Goal: Task Accomplishment & Management: Manage account settings

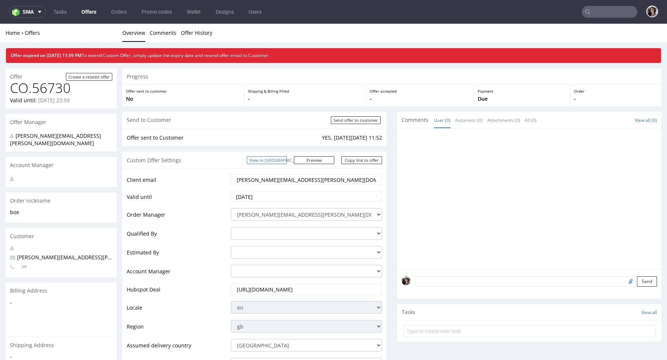
click at [274, 160] on link "View in [GEOGRAPHIC_DATA]" at bounding box center [267, 160] width 40 height 8
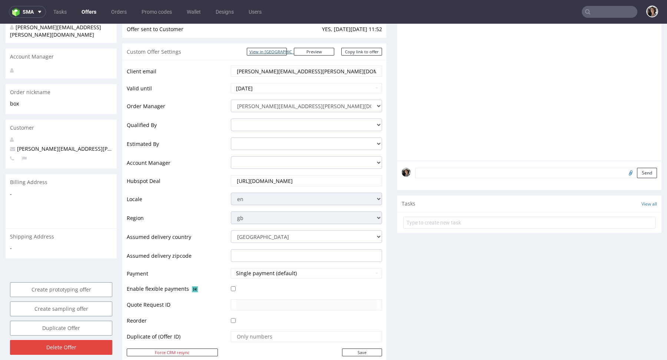
scroll to position [295, 0]
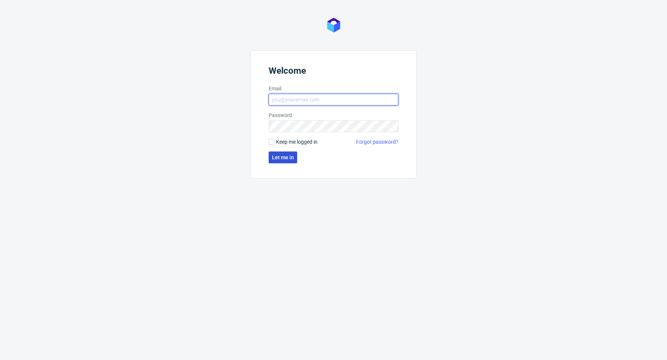
type input "[PERSON_NAME][EMAIL_ADDRESS][PERSON_NAME][DOMAIN_NAME]"
click at [287, 156] on span "Let me in" at bounding box center [283, 157] width 22 height 5
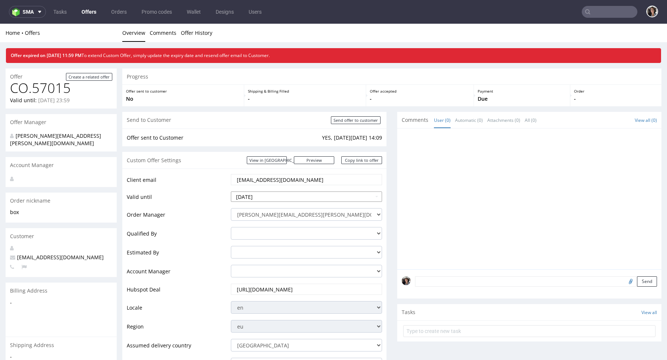
click at [269, 193] on input "2025-10-07" at bounding box center [306, 196] width 151 height 10
click at [243, 152] on td "13" at bounding box center [248, 152] width 11 height 11
type input "[DATE]"
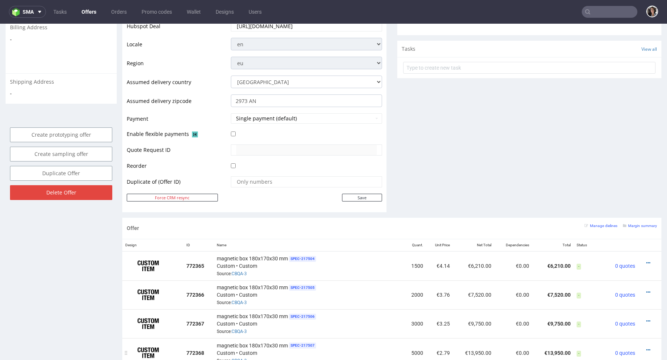
scroll to position [136, 0]
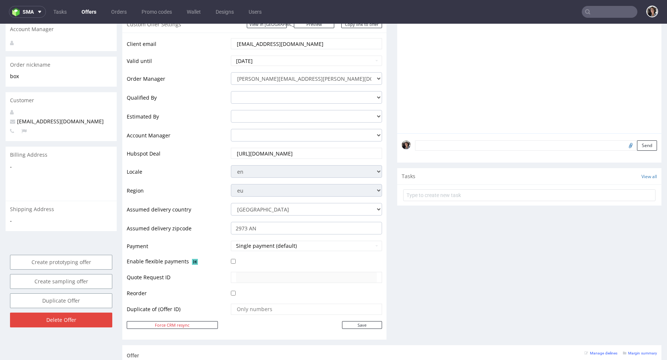
click at [362, 320] on td "Save" at bounding box center [305, 324] width 153 height 9
click at [362, 326] on input "Save" at bounding box center [362, 325] width 40 height 8
type input "In progress..."
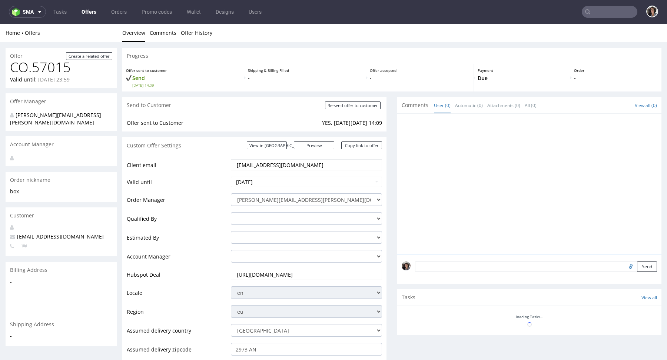
scroll to position [0, 0]
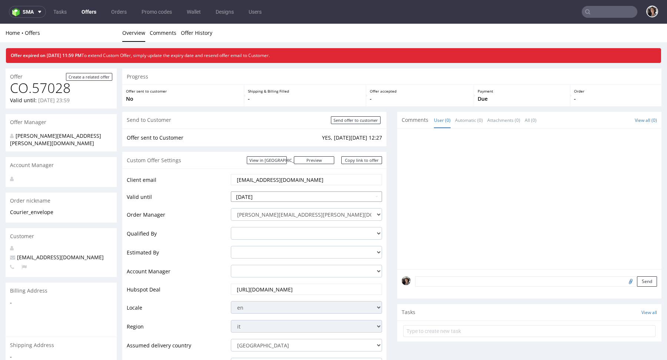
click at [281, 195] on input "2025-10-07" at bounding box center [306, 196] width 151 height 10
click at [292, 140] on td "10" at bounding box center [293, 141] width 11 height 11
type input "2025-10-10"
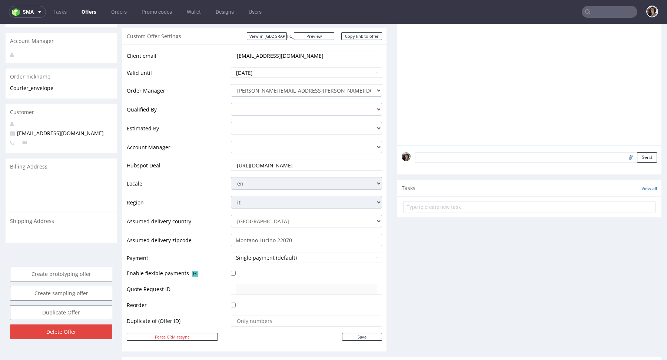
scroll to position [270, 0]
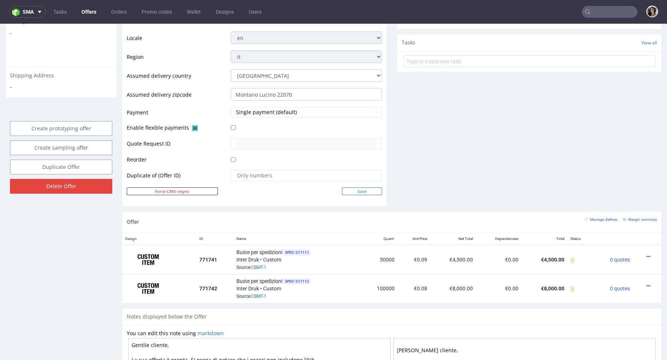
click at [357, 187] on input "Save" at bounding box center [362, 191] width 40 height 8
type input "In progress..."
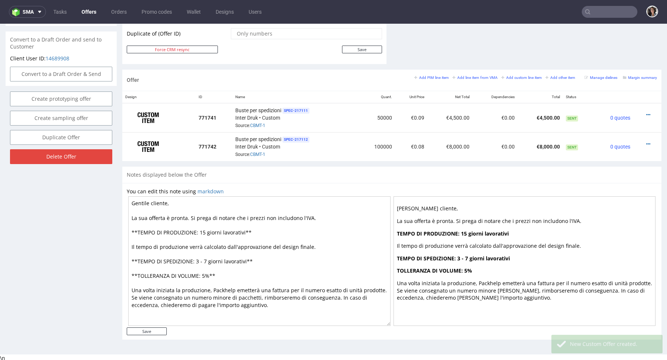
scroll to position [0, 0]
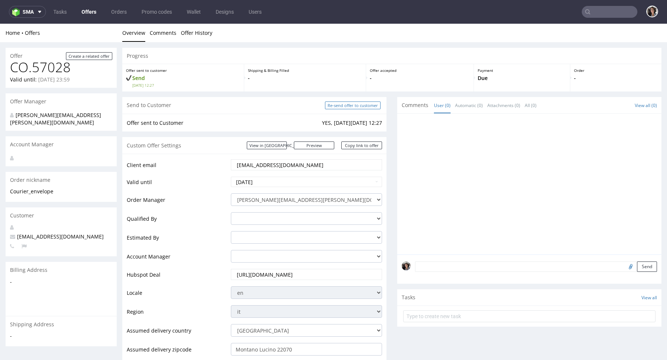
click at [369, 107] on input "Re-send offer to customer" at bounding box center [353, 105] width 56 height 8
type input "In progress..."
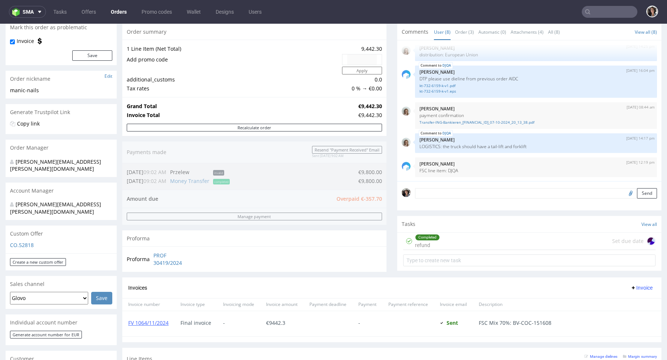
scroll to position [187, 0]
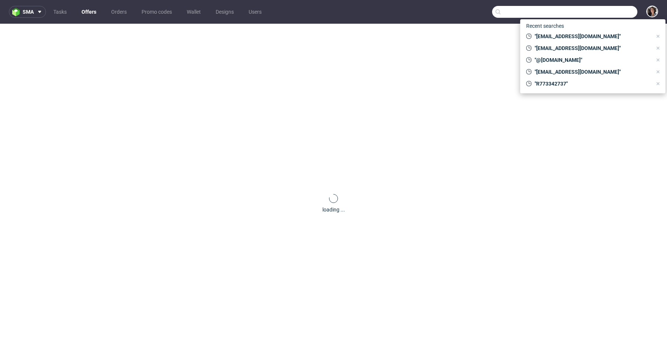
click at [611, 11] on input "text" at bounding box center [564, 12] width 145 height 12
paste input "R201252582"
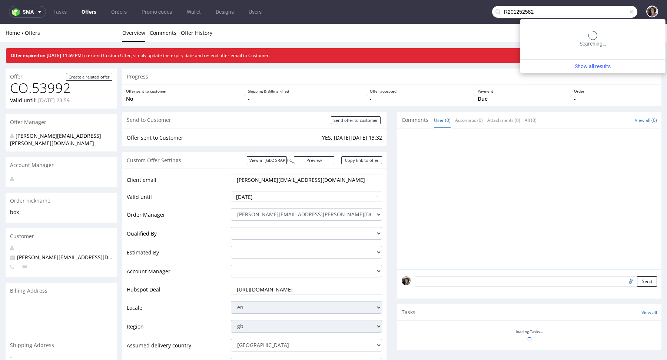
type input "R201252582"
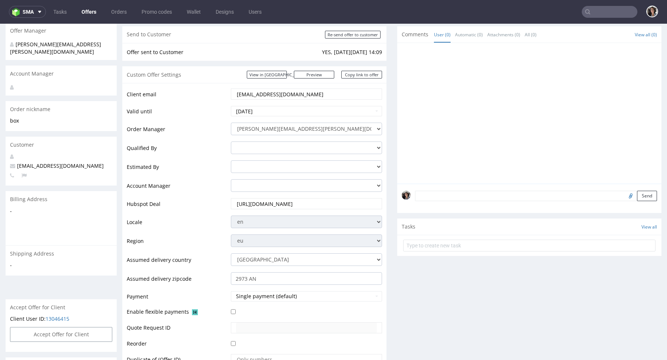
scroll to position [396, 0]
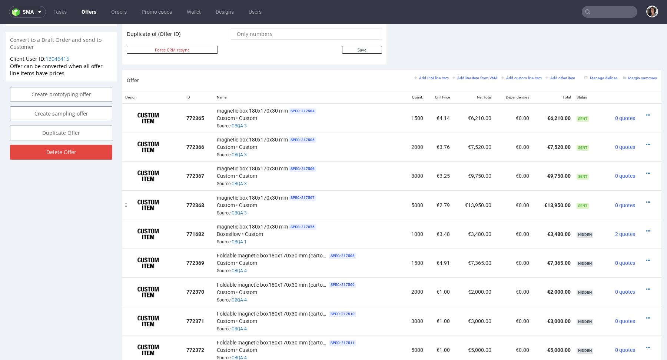
click at [646, 202] on icon at bounding box center [648, 202] width 4 height 5
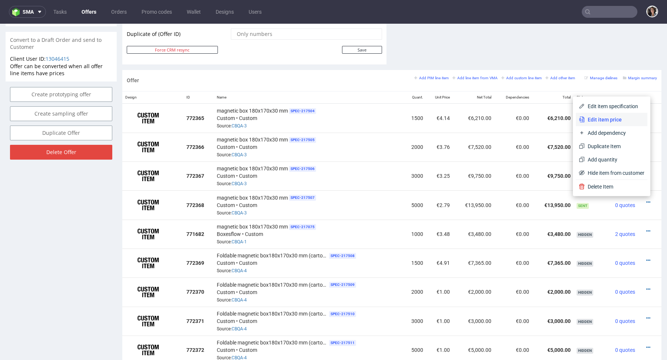
click at [609, 120] on span "Edit item price" at bounding box center [614, 119] width 60 height 7
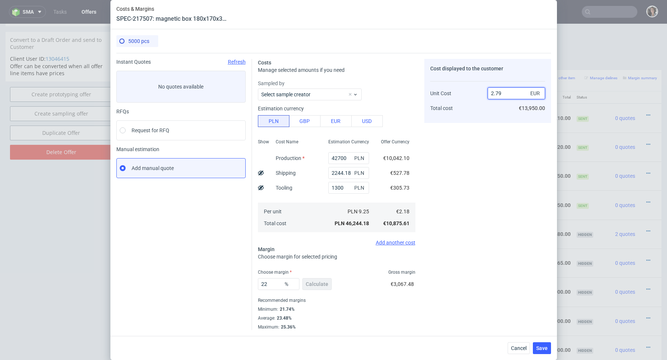
drag, startPoint x: 496, startPoint y: 94, endPoint x: 506, endPoint y: 94, distance: 9.3
click at [506, 94] on input "2.79" at bounding box center [515, 93] width 57 height 12
type input "2.5"
type input "12.8"
type input "2.5"
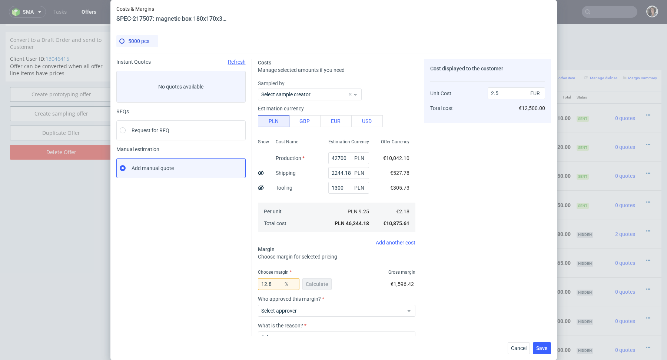
click at [322, 262] on fieldset "Costs Manage selected amounts if you need Sampled by Select sample creator Esti…" at bounding box center [336, 221] width 157 height 324
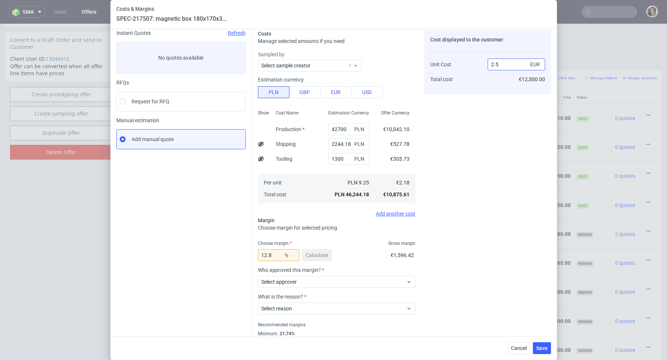
scroll to position [0, 0]
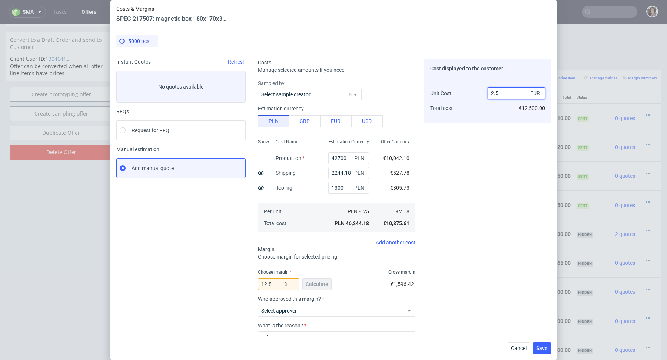
click at [501, 94] on input "2.5" at bounding box center [515, 93] width 57 height 12
click at [517, 344] on button "Cancel" at bounding box center [518, 348] width 22 height 12
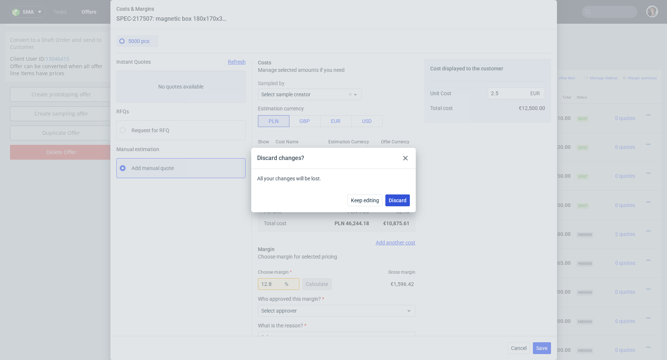
click at [393, 198] on span "Discard" at bounding box center [398, 200] width 18 height 5
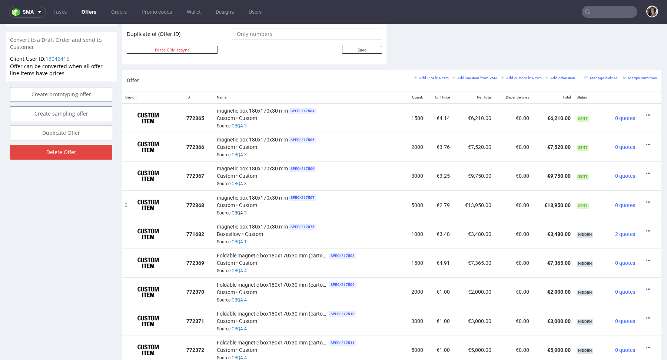
click at [242, 210] on link "CBQA-3" at bounding box center [238, 212] width 15 height 5
click at [646, 201] on icon at bounding box center [648, 202] width 4 height 5
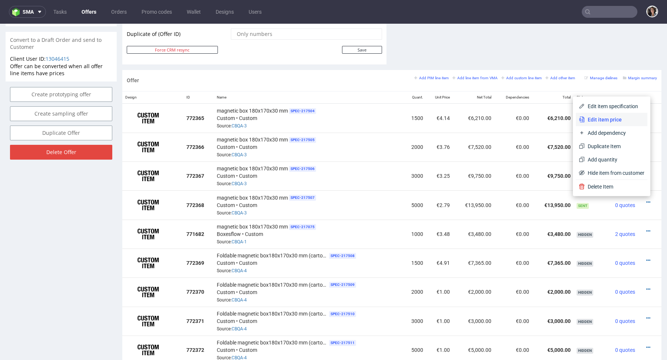
click at [592, 120] on span "Edit item price" at bounding box center [614, 119] width 60 height 7
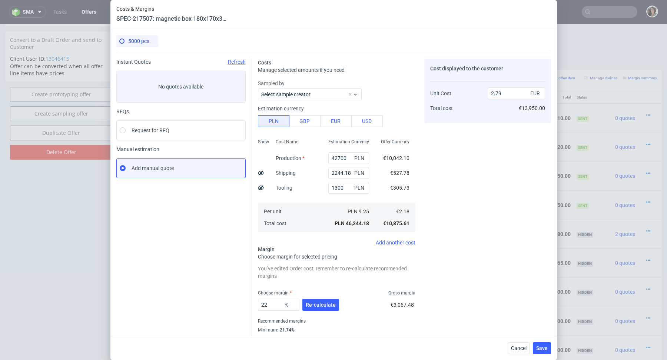
scroll to position [20, 0]
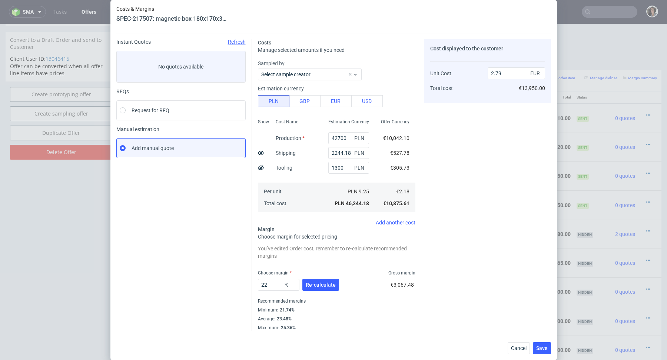
click at [519, 340] on div "Cancel Save" at bounding box center [333, 348] width 446 height 24
click at [518, 348] on span "Cancel" at bounding box center [519, 348] width 16 height 5
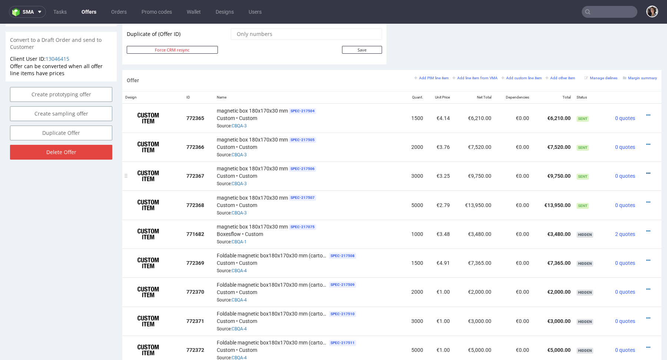
click at [646, 172] on icon at bounding box center [648, 173] width 4 height 5
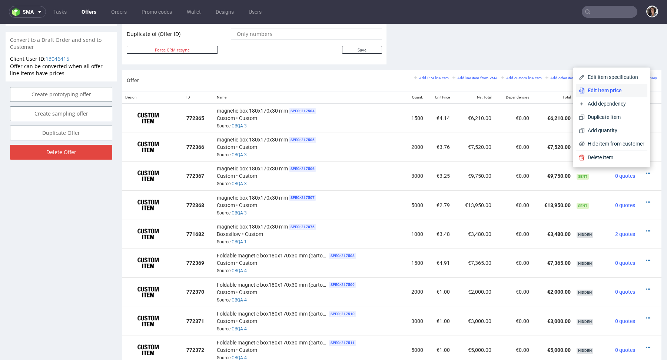
click at [590, 84] on li "Edit item price" at bounding box center [611, 90] width 71 height 13
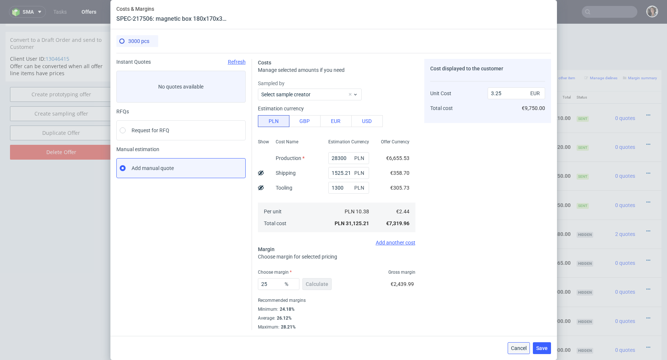
click at [518, 350] on span "Cancel" at bounding box center [519, 348] width 16 height 5
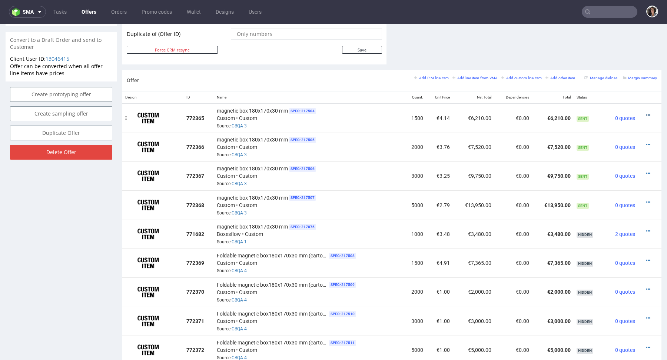
click at [646, 114] on icon at bounding box center [648, 115] width 4 height 5
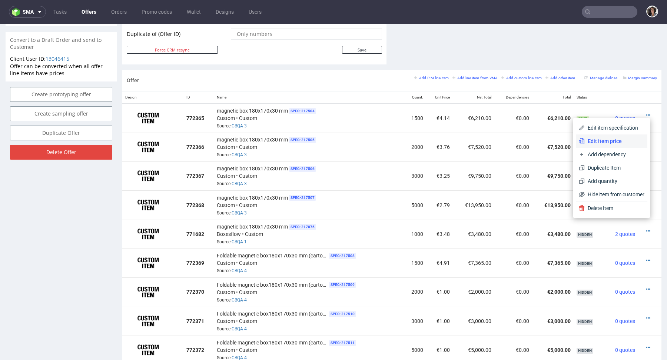
click at [609, 140] on span "Edit item price" at bounding box center [614, 140] width 60 height 7
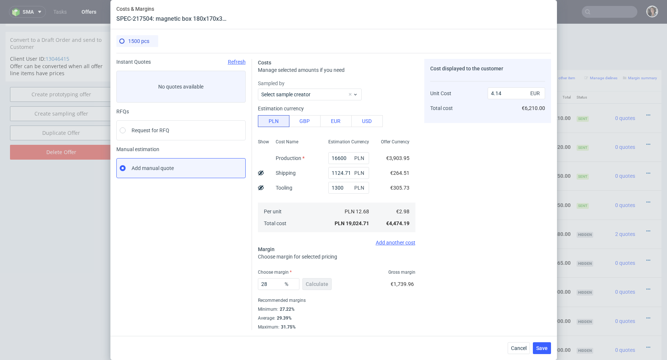
click at [262, 185] on icon at bounding box center [261, 188] width 6 height 6
type input "3.94"
click at [355, 324] on div "Maximum : 31.75%" at bounding box center [336, 326] width 157 height 7
click at [541, 347] on span "Save" at bounding box center [541, 348] width 11 height 5
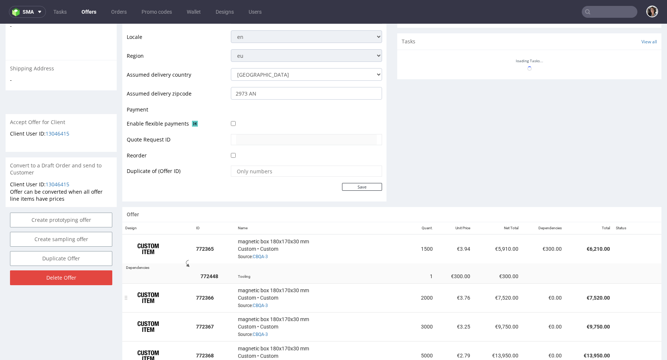
scroll to position [324, 0]
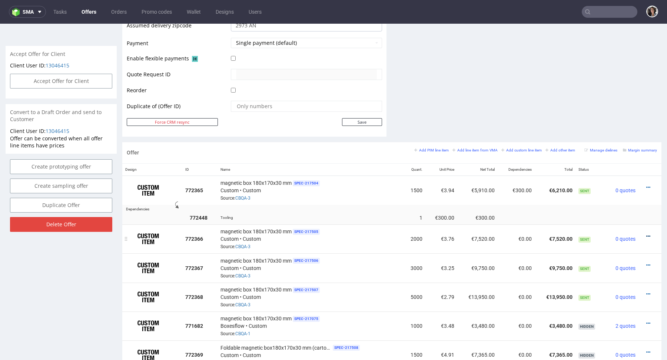
click at [646, 234] on icon at bounding box center [648, 236] width 4 height 5
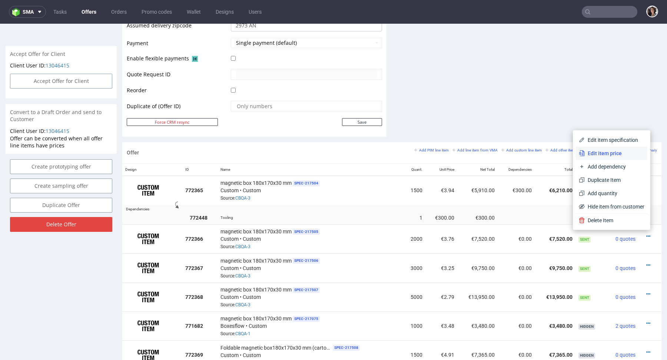
click at [609, 155] on span "Edit item price" at bounding box center [614, 153] width 60 height 7
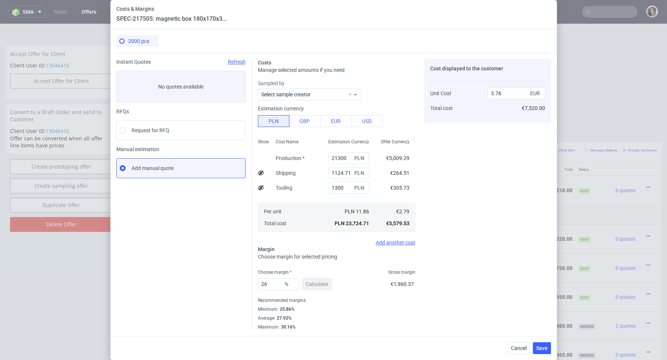
click at [259, 188] on icon at bounding box center [261, 188] width 6 height 6
type input "3.61"
click at [389, 303] on div "Recommended margins" at bounding box center [336, 300] width 157 height 9
click at [546, 346] on span "Save" at bounding box center [541, 348] width 11 height 5
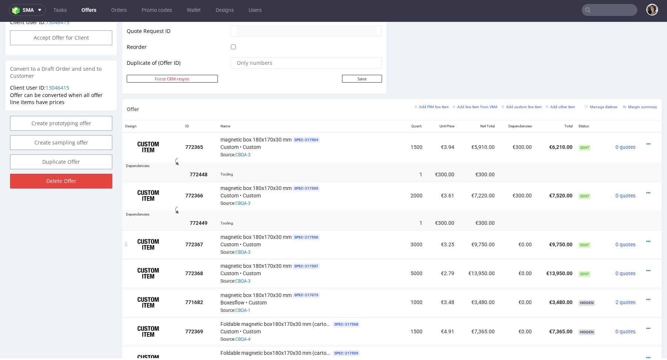
scroll to position [371, 0]
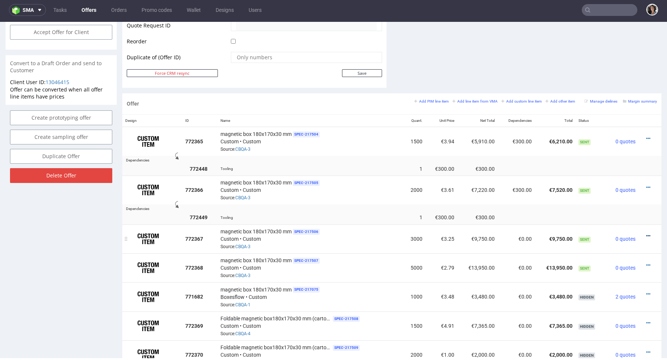
click at [646, 237] on icon at bounding box center [648, 235] width 4 height 5
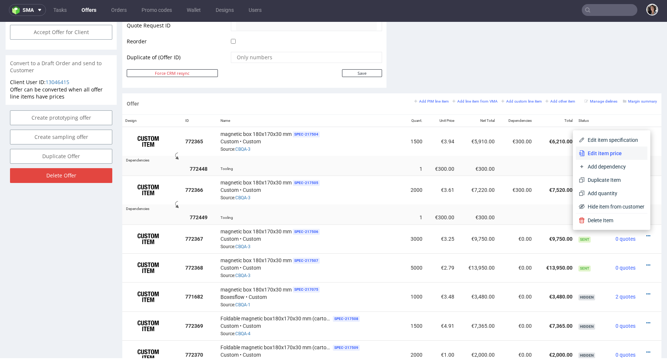
click at [592, 156] on span "Edit item price" at bounding box center [614, 153] width 60 height 7
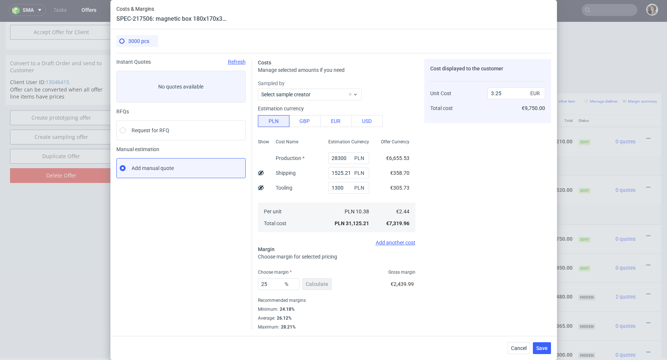
click at [258, 189] on icon at bounding box center [261, 188] width 6 height 6
type input "3.15"
click at [545, 351] on button "Save" at bounding box center [542, 348] width 18 height 12
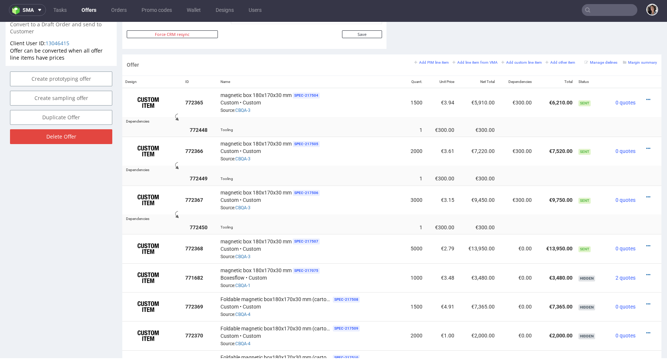
scroll to position [426, 0]
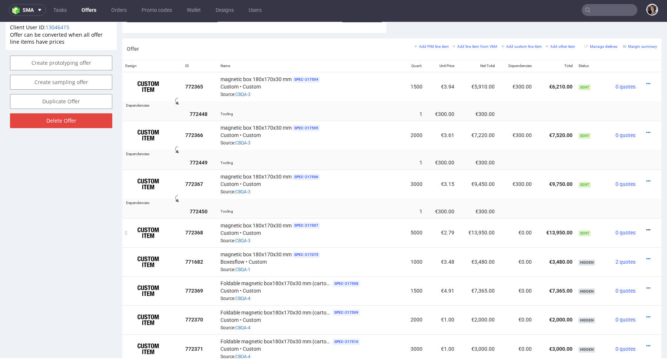
click at [646, 229] on icon at bounding box center [648, 229] width 4 height 5
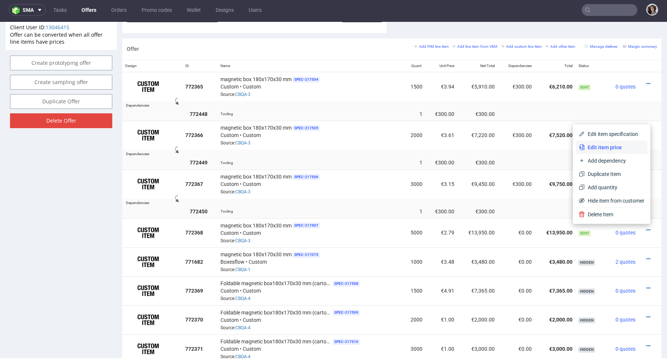
click at [596, 147] on span "Edit item price" at bounding box center [614, 147] width 60 height 7
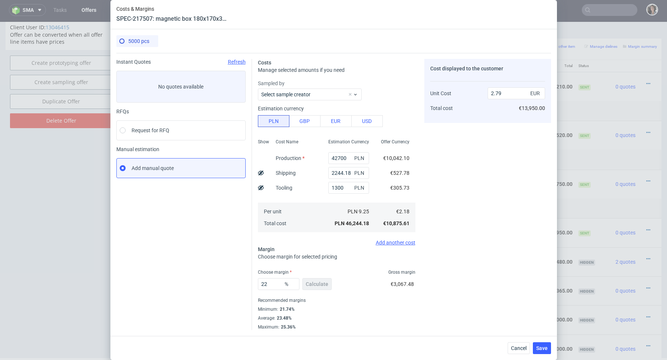
click at [260, 186] on icon at bounding box center [261, 188] width 6 height 6
type input "2.73"
click at [543, 346] on span "Save" at bounding box center [541, 348] width 11 height 5
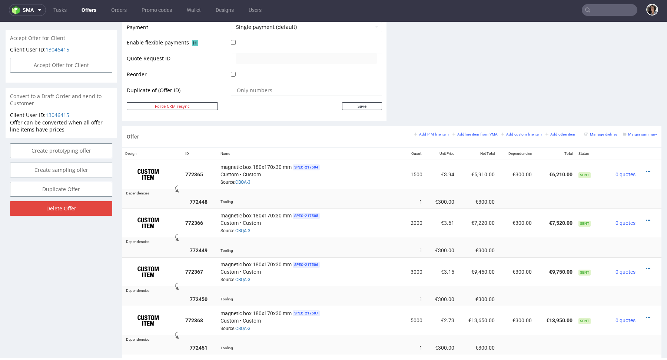
scroll to position [364, 0]
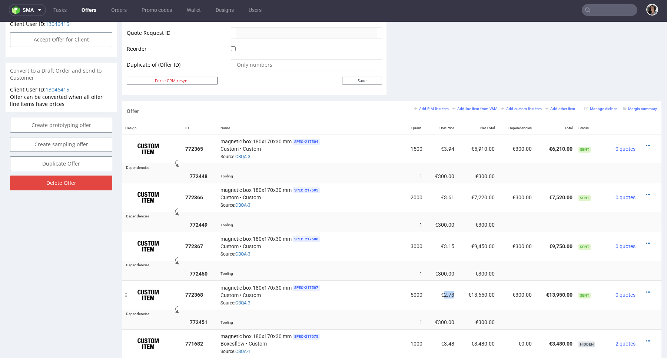
drag, startPoint x: 440, startPoint y: 294, endPoint x: 449, endPoint y: 294, distance: 9.6
click at [449, 294] on td "€2.73" at bounding box center [441, 294] width 32 height 29
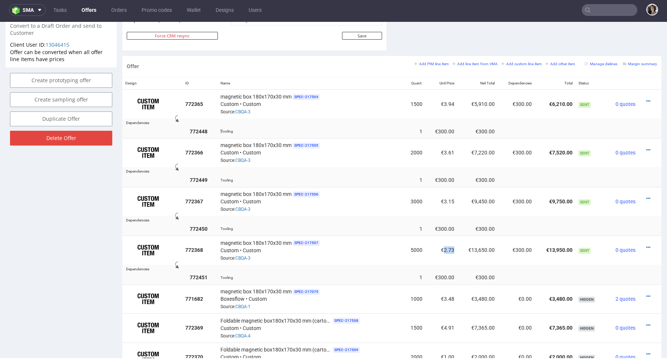
scroll to position [418, 0]
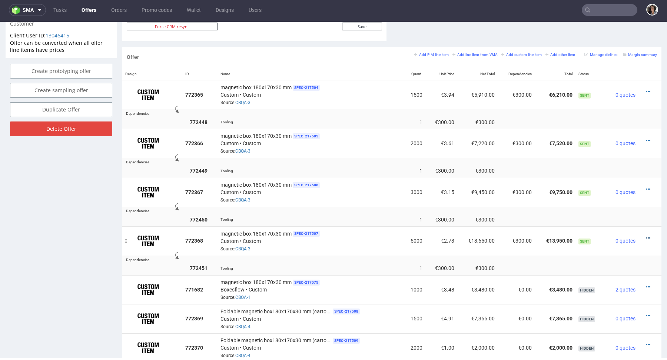
click at [646, 238] on icon at bounding box center [648, 238] width 4 height 5
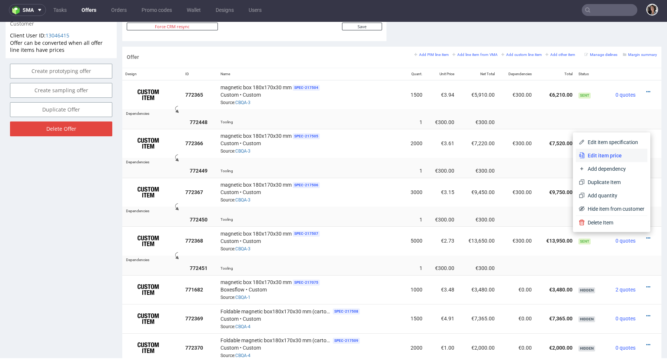
click at [601, 155] on span "Edit item price" at bounding box center [614, 155] width 60 height 7
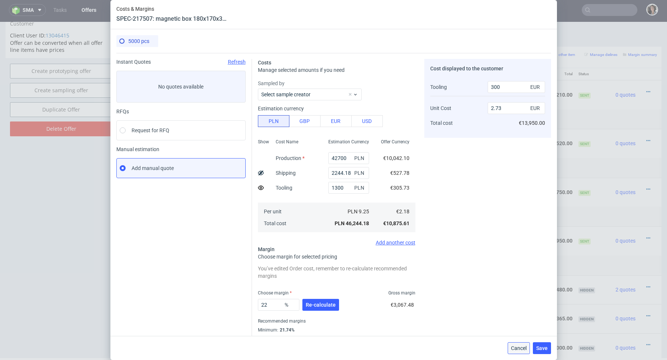
click at [521, 350] on span "Cancel" at bounding box center [519, 348] width 16 height 5
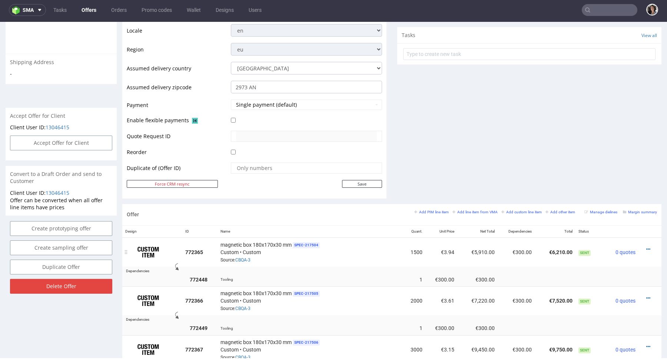
scroll to position [0, 0]
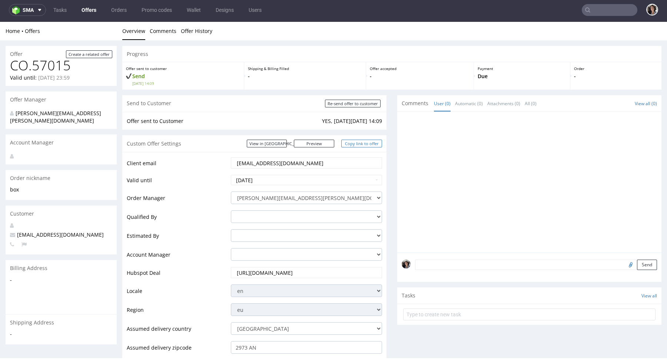
click at [365, 141] on link "Copy link to offer" at bounding box center [361, 144] width 41 height 8
click at [287, 141] on link "View in [GEOGRAPHIC_DATA]" at bounding box center [267, 144] width 40 height 8
click at [277, 140] on link "View in [GEOGRAPHIC_DATA]" at bounding box center [267, 144] width 40 height 8
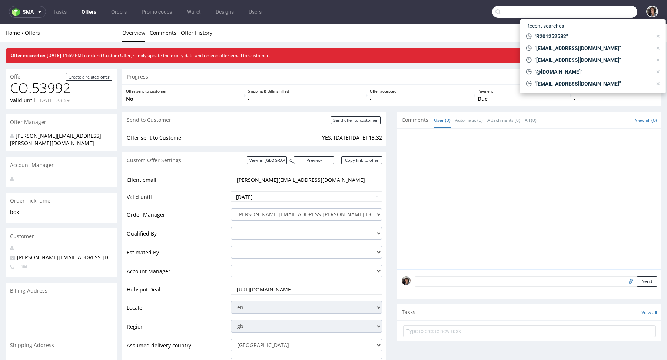
click at [595, 14] on input "text" at bounding box center [564, 12] width 145 height 12
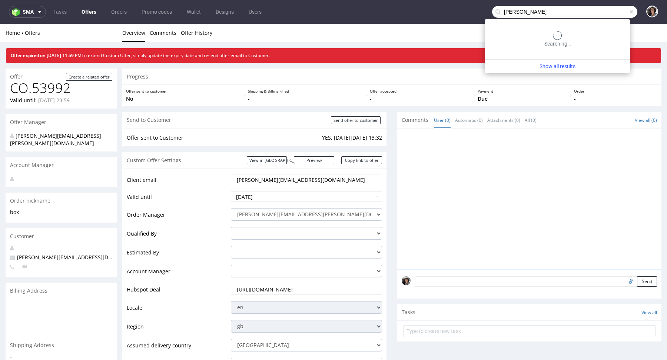
type input "[PERSON_NAME]"
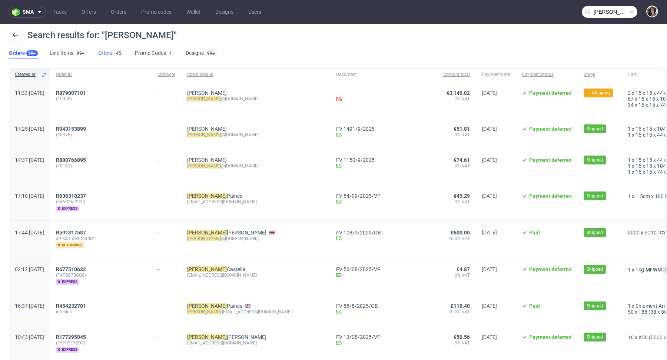
click at [109, 50] on link "Offers 45" at bounding box center [110, 53] width 25 height 12
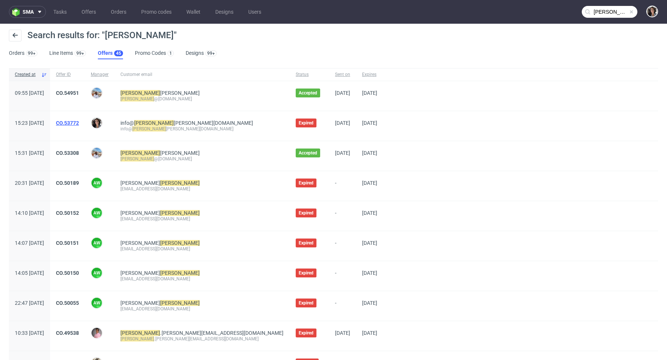
click at [79, 123] on link "CO.53772" at bounding box center [67, 123] width 23 height 6
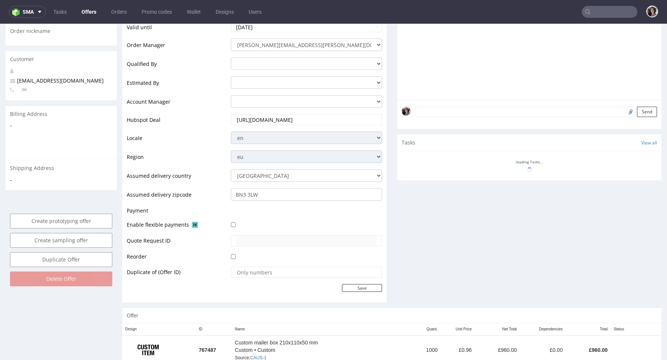
scroll to position [290, 0]
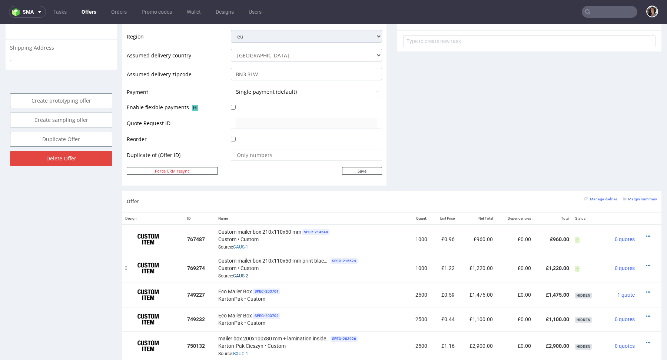
click at [246, 273] on link "CAUS-2" at bounding box center [240, 275] width 15 height 5
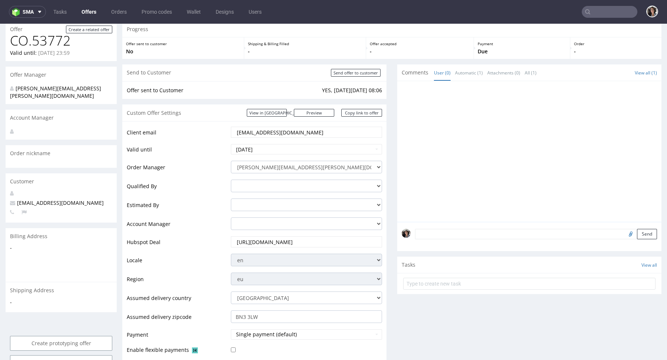
scroll to position [92, 0]
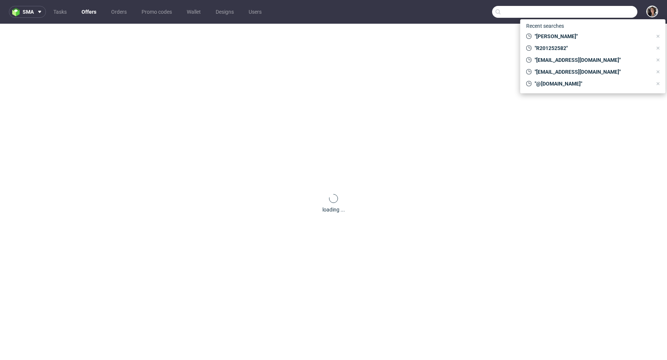
click at [602, 7] on input "text" at bounding box center [564, 12] width 145 height 12
paste input "[EMAIL_ADDRESS][DOMAIN_NAME]"
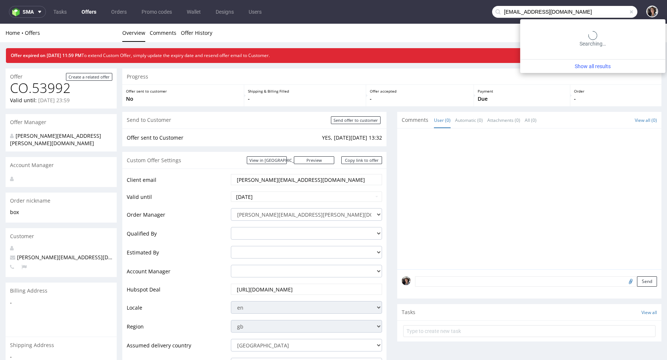
type input "[EMAIL_ADDRESS][DOMAIN_NAME]"
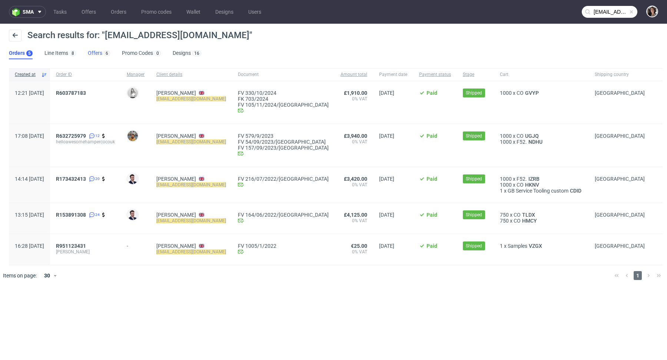
click at [99, 54] on link "Offers 6" at bounding box center [99, 53] width 22 height 12
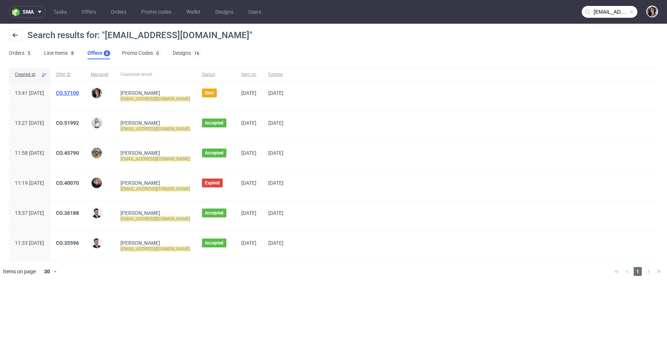
click at [85, 89] on div "CO.57100" at bounding box center [67, 96] width 35 height 30
click at [79, 90] on link "CO.57100" at bounding box center [67, 93] width 23 height 6
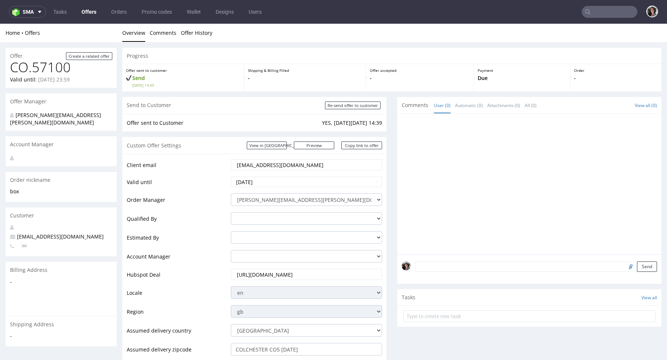
scroll to position [283, 0]
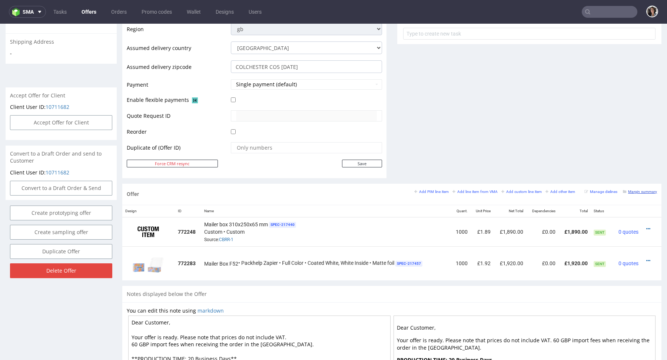
click at [641, 191] on small "Margin summary" at bounding box center [640, 192] width 34 height 4
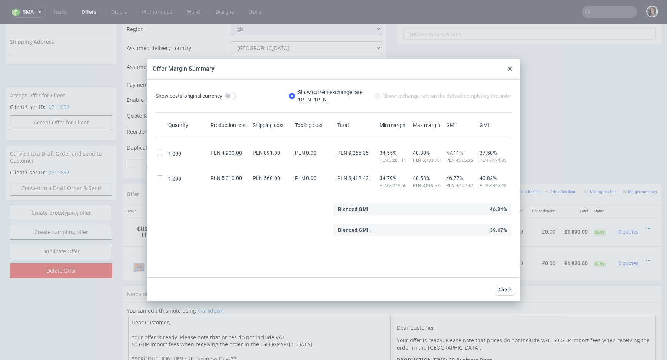
click at [510, 71] on icon at bounding box center [509, 69] width 4 height 4
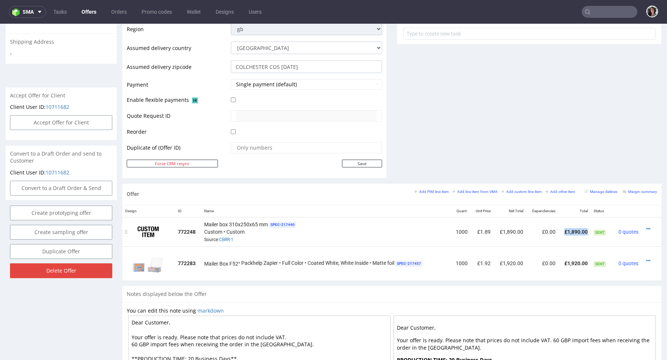
drag, startPoint x: 581, startPoint y: 231, endPoint x: 558, endPoint y: 231, distance: 23.3
click at [558, 231] on td "£1,890.00" at bounding box center [574, 231] width 32 height 29
copy td "£1,890.00"
drag, startPoint x: 558, startPoint y: 260, endPoint x: 580, endPoint y: 260, distance: 21.9
click at [580, 260] on td "£1,920.00" at bounding box center [574, 263] width 32 height 34
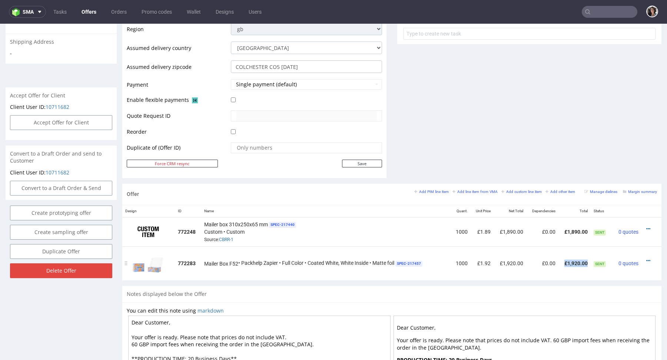
copy td "£1,920.00"
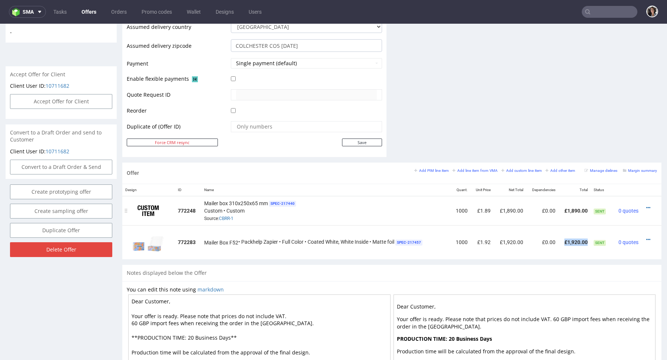
scroll to position [304, 0]
click at [646, 205] on icon at bounding box center [648, 206] width 4 height 5
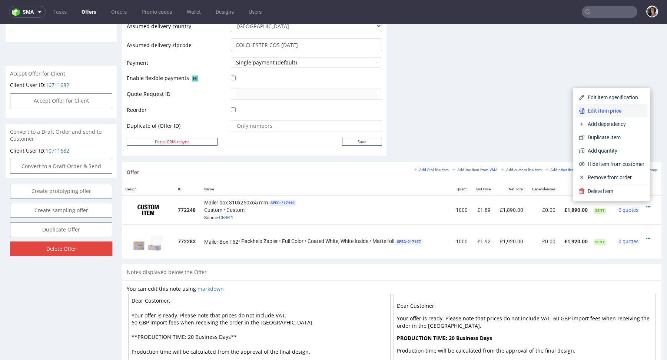
click at [605, 108] on span "Edit item price" at bounding box center [614, 110] width 60 height 7
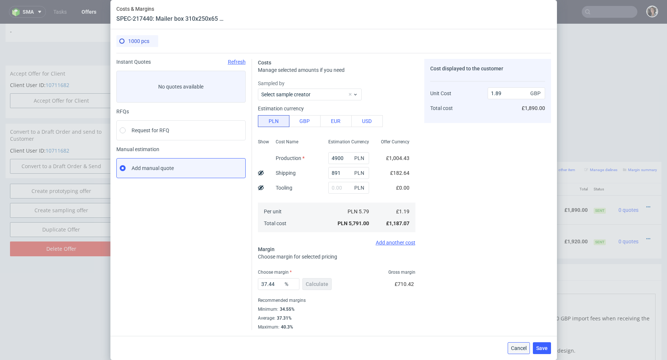
click at [514, 352] on button "Cancel" at bounding box center [518, 348] width 22 height 12
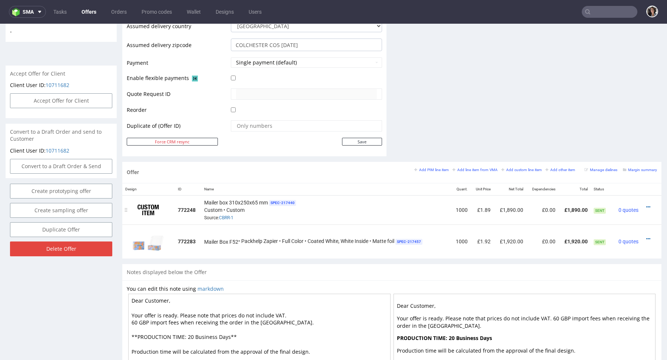
click at [644, 206] on div at bounding box center [649, 206] width 10 height 7
click at [646, 204] on icon at bounding box center [648, 206] width 4 height 5
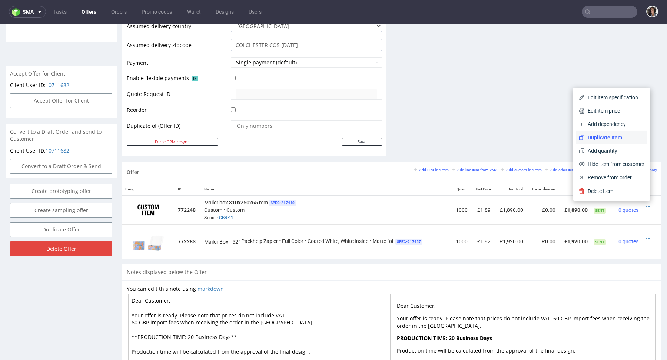
click at [597, 135] on span "Duplicate Item" at bounding box center [614, 137] width 60 height 7
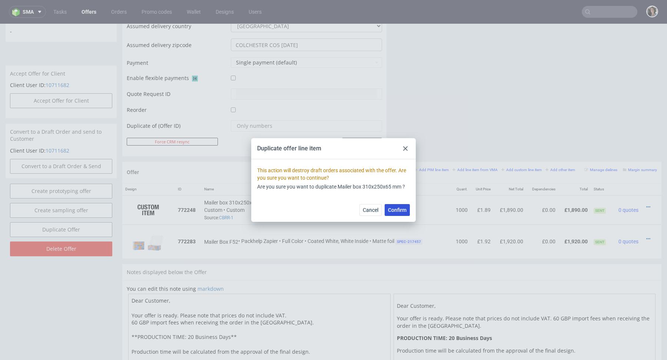
click at [396, 210] on span "Confirm" at bounding box center [397, 209] width 19 height 5
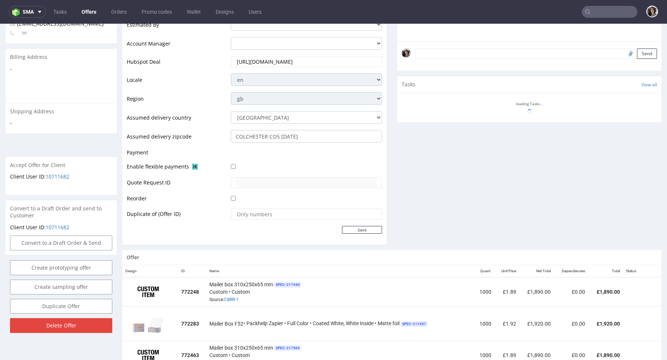
scroll to position [309, 0]
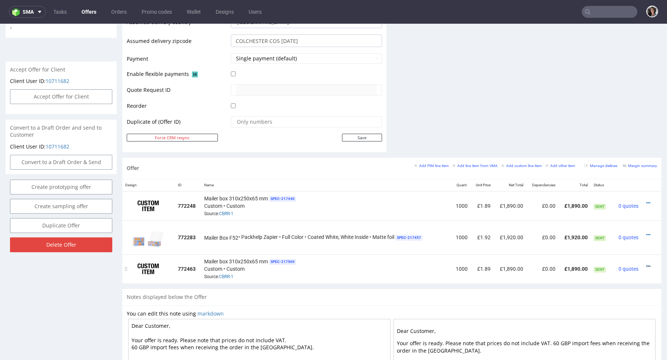
click at [646, 264] on icon at bounding box center [648, 266] width 4 height 5
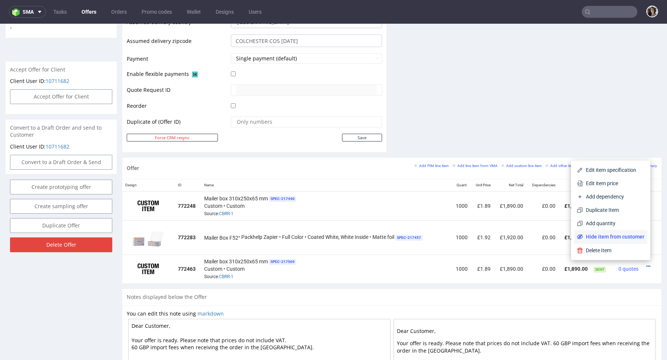
click at [620, 235] on span "Hide item from customer" at bounding box center [613, 236] width 61 height 7
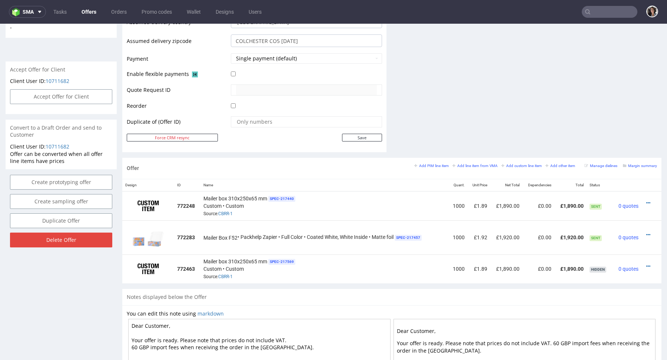
scroll to position [411, 0]
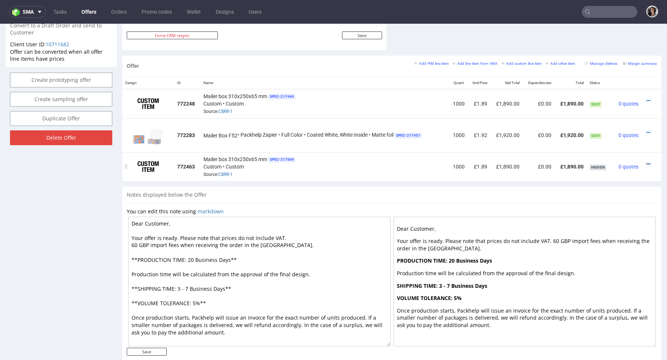
click at [646, 161] on icon at bounding box center [648, 163] width 4 height 5
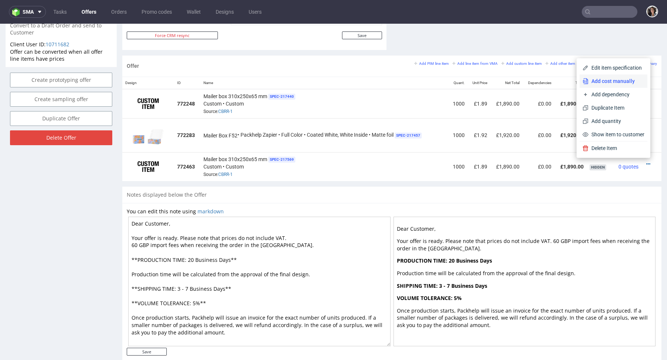
click at [622, 83] on span "Add cost manually" at bounding box center [616, 80] width 56 height 7
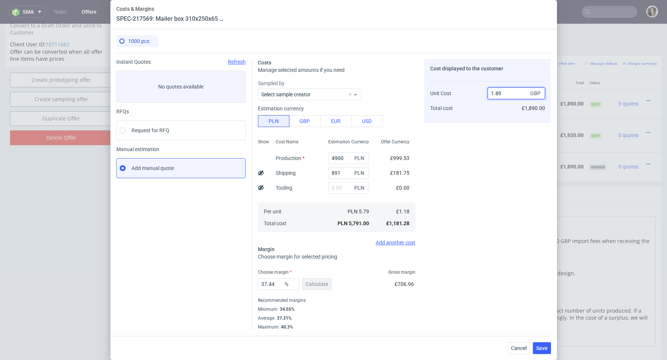
drag, startPoint x: 494, startPoint y: 92, endPoint x: 506, endPoint y: 93, distance: 11.9
click at [506, 93] on input "1.89" at bounding box center [515, 93] width 57 height 12
drag, startPoint x: 495, startPoint y: 92, endPoint x: 504, endPoint y: 93, distance: 8.5
click at [504, 93] on input "1.89" at bounding box center [515, 93] width 57 height 12
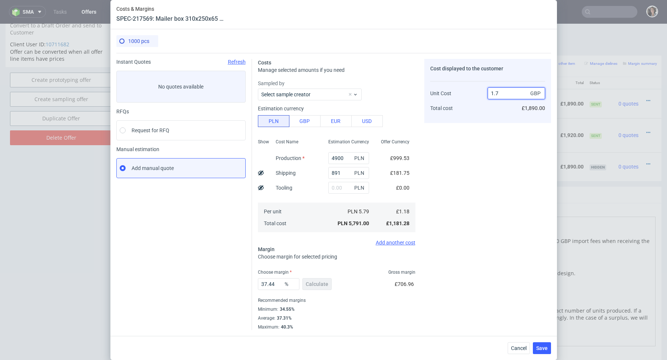
type input "1.74"
type input "32.18390804597701"
type input "1.74"
click at [482, 159] on div "Cost displayed to the customer Unit Cost Total cost 1.74 GBP £1,740.00" at bounding box center [487, 221] width 127 height 324
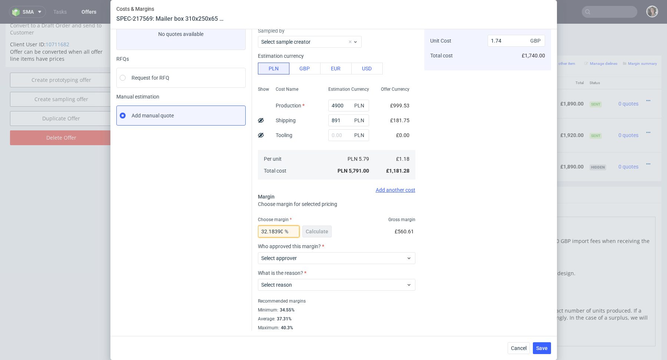
scroll to position [0, 26]
drag, startPoint x: 268, startPoint y: 229, endPoint x: 306, endPoint y: 231, distance: 38.2
click at [306, 231] on div "32.18390804597701 % Calculate" at bounding box center [295, 233] width 75 height 21
type input "32.55"
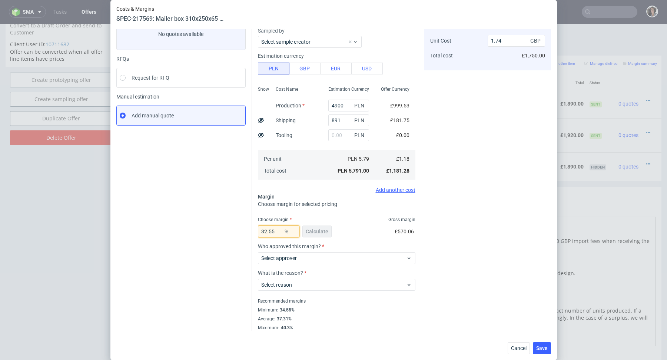
type input "1.75"
type input "32.59"
click at [319, 213] on fieldset "Costs Manage selected amounts if you need Sampled by Select sample creator Esti…" at bounding box center [336, 168] width 157 height 324
click at [270, 230] on input "32.59" at bounding box center [278, 232] width 41 height 12
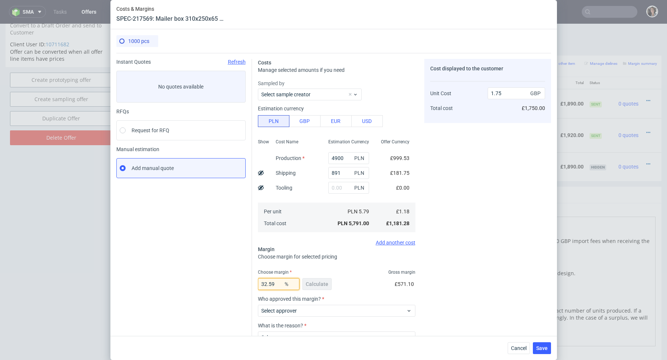
click at [281, 284] on input "32.59" at bounding box center [278, 284] width 41 height 12
click at [517, 350] on span "Cancel" at bounding box center [519, 348] width 16 height 5
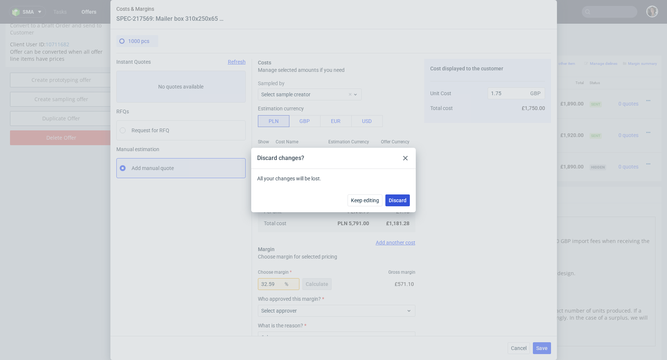
click at [401, 201] on span "Discard" at bounding box center [398, 200] width 18 height 5
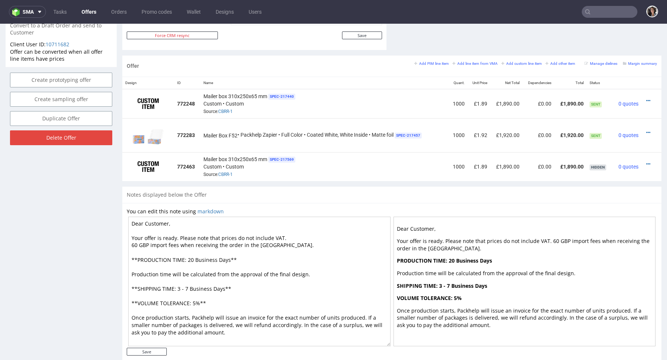
scroll to position [371, 0]
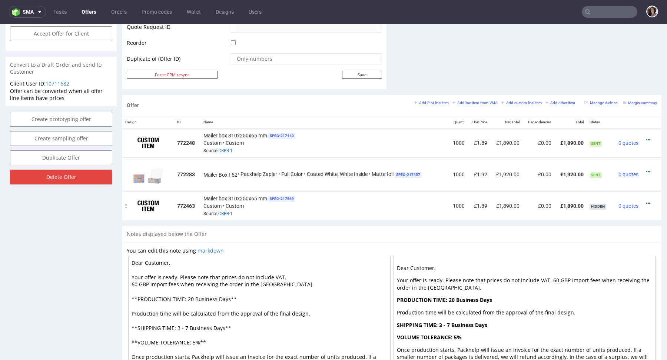
click at [646, 201] on icon at bounding box center [648, 203] width 4 height 5
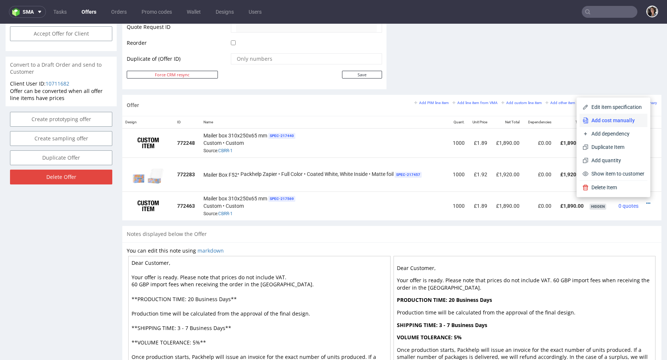
click at [600, 121] on span "Add cost manually" at bounding box center [616, 120] width 56 height 7
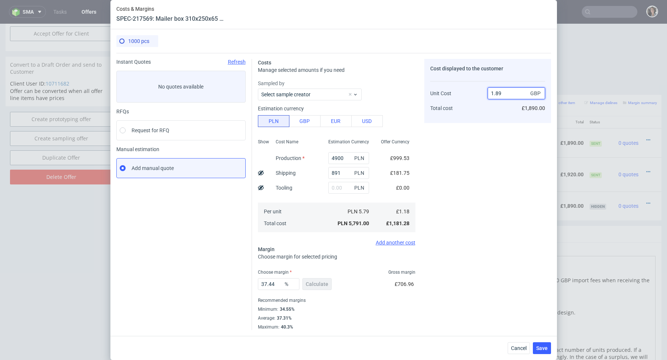
drag, startPoint x: 496, startPoint y: 93, endPoint x: 507, endPoint y: 93, distance: 11.9
click at [507, 93] on input "1.89" at bounding box center [515, 93] width 57 height 12
type input "1.74"
type input "32.18390804597701"
type input "1.89"
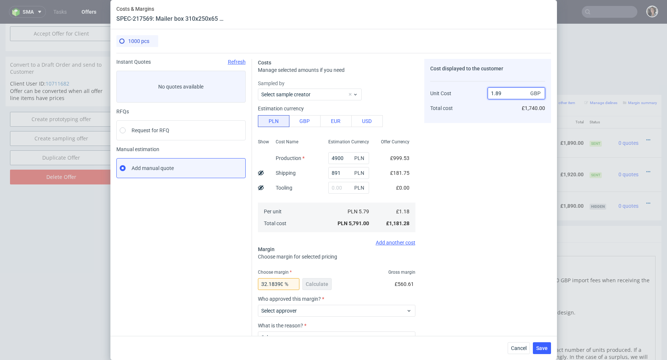
type input "37.56613756613756"
click at [502, 92] on input "1.89" at bounding box center [515, 93] width 57 height 12
type input "1.82"
type input "35.16483516483517"
type input "1.82"
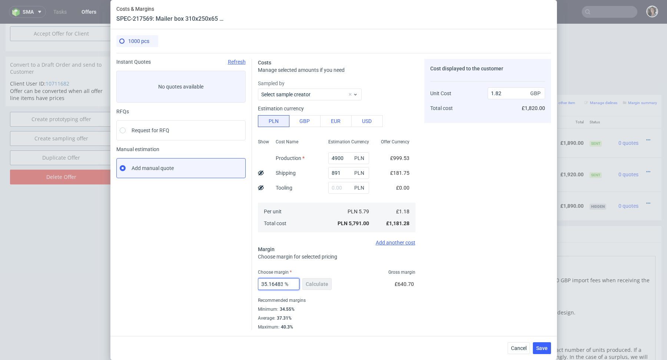
click at [282, 284] on input "35.16483516483517" at bounding box center [278, 284] width 41 height 12
drag, startPoint x: 269, startPoint y: 284, endPoint x: 329, endPoint y: 283, distance: 59.6
click at [329, 283] on div "35.16483516483517 % Calculate" at bounding box center [295, 285] width 75 height 21
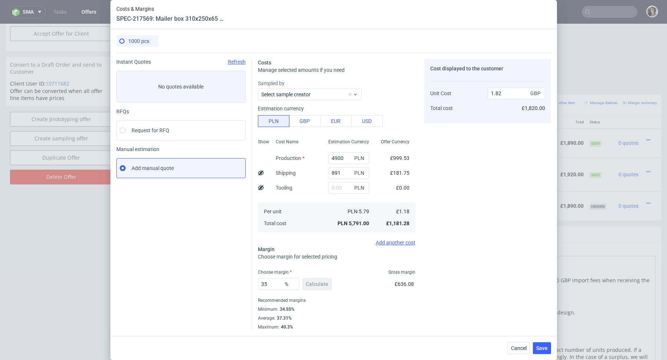
click at [383, 306] on div "Minimum : 34.55%" at bounding box center [336, 309] width 157 height 9
click at [274, 286] on input "35" at bounding box center [278, 284] width 41 height 12
type input "35.9"
type input "1.84"
type input "35.6"
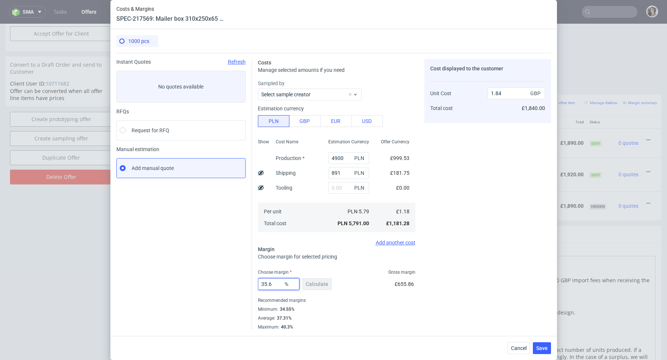
type input "1.83"
type input "35.3"
type input "1.82"
type input "35.39"
type input "1.83"
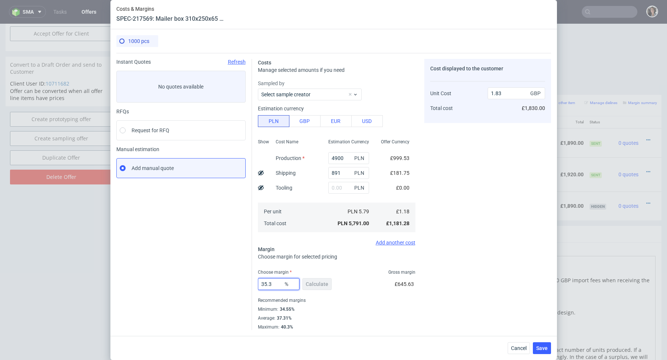
type input "35.33"
type input "1.82"
type input "35.33"
click at [332, 265] on fieldset "Costs Manage selected amounts if you need Sampled by Select sample creator Esti…" at bounding box center [336, 194] width 157 height 271
click at [537, 346] on span "Save" at bounding box center [541, 348] width 11 height 5
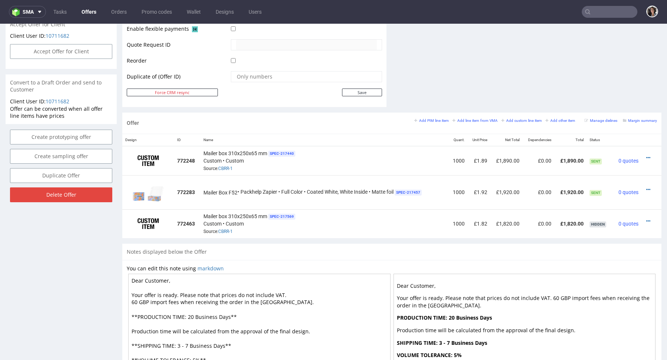
scroll to position [355, 0]
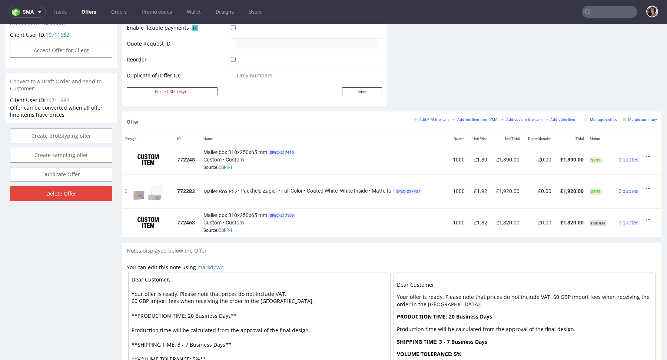
click at [644, 185] on div at bounding box center [649, 188] width 10 height 7
click at [646, 186] on icon at bounding box center [648, 188] width 4 height 5
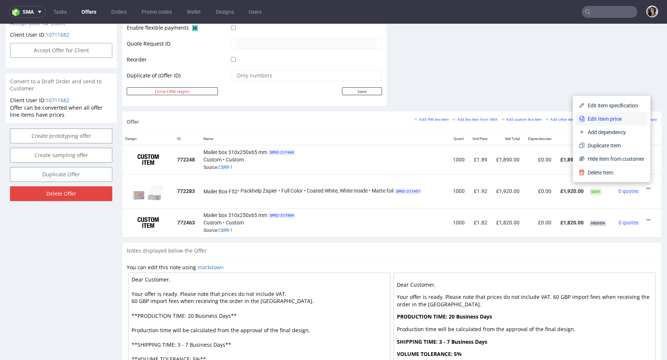
click at [591, 119] on span "Edit item price" at bounding box center [614, 118] width 60 height 7
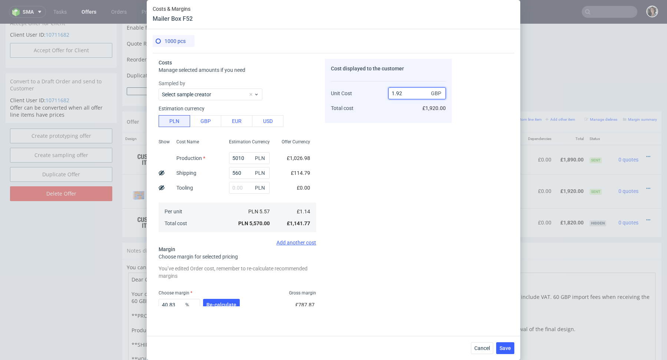
drag, startPoint x: 397, startPoint y: 91, endPoint x: 411, endPoint y: 91, distance: 14.4
click at [411, 91] on input "1.92" at bounding box center [416, 93] width 57 height 12
type input "1.85"
type input "38.37837837837838"
type input "1.85"
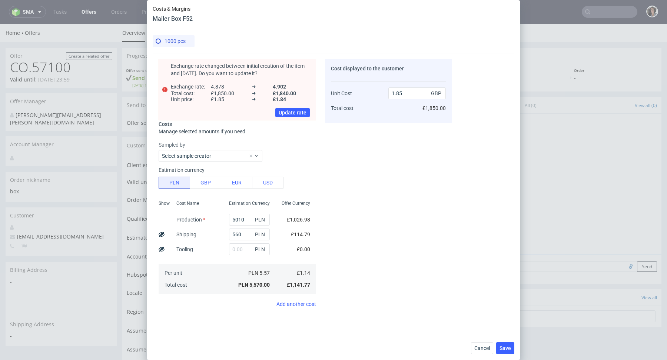
scroll to position [105, 0]
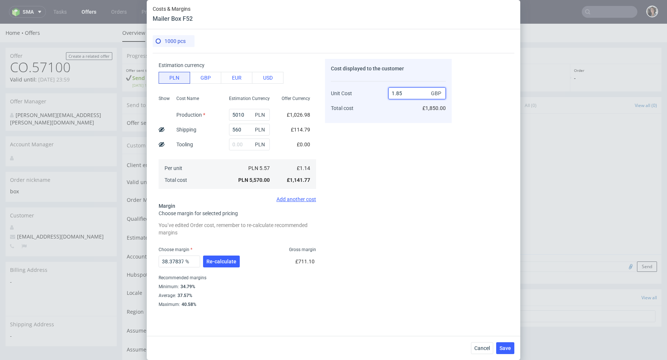
click at [409, 88] on input "1.85" at bounding box center [416, 93] width 57 height 12
click at [409, 93] on input "1.85" at bounding box center [416, 93] width 57 height 12
click at [213, 260] on span "Re-calculate" at bounding box center [221, 261] width 30 height 5
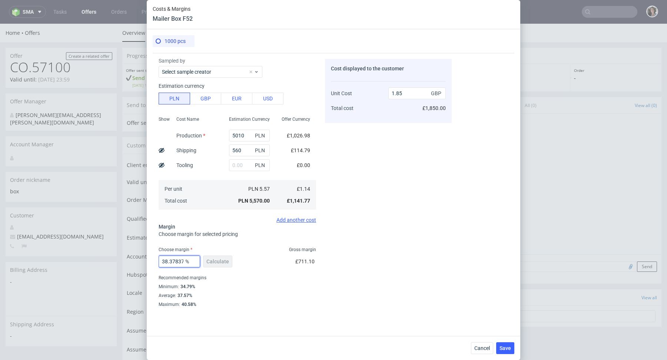
scroll to position [0, 26]
drag, startPoint x: 169, startPoint y: 260, endPoint x: 209, endPoint y: 260, distance: 40.0
click at [209, 260] on div "38.37837837837838 % Calculate" at bounding box center [196, 263] width 75 height 21
type input "38.9"
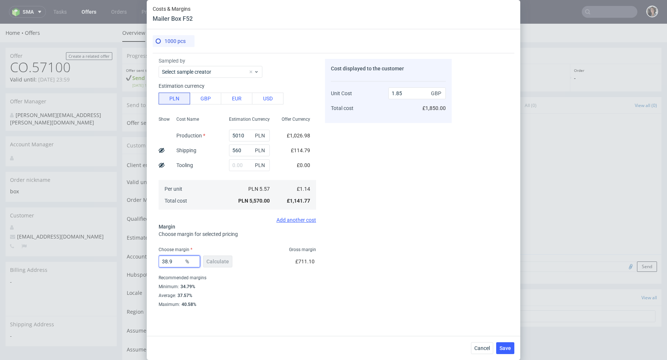
type input "1.86"
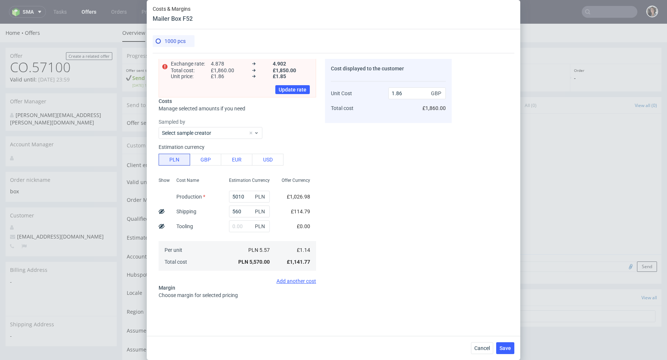
scroll to position [41, 0]
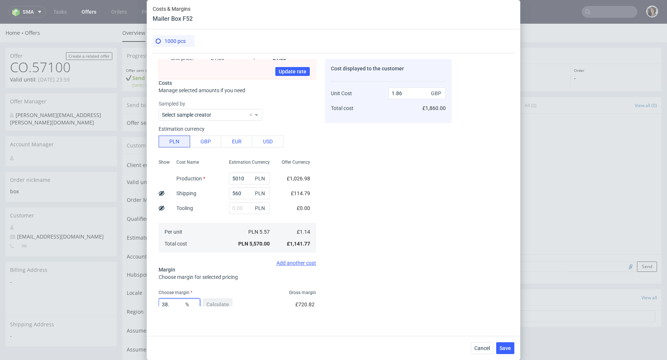
type input "38.6"
type input "1.85"
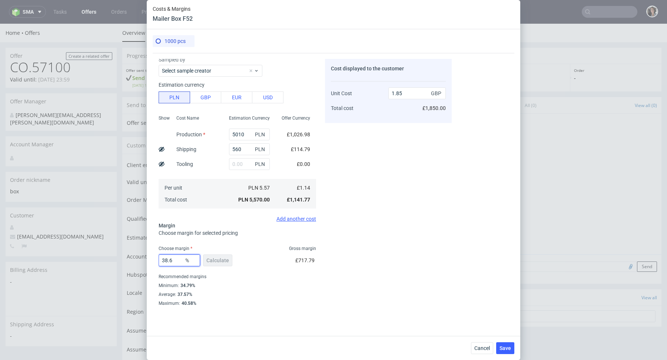
scroll to position [0, 0]
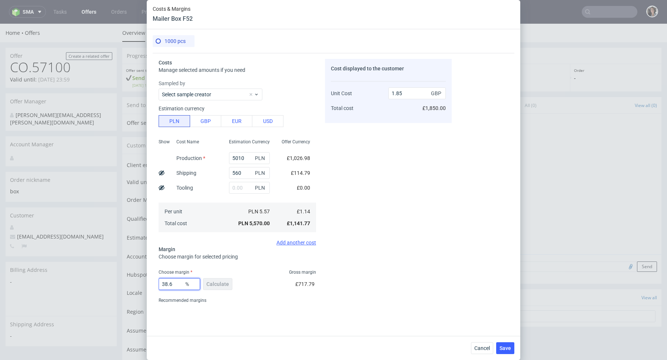
type input "38.69"
type input "1.86"
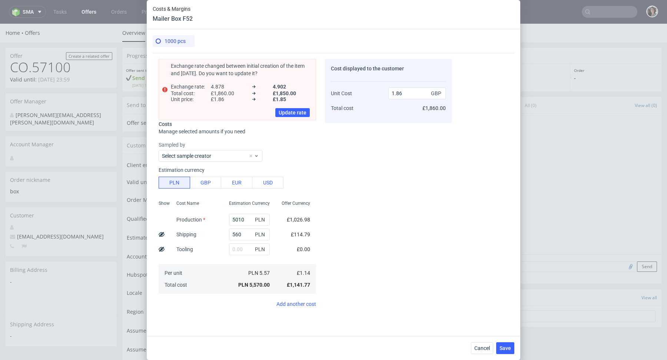
scroll to position [41, 0]
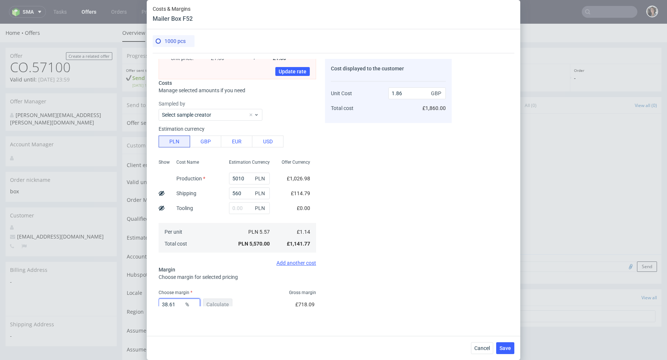
type input "38.6"
type input "1.85"
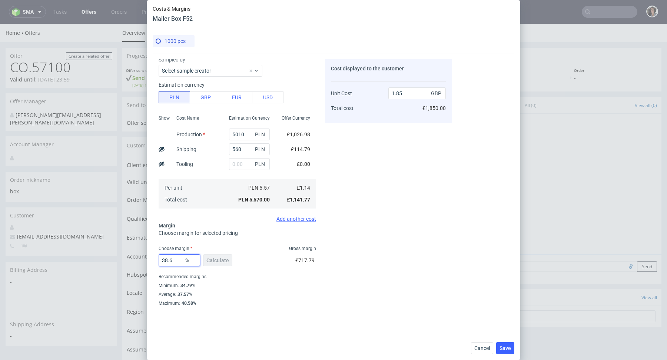
scroll to position [0, 0]
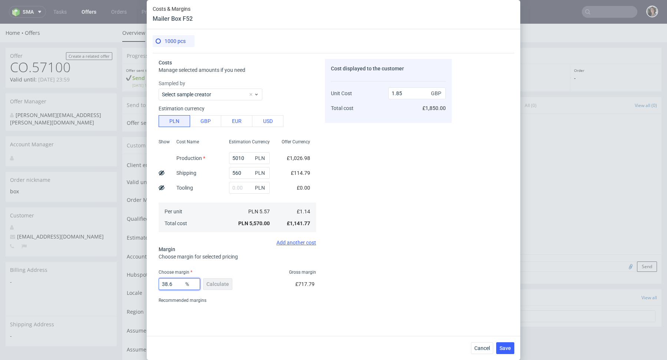
type input "38.6"
click at [367, 270] on div "Cost displayed to the customer Unit Cost Total cost 1.85 GBP £1,850.00" at bounding box center [388, 182] width 127 height 247
click at [176, 286] on input "38.6" at bounding box center [179, 284] width 41 height 12
click at [286, 312] on div "Costs Manage selected amounts if you need Sampled by Select sample creator Esti…" at bounding box center [333, 191] width 361 height 277
click at [502, 351] on span "Save" at bounding box center [504, 348] width 11 height 5
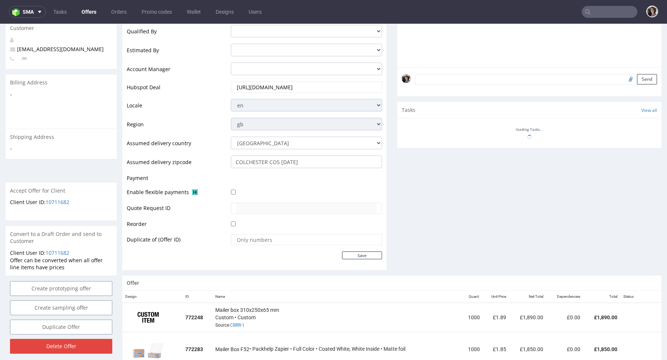
scroll to position [309, 0]
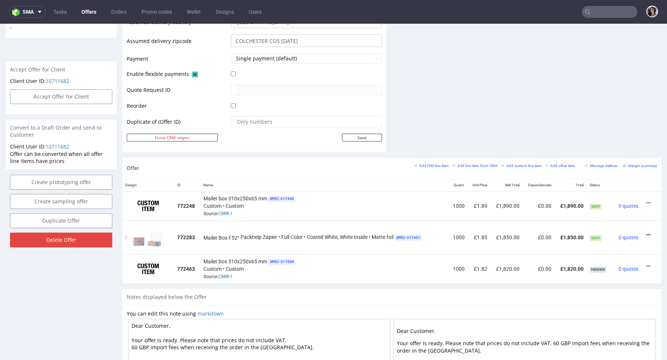
click at [646, 232] on icon at bounding box center [648, 234] width 4 height 5
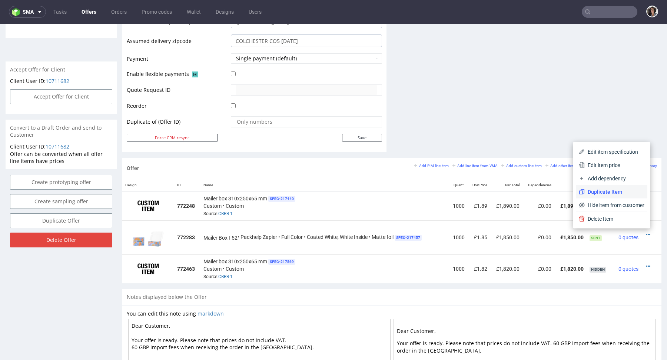
click at [612, 187] on li "Duplicate Item" at bounding box center [611, 191] width 71 height 13
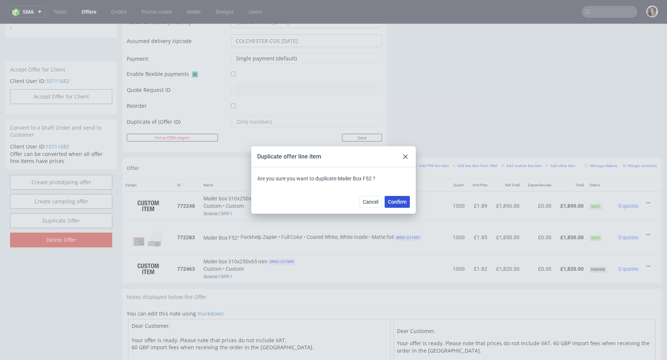
click at [395, 201] on span "Confirm" at bounding box center [397, 201] width 19 height 5
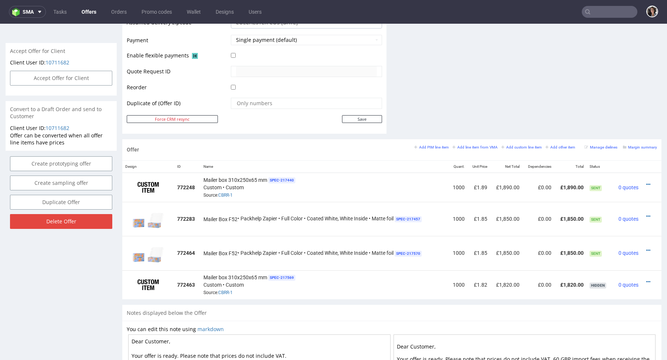
scroll to position [386, 0]
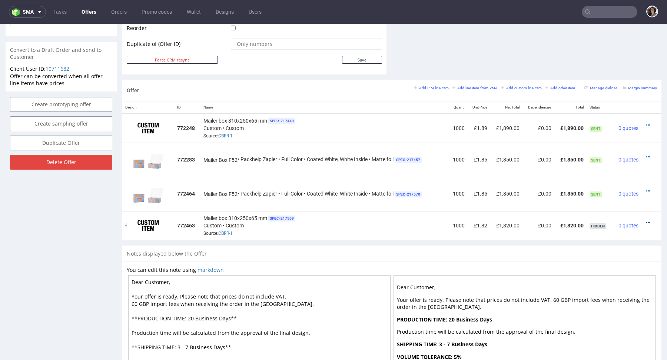
click at [646, 220] on icon at bounding box center [648, 222] width 4 height 5
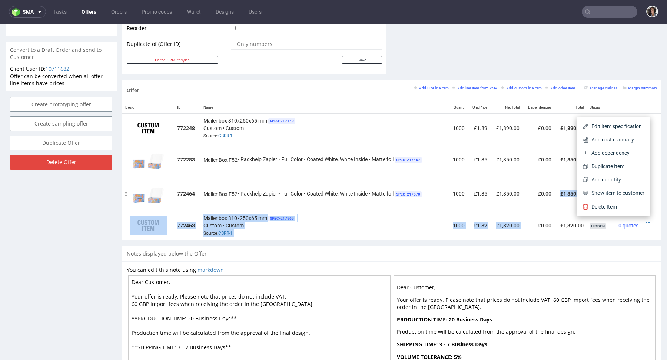
click at [521, 209] on table "Design ID Name Quant. Unit Price Net Total Dependencies Total Status 772248 Mai…" at bounding box center [391, 170] width 539 height 139
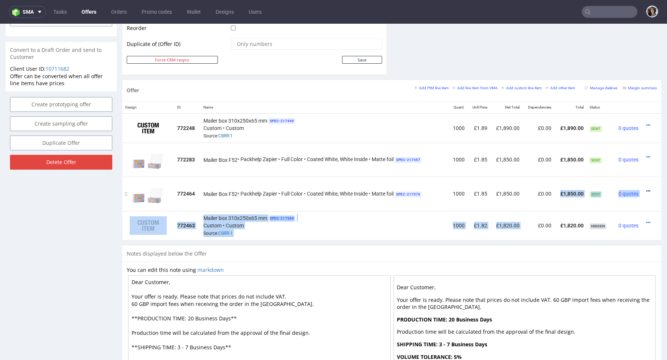
click at [646, 189] on icon at bounding box center [648, 191] width 4 height 5
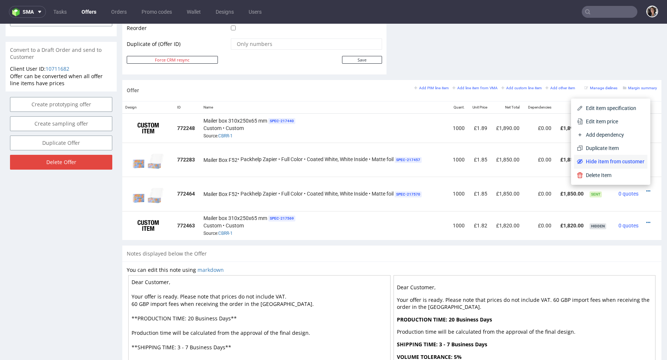
click at [614, 158] on span "Hide item from customer" at bounding box center [613, 161] width 61 height 7
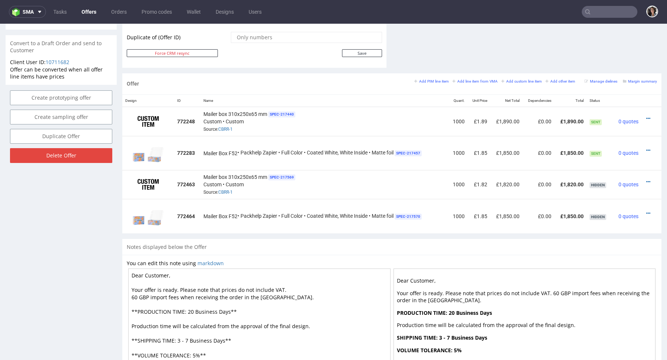
scroll to position [428, 0]
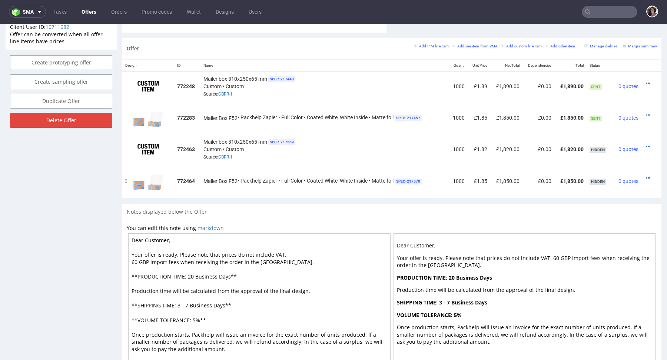
click at [646, 177] on icon at bounding box center [648, 178] width 4 height 5
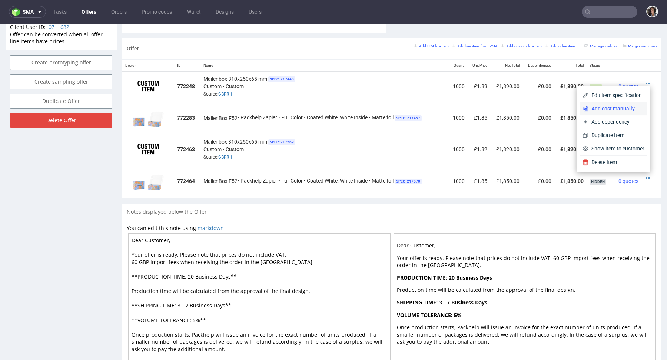
click at [611, 107] on span "Add cost manually" at bounding box center [616, 108] width 56 height 7
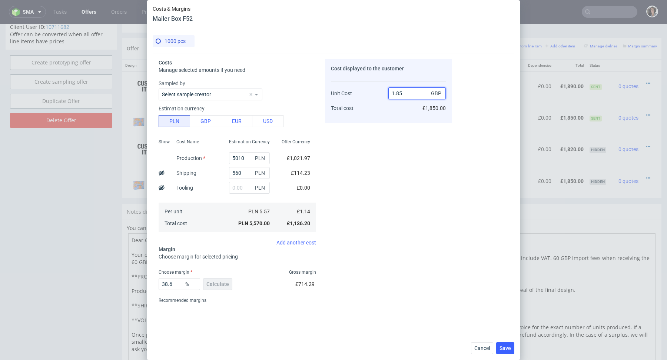
drag, startPoint x: 396, startPoint y: 91, endPoint x: 416, endPoint y: 93, distance: 19.7
click at [416, 93] on input "1.85" at bounding box center [416, 93] width 57 height 12
type input "1.92"
type input "40.625"
type input "1.93"
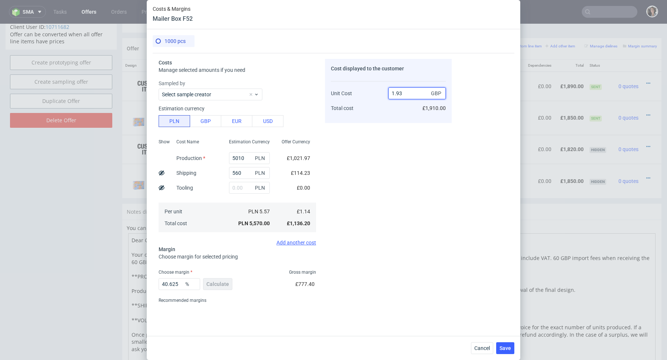
type input "40.932642487046635"
type input "1.92"
click at [373, 219] on div "Cost displayed to the customer Unit Cost Total cost 1.92 GBP £1,920.00" at bounding box center [388, 182] width 127 height 247
click at [516, 343] on div "Cancel Save" at bounding box center [333, 348] width 373 height 24
click at [506, 348] on span "Save" at bounding box center [504, 348] width 11 height 5
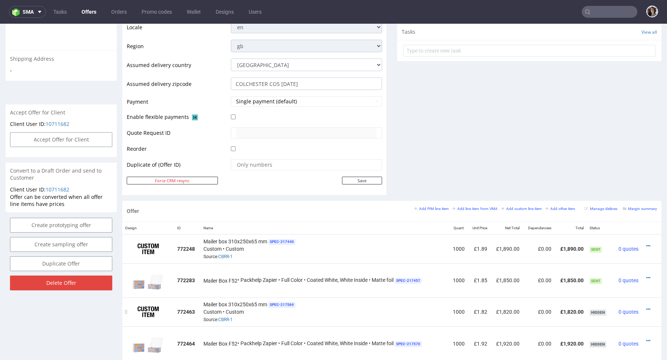
scroll to position [347, 0]
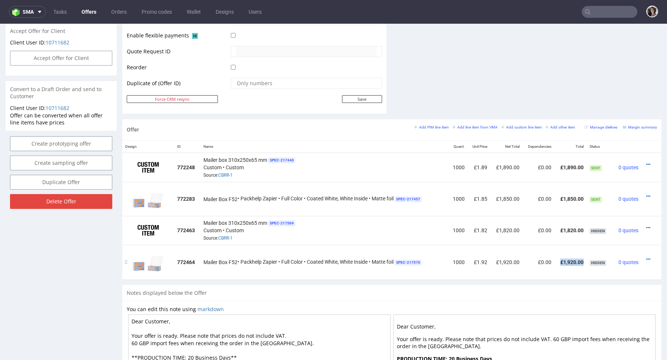
drag, startPoint x: 577, startPoint y: 260, endPoint x: 554, endPoint y: 259, distance: 23.4
click at [554, 259] on td "£1,920.00" at bounding box center [570, 262] width 32 height 34
copy td "£1,920.00"
click at [646, 225] on icon at bounding box center [648, 227] width 4 height 5
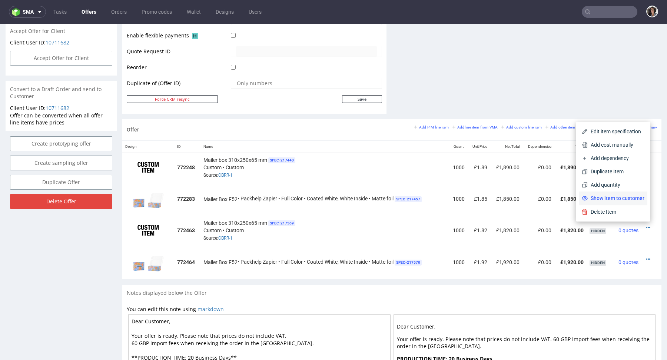
click at [626, 200] on span "Show item to customer" at bounding box center [615, 197] width 57 height 7
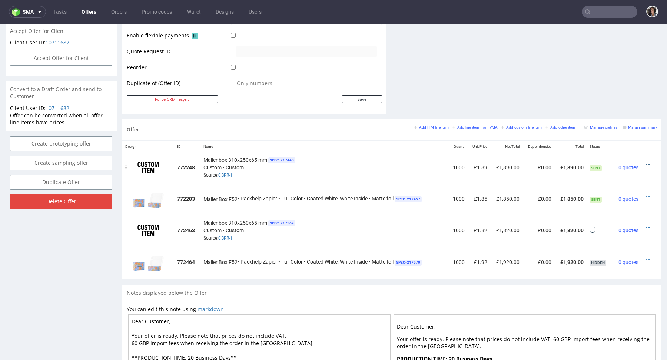
click at [646, 162] on icon at bounding box center [648, 164] width 4 height 5
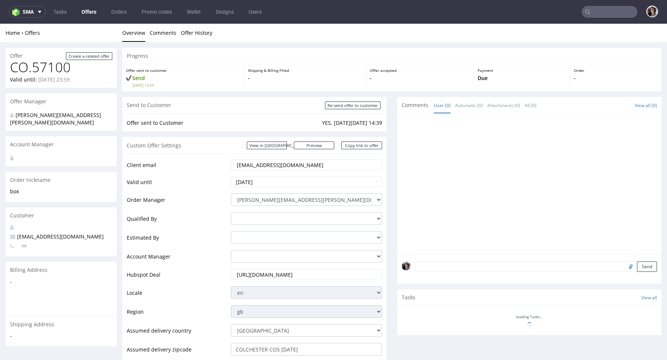
scroll to position [0, 0]
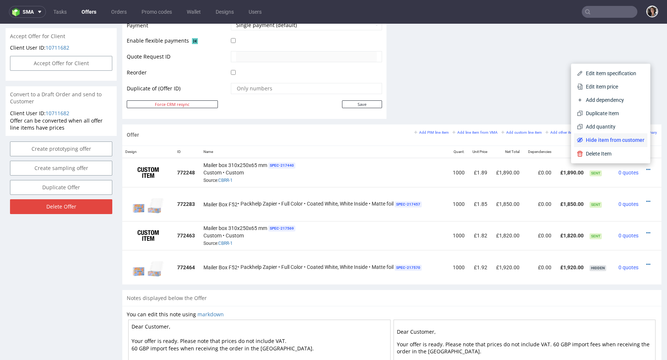
click at [623, 139] on span "Hide item from customer" at bounding box center [613, 139] width 61 height 7
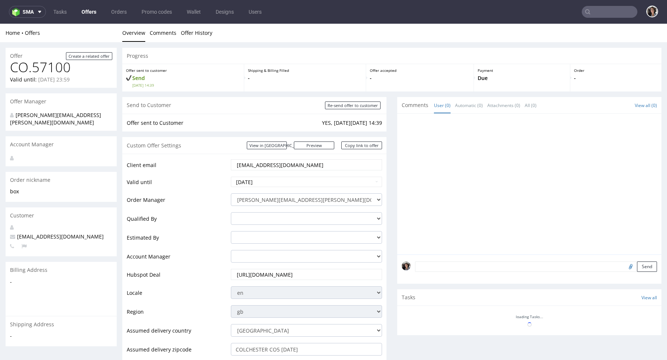
scroll to position [337, 0]
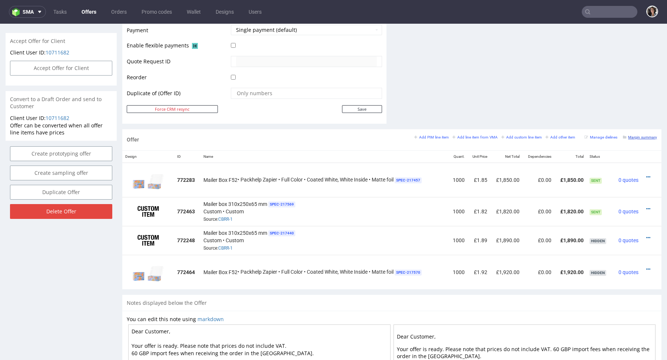
click at [638, 135] on small "Margin summary" at bounding box center [640, 137] width 34 height 4
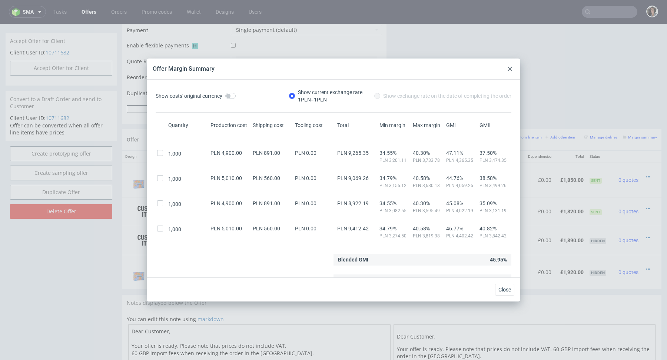
click at [510, 68] on use at bounding box center [509, 69] width 4 height 4
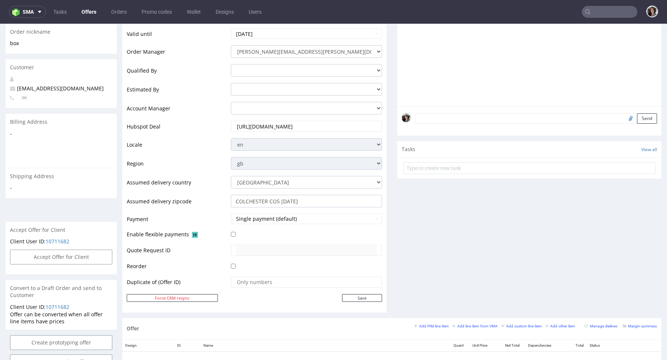
scroll to position [0, 0]
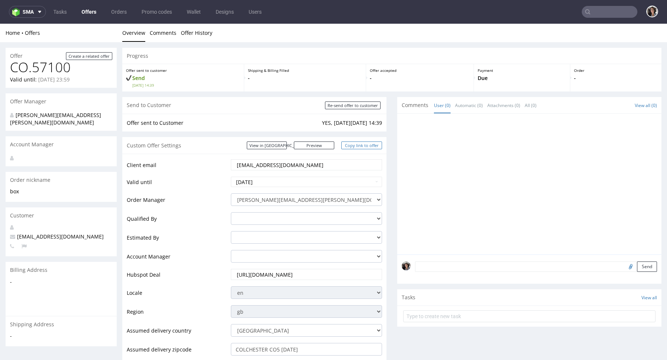
click at [356, 145] on link "Copy link to offer" at bounding box center [361, 145] width 41 height 8
click at [359, 146] on link "Copy link to offer" at bounding box center [361, 145] width 41 height 8
click at [365, 104] on input "Re-send offer to customer" at bounding box center [353, 105] width 56 height 8
type input "In progress..."
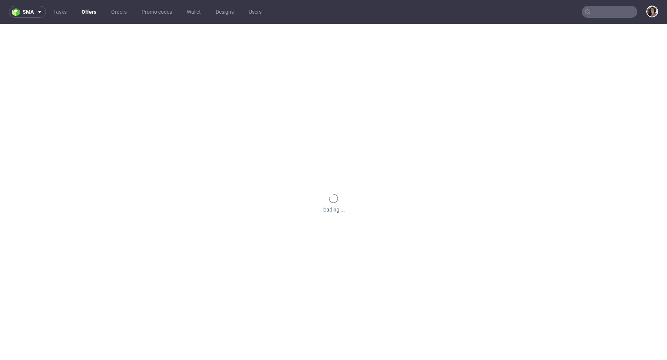
click at [601, 12] on input "text" at bounding box center [609, 12] width 56 height 12
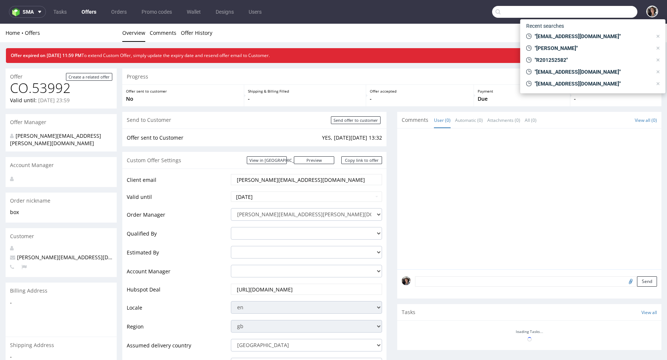
paste input "[EMAIL_ADDRESS][DOMAIN_NAME]"
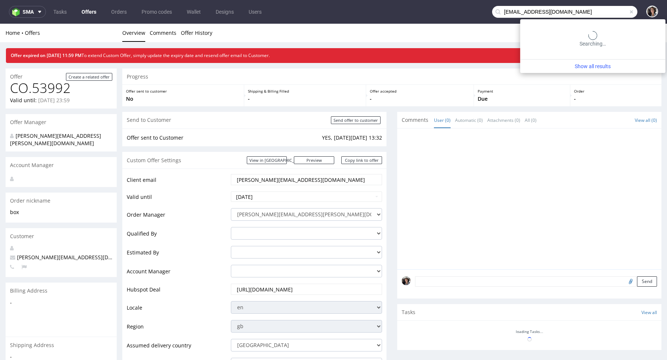
type input "[EMAIL_ADDRESS][DOMAIN_NAME]"
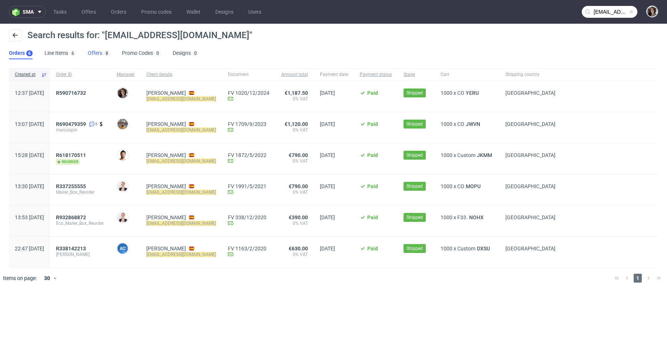
click at [98, 50] on link "Offers 8" at bounding box center [99, 53] width 22 height 12
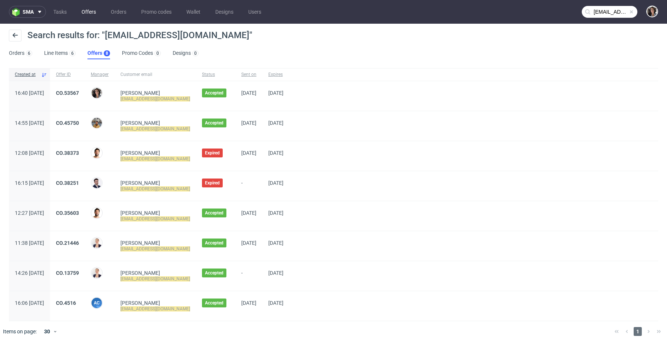
click at [82, 7] on link "Offers" at bounding box center [88, 12] width 23 height 12
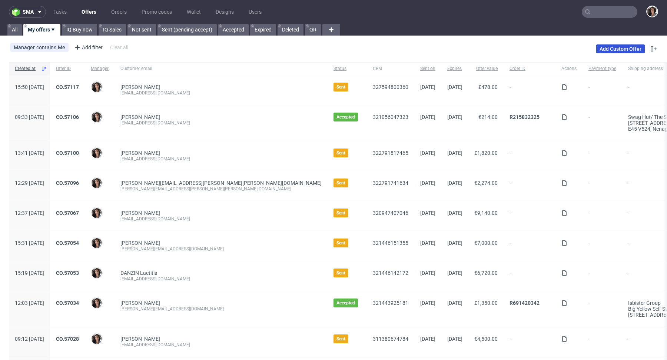
click at [615, 48] on link "Add Custom Offer" at bounding box center [620, 48] width 49 height 9
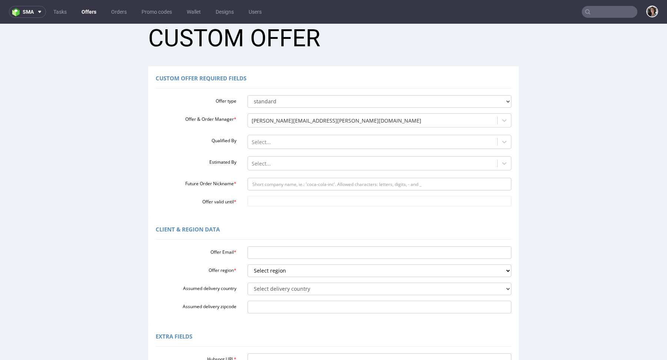
scroll to position [26, 0]
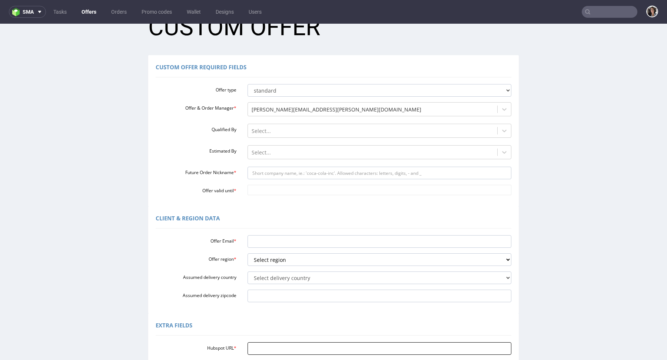
click at [261, 344] on input "Hubspot URL *" at bounding box center [379, 348] width 264 height 13
paste input "[URL][DOMAIN_NAME]"
type input "[URL][DOMAIN_NAME]"
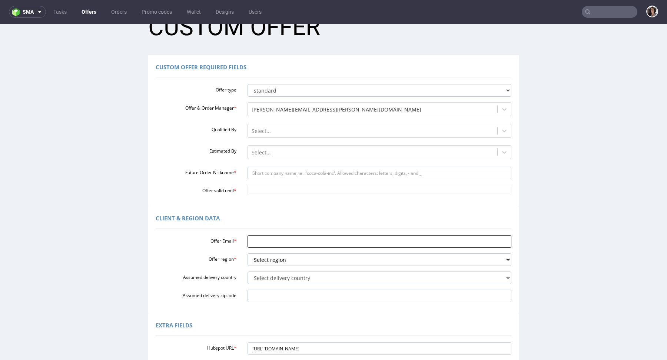
click at [288, 241] on input "Offer Email *" at bounding box center [379, 241] width 264 height 13
paste input "[EMAIL_ADDRESS][DOMAIN_NAME]"
type input "[EMAIL_ADDRESS][DOMAIN_NAME]"
click at [264, 258] on select "Select region eu gb de pl cz fr it es" at bounding box center [379, 259] width 264 height 13
click at [299, 259] on select "Select region eu gb de pl cz fr it es" at bounding box center [379, 259] width 264 height 13
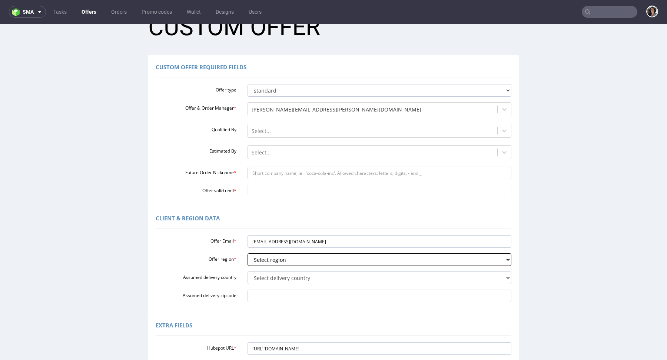
select select "es"
click at [262, 276] on select "Select delivery country Andorra Afghanistan Anguilla Albania Armenia Antarctica…" at bounding box center [379, 277] width 264 height 13
select select "68"
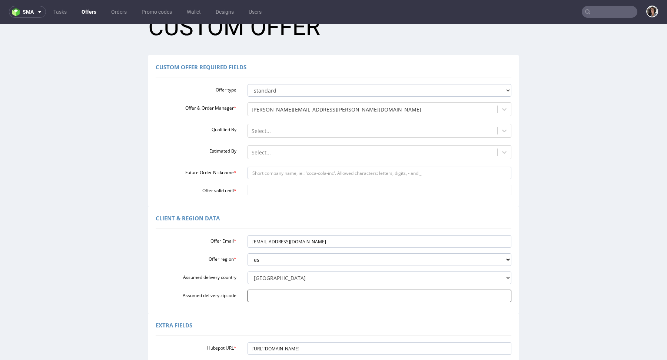
click at [259, 294] on input "Assumed delivery zipcode" at bounding box center [379, 296] width 264 height 13
paste input "12190"
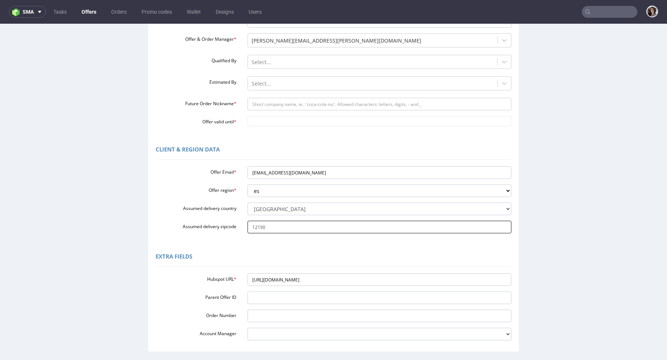
scroll to position [107, 0]
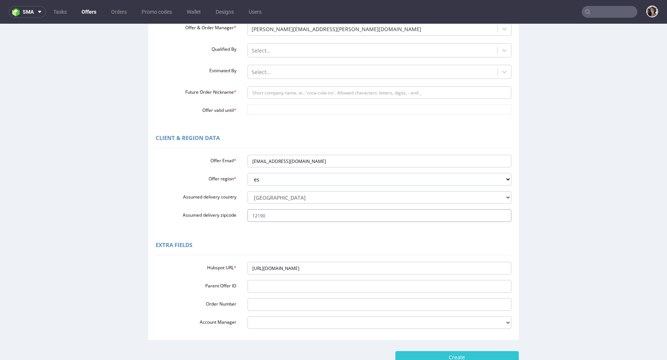
type input "12190"
click at [277, 111] on input "Offer valid until *" at bounding box center [379, 109] width 264 height 10
type input "[DATE]"
click at [346, 129] on div "Client & Region data Offer Email * orders@benidub.com Offer region * Select reg…" at bounding box center [333, 179] width 370 height 107
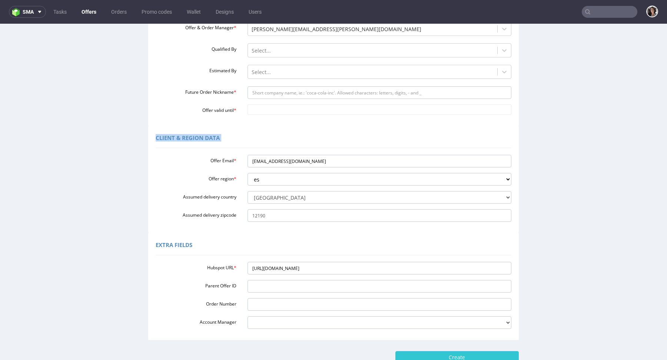
click at [346, 129] on div "Client & Region data Offer Email * orders@benidub.com Offer region * Select reg…" at bounding box center [333, 179] width 370 height 107
click at [270, 107] on input "Offer valid until *" at bounding box center [379, 109] width 264 height 10
click at [276, 169] on td "14" at bounding box center [274, 170] width 11 height 11
type input "2025-10-14"
click at [262, 90] on input "Future Order Nickname *" at bounding box center [379, 92] width 264 height 13
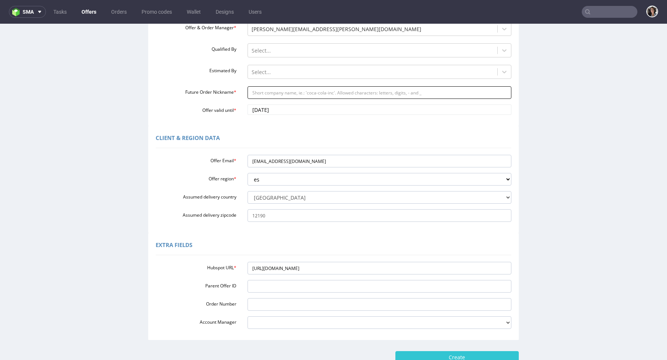
type input "box"
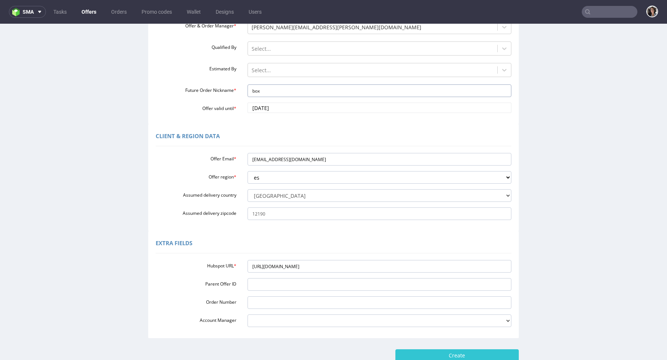
scroll to position [115, 0]
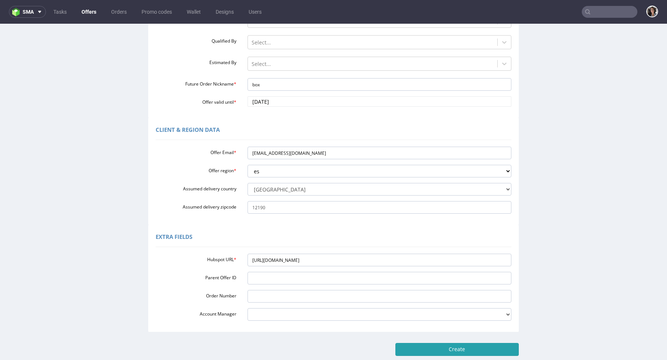
click at [463, 349] on input "Create" at bounding box center [456, 349] width 123 height 13
type input "Please wait..."
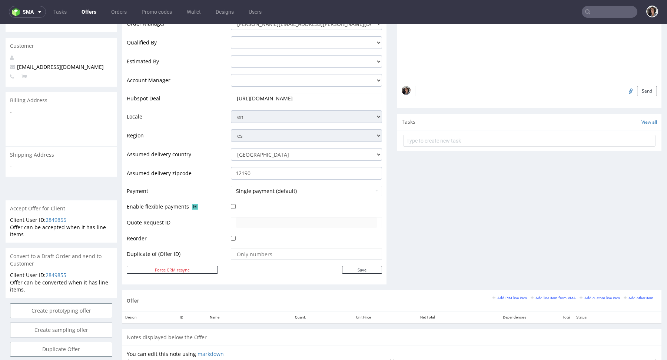
scroll to position [280, 0]
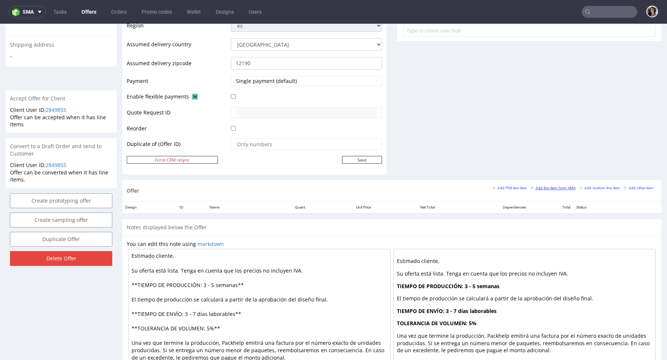
click at [548, 188] on small "Add line item from VMA" at bounding box center [552, 188] width 45 height 4
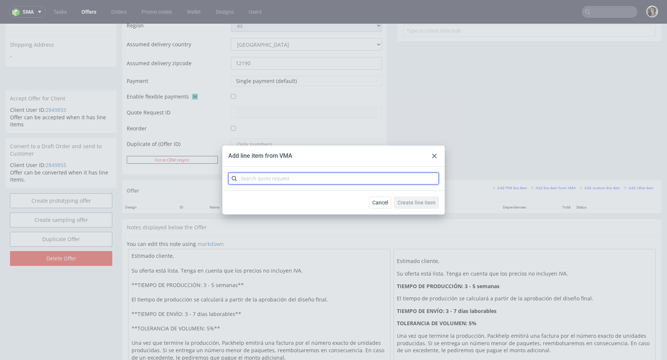
click at [379, 181] on input "text" at bounding box center [333, 179] width 210 height 12
paste input "CBSV"
type input "CBSV"
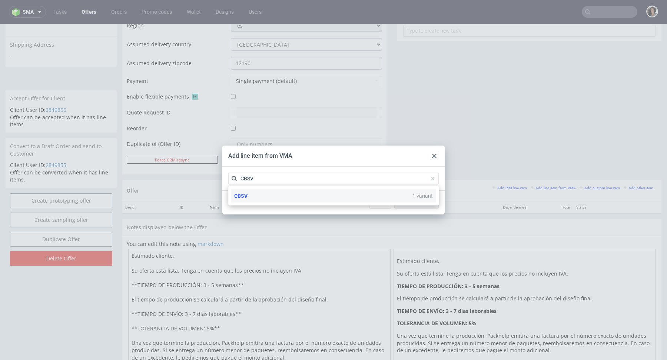
click at [258, 195] on div "CBSV 1 variant" at bounding box center [333, 195] width 204 height 13
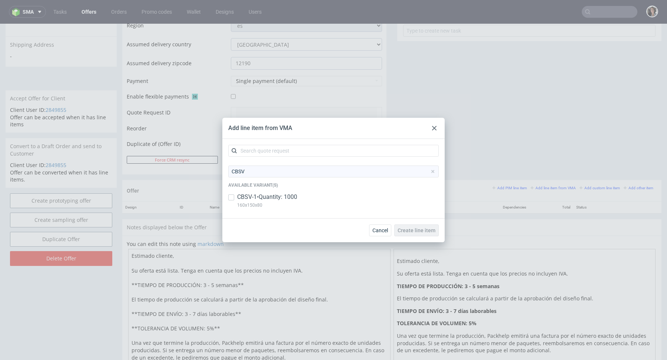
click at [257, 196] on p "CBSV-1 • Quantity: 1000" at bounding box center [267, 197] width 60 height 8
checkbox input "true"
click at [436, 231] on button "Create line item" at bounding box center [416, 230] width 44 height 12
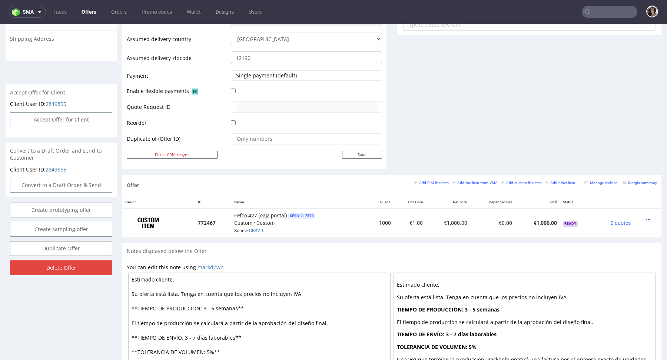
scroll to position [355, 0]
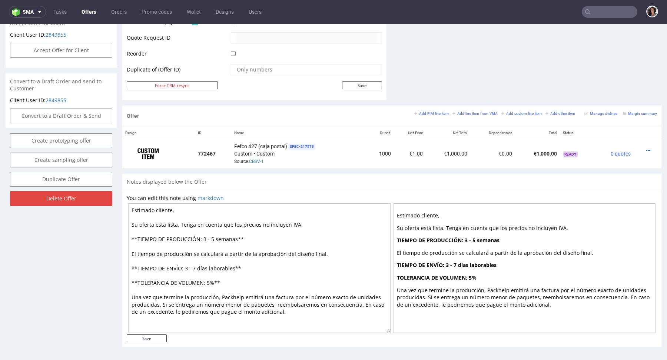
drag, startPoint x: 237, startPoint y: 238, endPoint x: 203, endPoint y: 236, distance: 34.1
click at [203, 236] on textarea "Estimado cliente, Su oferta está lista. Tenga en cuenta que los precios no incl…" at bounding box center [259, 268] width 262 height 130
drag, startPoint x: 233, startPoint y: 266, endPoint x: 196, endPoint y: 264, distance: 36.7
click at [196, 264] on textarea "Estimado cliente, Su oferta está lista. Tenga en cuenta que los precios no incl…" at bounding box center [259, 268] width 262 height 130
click at [209, 236] on textarea "Estimado cliente, Su oferta está lista. Tenga en cuenta que los precios no incl…" at bounding box center [259, 268] width 262 height 130
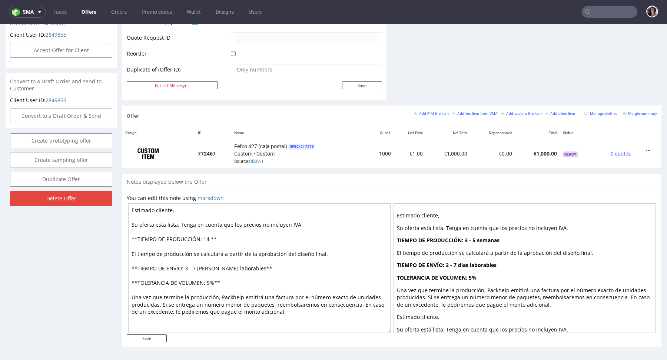
paste textarea "días laborables"
type textarea "Estimado cliente, Su oferta está lista. Tenga en cuenta que los precios no incl…"
click at [151, 340] on input "Save" at bounding box center [147, 338] width 40 height 8
type input "In progress..."
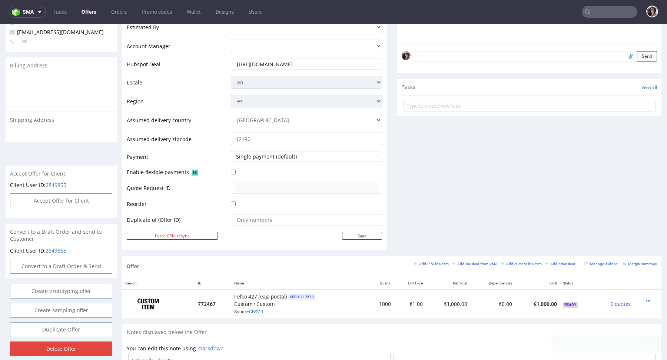
scroll to position [236, 0]
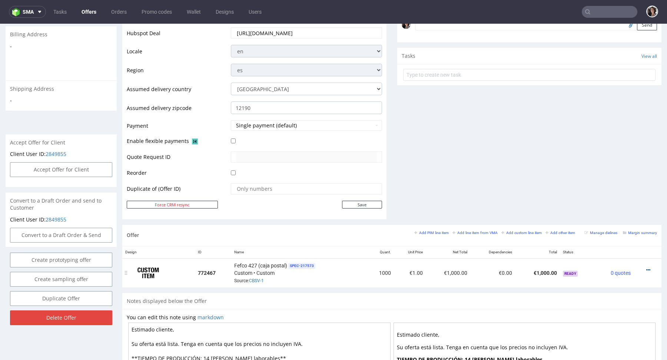
click at [646, 267] on link at bounding box center [648, 270] width 4 height 6
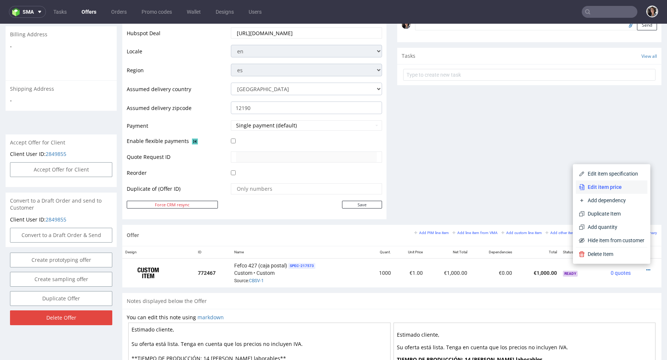
click at [597, 192] on li "Edit item price" at bounding box center [611, 186] width 71 height 13
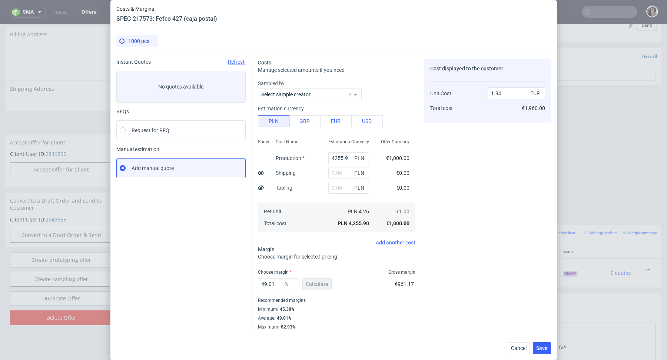
click at [340, 149] on div "Estimation Currency" at bounding box center [348, 143] width 53 height 13
click at [340, 153] on input "4255.9" at bounding box center [348, 158] width 41 height 12
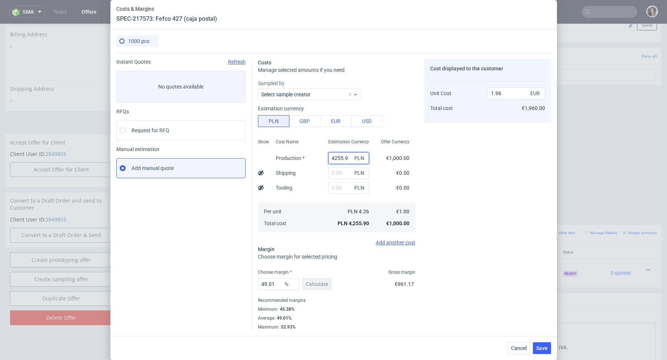
paste input "2150"
type input "2150"
type input "0.99"
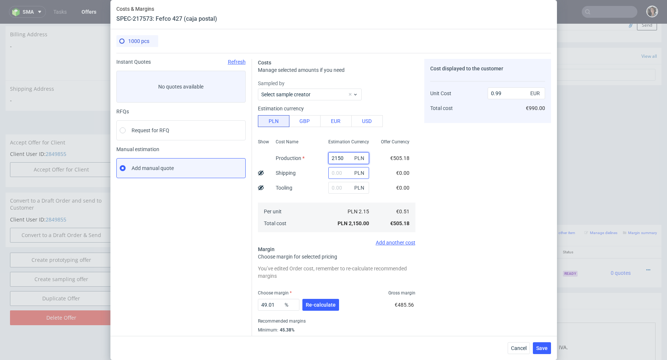
paste input "838,88"
type input "2150838.88"
type input "991.13"
type input "2150838.88"
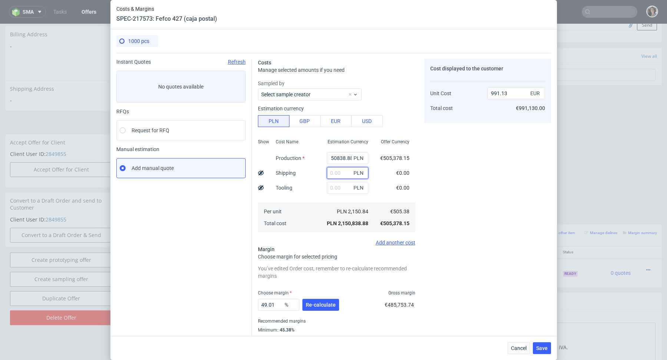
click at [343, 172] on input "text" at bounding box center [347, 173] width 41 height 12
click at [341, 157] on input "2150838.88" at bounding box center [347, 158] width 41 height 12
click at [346, 158] on input "2150838.88" at bounding box center [347, 158] width 41 height 12
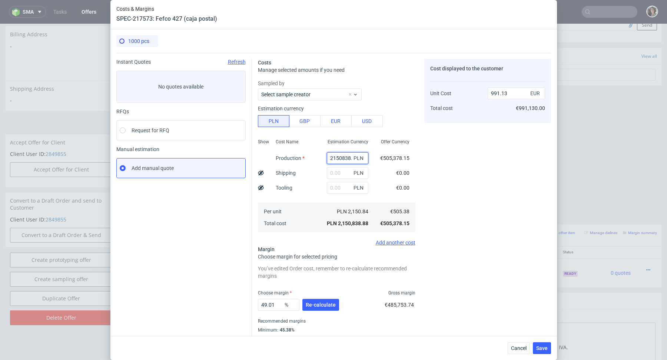
click at [346, 158] on input "2150838.88" at bounding box center [347, 158] width 41 height 12
type input "0"
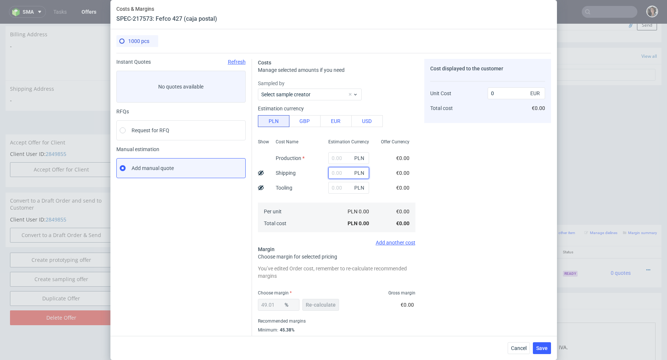
click at [344, 174] on input "text" at bounding box center [348, 173] width 41 height 12
paste input "838,88"
type input "838.88"
type input "0.39"
type input "838.88"
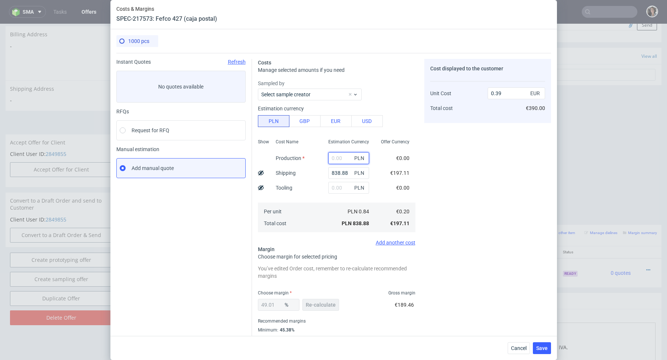
click at [334, 160] on input "text" at bounding box center [348, 158] width 41 height 12
paste input "2150"
type input "2150"
type input "1.38"
type input "2150"
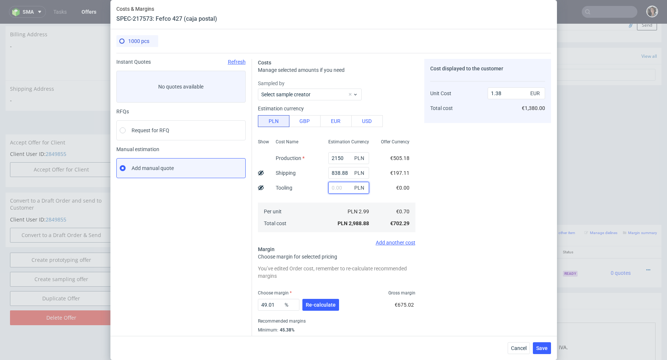
click at [332, 192] on input "text" at bounding box center [348, 188] width 41 height 12
click at [314, 300] on button "Re-calculate" at bounding box center [320, 305] width 37 height 12
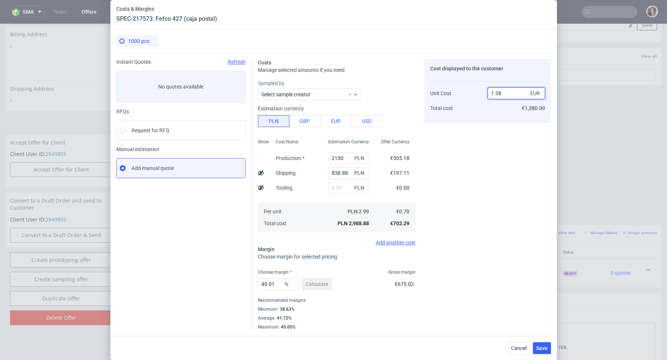
drag, startPoint x: 494, startPoint y: 93, endPoint x: 511, endPoint y: 92, distance: 16.7
click at [511, 93] on input "1.38" at bounding box center [515, 93] width 57 height 12
type input "1.25"
type input "44"
type input "1.26"
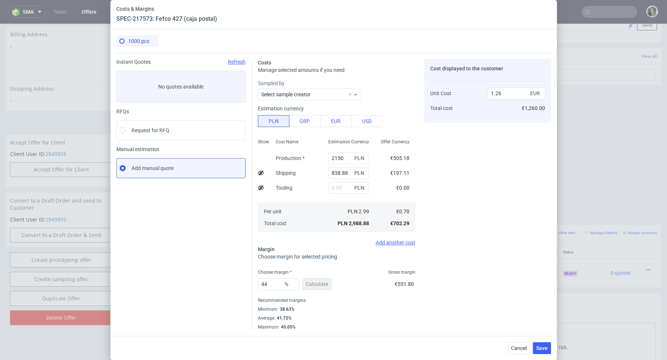
click at [357, 293] on div "44 % Calculate €551.80" at bounding box center [336, 285] width 157 height 21
click at [279, 284] on input "44" at bounding box center [278, 284] width 41 height 12
type input "44.9"
type input "1.28"
type input "44"
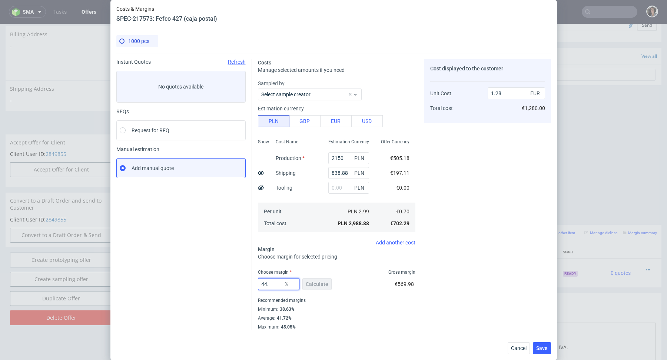
type input "1.26"
type input "43."
type input "1.25"
type input "43.4"
type input "1.24"
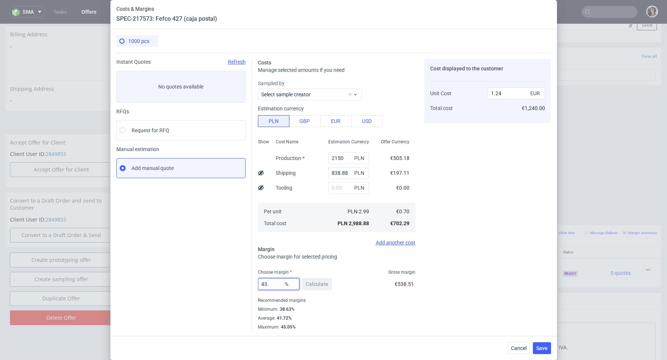
type input "43.5"
type input "1.25"
type input "43.99"
type input "1.26"
type input "43.91"
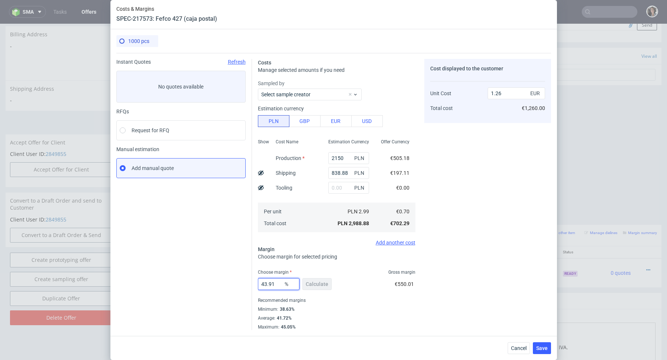
type input "1.25"
type input "43.91"
click at [312, 264] on fieldset "Costs Manage selected amounts if you need Sampled by Select sample creator Esti…" at bounding box center [336, 194] width 157 height 271
click at [540, 352] on button "Save" at bounding box center [542, 348] width 18 height 12
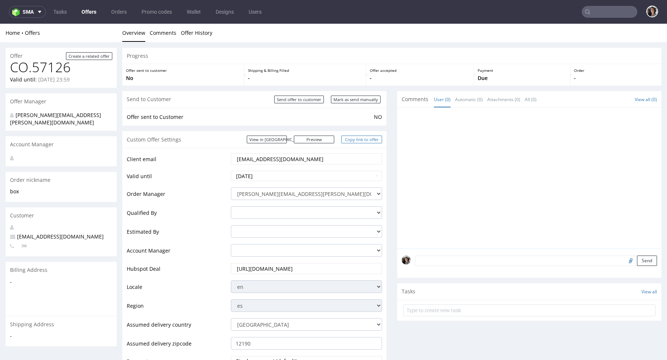
click at [357, 141] on link "Copy link to offer" at bounding box center [361, 140] width 41 height 8
click at [364, 101] on input "Mark as send manually" at bounding box center [356, 100] width 50 height 8
type input "In progress..."
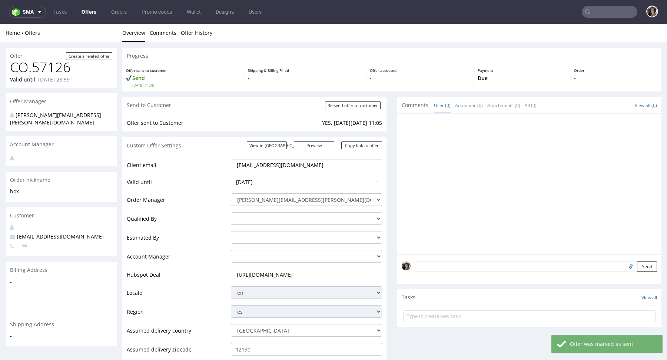
scroll to position [232, 0]
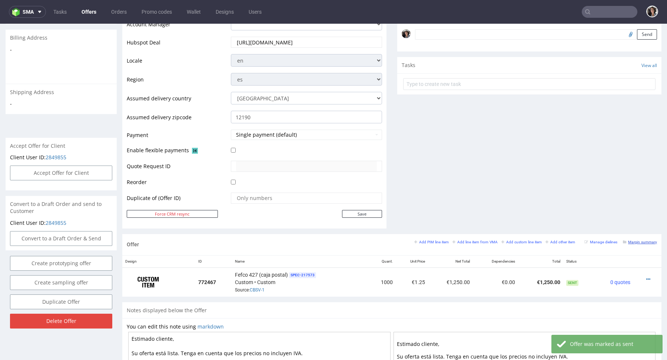
click at [638, 239] on link "Margin summary" at bounding box center [640, 241] width 34 height 5
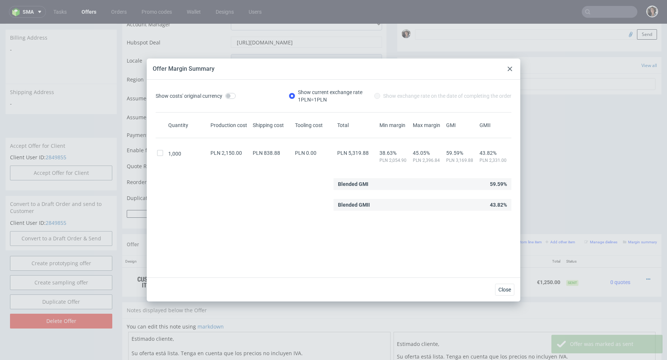
drag, startPoint x: 510, startPoint y: 69, endPoint x: 509, endPoint y: 32, distance: 36.3
click at [510, 69] on icon at bounding box center [509, 69] width 4 height 4
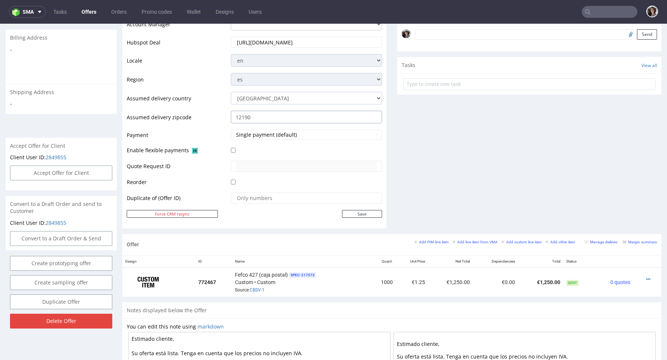
click at [307, 119] on input "12190" at bounding box center [306, 117] width 151 height 13
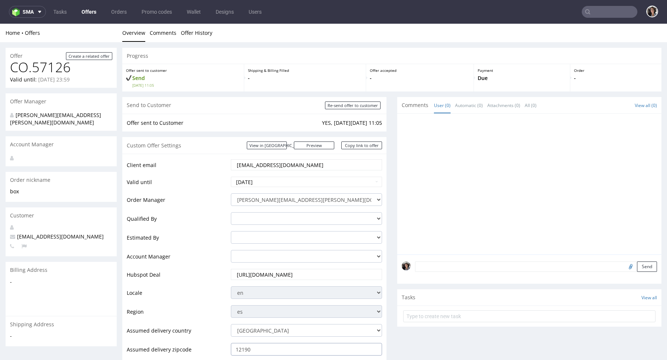
scroll to position [299, 0]
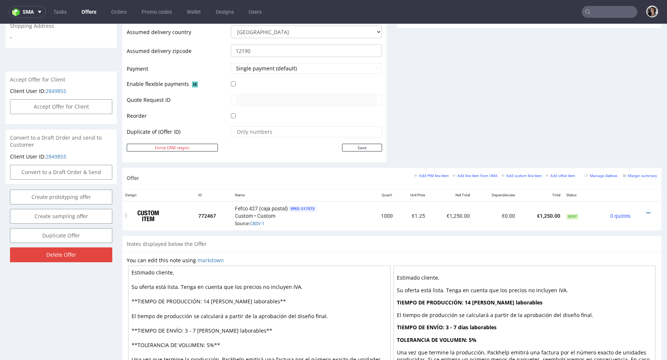
click at [258, 219] on div "Fefco 427 (caja postal) SPEC- 217573 Custom • Custom Source: CBSV-1" at bounding box center [300, 215] width 130 height 23
click at [258, 221] on link "CBSV-1" at bounding box center [257, 223] width 15 height 5
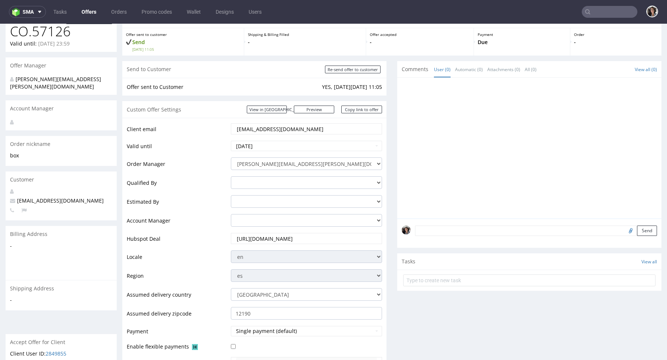
scroll to position [0, 0]
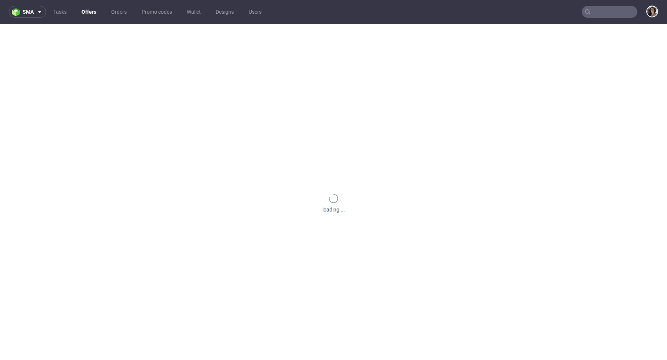
click at [606, 9] on input "text" at bounding box center [609, 12] width 56 height 12
paste input "[EMAIL_ADDRESS][DOMAIN_NAME]"
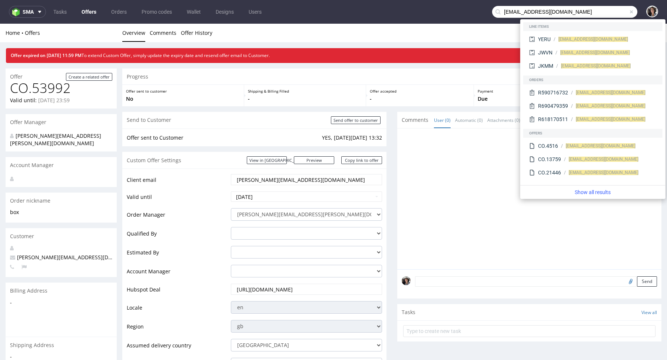
type input "[EMAIL_ADDRESS][DOMAIN_NAME]"
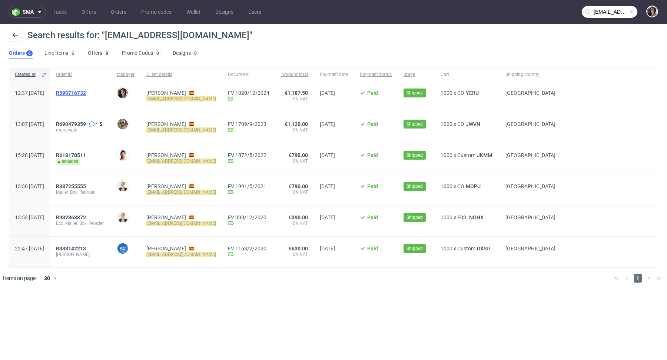
click at [86, 94] on span "R590716732" at bounding box center [71, 93] width 30 height 6
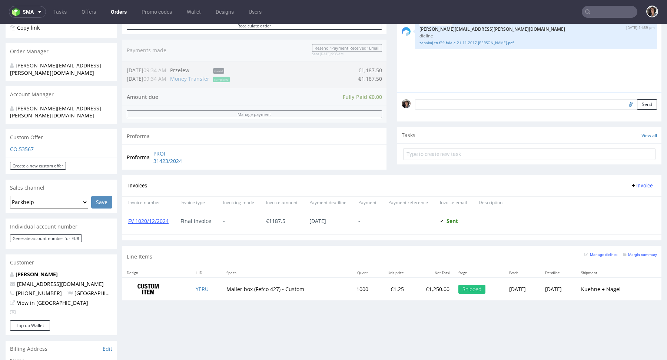
scroll to position [237, 0]
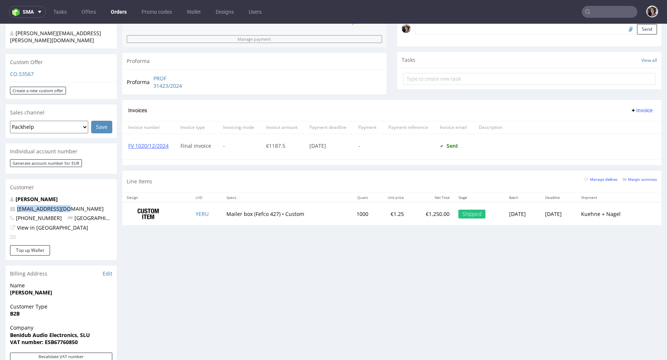
drag, startPoint x: 77, startPoint y: 192, endPoint x: 8, endPoint y: 194, distance: 68.9
click at [8, 196] on div "[PERSON_NAME] [EMAIL_ADDRESS][DOMAIN_NAME] [PHONE_NUMBER] [GEOGRAPHIC_DATA] Vie…" at bounding box center [61, 221] width 111 height 50
copy span "[EMAIL_ADDRESS][DOMAIN_NAME]"
click at [600, 14] on input "text" at bounding box center [609, 12] width 56 height 12
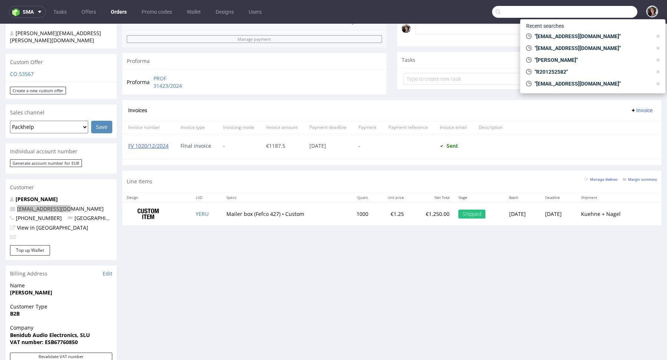
paste input "[EMAIL_ADDRESS][DOMAIN_NAME]"
type input "[EMAIL_ADDRESS][DOMAIN_NAME]"
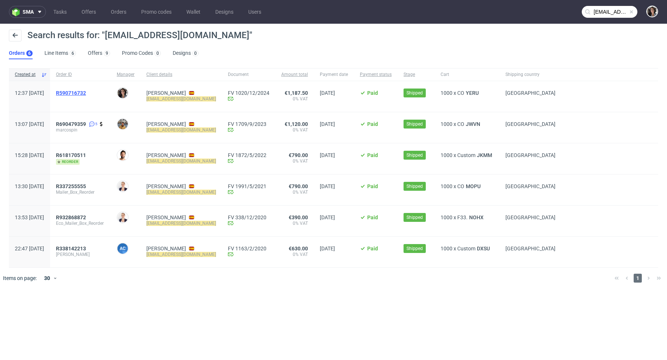
click at [86, 90] on span "R590716732" at bounding box center [71, 93] width 30 height 6
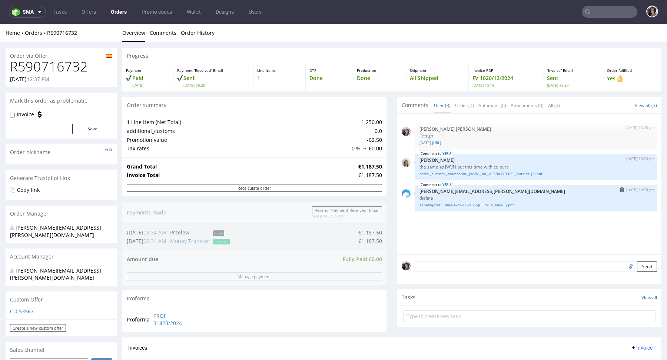
click at [471, 203] on link "zapakuj-to-f39-fala-e-21-11-2017-[PERSON_NAME].pdf" at bounding box center [535, 205] width 233 height 6
click at [465, 171] on link "ostro__custom__marcospin__JWVN__d0__oR690479359__outside (2).pdf" at bounding box center [535, 174] width 233 height 6
click at [483, 143] on link "[DATE] [URL]" at bounding box center [535, 143] width 233 height 6
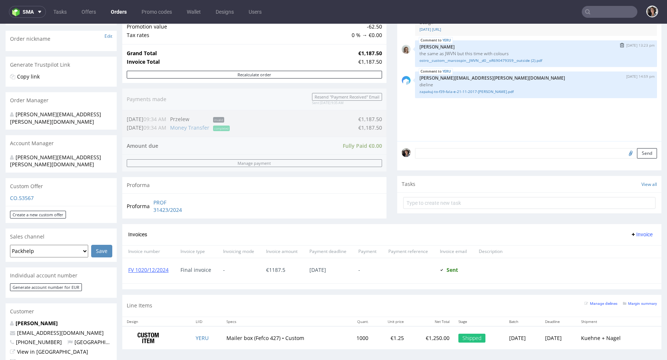
scroll to position [79, 0]
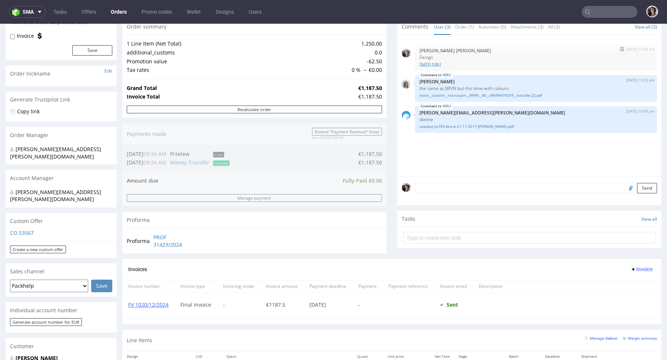
click at [469, 65] on link "[DATE] [URL]" at bounding box center [535, 64] width 233 height 6
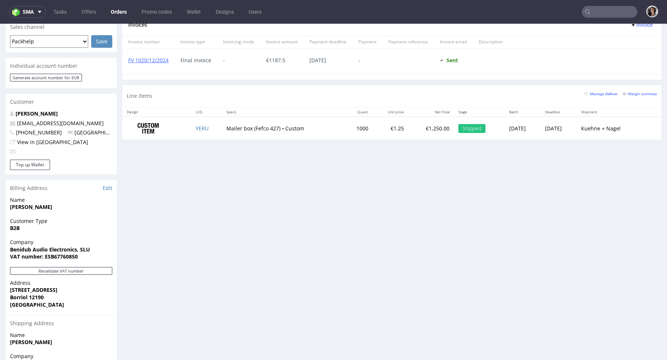
scroll to position [381, 0]
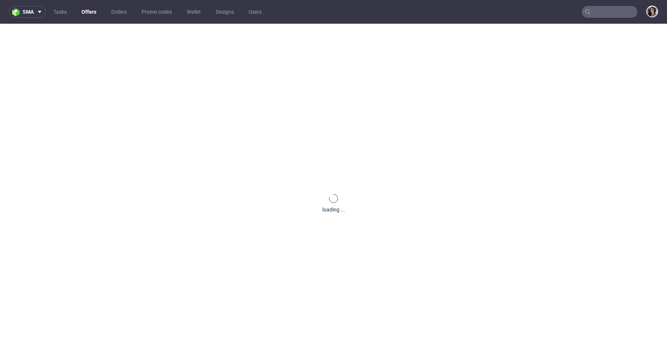
paste input "lt@exseedhealth.com"
click at [604, 11] on input "text" at bounding box center [609, 12] width 56 height 12
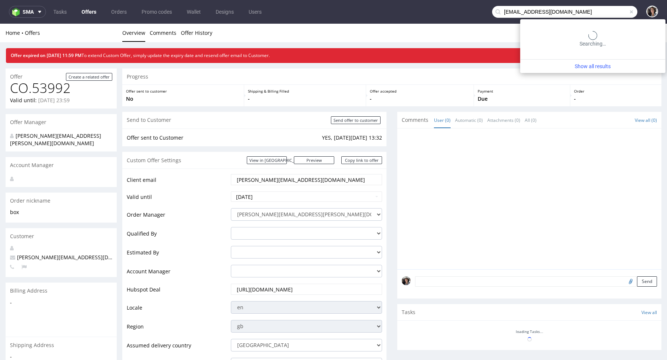
type input "lt@exseedhealth.com"
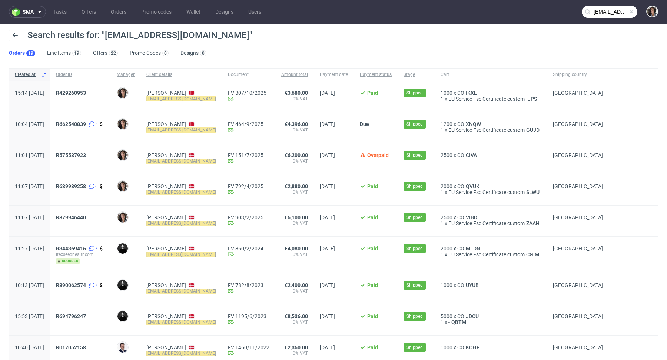
click at [81, 96] on span "R429260953" at bounding box center [80, 96] width 49 height 13
click at [86, 95] on span "R429260953" at bounding box center [71, 93] width 30 height 6
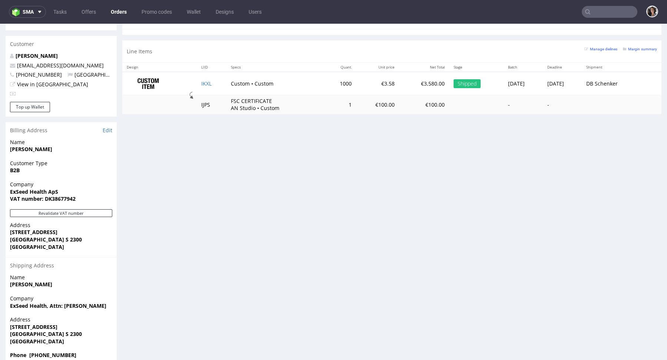
scroll to position [2, 0]
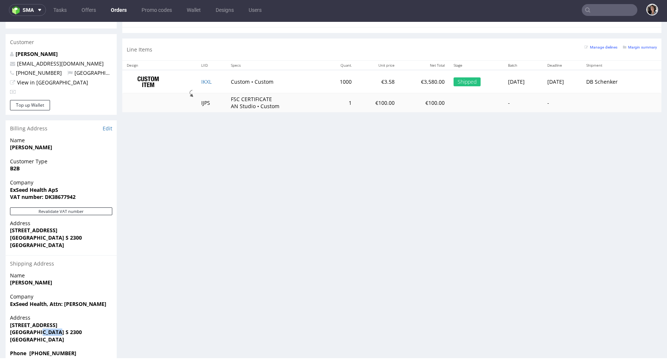
drag, startPoint x: 61, startPoint y: 318, endPoint x: 40, endPoint y: 317, distance: 20.8
click at [40, 329] on span "København S 2300" at bounding box center [61, 332] width 102 height 7
copy strong "S 2300"
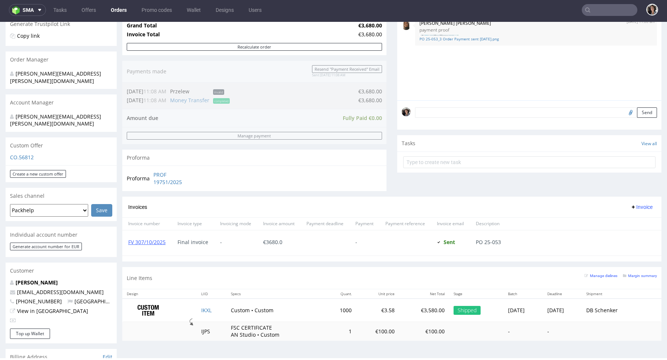
scroll to position [227, 0]
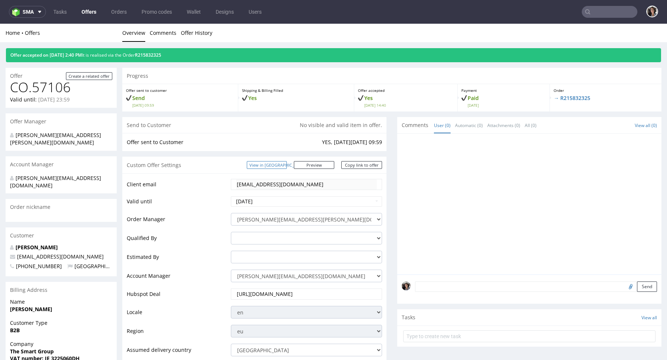
click at [284, 166] on link "View in [GEOGRAPHIC_DATA]" at bounding box center [267, 165] width 40 height 8
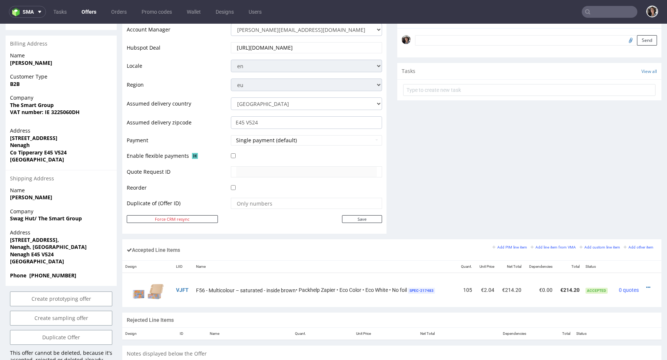
scroll to position [320, 0]
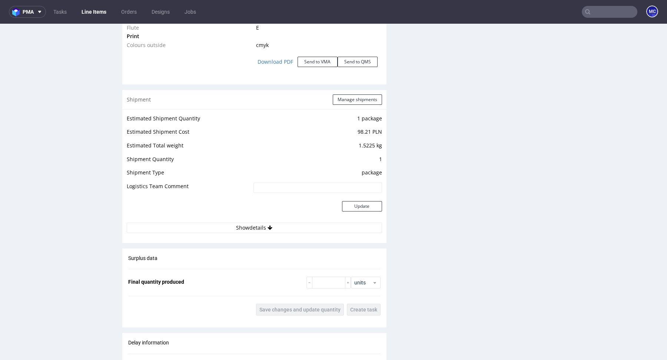
scroll to position [857, 0]
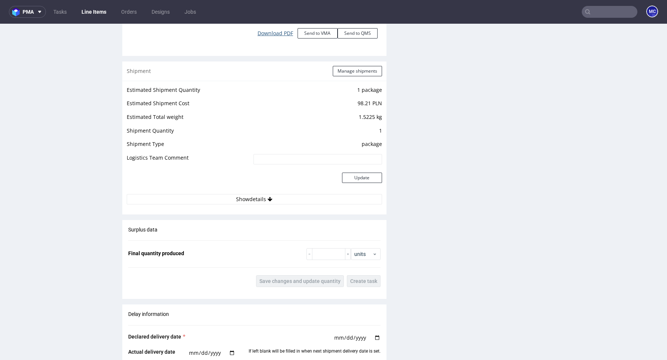
click at [277, 31] on link "Download PDF" at bounding box center [275, 33] width 44 height 16
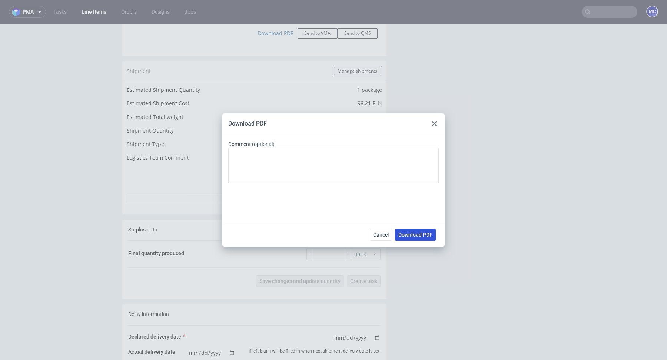
click at [418, 234] on span "Download PDF" at bounding box center [415, 234] width 34 height 5
click at [435, 122] on icon at bounding box center [434, 123] width 4 height 4
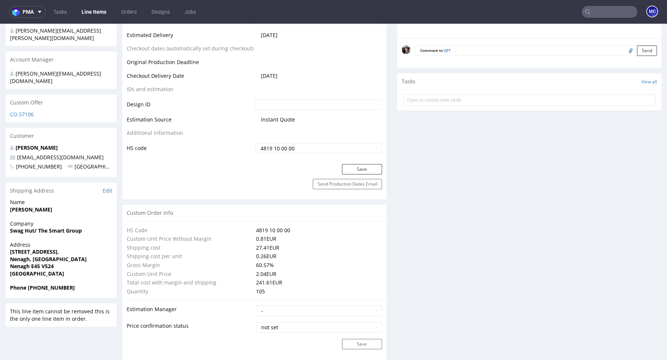
scroll to position [0, 0]
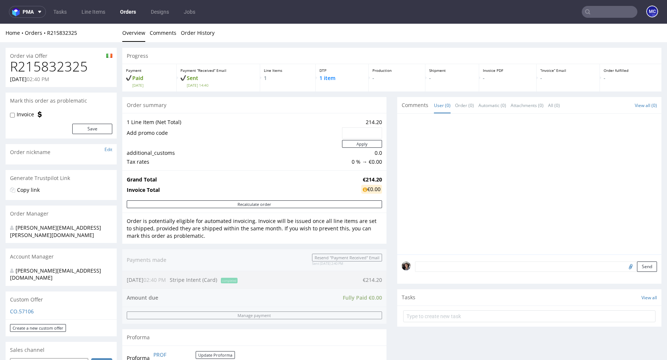
scroll to position [204, 0]
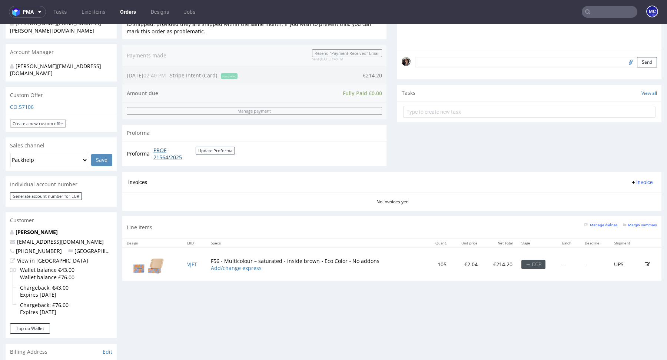
click at [167, 159] on link "PROF 21564/2025" at bounding box center [174, 154] width 42 height 14
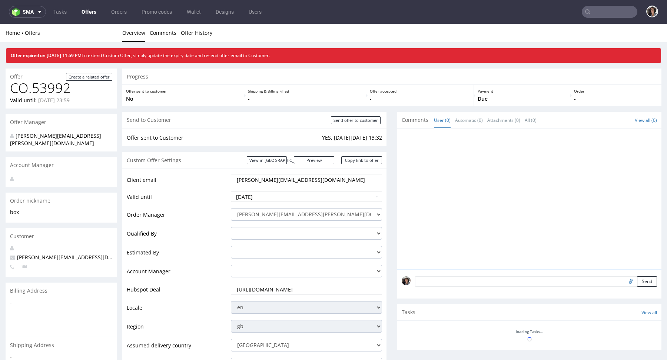
click at [605, 18] on nav "sma Tasks Offers Orders Promo codes Wallet Designs Users" at bounding box center [333, 12] width 667 height 24
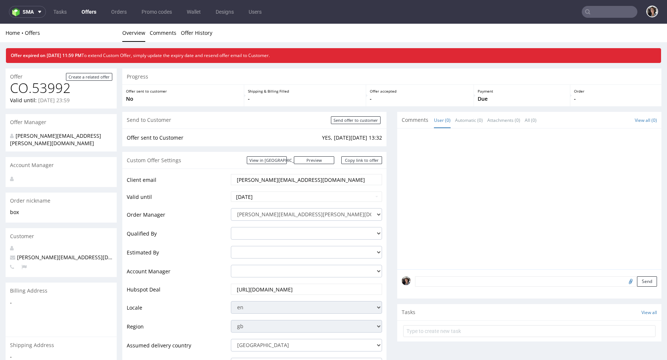
click at [600, 17] on input "text" at bounding box center [609, 12] width 56 height 12
paste input "[EMAIL_ADDRESS][DOMAIN_NAME]"
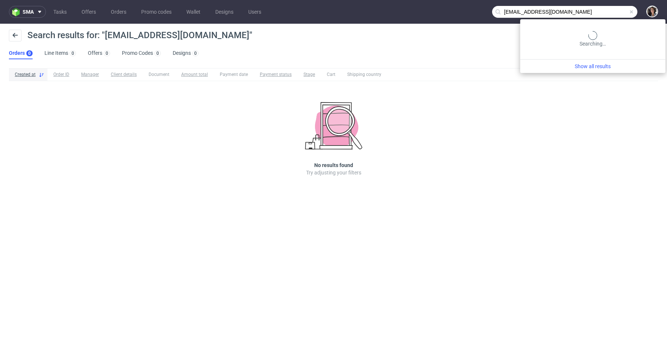
click at [601, 13] on input "[EMAIL_ADDRESS][DOMAIN_NAME]" at bounding box center [564, 12] width 145 height 12
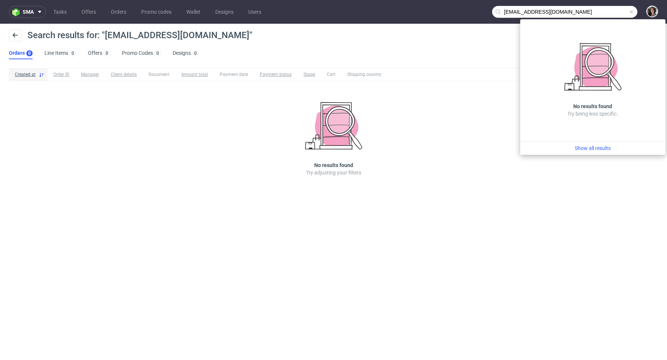
drag, startPoint x: 512, startPoint y: 10, endPoint x: 486, endPoint y: 10, distance: 26.3
click at [487, 10] on nav "sma Tasks Offers Orders Promo codes Wallet Designs Users [EMAIL_ADDRESS][DOMAIN…" at bounding box center [333, 12] width 667 height 24
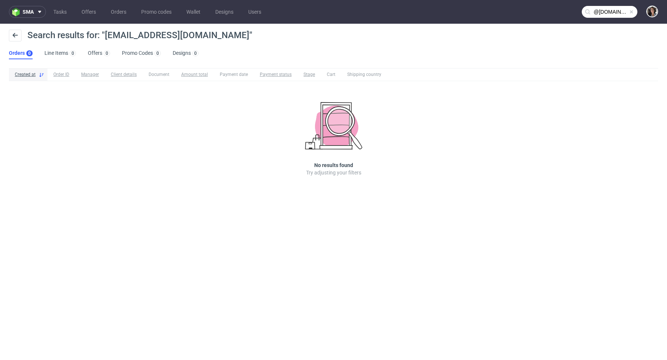
type input "@[DOMAIN_NAME]"
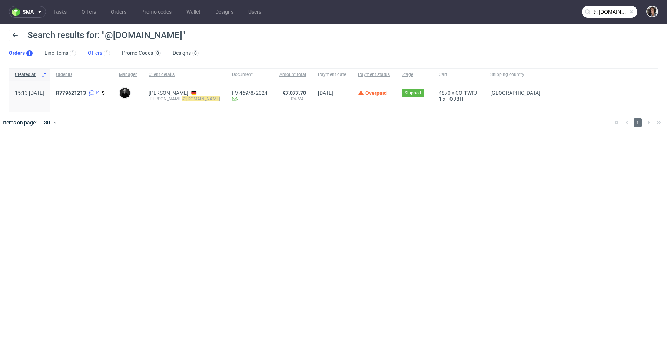
click at [99, 50] on link "Offers 1" at bounding box center [99, 53] width 22 height 12
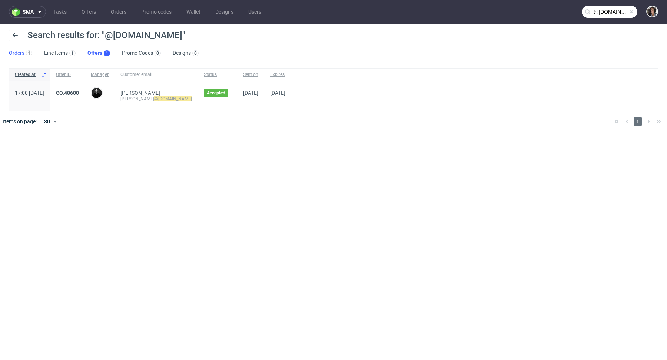
click at [19, 50] on link "Orders 1" at bounding box center [20, 53] width 23 height 12
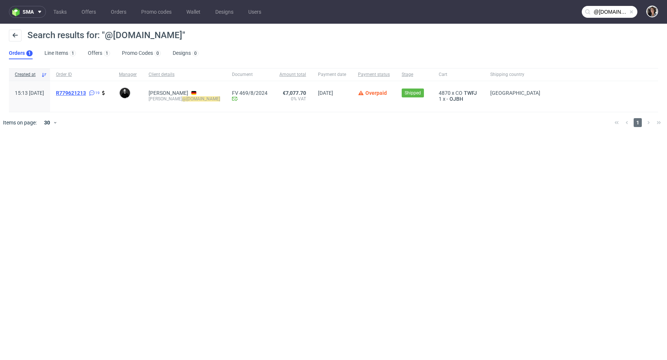
click at [86, 94] on span "R779621213" at bounding box center [71, 93] width 30 height 6
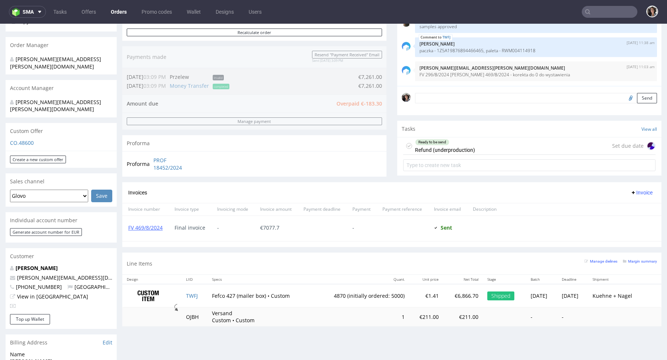
scroll to position [292, 0]
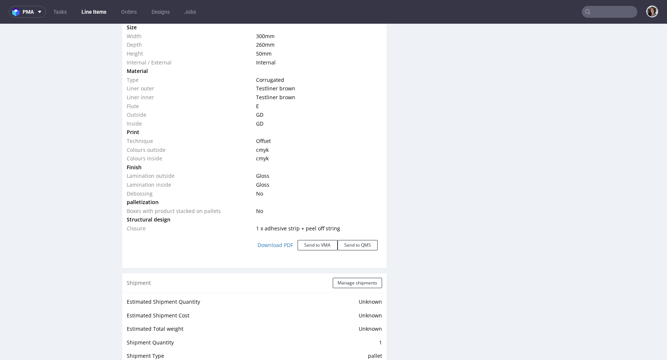
scroll to position [872, 0]
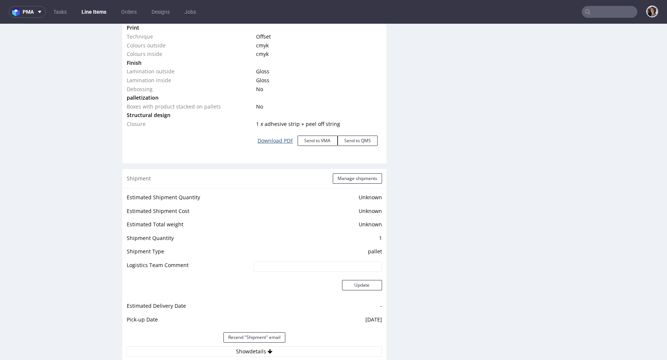
click at [277, 139] on link "Download PDF" at bounding box center [275, 141] width 44 height 16
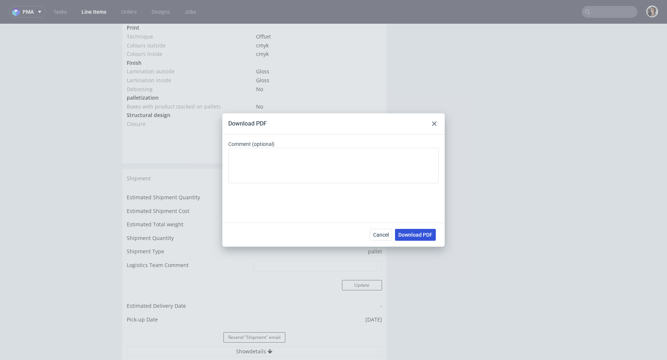
click at [416, 235] on span "Download PDF" at bounding box center [415, 234] width 34 height 5
click at [435, 123] on use at bounding box center [434, 123] width 4 height 4
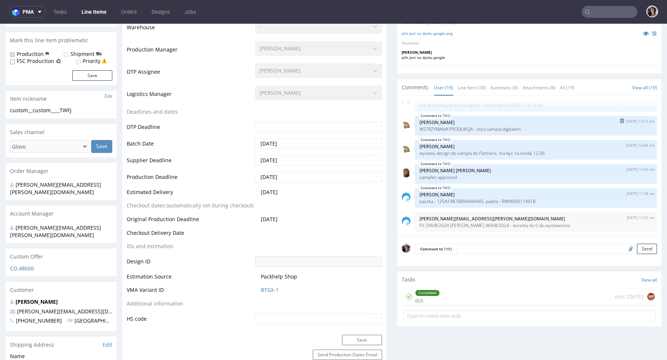
scroll to position [184, 0]
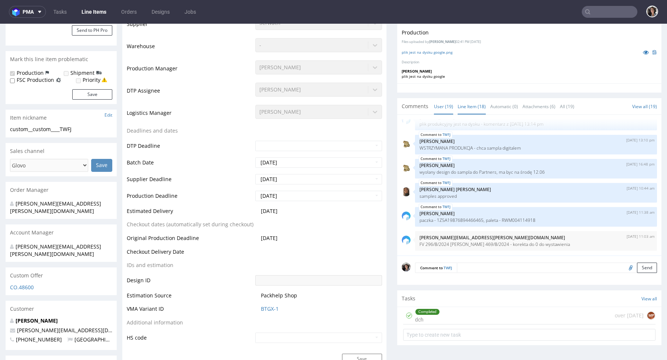
click at [470, 104] on link "Line Item (18)" at bounding box center [471, 107] width 28 height 16
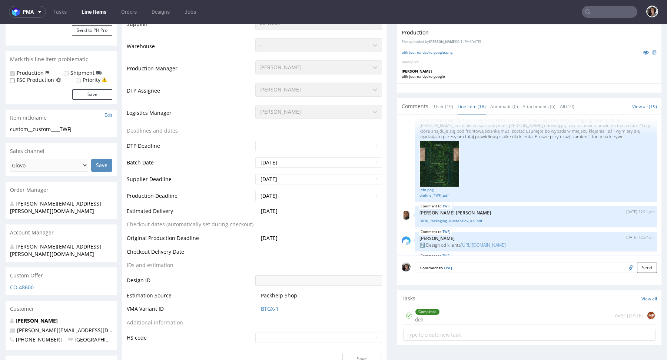
scroll to position [0, 0]
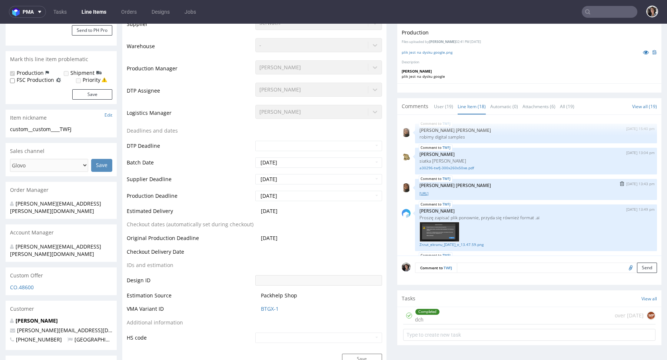
click at [452, 192] on link "[URL]" at bounding box center [535, 194] width 233 height 6
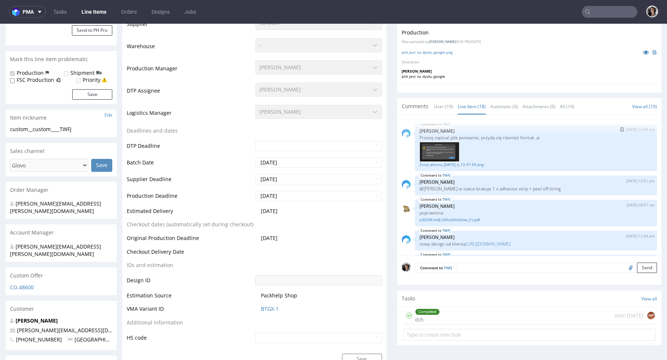
scroll to position [83, 0]
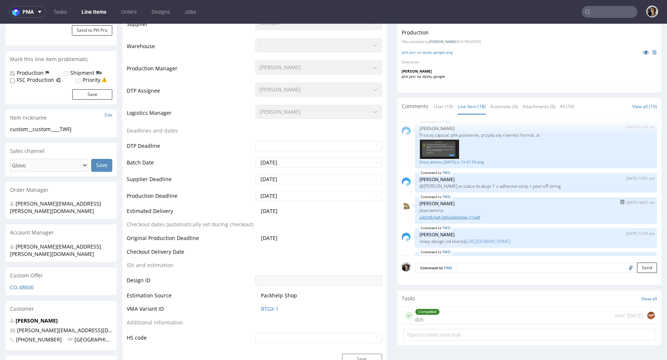
click at [457, 216] on link "a30296-twfj-300x260x50xe_(1).pdf" at bounding box center [535, 217] width 233 height 6
click at [483, 238] on link "[URL][DOMAIN_NAME]" at bounding box center [487, 241] width 45 height 6
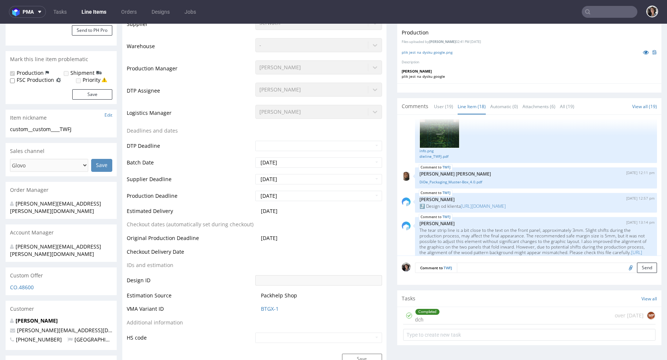
scroll to position [320, 0]
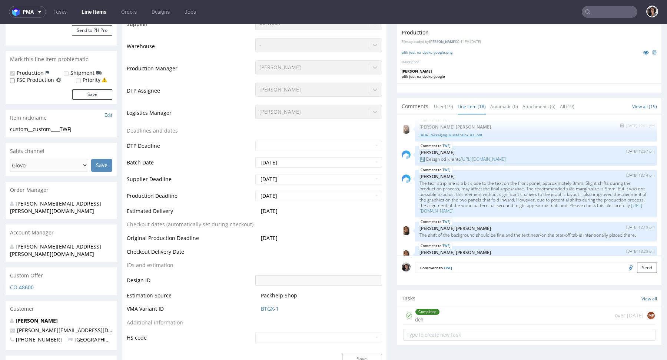
click at [462, 138] on link "DiDe_Packaging_Muster-Box_4.0.pdf" at bounding box center [535, 135] width 233 height 6
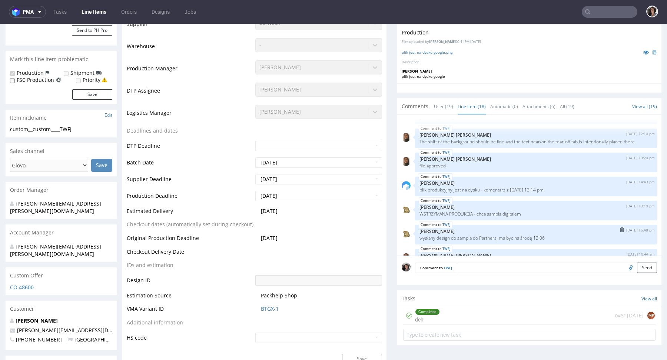
scroll to position [383, 0]
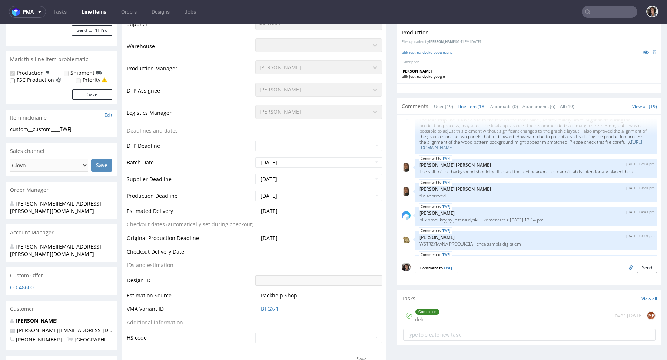
click at [501, 151] on link "[URL][DOMAIN_NAME]" at bounding box center [530, 145] width 223 height 12
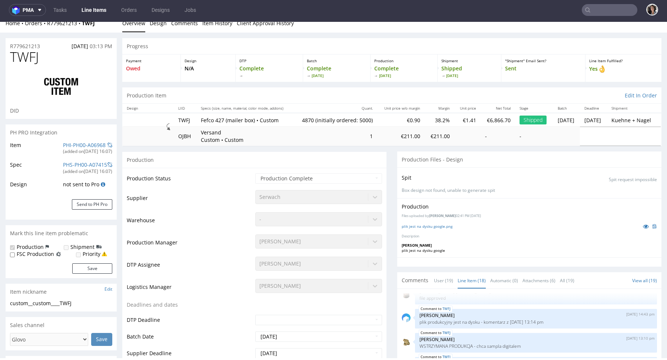
scroll to position [0, 0]
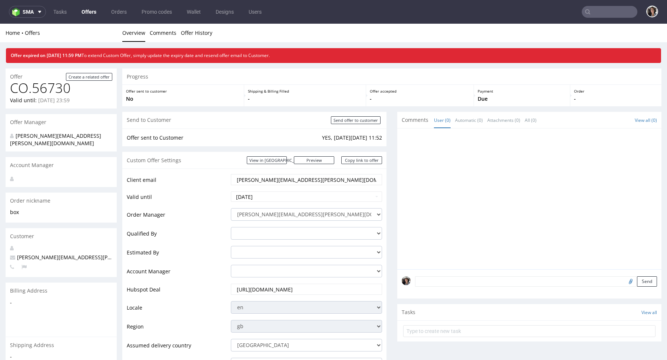
scroll to position [361, 0]
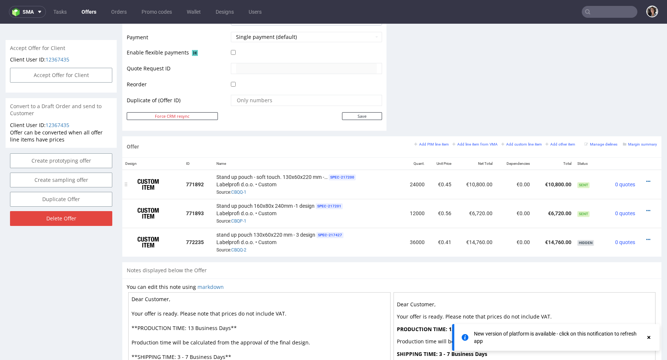
scroll to position [2, 0]
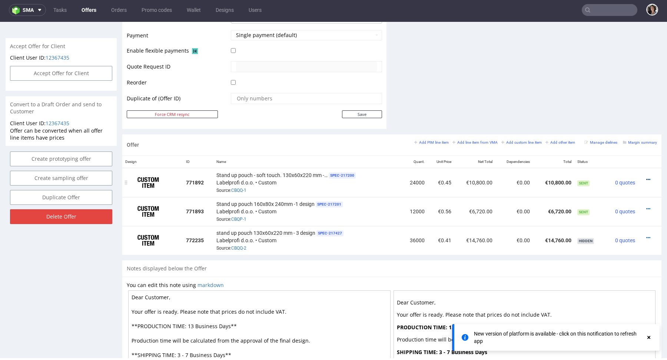
click at [646, 177] on icon at bounding box center [648, 179] width 4 height 5
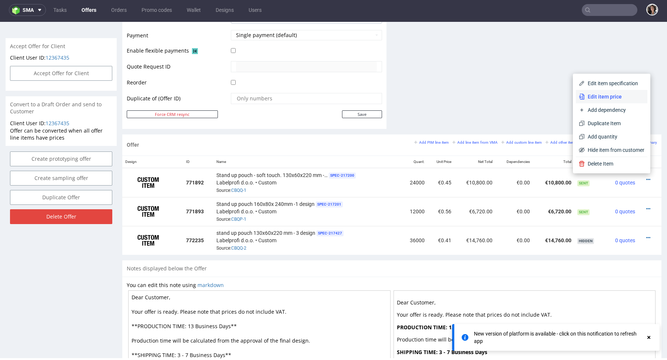
click at [596, 96] on span "Edit item price" at bounding box center [614, 96] width 60 height 7
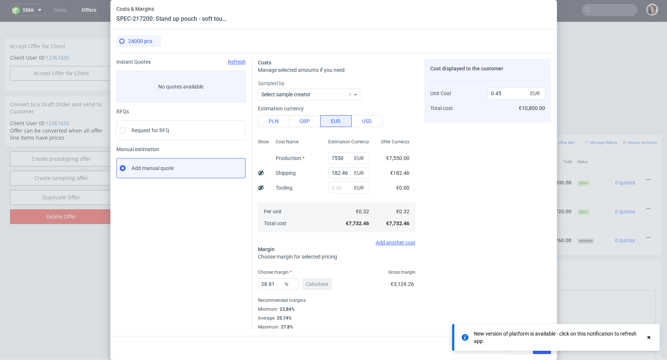
click at [650, 338] on icon at bounding box center [648, 337] width 7 height 6
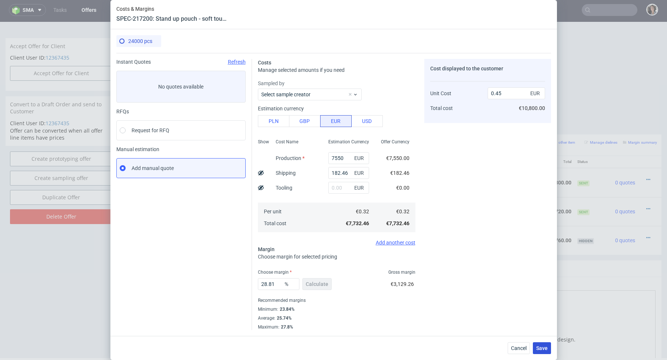
click at [545, 346] on span "Save" at bounding box center [541, 348] width 11 height 5
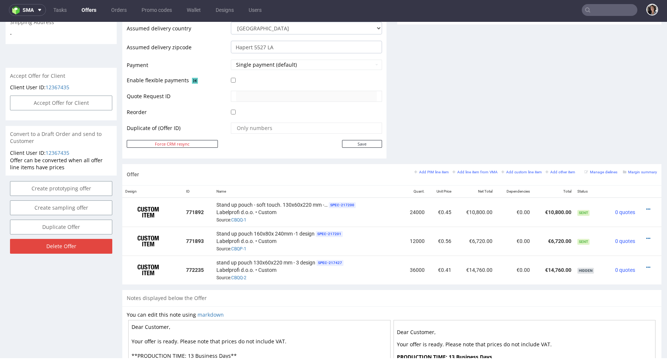
scroll to position [308, 0]
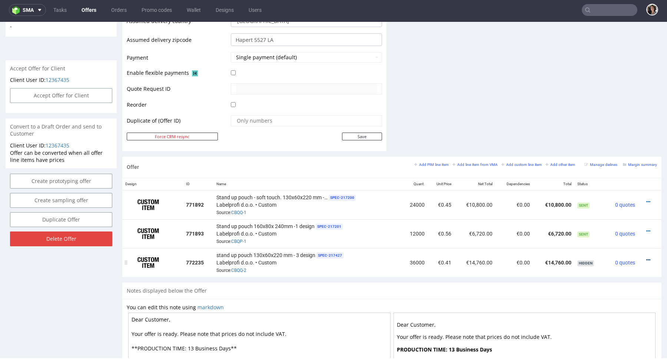
click at [646, 257] on icon at bounding box center [648, 259] width 4 height 5
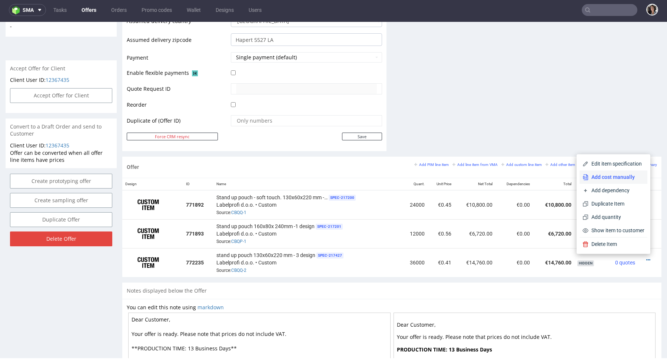
click at [600, 177] on span "Add cost manually" at bounding box center [616, 176] width 56 height 7
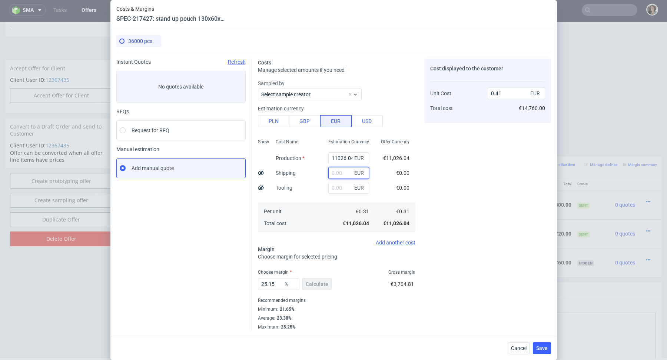
click at [342, 173] on input "text" at bounding box center [348, 173] width 41 height 12
paste input "740,00"
type input "740"
type input "0.44"
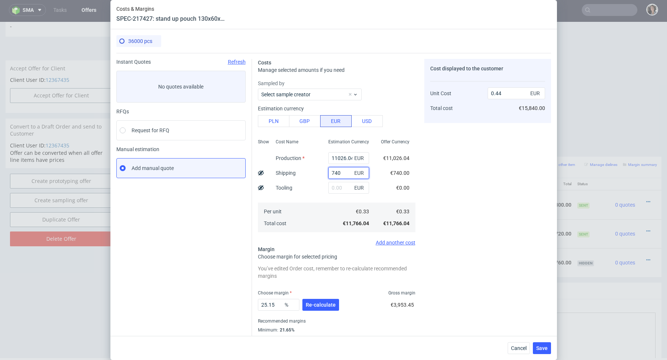
scroll to position [20, 0]
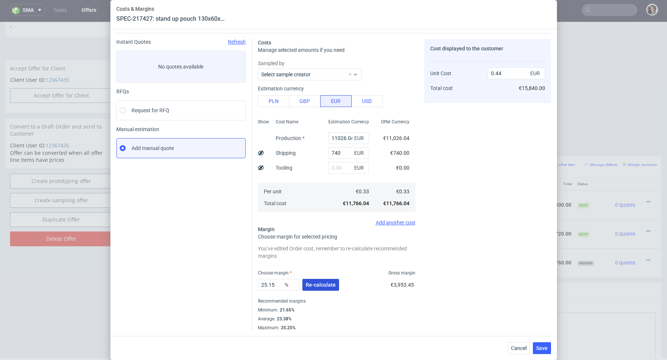
click at [322, 285] on span "Re-calculate" at bounding box center [321, 284] width 30 height 5
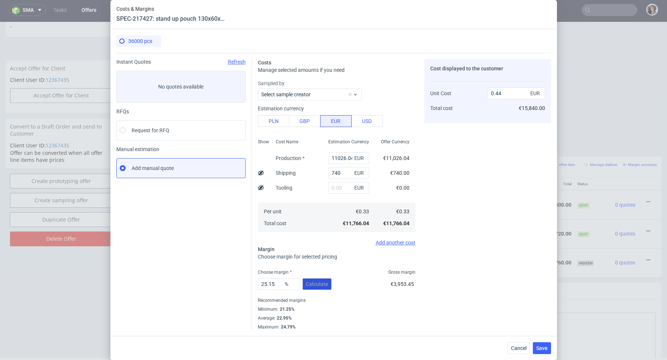
scroll to position [0, 0]
click at [316, 258] on span "Choose margin for selected pricing" at bounding box center [297, 257] width 79 height 6
click at [510, 90] on input "0.44" at bounding box center [515, 93] width 57 height 12
click at [346, 173] on input "740" at bounding box center [348, 173] width 41 height 12
type input "74"
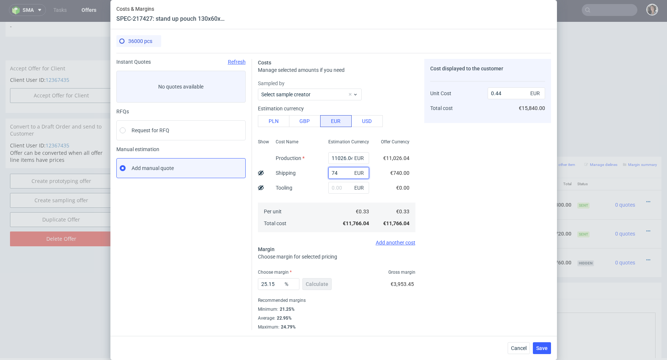
type input "0.41"
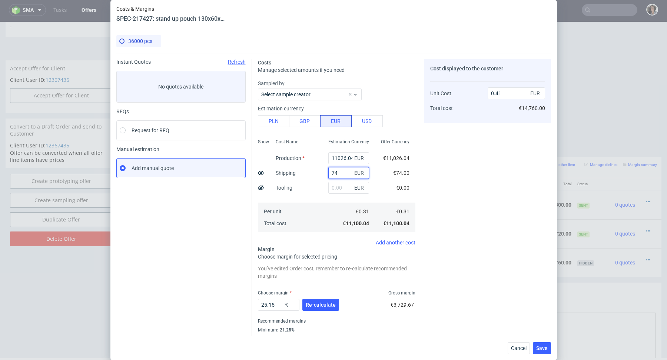
type input "740"
type input "0.44"
click at [315, 309] on button "Re-calculate" at bounding box center [320, 305] width 37 height 12
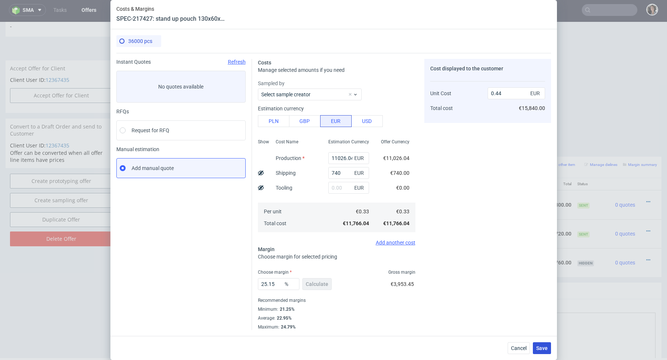
click at [541, 349] on span "Save" at bounding box center [541, 348] width 11 height 5
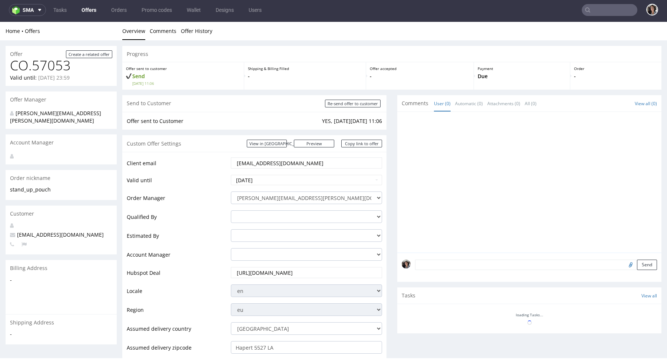
scroll to position [302, 0]
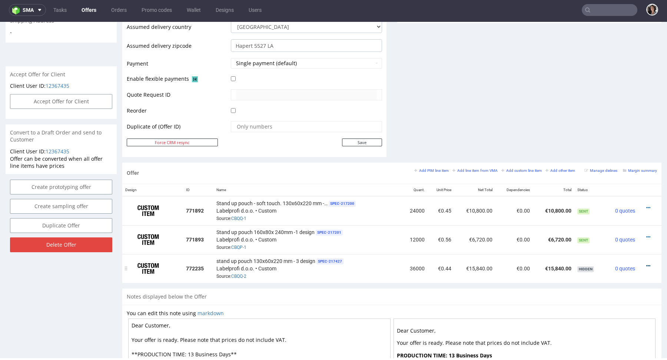
click at [646, 263] on icon at bounding box center [648, 265] width 4 height 5
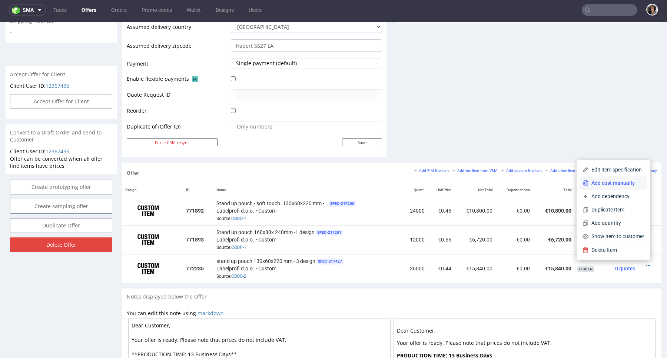
click at [610, 181] on span "Add cost manually" at bounding box center [616, 182] width 56 height 7
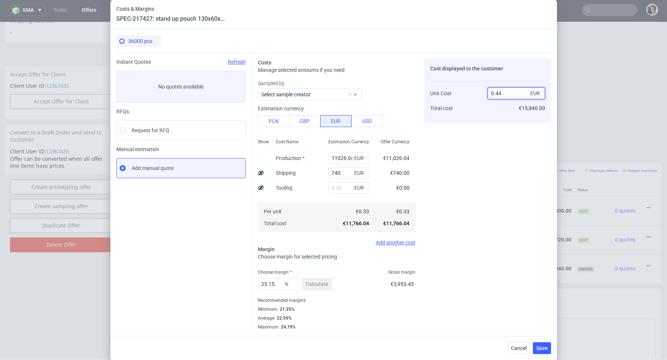
click at [504, 94] on input "0.44" at bounding box center [515, 93] width 57 height 12
click at [520, 348] on span "Cancel" at bounding box center [519, 348] width 16 height 5
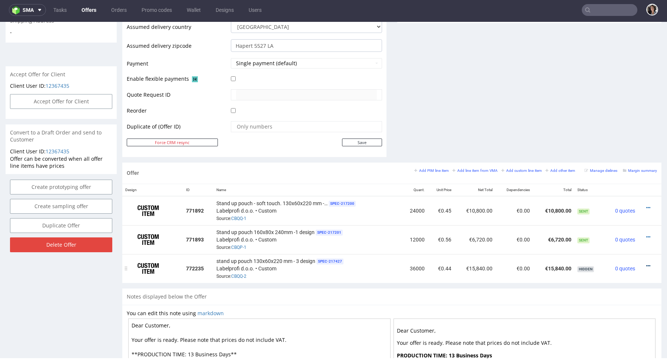
click at [646, 263] on icon at bounding box center [648, 265] width 4 height 5
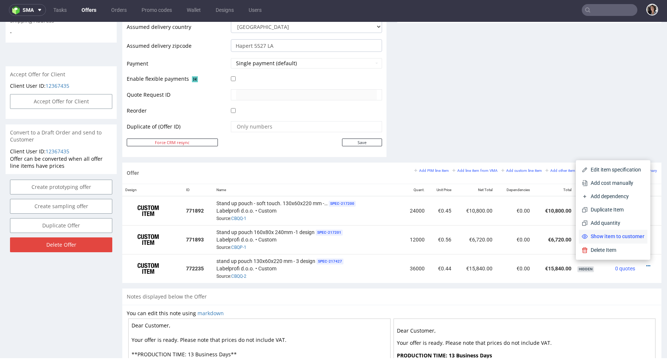
click at [631, 238] on span "Show item to customer" at bounding box center [615, 236] width 57 height 7
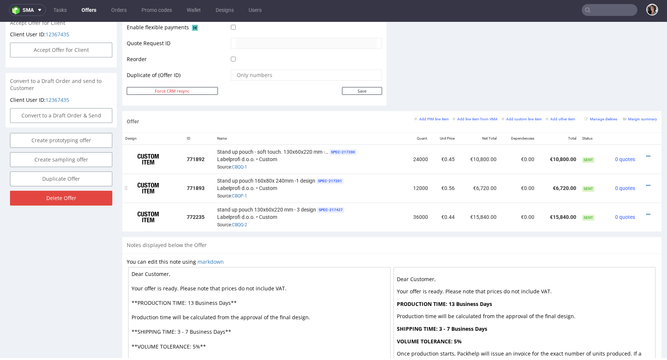
scroll to position [389, 0]
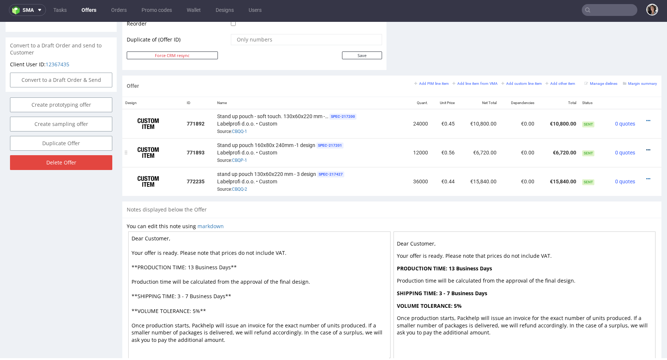
click at [646, 147] on icon at bounding box center [648, 149] width 4 height 5
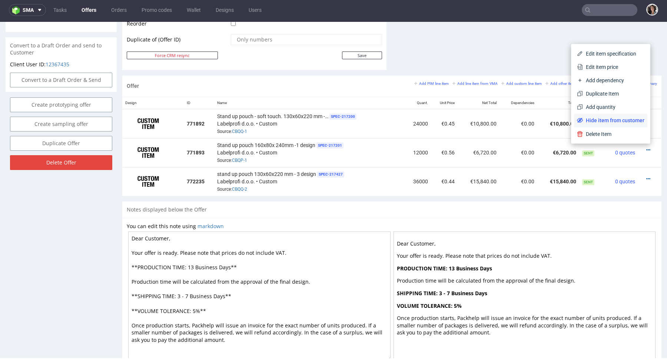
click at [634, 121] on span "Hide item from customer" at bounding box center [613, 120] width 61 height 7
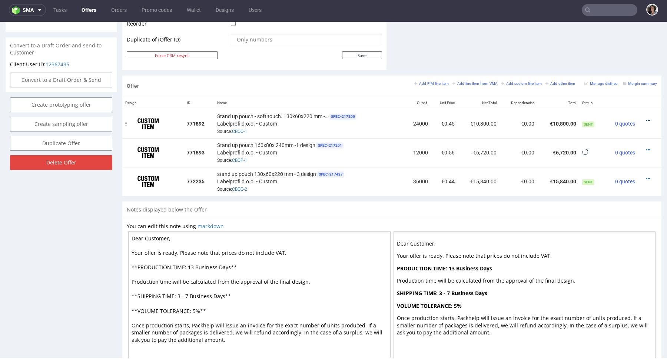
click at [646, 118] on icon at bounding box center [648, 120] width 4 height 5
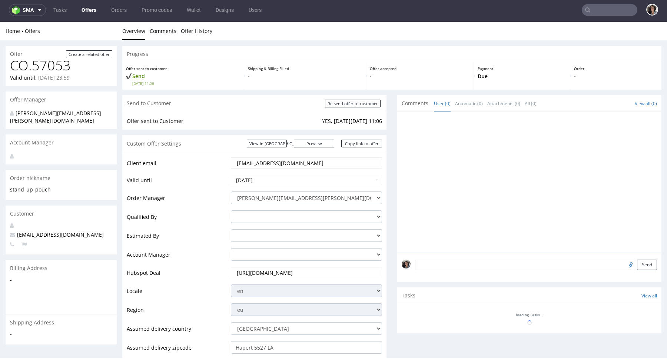
scroll to position [303, 0]
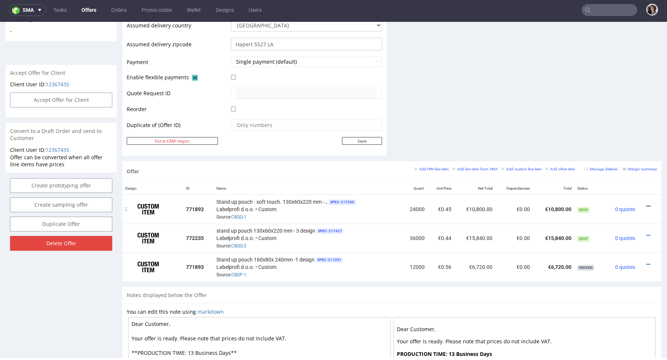
click at [646, 204] on icon at bounding box center [648, 206] width 4 height 5
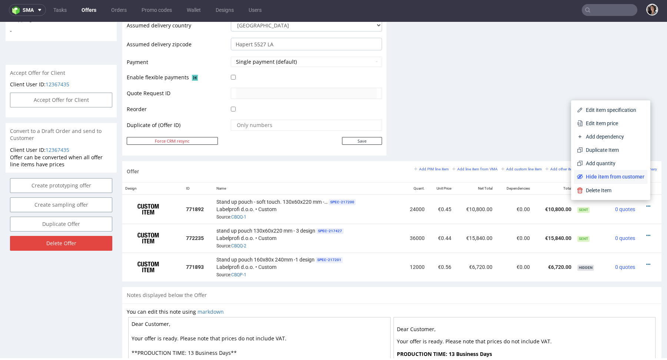
click at [608, 175] on span "Hide item from customer" at bounding box center [613, 176] width 61 height 7
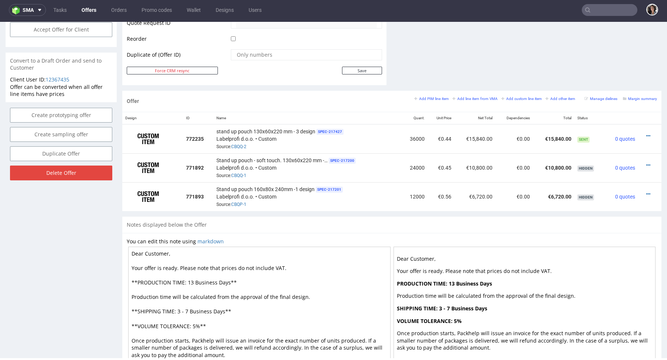
scroll to position [402, 0]
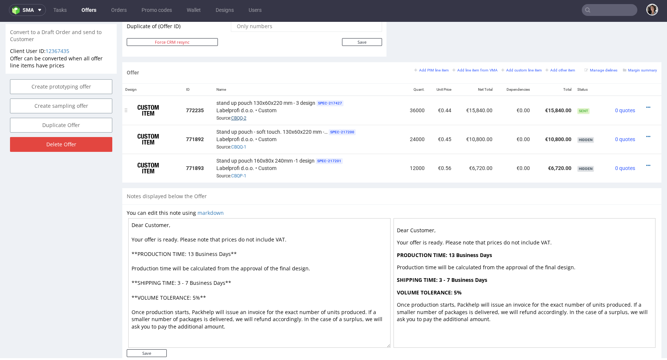
click at [235, 116] on link "CBQQ-2" at bounding box center [238, 118] width 15 height 5
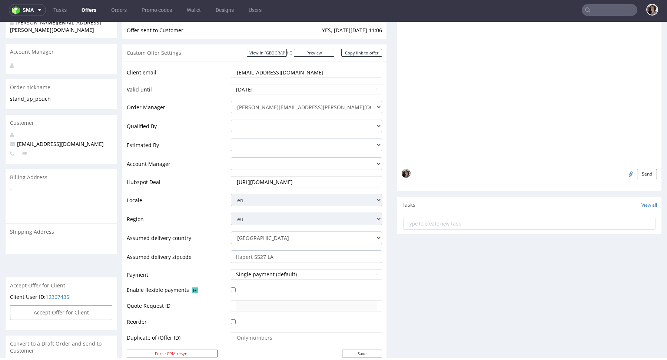
scroll to position [0, 0]
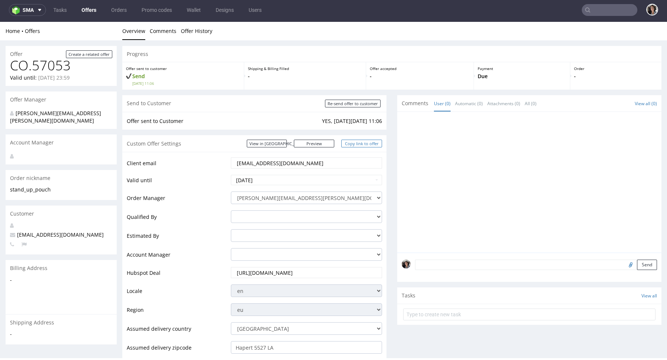
click at [363, 143] on link "Copy link to offer" at bounding box center [361, 144] width 41 height 8
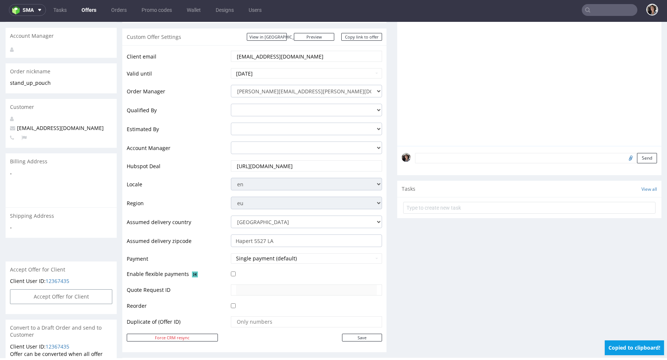
scroll to position [285, 0]
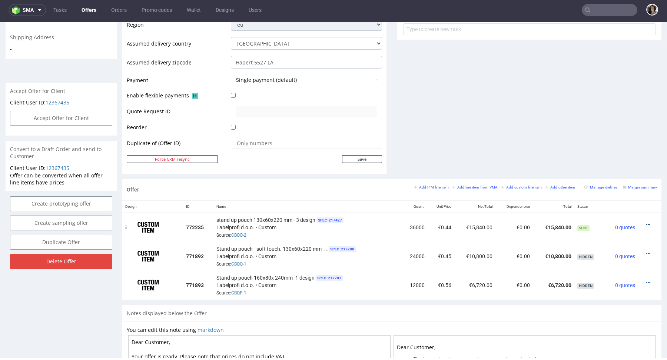
click at [646, 224] on icon at bounding box center [648, 224] width 4 height 5
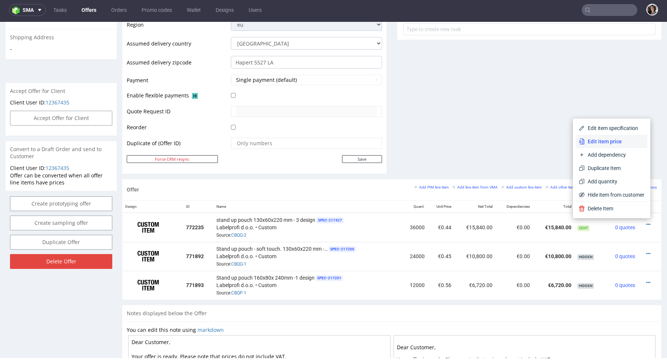
click at [607, 143] on span "Edit item price" at bounding box center [614, 141] width 60 height 7
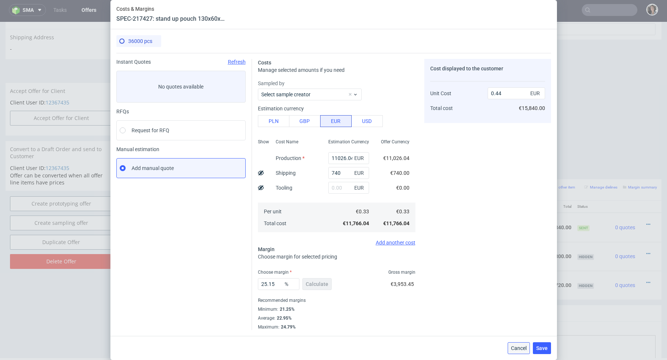
click at [517, 351] on button "Cancel" at bounding box center [518, 348] width 22 height 12
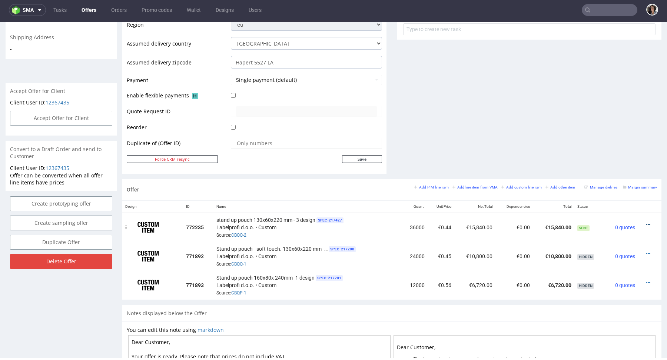
click at [646, 222] on icon at bounding box center [648, 224] width 4 height 5
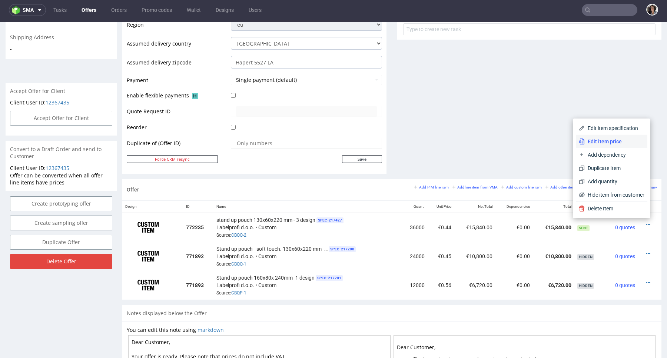
click at [597, 141] on span "Edit item price" at bounding box center [614, 141] width 60 height 7
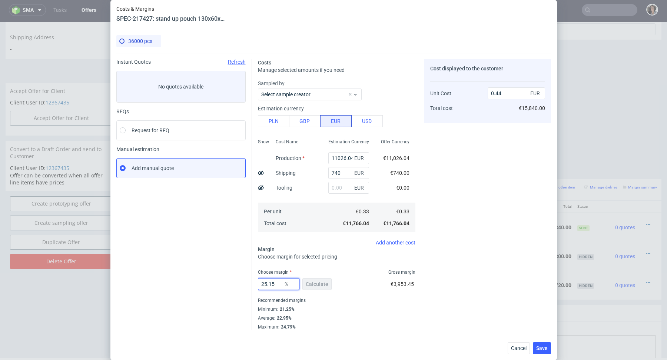
click at [275, 286] on input "25.15" at bounding box center [278, 284] width 41 height 12
type input "27"
type input "0.45"
type input "26"
type input "0.44"
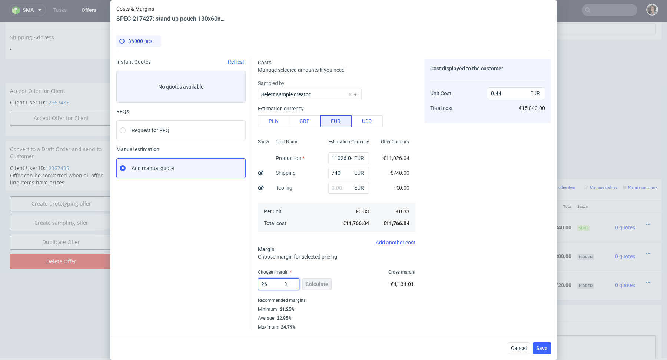
type input "26.8"
type input "0.45"
type input "26.6"
type input "0.44"
type input "26.69"
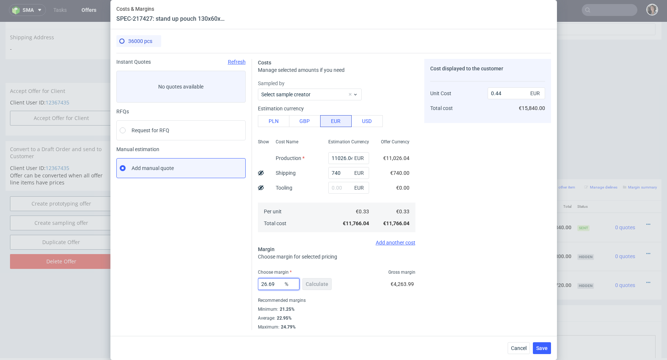
type input "0.45"
type input "26.64"
type input "0.44"
type input "26.64"
click at [335, 268] on fieldset "Costs Manage selected amounts if you need Sampled by Select sample creator Esti…" at bounding box center [336, 194] width 157 height 271
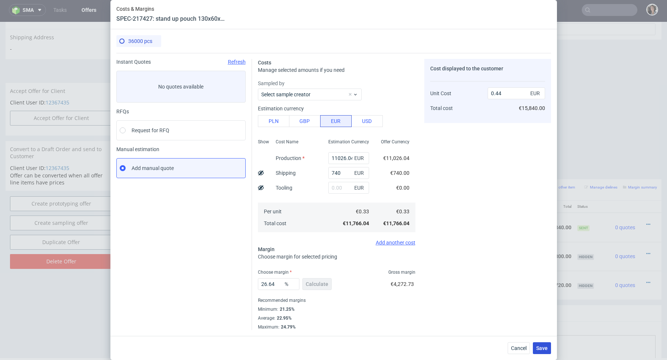
click at [547, 348] on button "Save" at bounding box center [542, 348] width 18 height 12
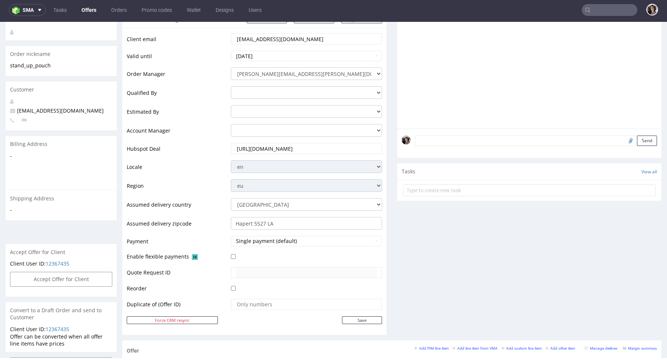
scroll to position [0, 0]
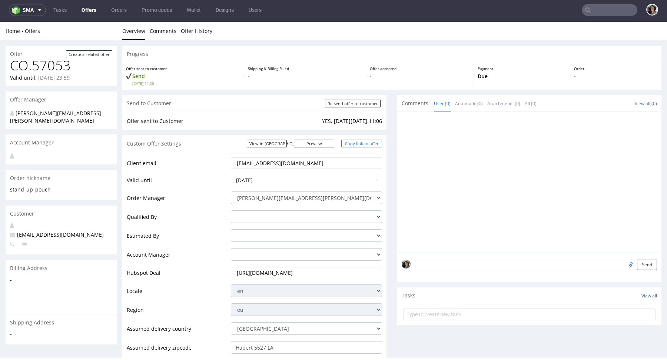
click at [359, 143] on link "Copy link to offer" at bounding box center [361, 144] width 41 height 8
click at [364, 142] on link "Copy link to offer" at bounding box center [361, 144] width 41 height 8
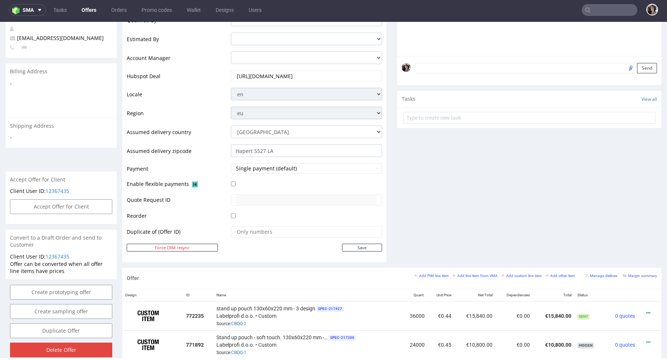
scroll to position [333, 0]
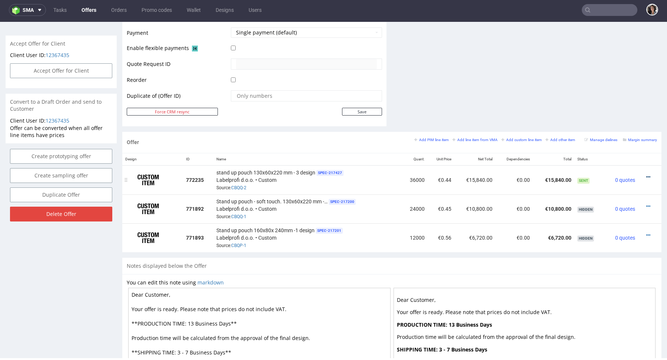
click at [646, 176] on icon at bounding box center [648, 176] width 4 height 5
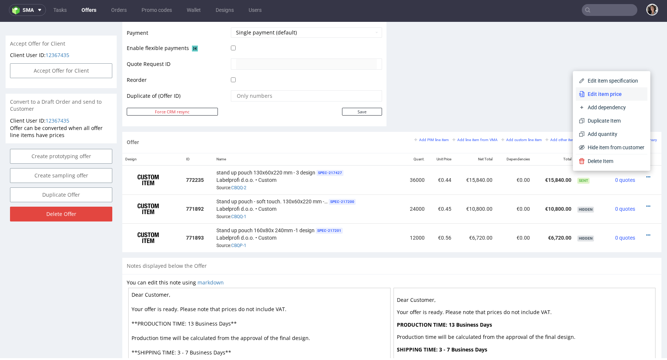
click at [602, 93] on span "Edit item price" at bounding box center [614, 93] width 60 height 7
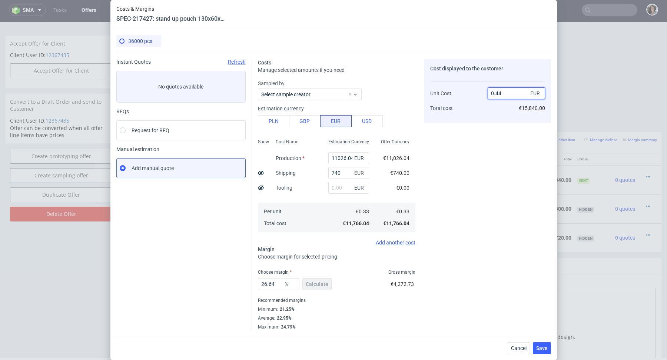
click at [509, 94] on input "0.44" at bounding box center [515, 93] width 57 height 12
type input "0.45"
type input "26.666666666666668"
type input "0.45"
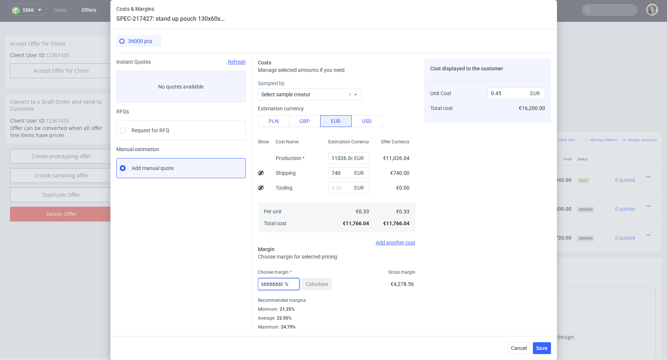
drag, startPoint x: 269, startPoint y: 283, endPoint x: 336, endPoint y: 284, distance: 67.4
click at [336, 284] on div "26.666666666666668 % Calculate €4,278.56" at bounding box center [336, 285] width 157 height 21
type input "29"
type input "0.46"
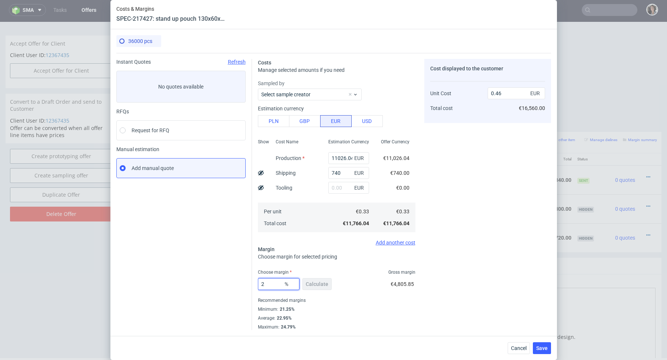
type input "28"
type input "0.45"
type input "28.5"
type input "0.46"
type input "28.2"
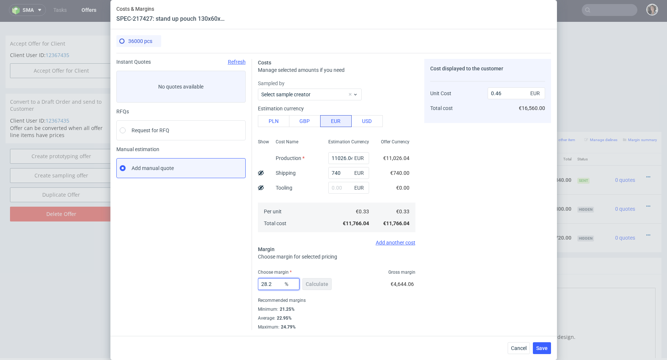
type input "0.45"
type input "28.29"
type input "0.46"
type input "28.25"
type input "0.45"
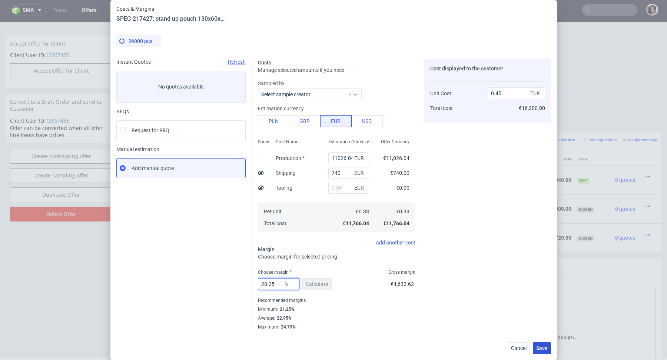
type input "28.25"
click at [543, 346] on span "Save" at bounding box center [541, 348] width 11 height 5
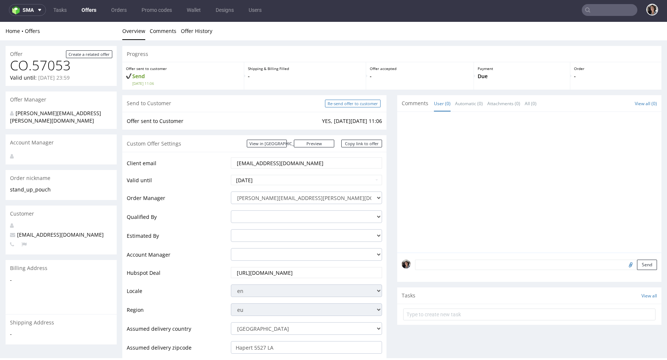
click at [351, 103] on input "Re-send offer to customer" at bounding box center [353, 104] width 56 height 8
type input "In progress..."
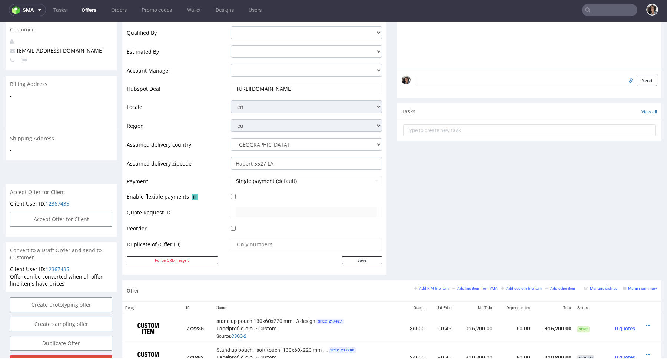
scroll to position [298, 0]
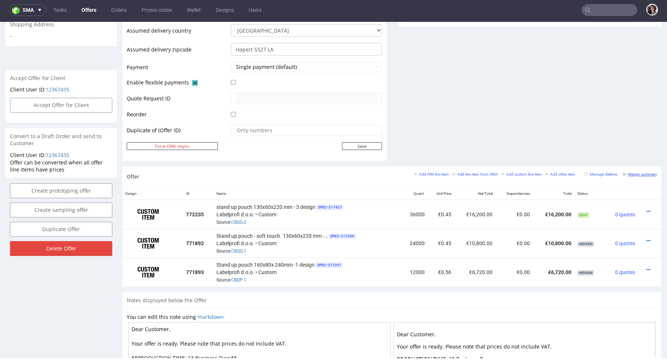
click at [636, 174] on small "Margin summary" at bounding box center [640, 174] width 34 height 4
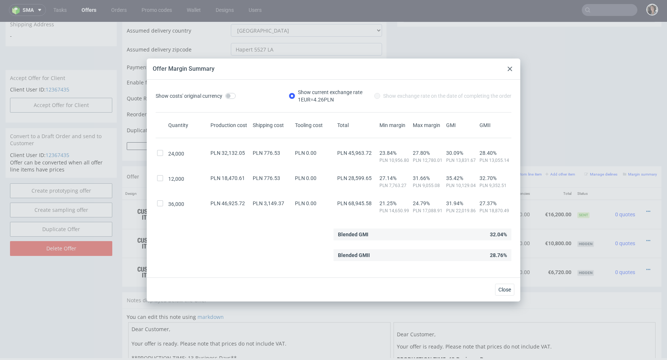
click at [509, 68] on use at bounding box center [509, 69] width 4 height 4
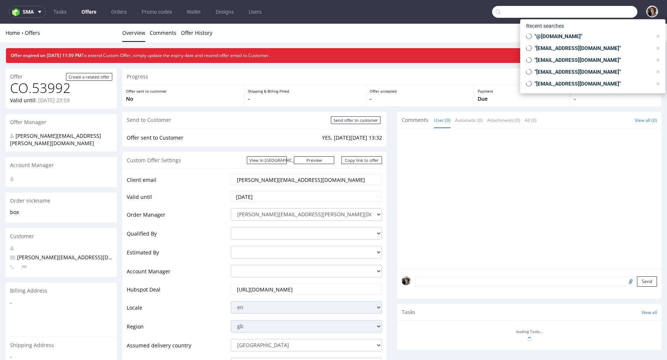
click at [607, 15] on input "text" at bounding box center [564, 12] width 145 height 12
paste input "[PERSON_NAME][EMAIL_ADDRESS][DOMAIN_NAME]"
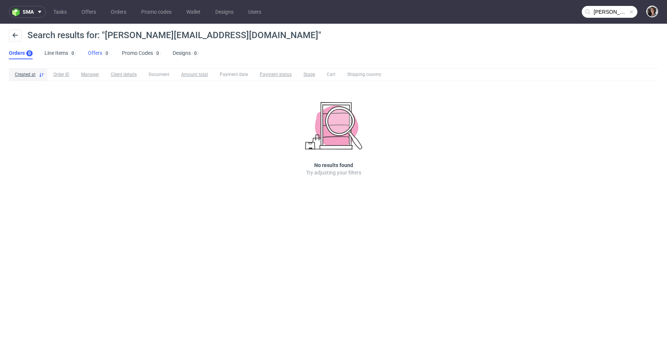
click at [102, 53] on div "0" at bounding box center [106, 52] width 8 height 7
click at [614, 18] on nav "sma Tasks Offers Orders Promo codes Wallet Designs Users [PERSON_NAME][EMAIL_AD…" at bounding box center [333, 12] width 667 height 24
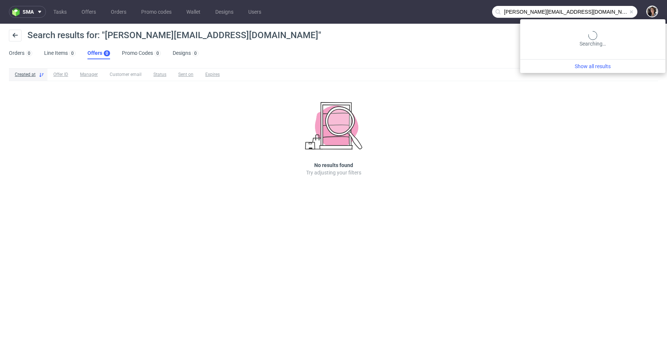
click at [605, 11] on input "[PERSON_NAME][EMAIL_ADDRESS][DOMAIN_NAME]" at bounding box center [564, 12] width 145 height 12
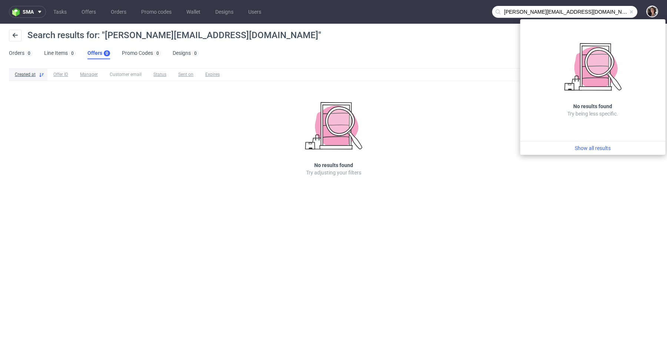
drag, startPoint x: 520, startPoint y: 10, endPoint x: 491, endPoint y: 9, distance: 28.5
click at [491, 9] on nav "sma Tasks Offers Orders Promo codes Wallet Designs Users [PERSON_NAME][EMAIL_AD…" at bounding box center [333, 12] width 667 height 24
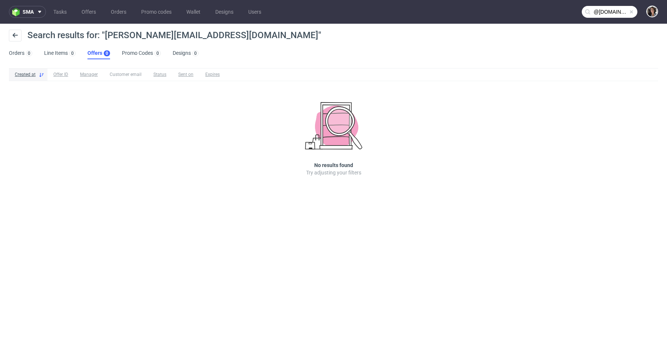
type input "@[DOMAIN_NAME]"
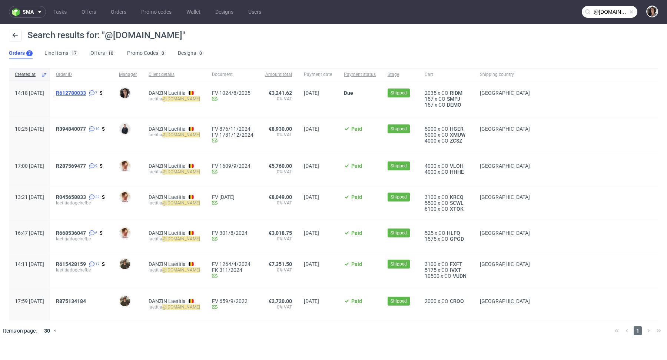
click at [86, 92] on span "R612780033" at bounding box center [71, 93] width 30 height 6
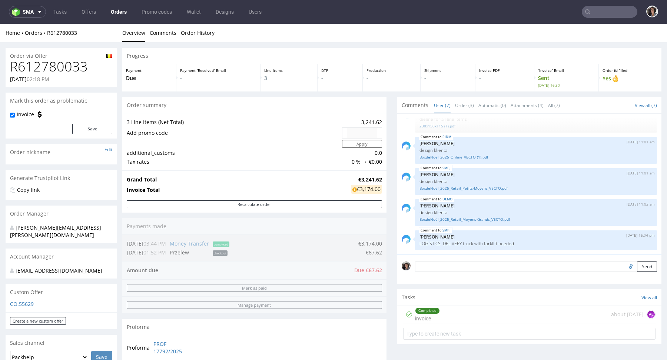
scroll to position [334, 0]
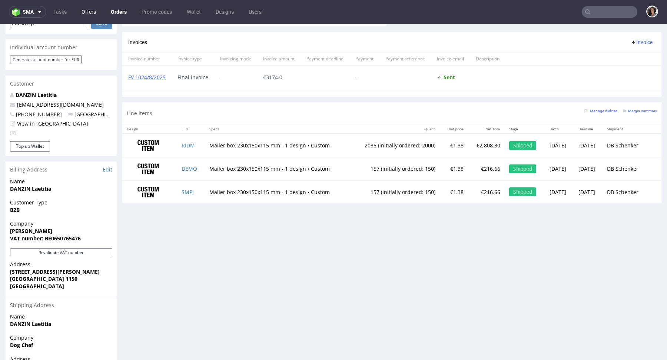
type input "@[DOMAIN_NAME]"
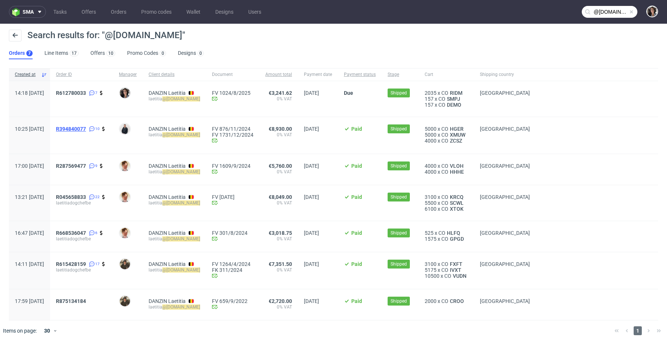
click at [86, 129] on span "R394840077" at bounding box center [71, 129] width 30 height 6
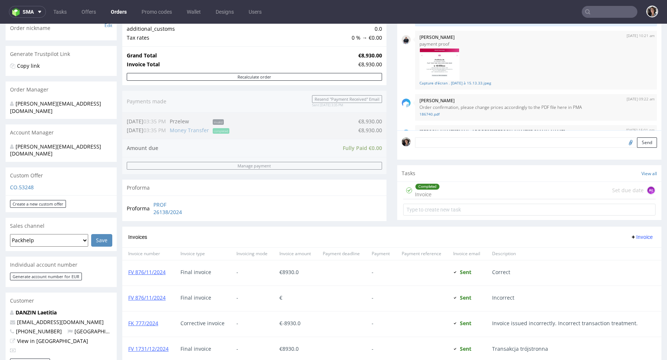
scroll to position [371, 0]
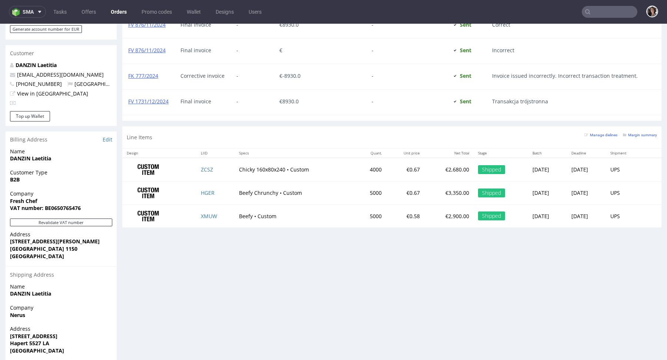
type input "@[DOMAIN_NAME]"
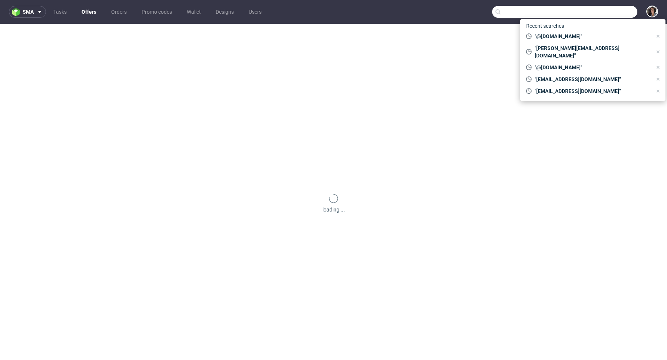
click at [611, 11] on input "text" at bounding box center [564, 12] width 145 height 12
paste input "[PERSON_NAME][EMAIL_ADDRESS][DOMAIN_NAME]"
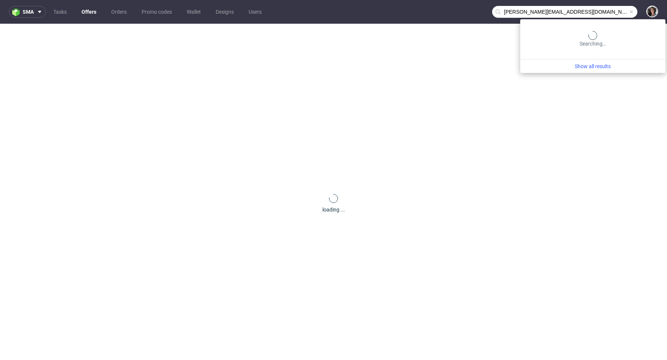
type input "[PERSON_NAME][EMAIL_ADDRESS][DOMAIN_NAME]"
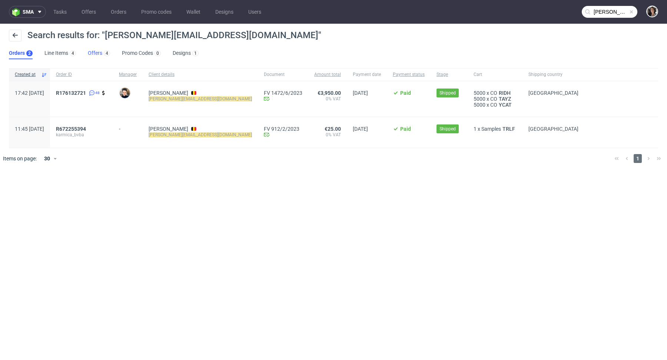
click at [91, 54] on link "Offers 4" at bounding box center [99, 53] width 22 height 12
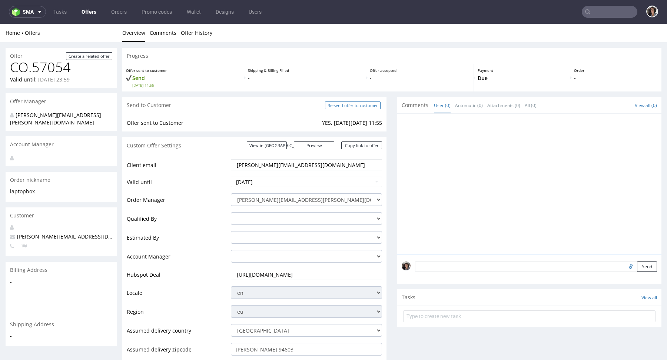
click at [351, 105] on input "Re-send offer to customer" at bounding box center [353, 105] width 56 height 8
type input "In progress..."
click at [287, 149] on link "View in [GEOGRAPHIC_DATA]" at bounding box center [267, 145] width 40 height 8
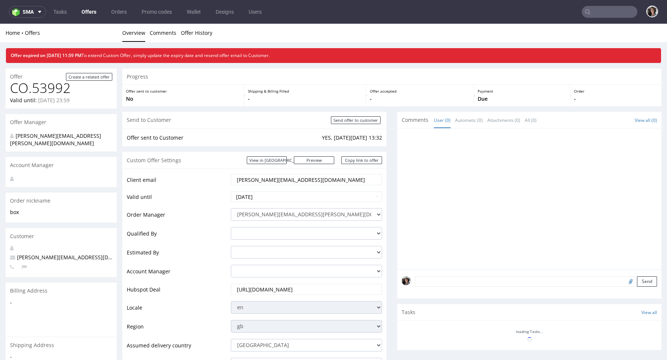
click at [601, 16] on input "text" at bounding box center [609, 12] width 56 height 12
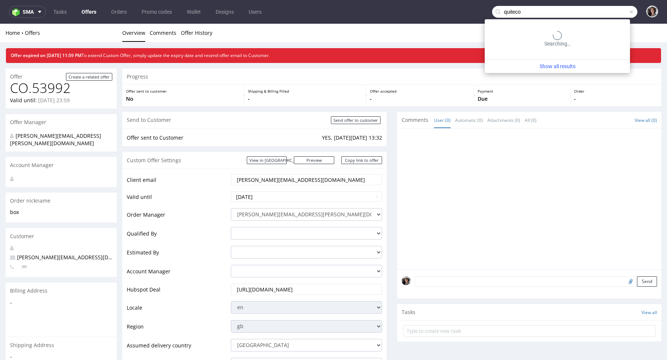
type input "quiteco"
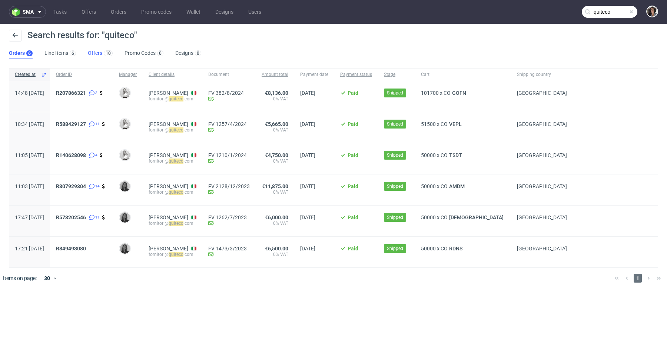
click at [98, 49] on link "Offers 10" at bounding box center [100, 53] width 25 height 12
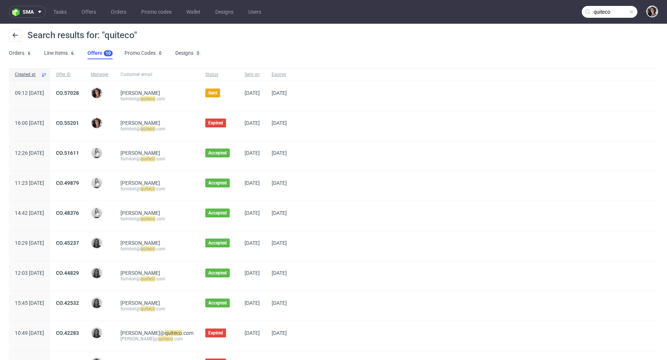
click at [85, 87] on div "CO.57028" at bounding box center [67, 96] width 35 height 30
click at [79, 94] on link "CO.57028" at bounding box center [67, 93] width 23 height 6
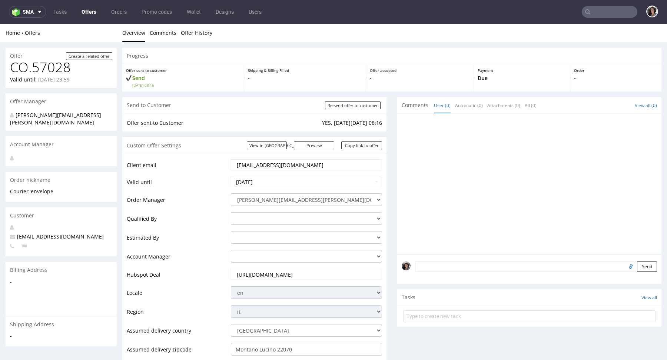
type input "quiteco"
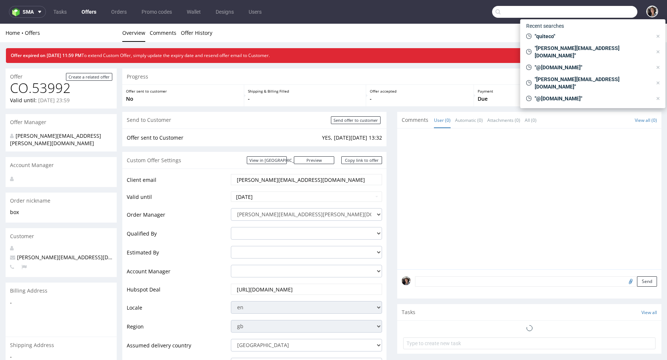
click at [587, 14] on input "text" at bounding box center [564, 12] width 145 height 12
paste input "[PERSON_NAME][EMAIL_ADDRESS][DOMAIN_NAME]"
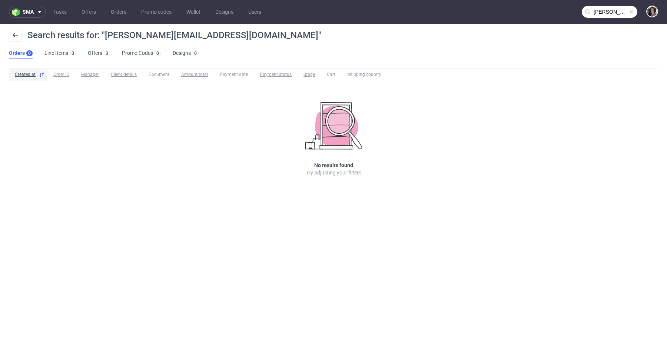
click at [607, 10] on input "[PERSON_NAME][EMAIL_ADDRESS][DOMAIN_NAME]" at bounding box center [609, 12] width 56 height 12
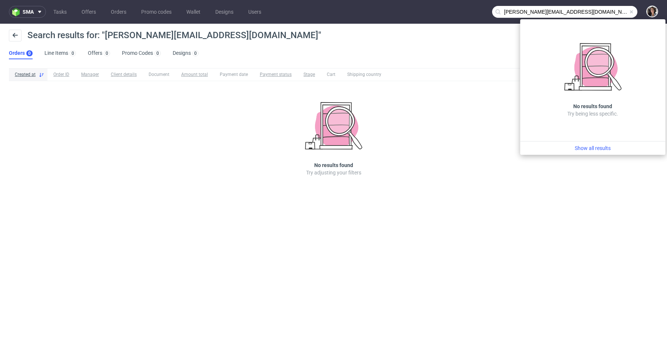
drag, startPoint x: 519, startPoint y: 10, endPoint x: 491, endPoint y: 10, distance: 27.4
click at [491, 10] on nav "sma Tasks Offers Orders Promo codes Wallet Designs Users [PERSON_NAME][EMAIL_AD…" at bounding box center [333, 12] width 667 height 24
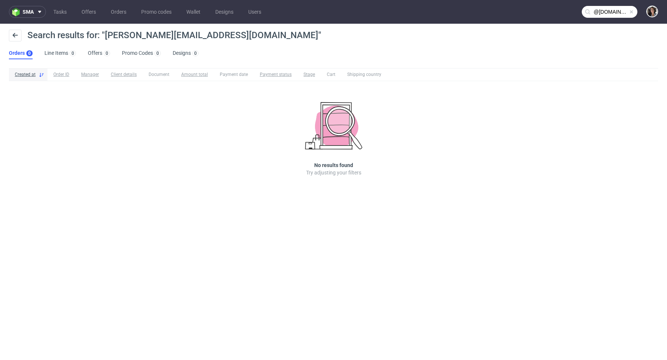
type input "@[DOMAIN_NAME]"
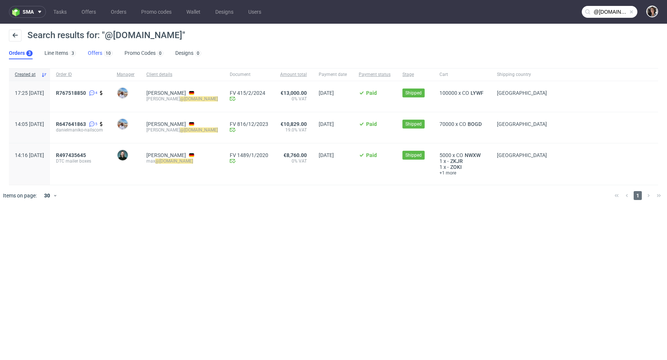
click at [102, 52] on div "10" at bounding box center [107, 52] width 10 height 7
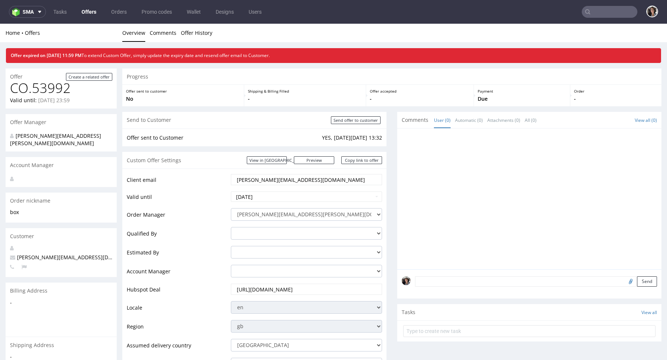
click at [92, 11] on link "Offers" at bounding box center [89, 12] width 24 height 12
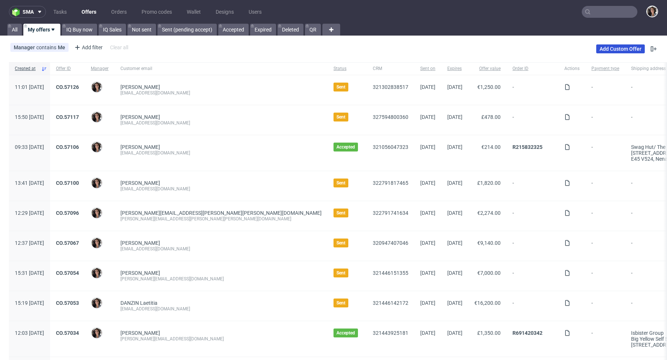
click at [611, 48] on link "Add Custom Offer" at bounding box center [620, 48] width 49 height 9
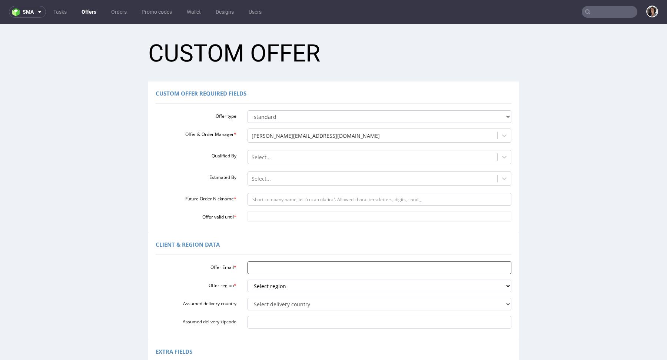
click at [265, 268] on input "Offer Email *" at bounding box center [379, 267] width 264 height 13
paste input "[PERSON_NAME][EMAIL_ADDRESS][DOMAIN_NAME]"
type input "[PERSON_NAME][EMAIL_ADDRESS][DOMAIN_NAME]"
click at [263, 286] on select "Select region eu gb de pl cz fr it es" at bounding box center [379, 286] width 264 height 13
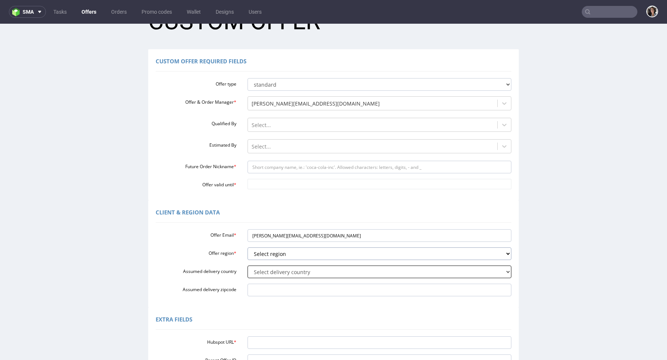
scroll to position [62, 0]
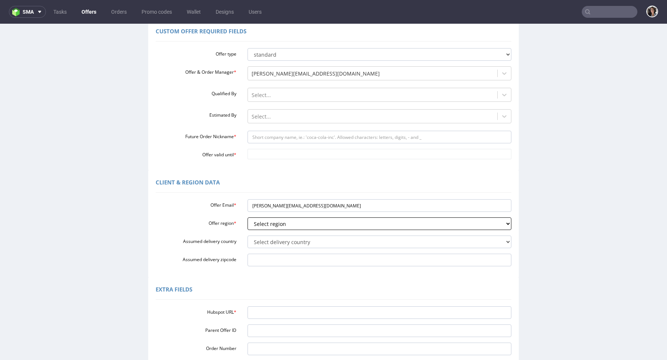
click at [267, 228] on select "Select region eu gb de pl cz fr it es" at bounding box center [379, 223] width 264 height 13
click at [263, 229] on select "Select region eu gb de pl cz fr it es" at bounding box center [379, 223] width 264 height 13
select select "de"
click at [255, 243] on select "Select delivery country Andorra Afghanistan Anguilla Albania Armenia Antarctica…" at bounding box center [379, 242] width 264 height 13
select select "57"
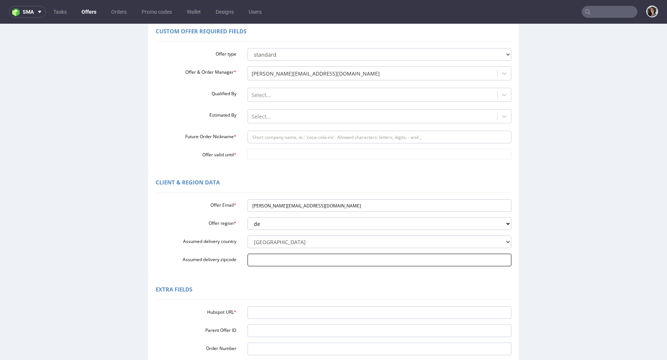
click at [264, 259] on input "Assumed delivery zipcode" at bounding box center [379, 260] width 264 height 13
paste input "[GEOGRAPHIC_DATA] 81379"
type input "[GEOGRAPHIC_DATA] 81379"
click at [266, 307] on input "Hubspot URL *" at bounding box center [379, 312] width 264 height 13
paste input "https://app-eu1.hubspot.com/contacts/25600958/record/0-3/327260426468/"
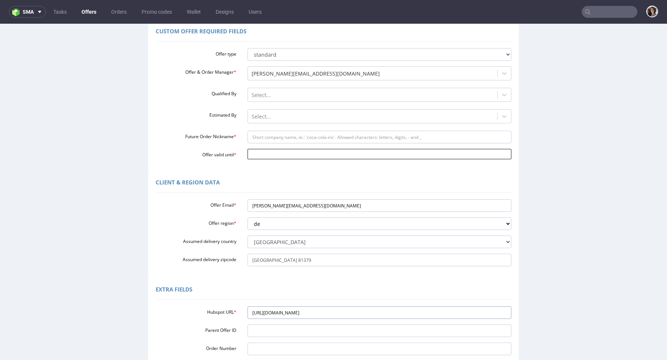
type input "https://app-eu1.hubspot.com/contacts/25600958/record/0-3/327260426468/"
click at [276, 154] on input "Offer valid until *" at bounding box center [379, 154] width 264 height 10
click at [278, 110] on td "14" at bounding box center [274, 109] width 11 height 11
type input "[DATE]"
click at [273, 143] on div "Offer type standard prototyping sampling Offer & Order Manager * cristina.marti…" at bounding box center [334, 102] width 356 height 114
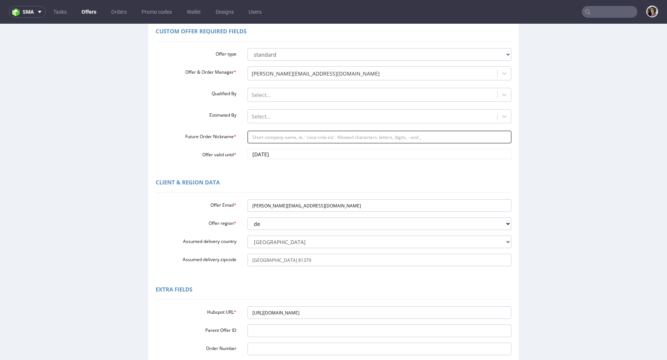
click at [269, 139] on input "Future Order Nickname *" at bounding box center [379, 137] width 264 height 13
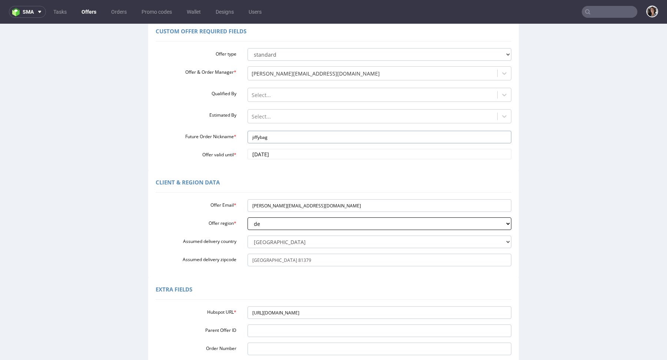
scroll to position [158, 0]
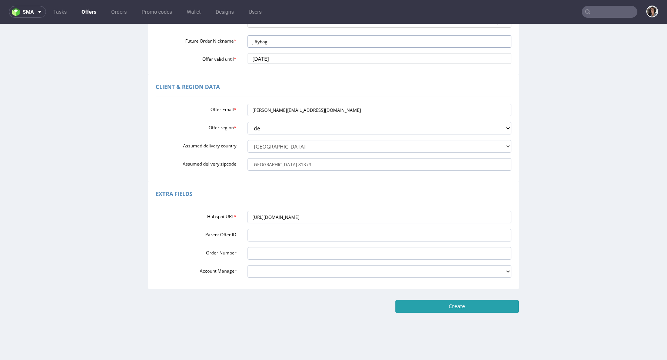
type input "jiffybag"
click at [442, 303] on input "Create" at bounding box center [456, 306] width 123 height 13
type input "Please wait..."
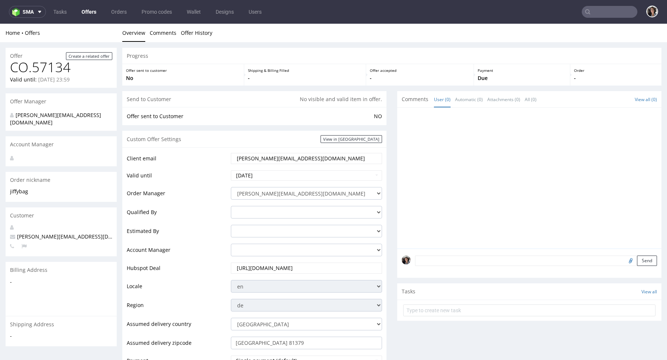
scroll to position [251, 0]
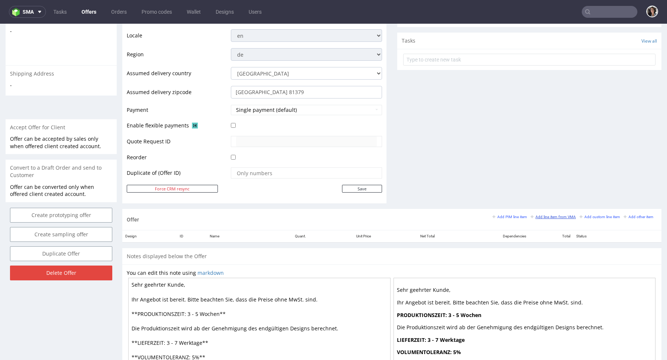
click at [559, 215] on small "Add line item from VMA" at bounding box center [552, 217] width 45 height 4
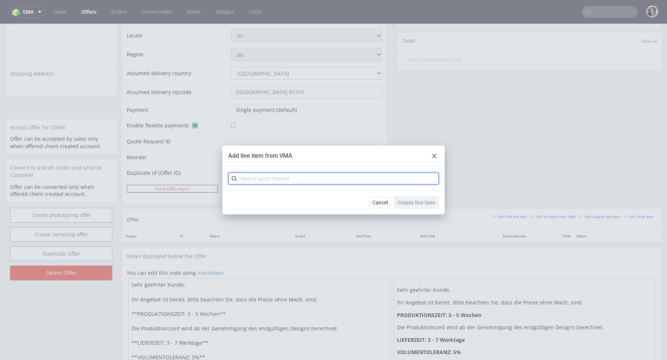
click at [353, 176] on input "text" at bounding box center [333, 179] width 210 height 12
paste input "[URL][DOMAIN_NAME]"
type input "[URL][DOMAIN_NAME]"
click at [351, 178] on input "[URL][DOMAIN_NAME]" at bounding box center [333, 179] width 210 height 12
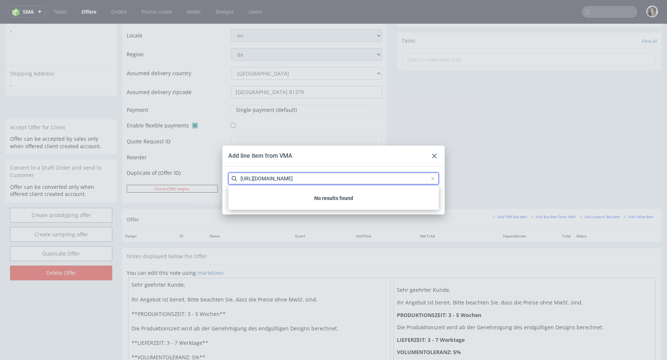
click at [351, 178] on input "[URL][DOMAIN_NAME]" at bounding box center [333, 179] width 210 height 12
paste input "CBTD"
type input "CBTD"
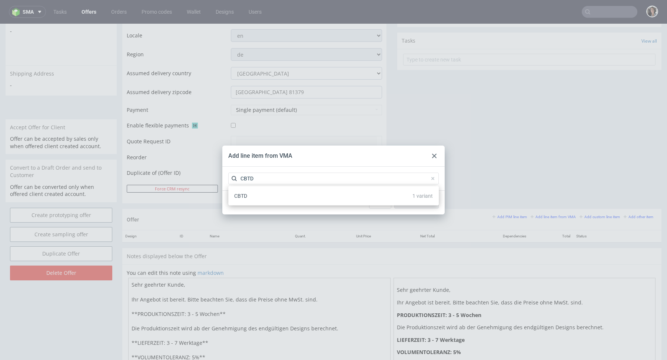
click at [244, 195] on span "CBTD" at bounding box center [240, 196] width 13 height 6
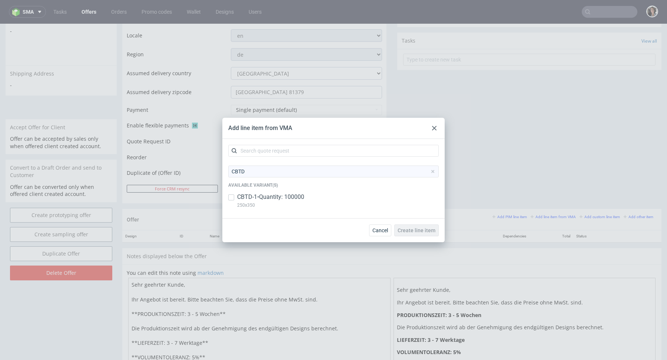
click at [241, 200] on p "CBTD-1 • Quantity: 100000" at bounding box center [270, 197] width 67 height 8
checkbox input "true"
click at [415, 231] on span "Create line item" at bounding box center [416, 230] width 38 height 5
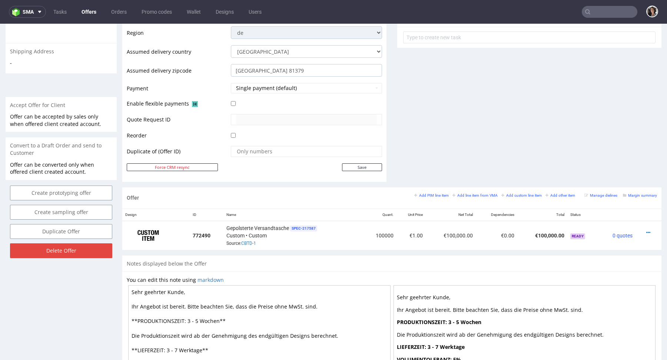
scroll to position [306, 0]
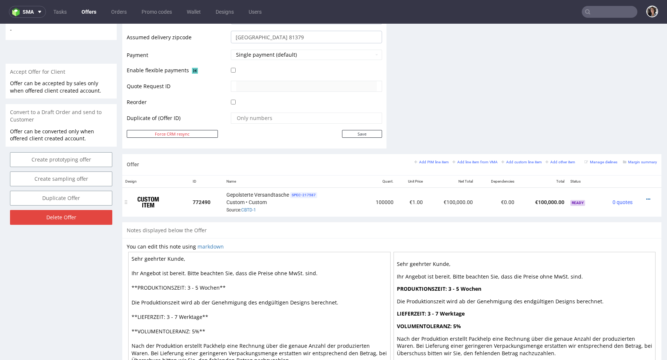
click at [305, 193] on span "SPEC- 217587" at bounding box center [303, 195] width 27 height 6
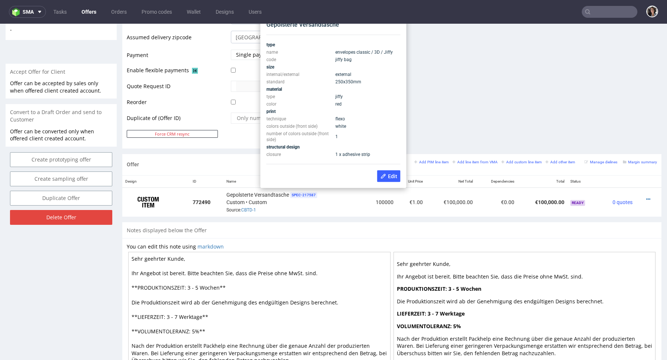
drag, startPoint x: 363, startPoint y: 80, endPoint x: 334, endPoint y: 80, distance: 28.9
click at [334, 80] on td "250x350 mm" at bounding box center [366, 81] width 67 height 7
copy span "250x350 mm"
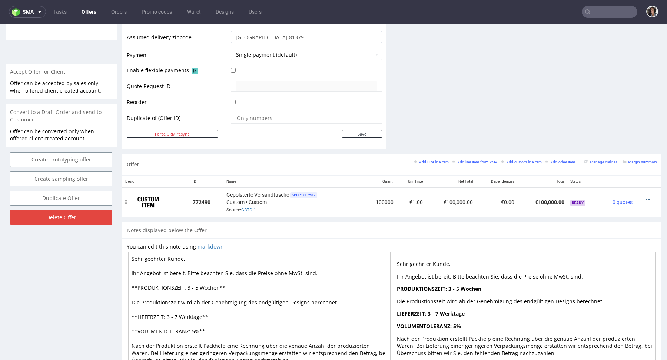
click at [646, 198] on icon at bounding box center [648, 199] width 4 height 5
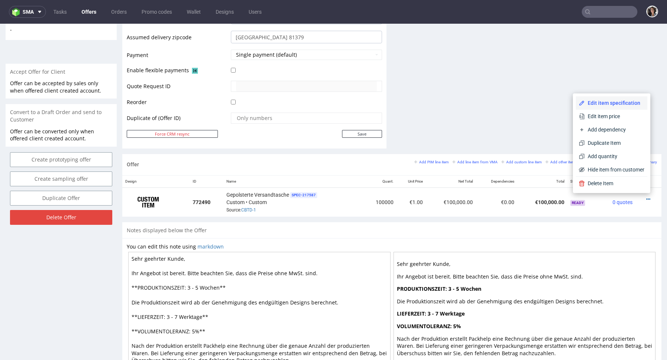
click at [606, 103] on span "Edit item specification" at bounding box center [614, 102] width 60 height 7
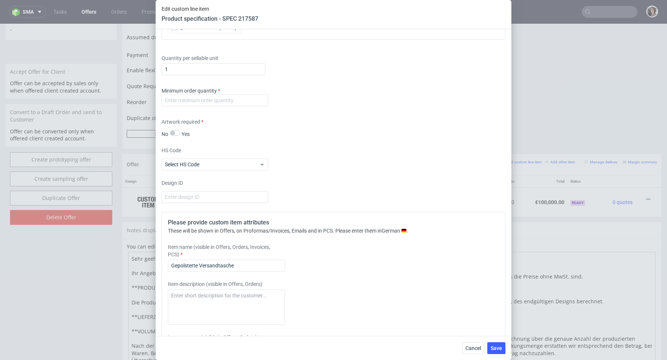
scroll to position [729, 0]
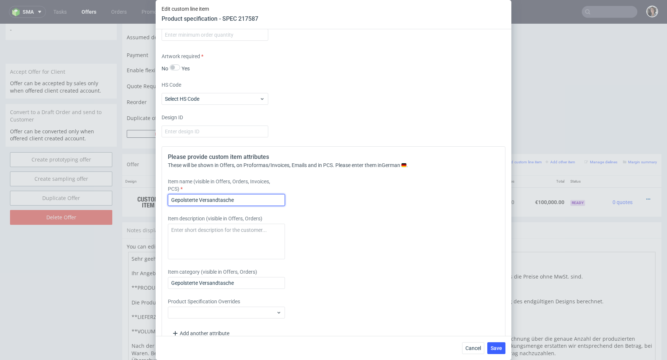
click at [206, 194] on input "Gepolsterte Versandtasche" at bounding box center [226, 200] width 117 height 12
paste input "250x350 mm"
click at [234, 194] on input "Jiffy Bag 250x350 mm red + white print" at bounding box center [226, 200] width 117 height 12
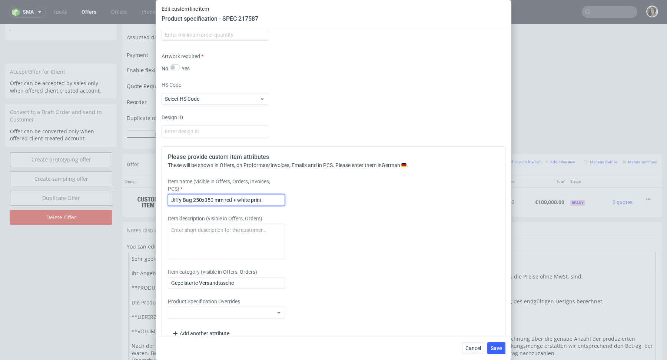
click at [234, 194] on input "Jiffy Bag 250x350 mm red + white print" at bounding box center [226, 200] width 117 height 12
type input "Jiffy Bag 250x350 mm red + white print"
click at [220, 277] on input "Gepolsterte Versandtasche" at bounding box center [226, 283] width 117 height 12
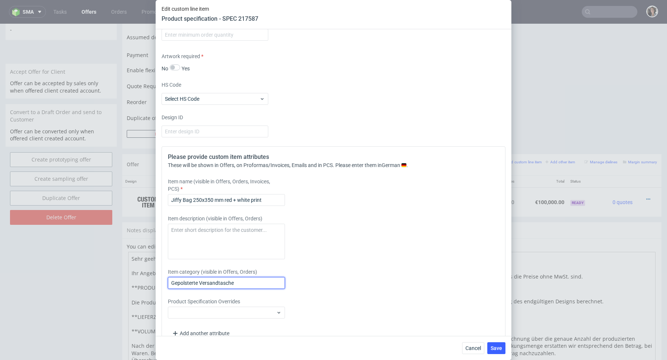
click at [220, 277] on input "Gepolsterte Versandtasche" at bounding box center [226, 283] width 117 height 12
paste input "Jiffy Bag 250x350 mm red + white print"
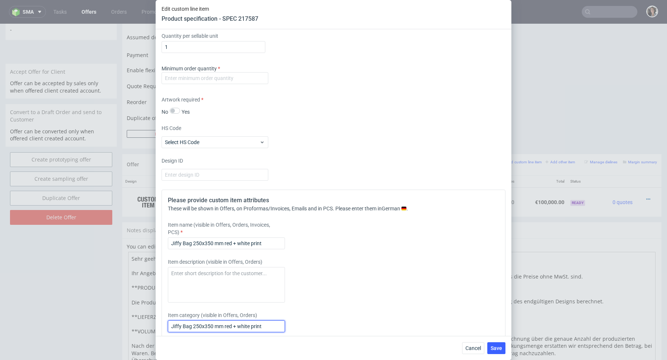
scroll to position [617, 0]
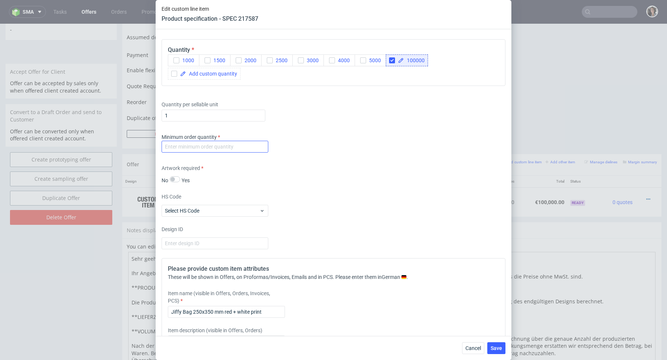
type input "Jiffy Bag 250x350 mm red + white print"
click at [215, 141] on input "number" at bounding box center [214, 147] width 107 height 12
type input "1"
click at [397, 173] on div "Supplier Bong Technical specification Instant price RFQ type name envelopes cla…" at bounding box center [334, 182] width 356 height 307
click at [496, 351] on span "Save" at bounding box center [495, 348] width 11 height 5
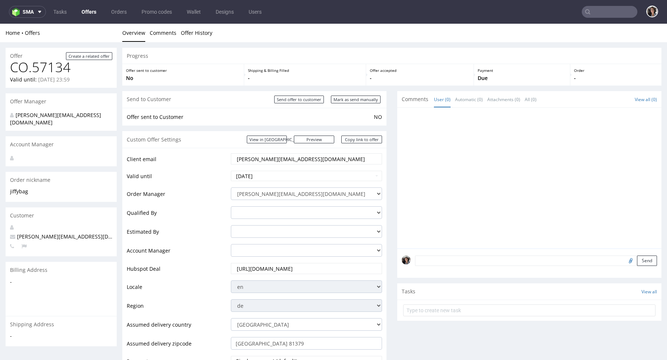
scroll to position [355, 0]
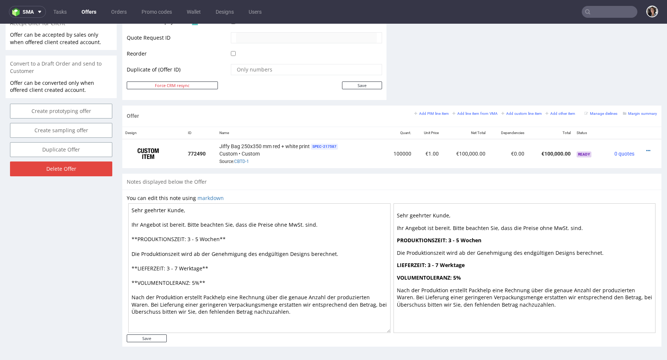
drag, startPoint x: 201, startPoint y: 267, endPoint x: 180, endPoint y: 267, distance: 21.9
click at [180, 267] on textarea "Sehr geehrter Kunde, Ihr Angebot ist bereit. Bitte beachten Sie, dass die Preis…" at bounding box center [259, 268] width 262 height 130
drag, startPoint x: 219, startPoint y: 236, endPoint x: 191, endPoint y: 237, distance: 28.2
click at [191, 237] on textarea "Sehr geehrter Kunde, Ihr Angebot ist bereit. Bitte beachten Sie, dass die Preis…" at bounding box center [259, 268] width 262 height 130
paste textarea "Werktage"
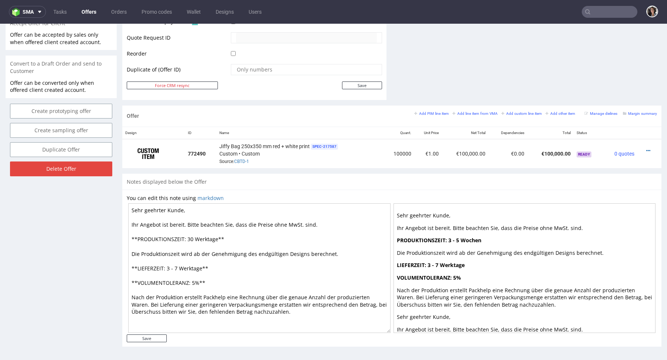
type textarea "Sehr geehrter Kunde, Ihr Angebot ist bereit. Bitte beachten Sie, dass die Preis…"
click at [146, 342] on div "You can edit this note using markdown Sehr geehrter Kunde, Ihr Angebot ist bere…" at bounding box center [391, 268] width 539 height 157
click at [146, 337] on input "Save" at bounding box center [147, 338] width 40 height 8
type input "In progress..."
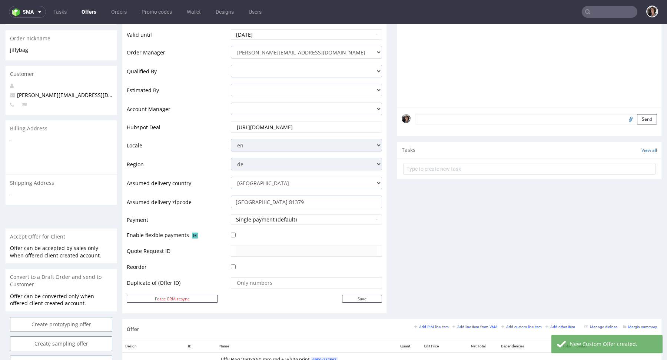
scroll to position [260, 0]
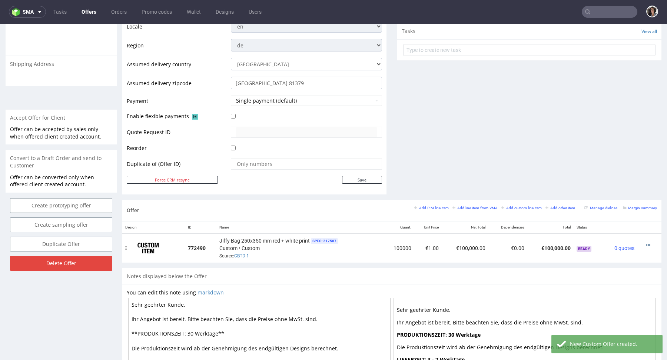
click at [646, 243] on icon at bounding box center [648, 245] width 4 height 5
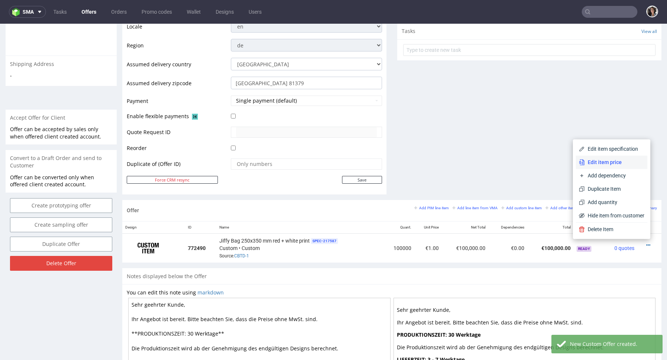
click at [613, 166] on span "Edit item price" at bounding box center [614, 162] width 60 height 7
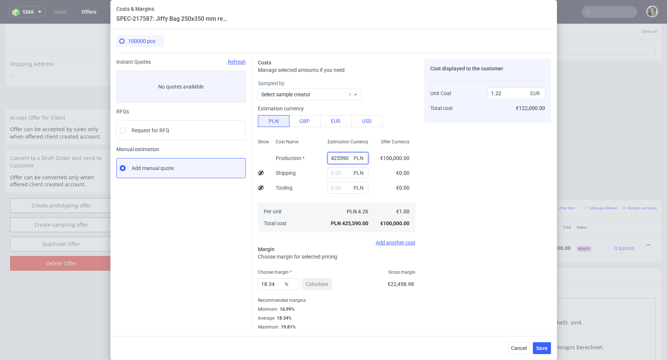
click at [347, 159] on input "425590" at bounding box center [347, 158] width 41 height 12
paste input "6500"
type input "65000"
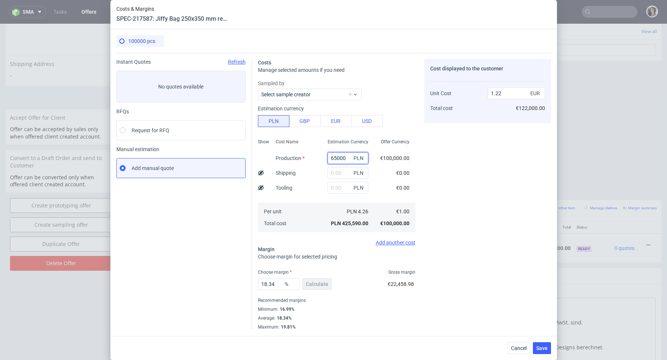
type input "0.19"
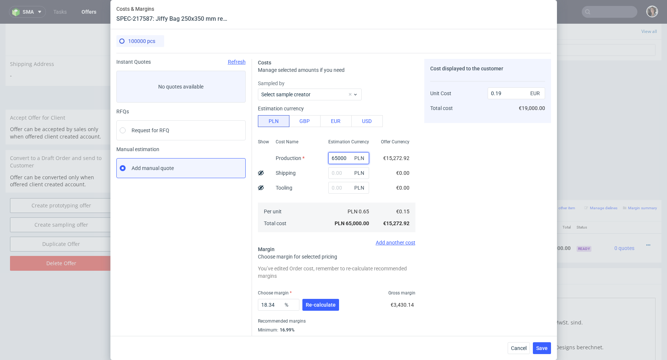
type input "65000"
click at [316, 302] on span "Re-calculate" at bounding box center [321, 304] width 30 height 5
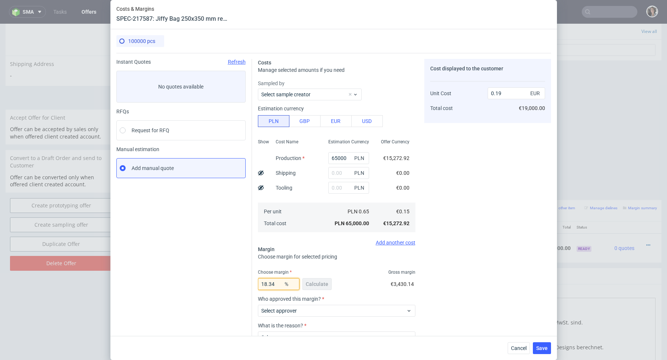
click at [273, 283] on input "18.34" at bounding box center [278, 284] width 41 height 12
type input "20"
click at [366, 309] on div "Minimum : 19.64%" at bounding box center [336, 309] width 157 height 9
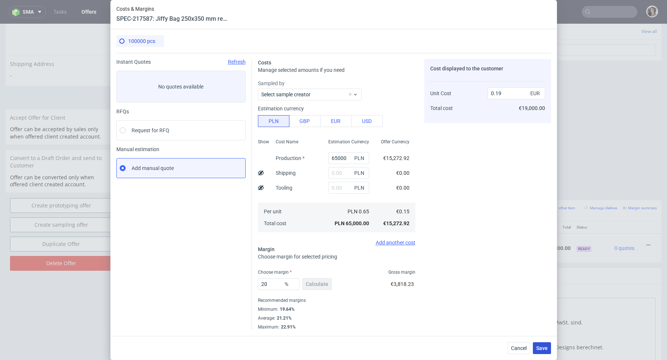
click at [541, 346] on span "Save" at bounding box center [541, 348] width 11 height 5
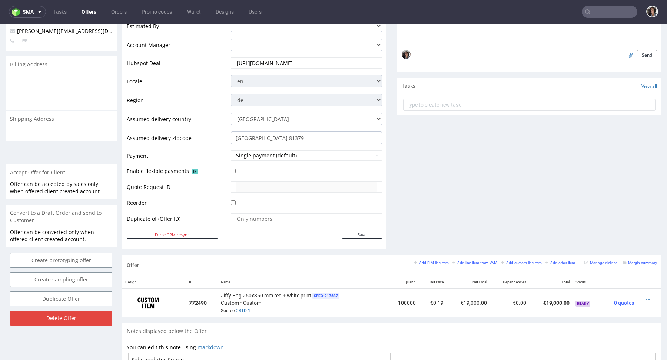
scroll to position [355, 0]
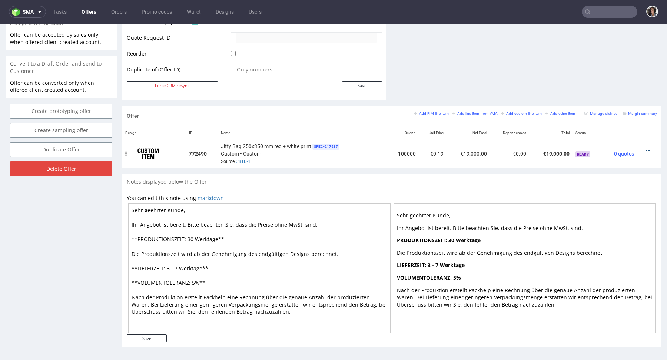
click at [646, 148] on icon at bounding box center [648, 150] width 4 height 5
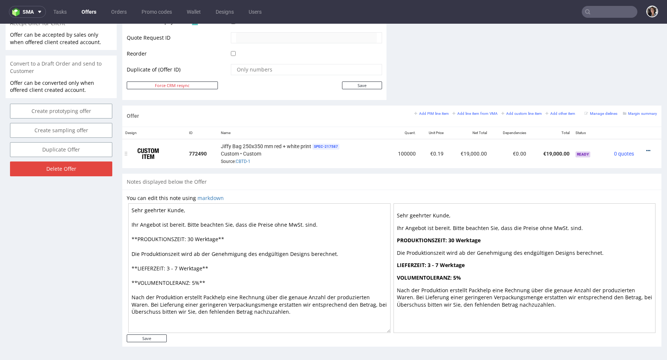
click at [646, 150] on icon at bounding box center [648, 150] width 4 height 5
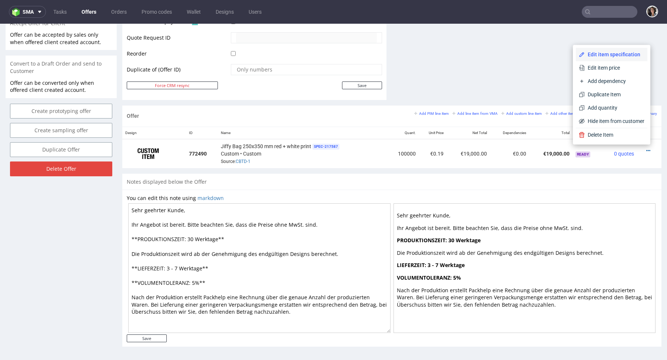
click at [604, 55] on span "Edit item specification" at bounding box center [614, 54] width 60 height 7
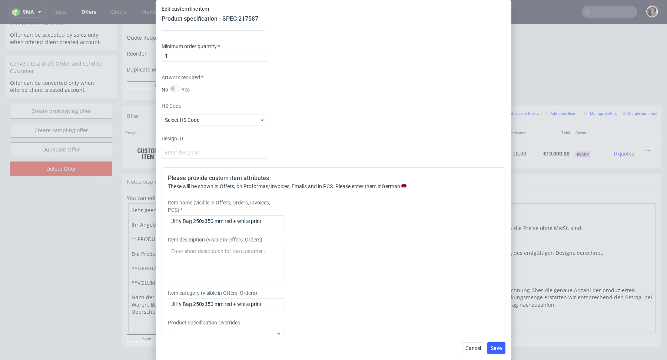
scroll to position [729, 0]
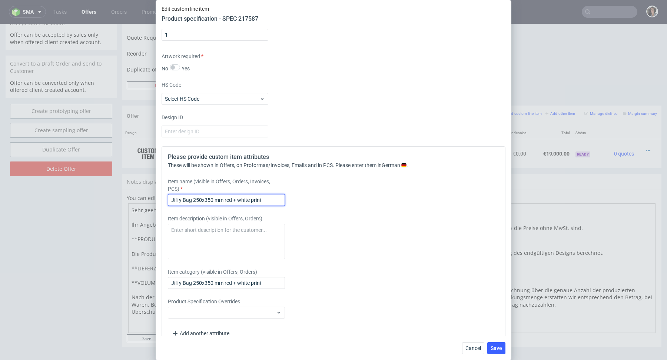
click at [267, 194] on input "Jiffy Bag 250x350 mm red + white print" at bounding box center [226, 200] width 117 height 12
click at [276, 194] on input "Jiffy Bag 250x350 mm red + white print 1 side" at bounding box center [226, 200] width 117 height 12
type input "Jiffy Bag 250x350 mm red + white print 1 side"
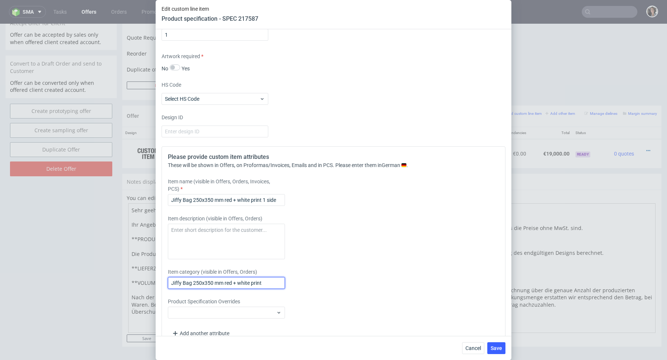
click at [249, 277] on input "Jiffy Bag 250x350 mm red + white print" at bounding box center [226, 283] width 117 height 12
paste input "1 side"
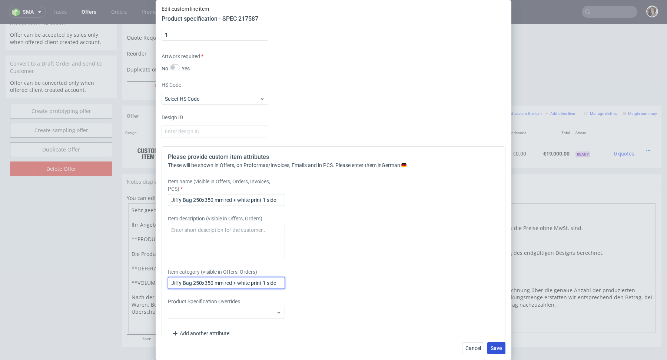
type input "Jiffy Bag 250x350 mm red + white print 1 side"
click at [494, 351] on button "Save" at bounding box center [496, 348] width 18 height 12
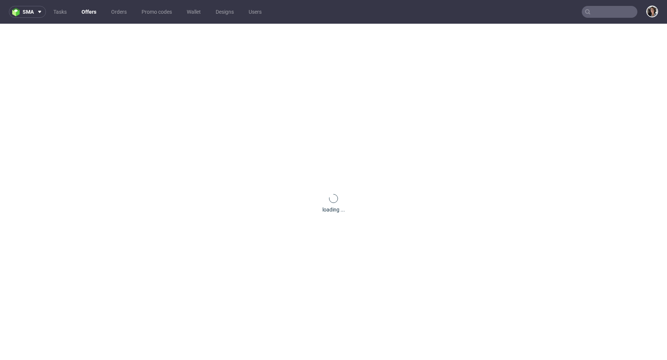
click at [602, 13] on input "text" at bounding box center [609, 12] width 56 height 12
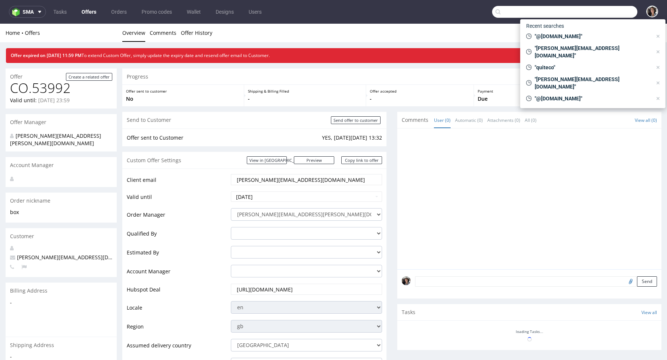
paste input "[PERSON_NAME][EMAIL_ADDRESS][DOMAIN_NAME]"
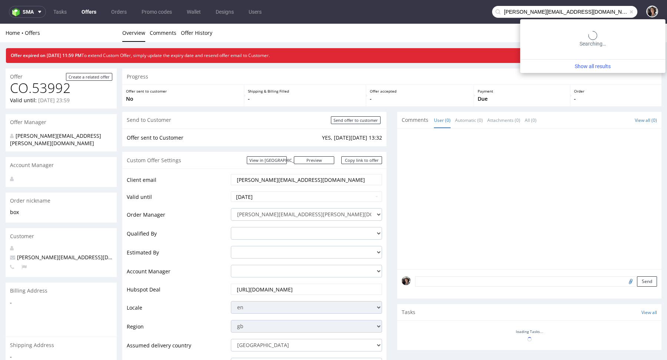
type input "[PERSON_NAME][EMAIL_ADDRESS][DOMAIN_NAME]"
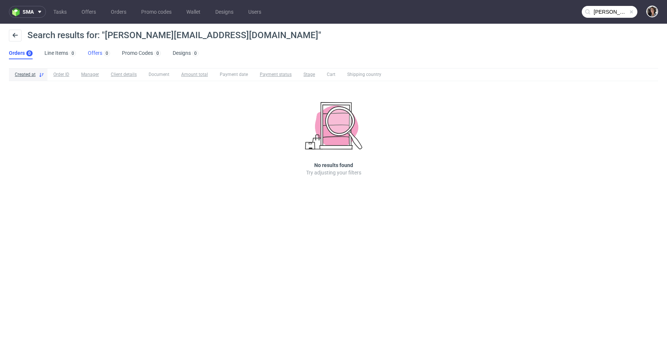
click at [96, 48] on link "Offers 0" at bounding box center [99, 53] width 22 height 12
click at [112, 12] on link "Orders" at bounding box center [118, 12] width 24 height 12
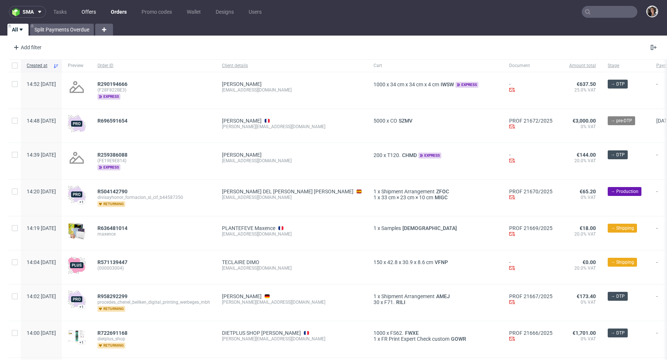
click at [83, 10] on link "Offers" at bounding box center [88, 12] width 23 height 12
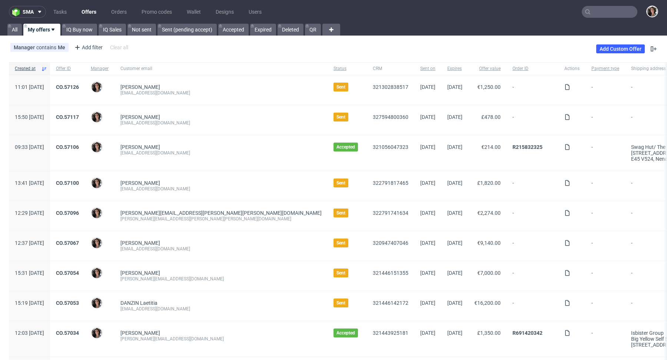
click at [590, 19] on nav "sma Tasks Offers Orders Promo codes Wallet Designs Users" at bounding box center [333, 12] width 667 height 24
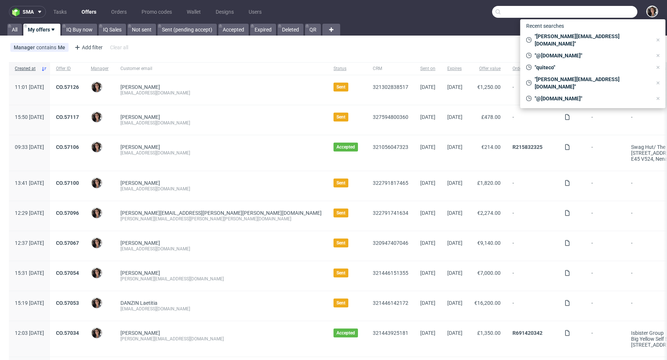
click at [590, 11] on input "text" at bounding box center [564, 12] width 145 height 12
paste input "[PERSON_NAME][EMAIL_ADDRESS][DOMAIN_NAME]"
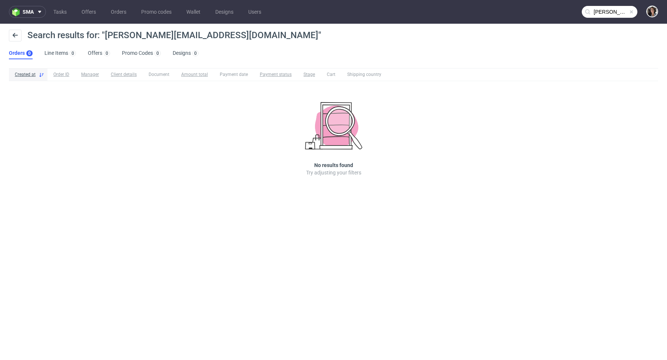
click at [613, 10] on input "[PERSON_NAME][EMAIL_ADDRESS][DOMAIN_NAME]" at bounding box center [609, 12] width 56 height 12
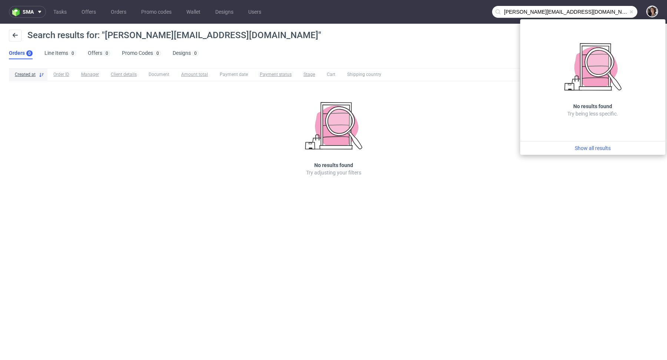
drag, startPoint x: 519, startPoint y: 10, endPoint x: 491, endPoint y: 10, distance: 28.5
click at [491, 10] on nav "sma Tasks Offers Orders Promo codes Wallet Designs Users steven@maniko-nails.com" at bounding box center [333, 12] width 667 height 24
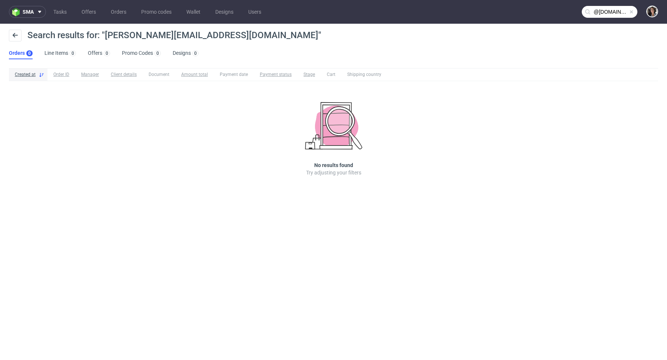
type input "@maniko-nails.com"
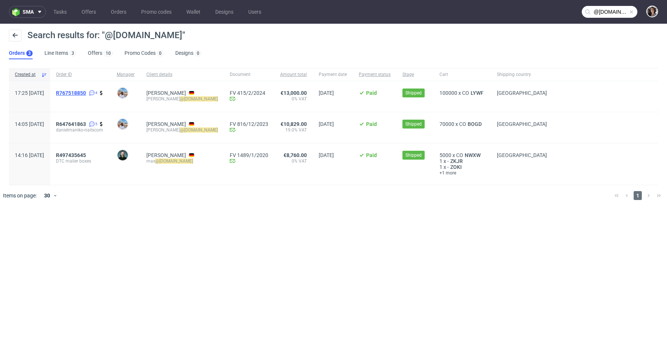
click at [86, 91] on span "R767518850" at bounding box center [71, 93] width 30 height 6
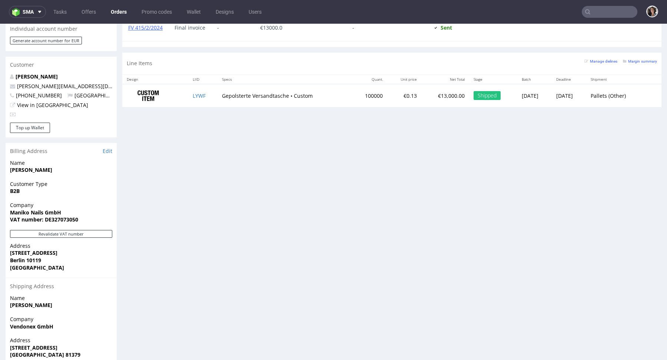
scroll to position [381, 0]
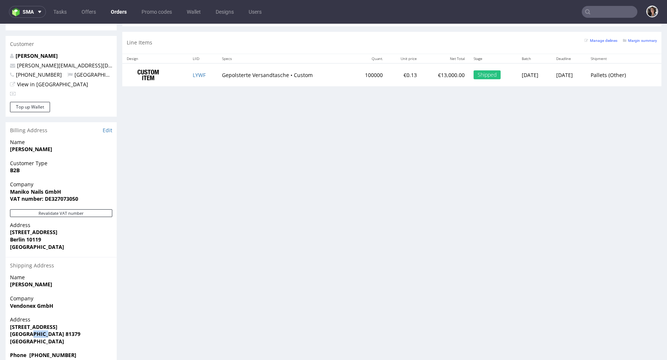
drag, startPoint x: 47, startPoint y: 319, endPoint x: 27, endPoint y: 319, distance: 19.6
click at [27, 330] on span "[GEOGRAPHIC_DATA] 81379" at bounding box center [61, 333] width 102 height 7
copy strong "81379"
click at [29, 330] on strong "[GEOGRAPHIC_DATA] 81379" at bounding box center [45, 333] width 70 height 7
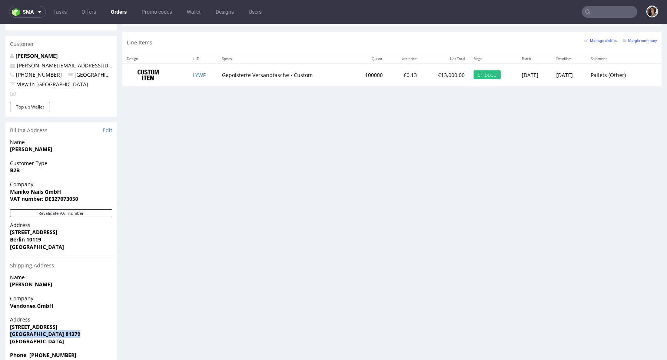
click at [29, 330] on strong "[GEOGRAPHIC_DATA] 81379" at bounding box center [45, 333] width 70 height 7
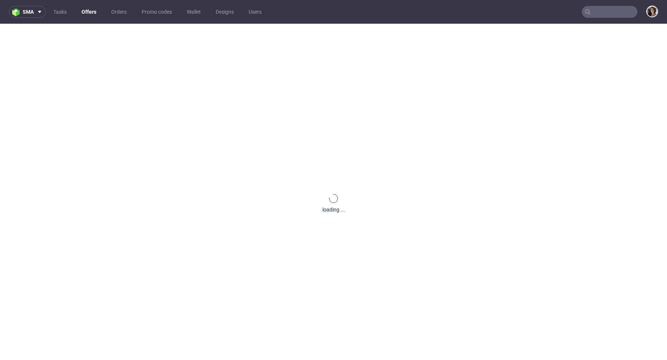
click at [606, 13] on input "text" at bounding box center [609, 12] width 56 height 12
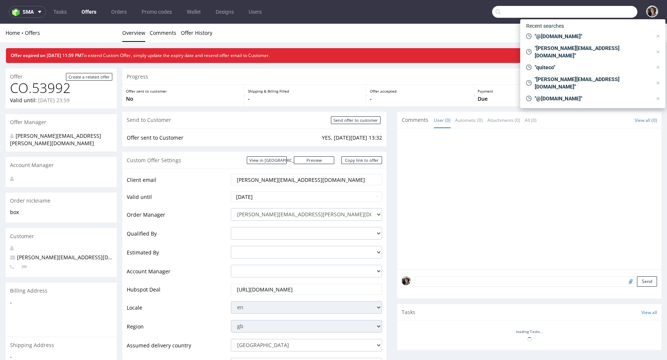
paste input "[EMAIL_ADDRESS][DOMAIN_NAME]"
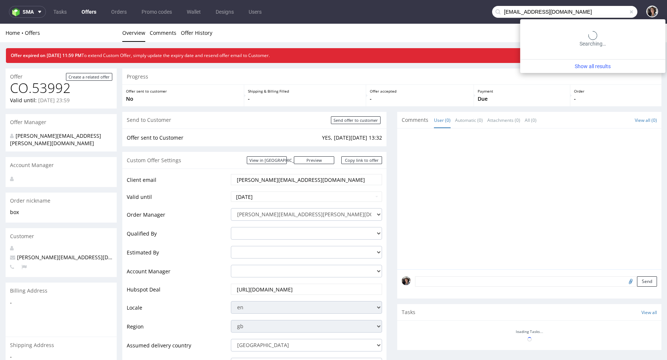
type input "[EMAIL_ADDRESS][DOMAIN_NAME]"
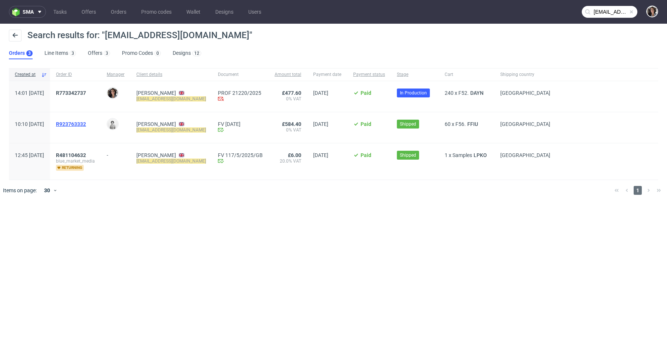
click at [86, 125] on span "R923763332" at bounding box center [71, 124] width 30 height 6
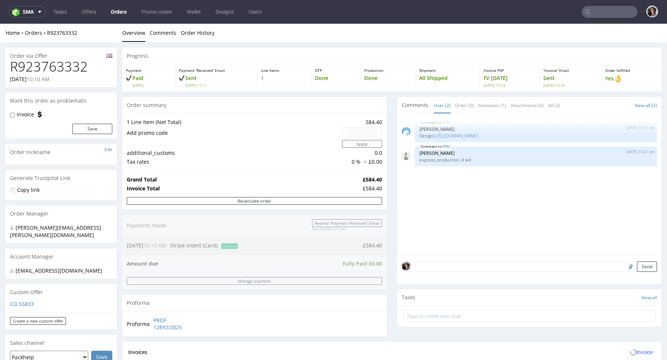
scroll to position [341, 0]
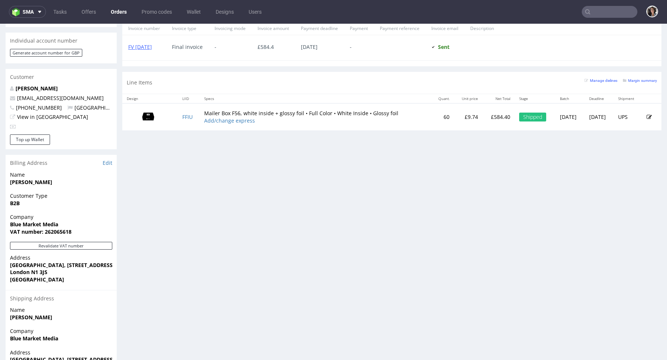
click at [151, 113] on img at bounding box center [148, 116] width 37 height 21
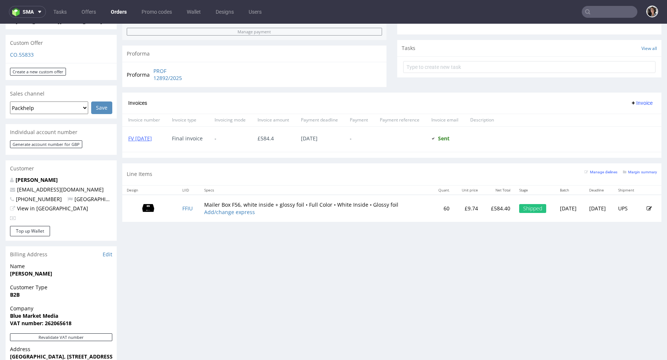
scroll to position [0, 0]
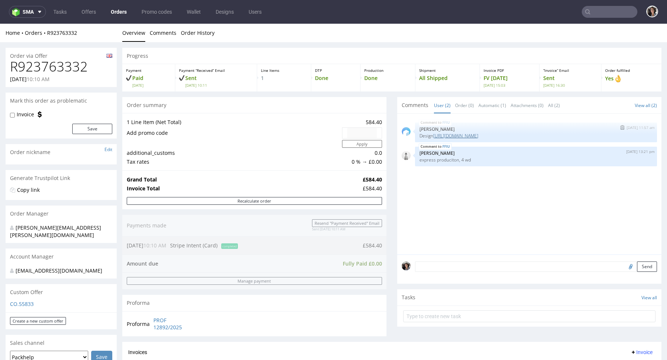
click at [459, 134] on link "[URL][DOMAIN_NAME]" at bounding box center [455, 136] width 45 height 6
type input "[EMAIL_ADDRESS][DOMAIN_NAME]"
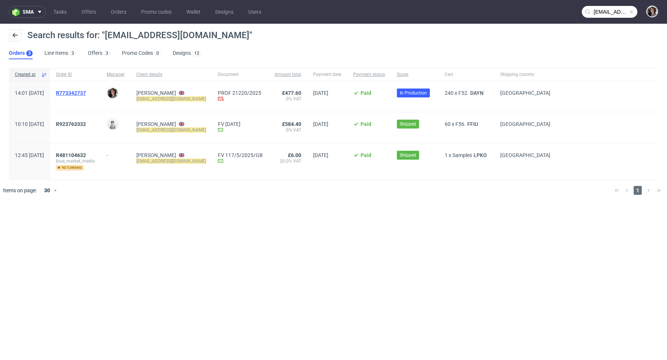
click at [86, 93] on span "R773342737" at bounding box center [71, 93] width 30 height 6
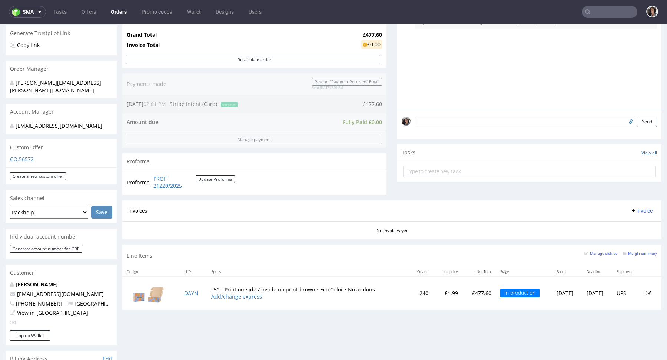
scroll to position [256, 0]
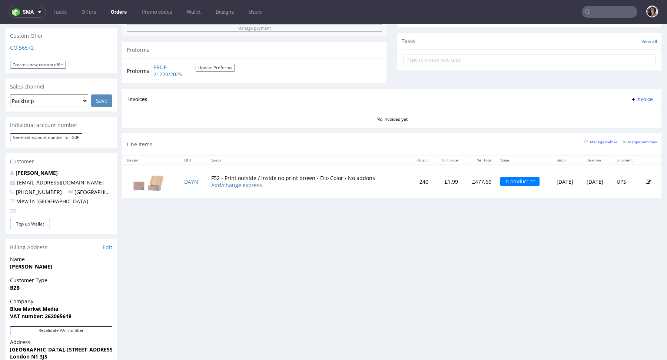
type input "[EMAIL_ADDRESS][DOMAIN_NAME]"
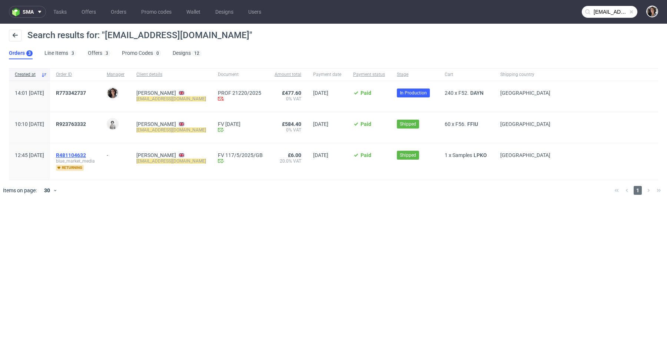
click at [86, 154] on span "R481104632" at bounding box center [71, 155] width 30 height 6
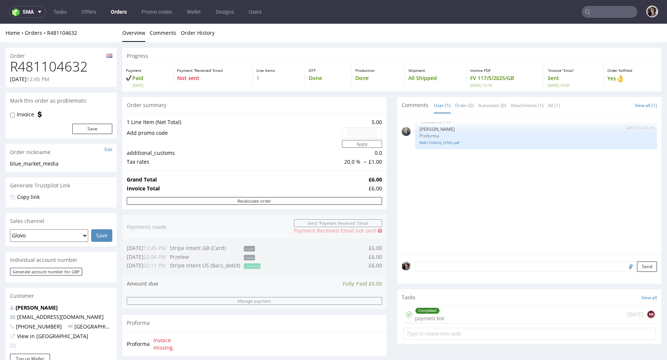
scroll to position [259, 0]
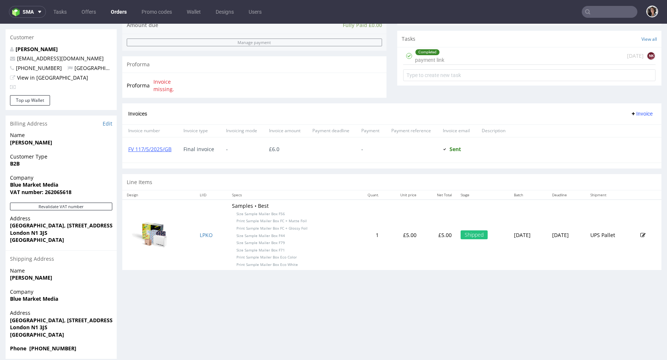
type input "[EMAIL_ADDRESS][DOMAIN_NAME]"
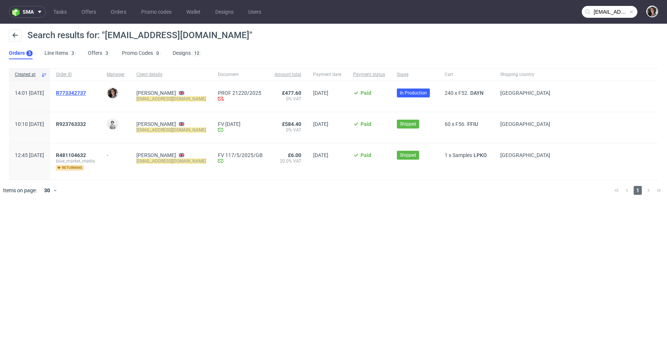
click at [86, 94] on span "R773342737" at bounding box center [71, 93] width 30 height 6
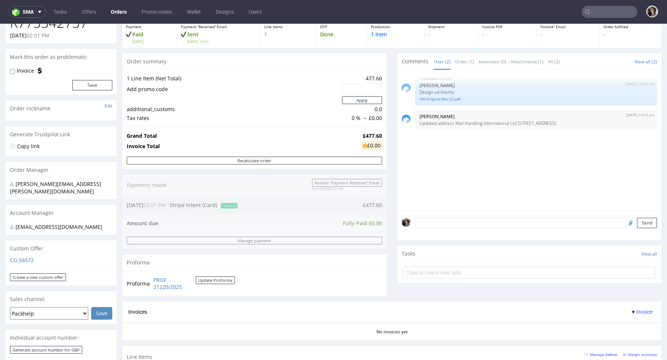
scroll to position [50, 0]
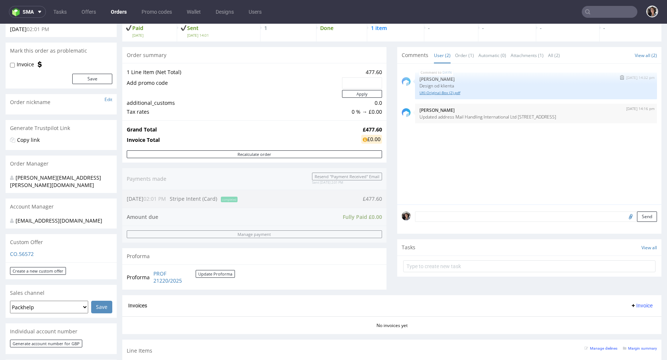
click at [450, 91] on link "UKI-Original-Box (2).pdf" at bounding box center [535, 93] width 233 height 6
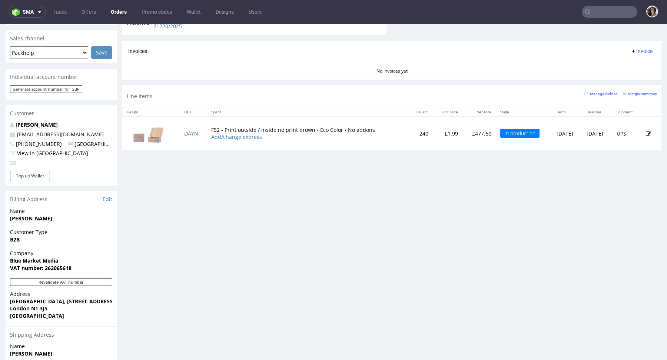
scroll to position [200, 0]
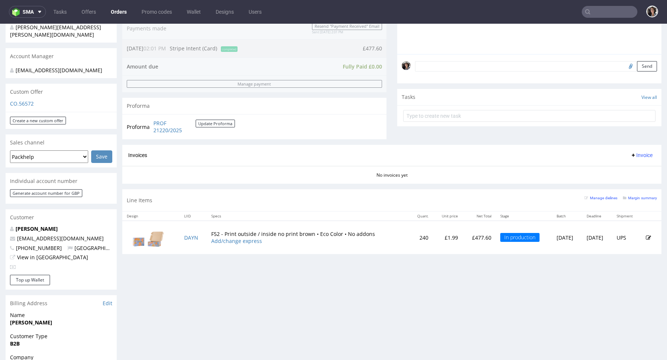
type input "[EMAIL_ADDRESS][DOMAIN_NAME]"
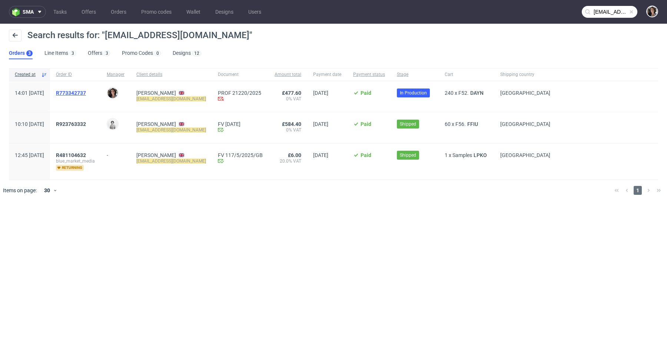
click at [86, 90] on span "R773342737" at bounding box center [71, 93] width 30 height 6
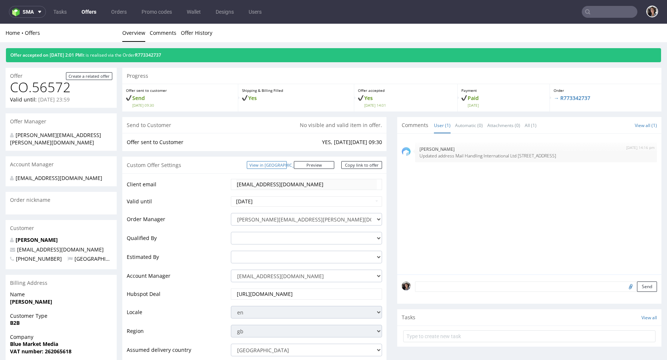
click at [282, 166] on link "View in [GEOGRAPHIC_DATA]" at bounding box center [267, 165] width 40 height 8
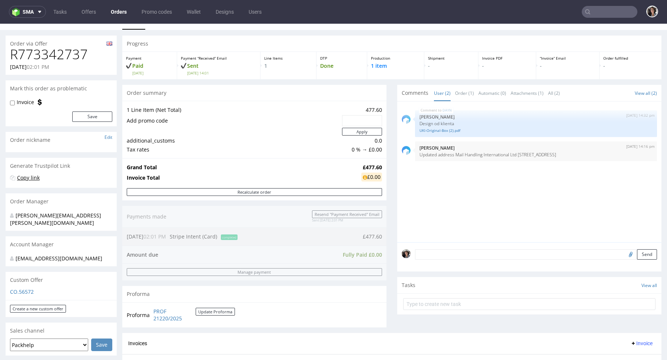
scroll to position [14, 0]
type input "[EMAIL_ADDRESS][DOMAIN_NAME]"
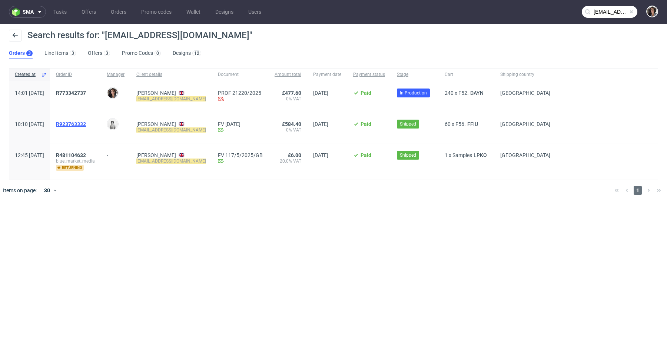
click at [86, 123] on span "R923763332" at bounding box center [71, 124] width 30 height 6
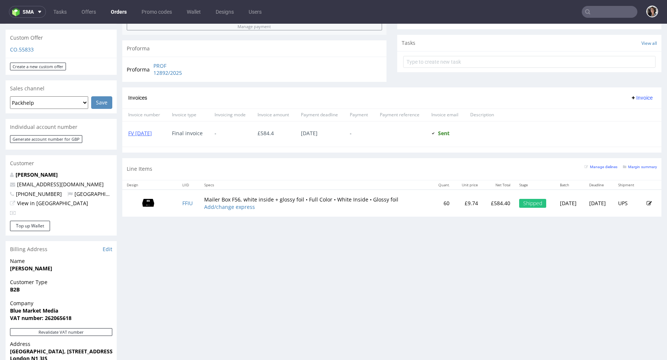
scroll to position [243, 0]
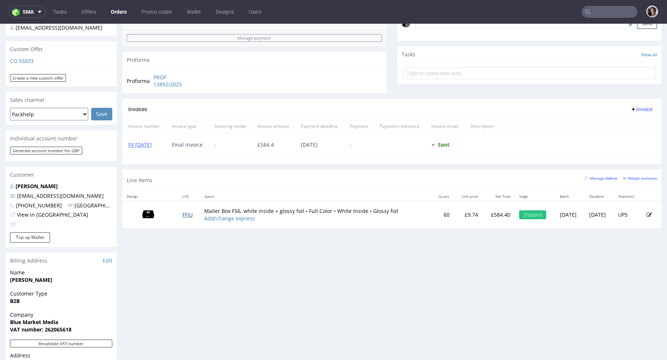
drag, startPoint x: 194, startPoint y: 215, endPoint x: 189, endPoint y: 211, distance: 6.8
click at [187, 211] on td "FFIU" at bounding box center [189, 214] width 22 height 27
click at [194, 211] on td "FFIU" at bounding box center [189, 214] width 22 height 27
copy link "FFIU"
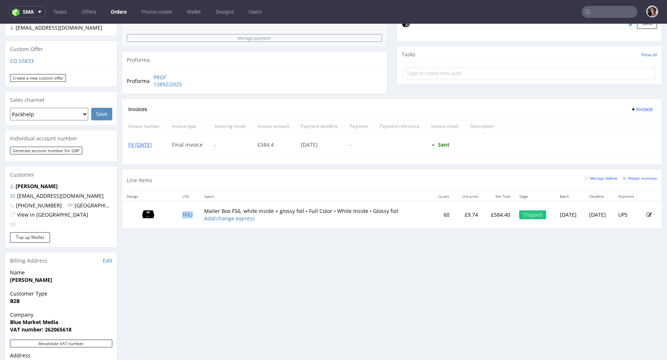
scroll to position [0, 0]
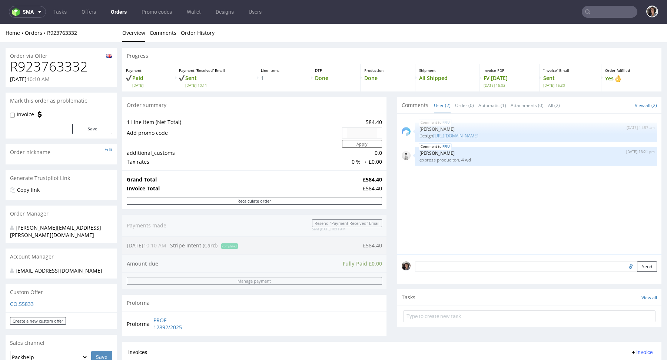
type input "[EMAIL_ADDRESS][DOMAIN_NAME]"
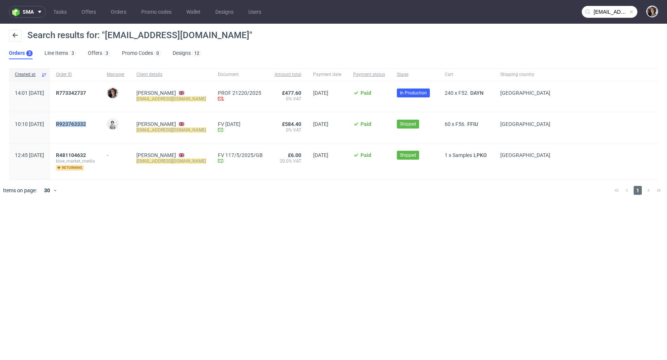
drag, startPoint x: 116, startPoint y: 125, endPoint x: 77, endPoint y: 125, distance: 38.9
click at [77, 125] on div "R923763332" at bounding box center [75, 127] width 51 height 31
copy span "R923763332"
click at [95, 96] on span "R773342737" at bounding box center [75, 96] width 39 height 13
click at [86, 94] on span "R773342737" at bounding box center [71, 93] width 30 height 6
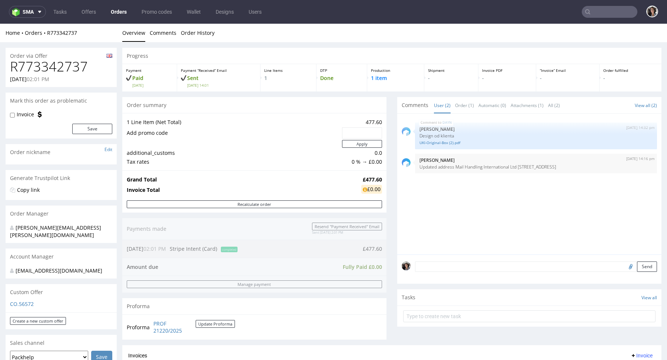
type input "[EMAIL_ADDRESS][DOMAIN_NAME]"
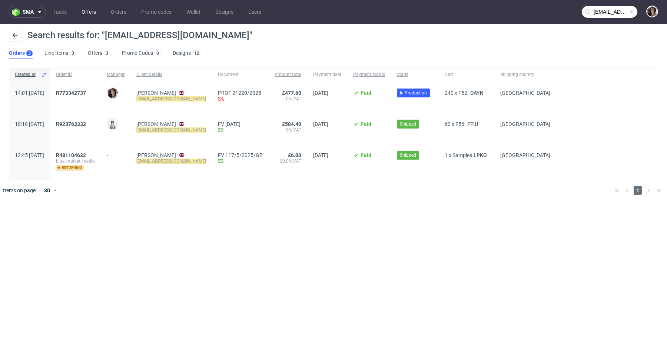
click at [89, 9] on link "Offers" at bounding box center [88, 12] width 23 height 12
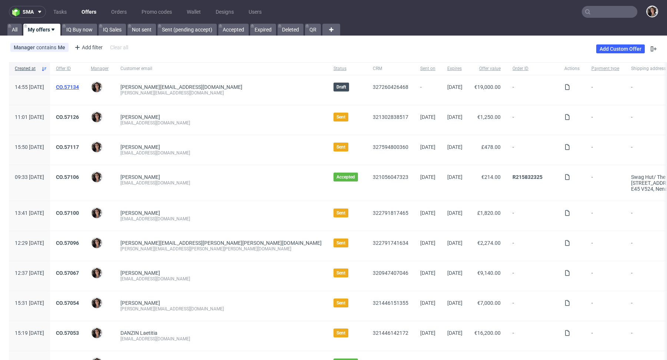
click at [79, 84] on link "CO.57134" at bounding box center [67, 87] width 23 height 6
click at [79, 144] on link "CO.57117" at bounding box center [67, 147] width 23 height 6
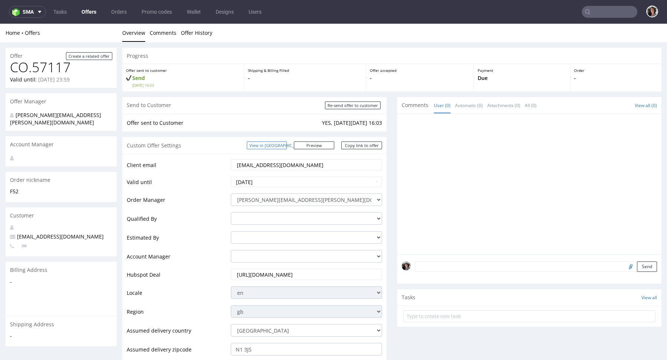
click at [287, 144] on link "View in [GEOGRAPHIC_DATA]" at bounding box center [267, 145] width 40 height 8
click at [301, 166] on input "[EMAIL_ADDRESS][DOMAIN_NAME]" at bounding box center [306, 165] width 141 height 10
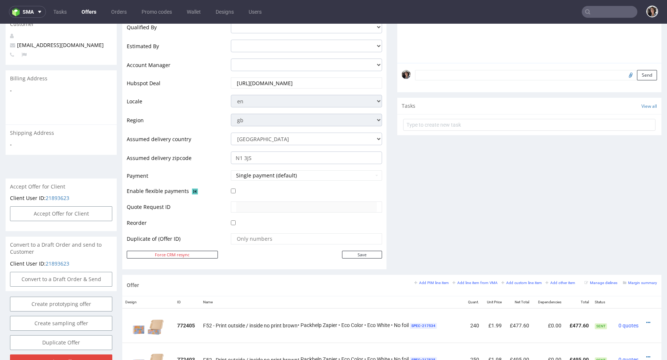
scroll to position [354, 0]
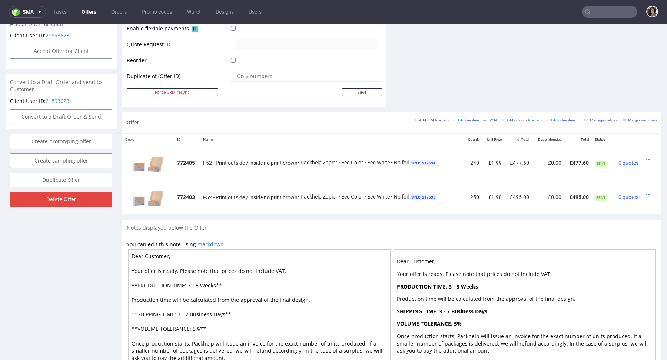
click at [426, 119] on small "Add PIM line item" at bounding box center [431, 120] width 34 height 4
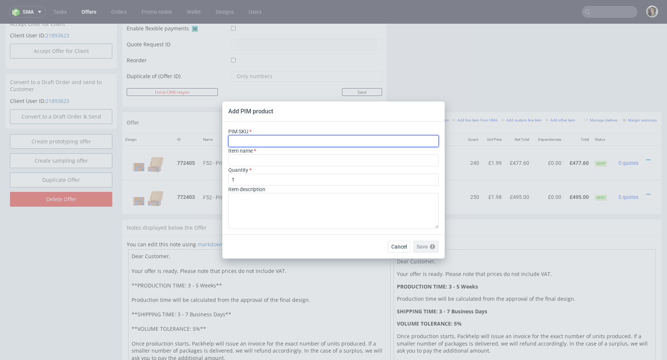
click at [309, 141] on input "text" at bounding box center [333, 141] width 210 height 12
paste input "box--mailer-box--56--cardboard-coated-white-inside--print-color-hd--foil-glossy"
type input "box--mailer-box--56--cardboard-coated-white-inside--print-color-hd--foil-glossy"
type input "Scatola postale"
type input "box--mailer-box--56--cardboard-coated-white-inside--print-color-hd--foil-glossy"
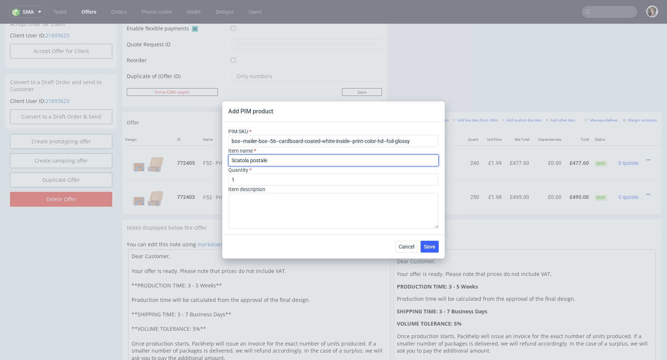
click at [283, 161] on input "Scatola postale" at bounding box center [333, 160] width 210 height 12
paste input "Mailer Box F56, white inside + glossy foil"
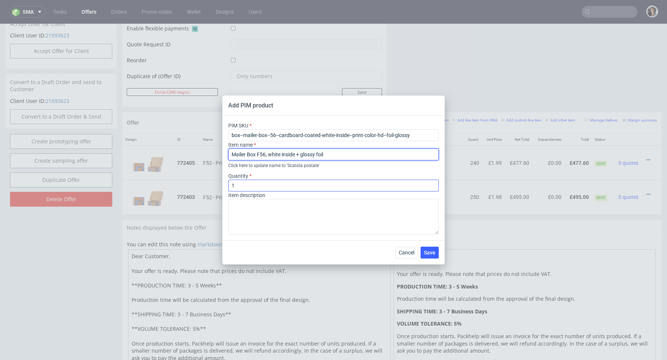
type input "Mailer Box F56, white inside + glossy foil"
click at [250, 187] on input "1" at bounding box center [333, 186] width 210 height 12
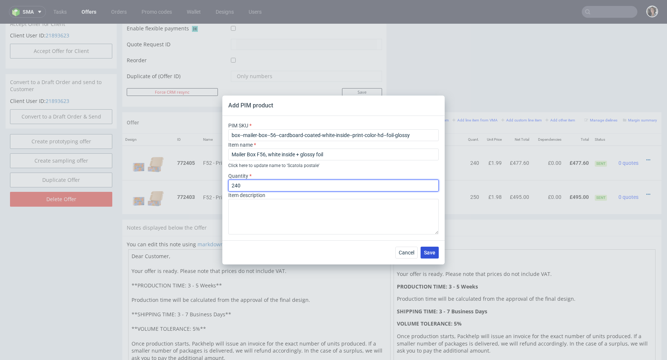
type input "240"
click at [429, 250] on span "Save" at bounding box center [429, 252] width 11 height 5
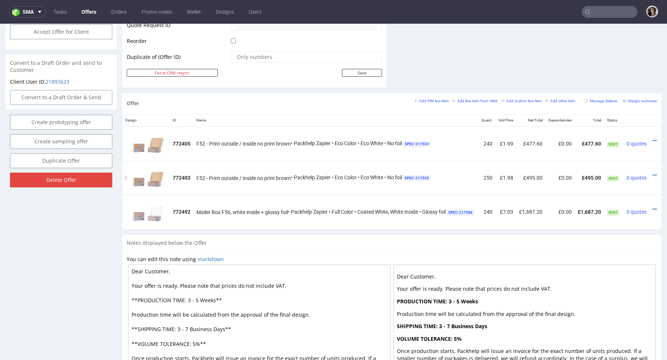
scroll to position [0, 20]
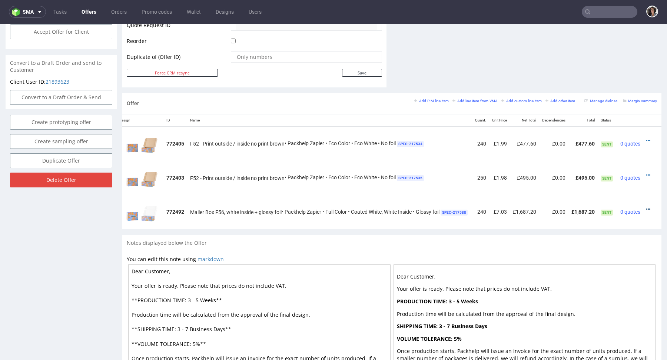
click at [646, 207] on icon at bounding box center [648, 209] width 4 height 5
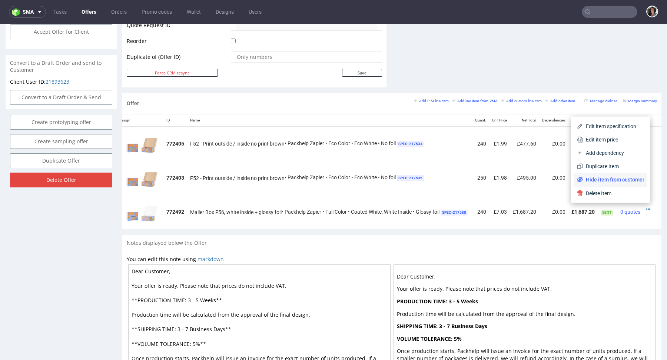
click at [615, 174] on li "Hide item from customer" at bounding box center [610, 179] width 73 height 13
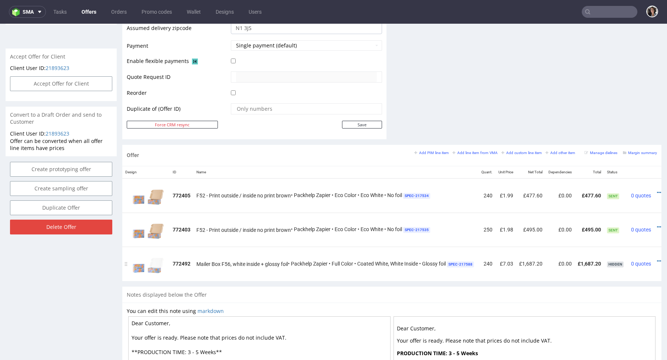
scroll to position [0, 24]
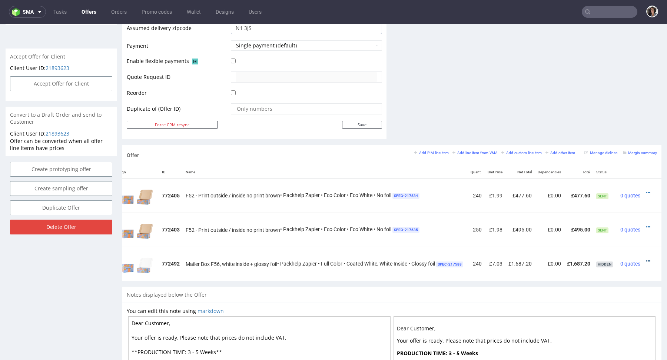
click at [646, 259] on icon at bounding box center [648, 261] width 4 height 5
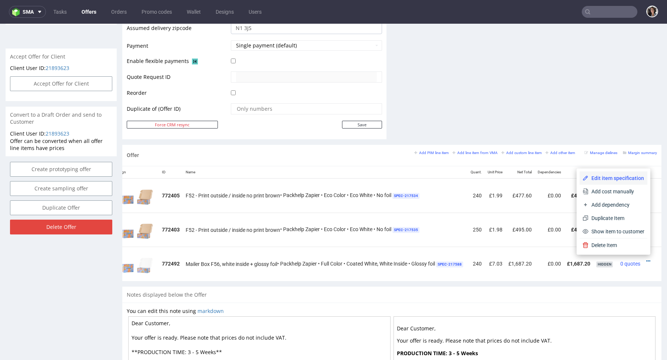
click at [609, 179] on span "Edit item specification" at bounding box center [616, 177] width 56 height 7
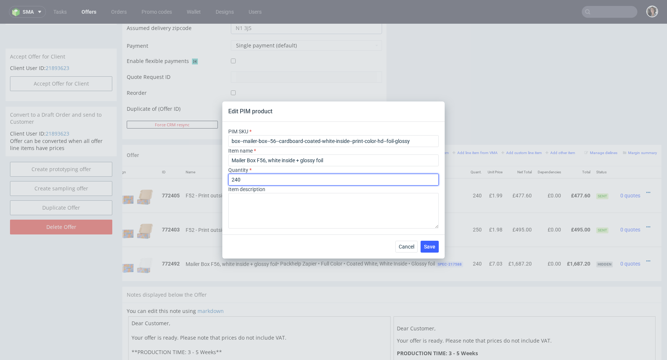
click at [244, 180] on input "240" at bounding box center [333, 180] width 210 height 12
drag, startPoint x: 236, startPoint y: 180, endPoint x: 252, endPoint y: 180, distance: 16.3
click at [252, 180] on input "240" at bounding box center [333, 180] width 210 height 12
type input "250"
click at [433, 246] on span "Save" at bounding box center [429, 246] width 11 height 5
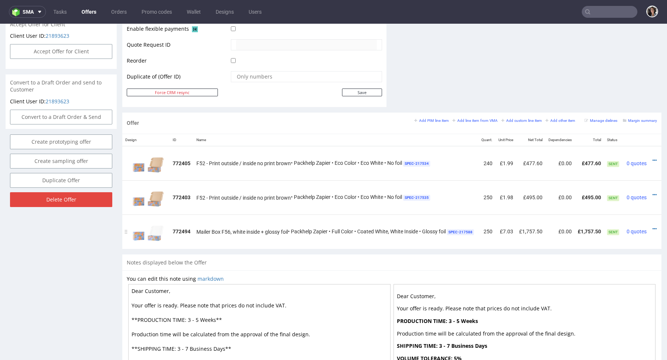
scroll to position [0, 20]
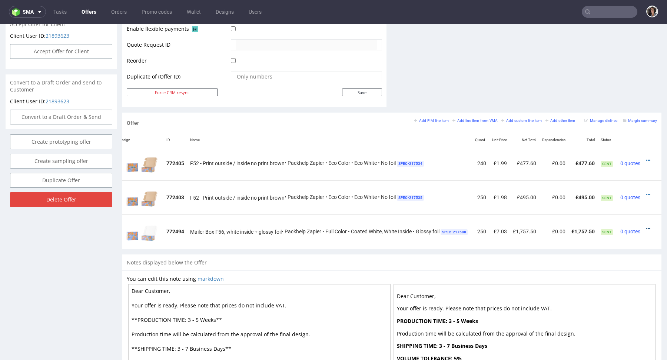
click at [646, 228] on icon at bounding box center [648, 228] width 4 height 5
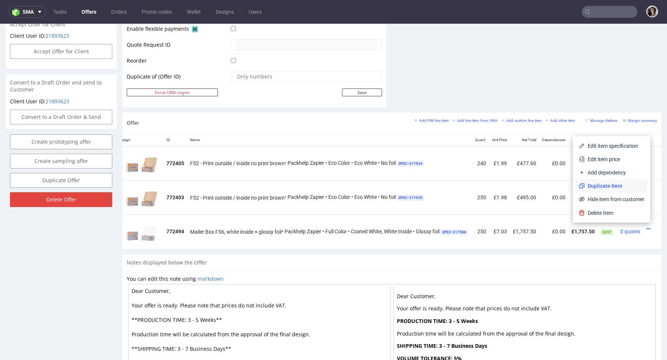
click at [595, 184] on span "Duplicate Item" at bounding box center [614, 185] width 60 height 7
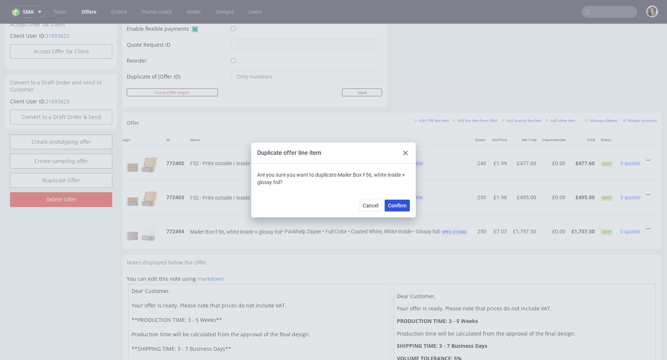
click at [402, 204] on span "Confirm" at bounding box center [397, 205] width 19 height 5
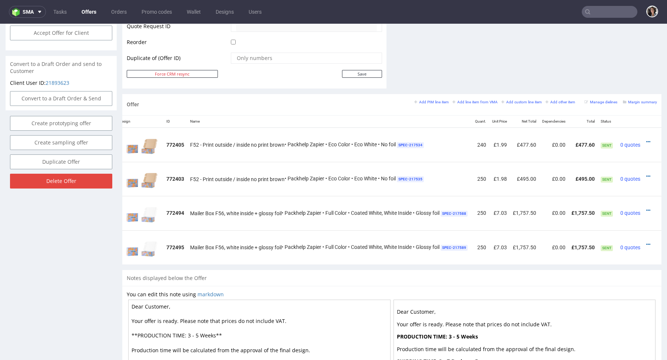
click at [643, 207] on td at bounding box center [652, 213] width 18 height 34
click at [646, 208] on icon at bounding box center [648, 210] width 4 height 5
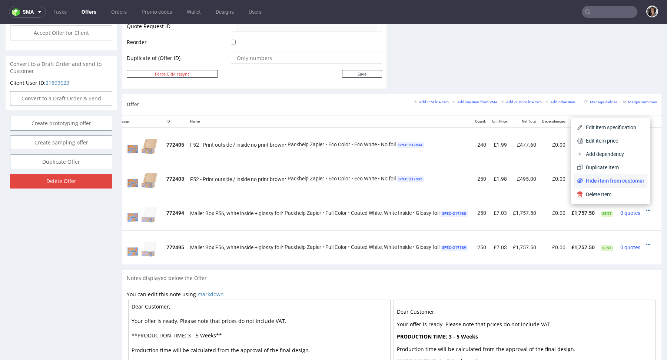
click at [626, 183] on span "Hide item from customer" at bounding box center [613, 180] width 61 height 7
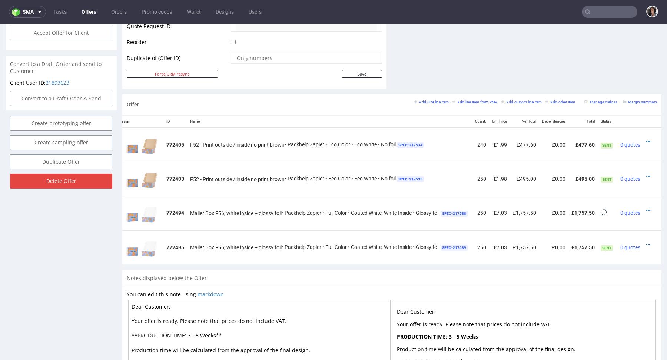
click at [646, 242] on icon at bounding box center [648, 244] width 4 height 5
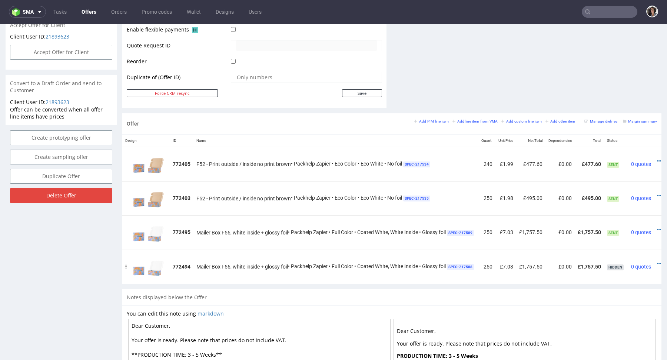
scroll to position [0, 24]
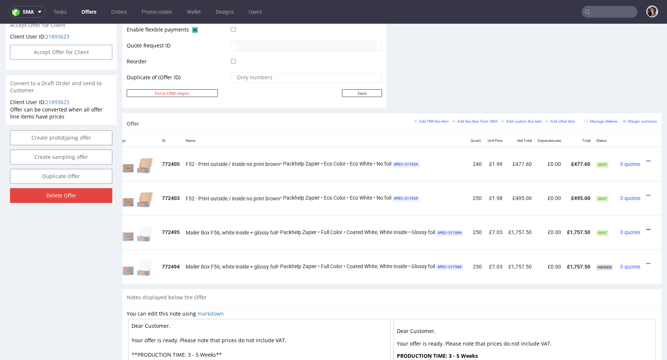
click at [646, 227] on icon at bounding box center [648, 229] width 4 height 5
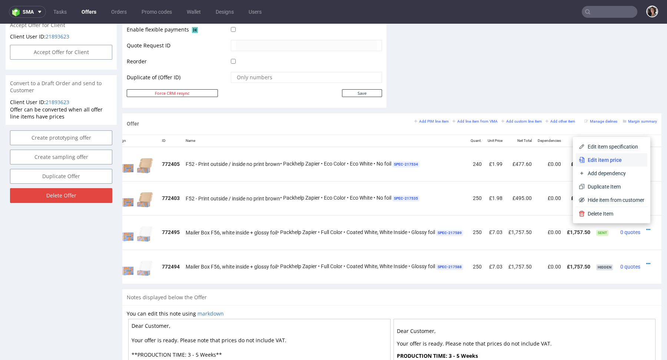
click at [620, 161] on span "Edit item price" at bounding box center [614, 159] width 60 height 7
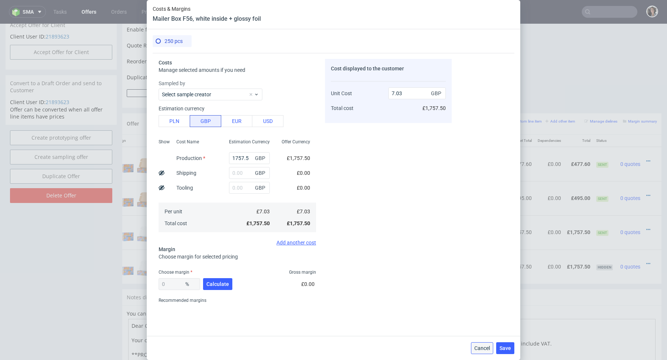
click at [481, 350] on span "Cancel" at bounding box center [482, 348] width 16 height 5
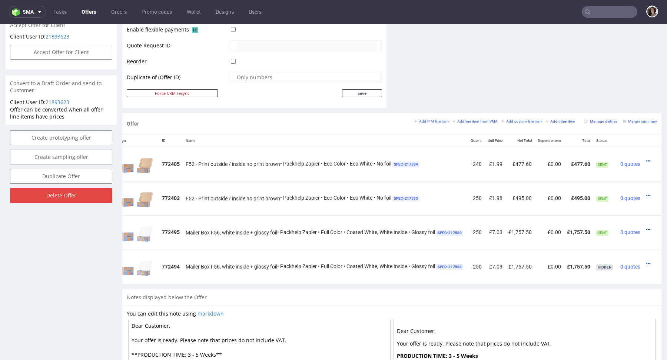
click at [646, 228] on icon at bounding box center [648, 229] width 4 height 5
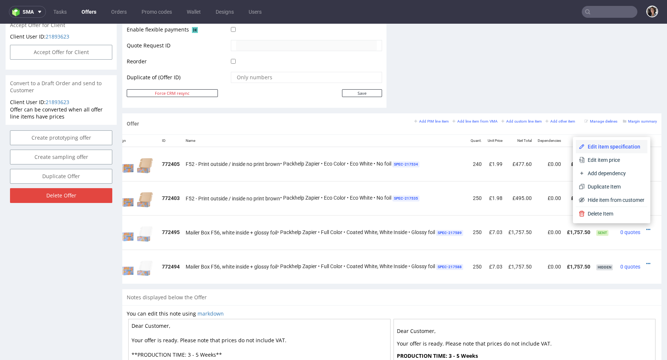
click at [611, 144] on span "Edit item specification" at bounding box center [614, 146] width 60 height 7
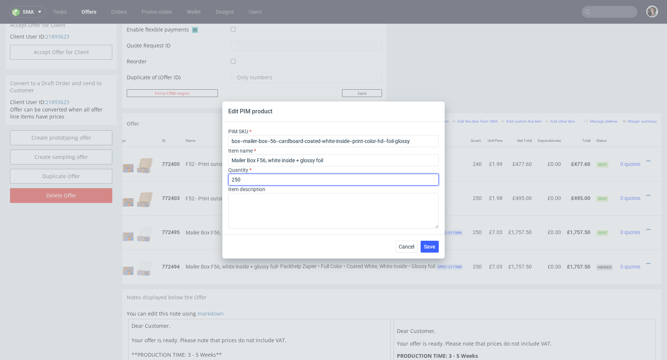
click at [249, 180] on input "250" at bounding box center [333, 180] width 210 height 12
type input "90"
click at [429, 244] on span "Save" at bounding box center [429, 246] width 11 height 5
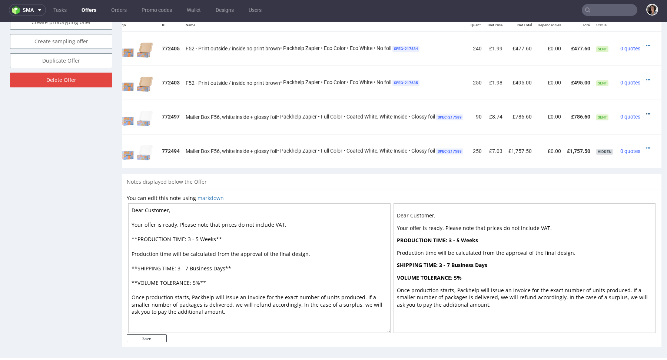
click at [646, 111] on icon at bounding box center [648, 113] width 4 height 5
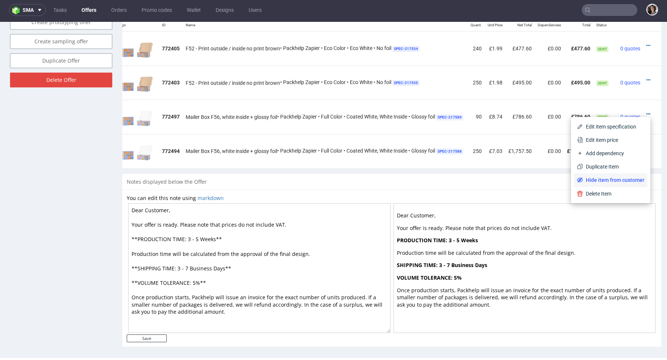
click at [599, 181] on span "Hide item from customer" at bounding box center [613, 179] width 61 height 7
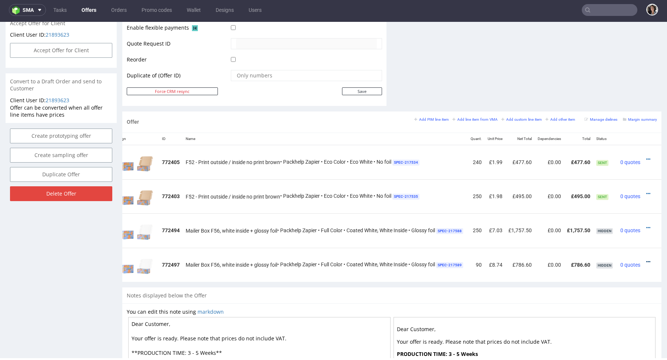
click at [646, 261] on icon at bounding box center [648, 261] width 4 height 5
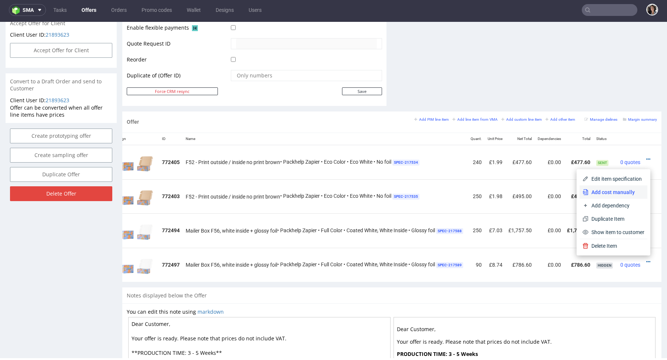
click at [616, 190] on span "Add cost manually" at bounding box center [616, 192] width 56 height 7
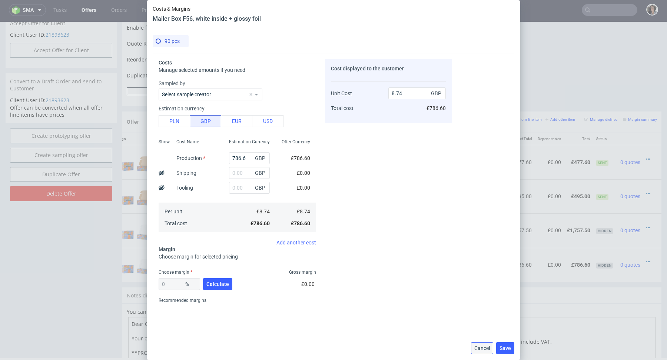
drag, startPoint x: 483, startPoint y: 347, endPoint x: 488, endPoint y: 321, distance: 26.8
click at [483, 347] on span "Cancel" at bounding box center [482, 348] width 16 height 5
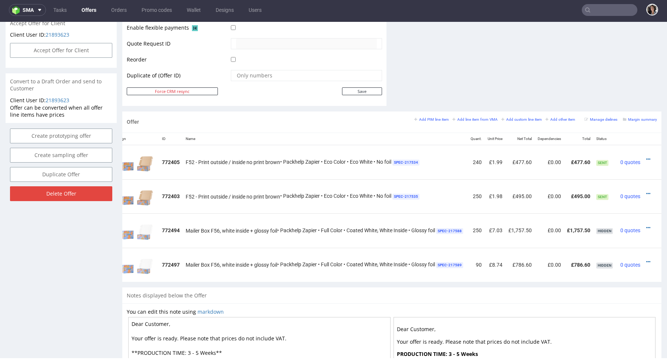
click at [646, 259] on div at bounding box center [650, 261] width 8 height 7
click at [646, 259] on icon at bounding box center [648, 261] width 4 height 5
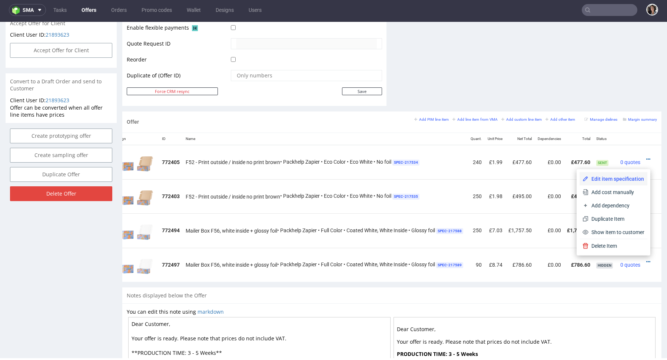
click at [629, 180] on span "Edit item specification" at bounding box center [616, 178] width 56 height 7
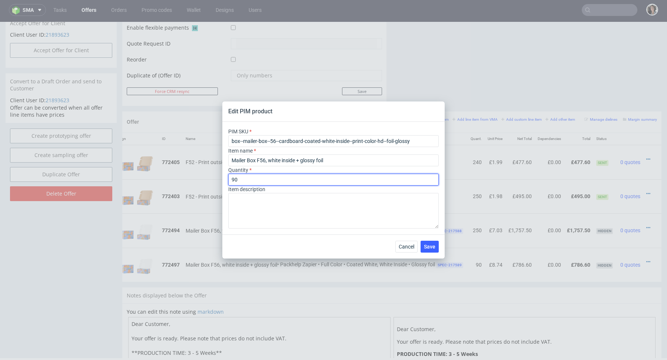
click at [283, 184] on input "90" at bounding box center [333, 180] width 210 height 12
type input "60"
click at [428, 244] on span "Save" at bounding box center [429, 246] width 11 height 5
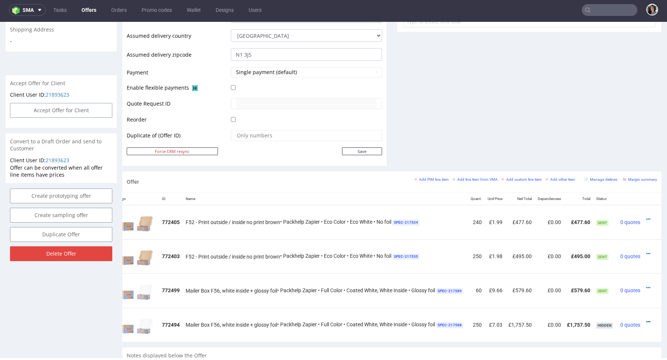
click at [646, 319] on icon at bounding box center [648, 321] width 4 height 5
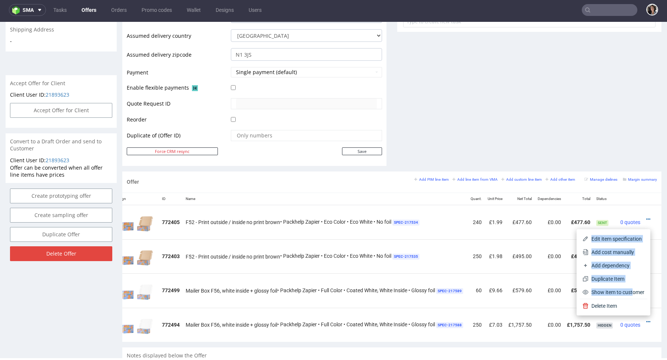
drag, startPoint x: 626, startPoint y: 293, endPoint x: 639, endPoint y: 353, distance: 61.8
click at [639, 353] on body "Production Shipped DTP Orders Offers Shipments Designs Promotions Users Jobs Ad…" at bounding box center [333, 132] width 667 height 806
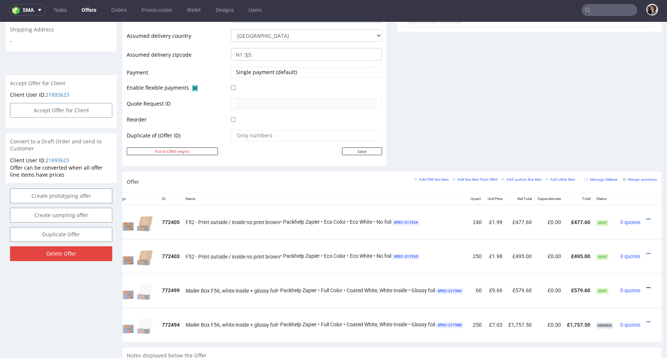
click at [646, 285] on icon at bounding box center [648, 287] width 4 height 5
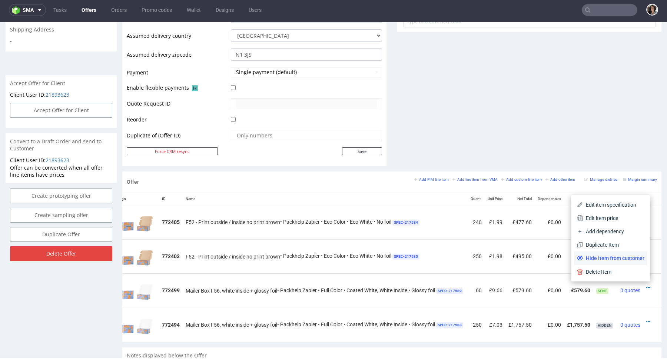
click at [624, 260] on span "Hide item from customer" at bounding box center [613, 257] width 61 height 7
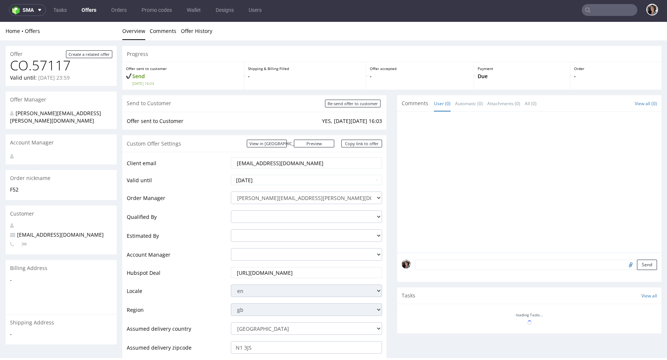
scroll to position [288, 0]
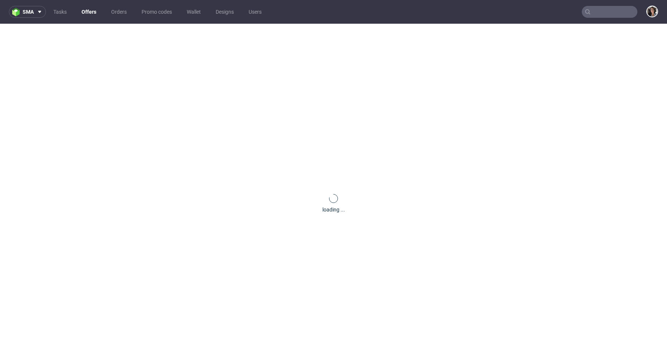
click at [597, 8] on input "text" at bounding box center [609, 12] width 56 height 12
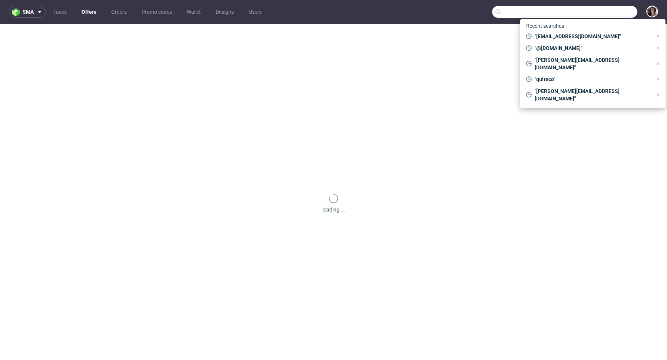
paste input "[EMAIL_ADDRESS][DOMAIN_NAME]"
type input "[EMAIL_ADDRESS][DOMAIN_NAME]"
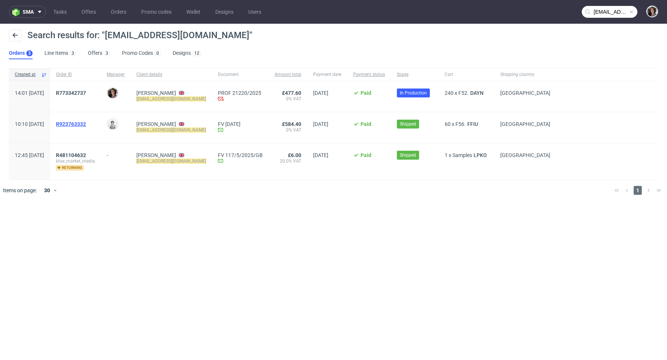
click at [86, 123] on span "R923763332" at bounding box center [71, 124] width 30 height 6
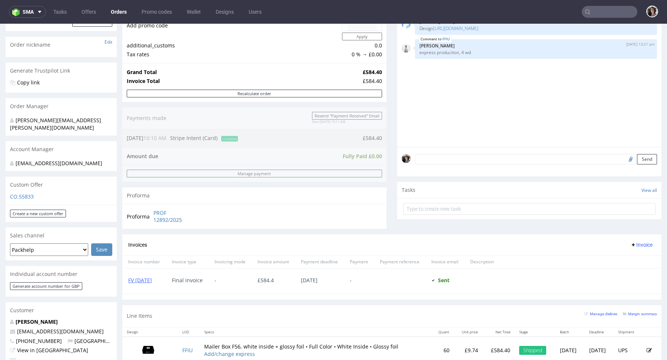
scroll to position [267, 0]
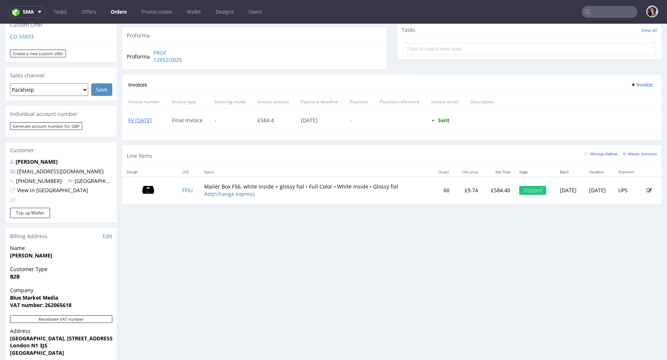
click at [646, 188] on icon at bounding box center [648, 190] width 5 height 5
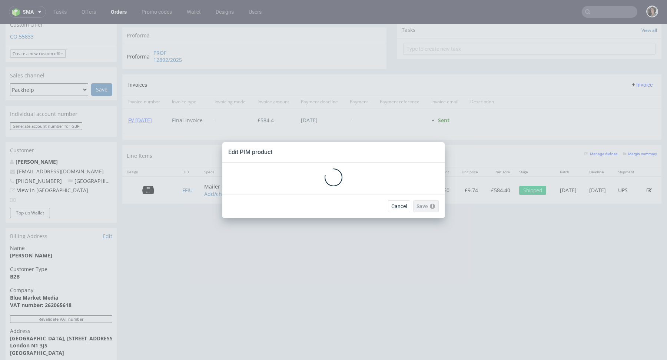
scroll to position [0, 0]
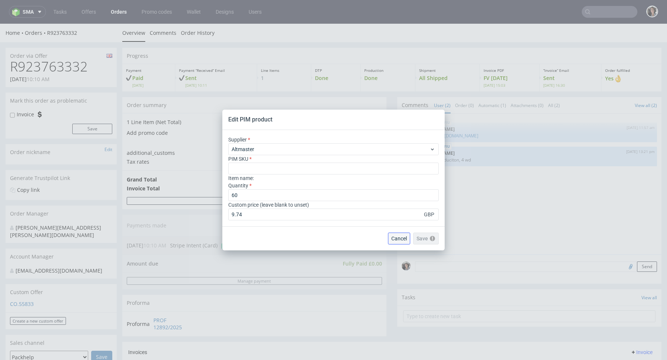
click at [400, 236] on span "Cancel" at bounding box center [399, 238] width 16 height 5
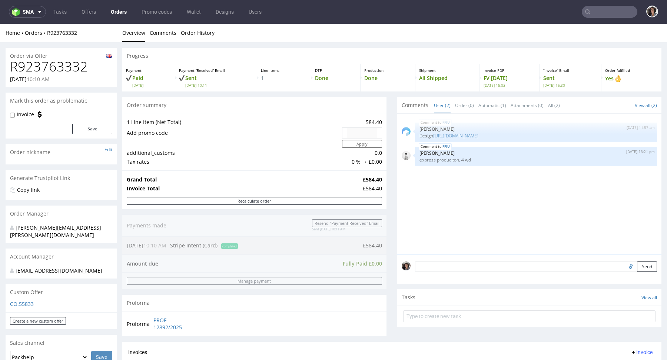
scroll to position [12, 0]
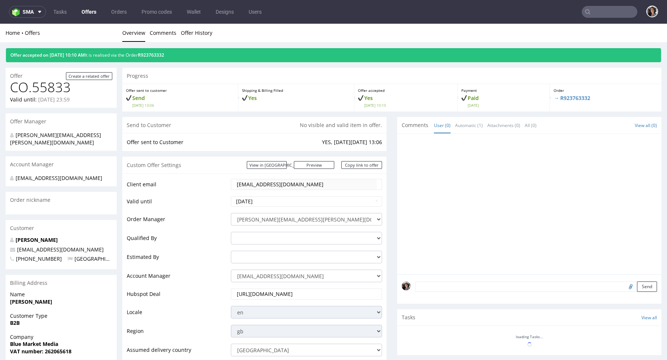
scroll to position [384, 0]
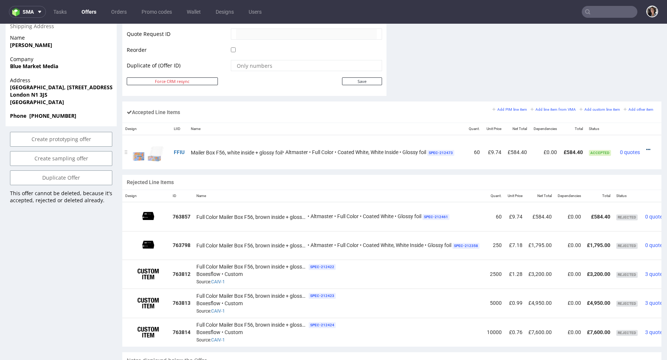
click at [646, 147] on icon at bounding box center [648, 149] width 4 height 5
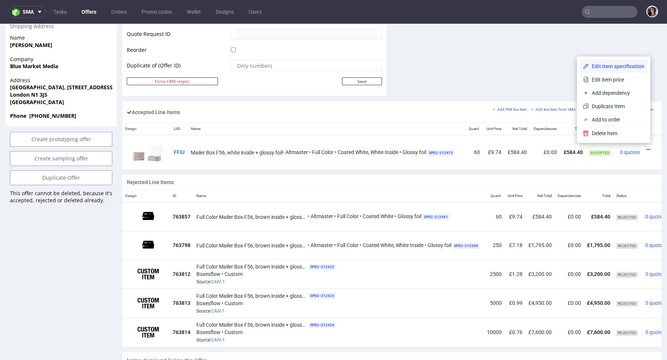
click at [612, 64] on span "Edit item specification" at bounding box center [617, 66] width 56 height 7
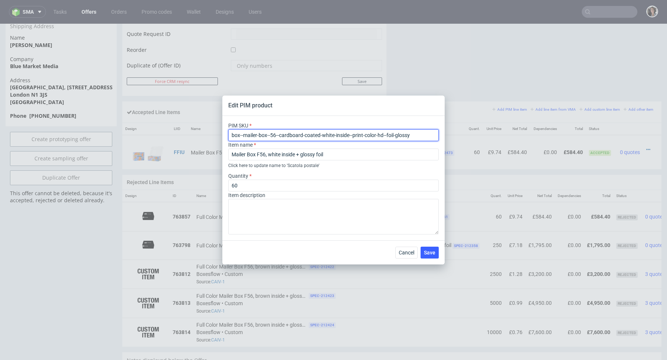
click at [414, 135] on input "box--mailer-box--56--cardboard-coated-white-inside--print-color-hd--foil-glossy" at bounding box center [333, 135] width 210 height 12
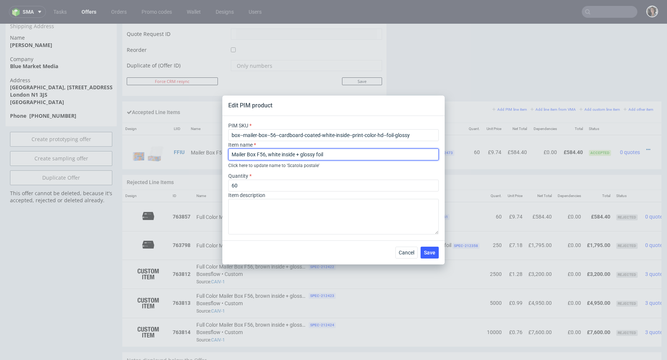
click at [343, 153] on input "Mailer Box F56, white inside + glossy foil" at bounding box center [333, 155] width 210 height 12
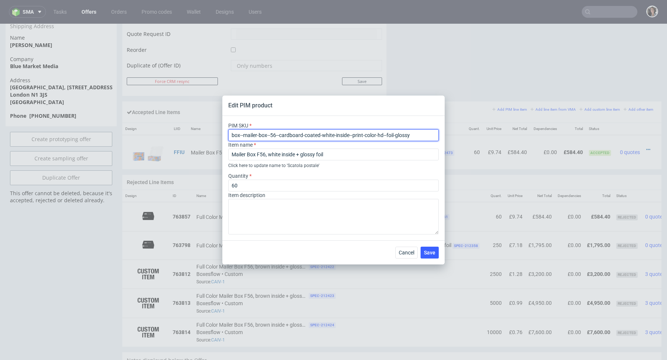
click at [394, 133] on input "box--mailer-box--56--cardboard-coated-white-inside--print-color-hd--foil-glossy" at bounding box center [333, 135] width 210 height 12
click at [404, 251] on span "Cancel" at bounding box center [407, 252] width 16 height 5
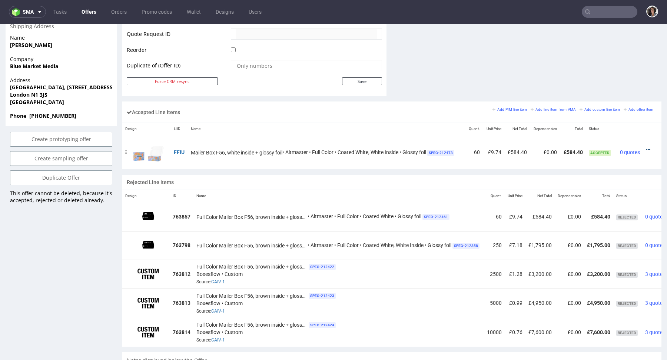
click at [646, 147] on icon at bounding box center [648, 149] width 4 height 5
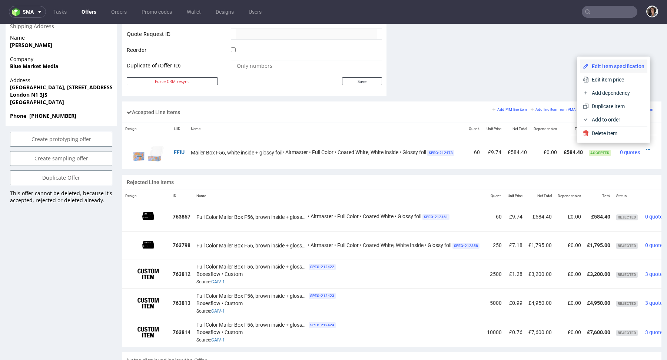
click at [604, 67] on span "Edit item specification" at bounding box center [617, 66] width 56 height 7
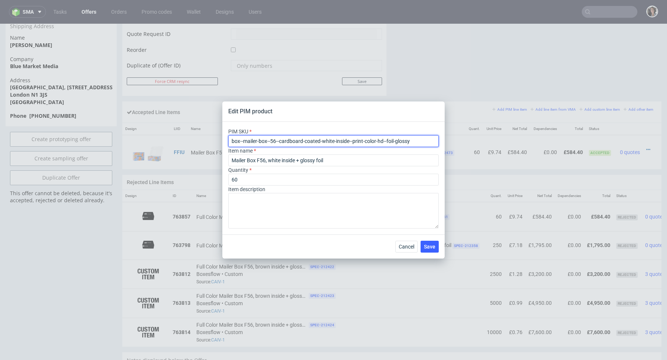
click at [316, 146] on input "box--mailer-box--56--cardboard-coated-white-inside--print-color-hd--foil-glossy" at bounding box center [333, 141] width 210 height 12
click at [405, 248] on span "Cancel" at bounding box center [407, 246] width 16 height 5
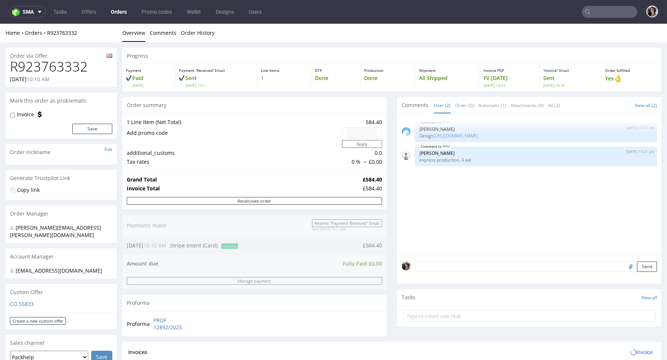
scroll to position [347, 0]
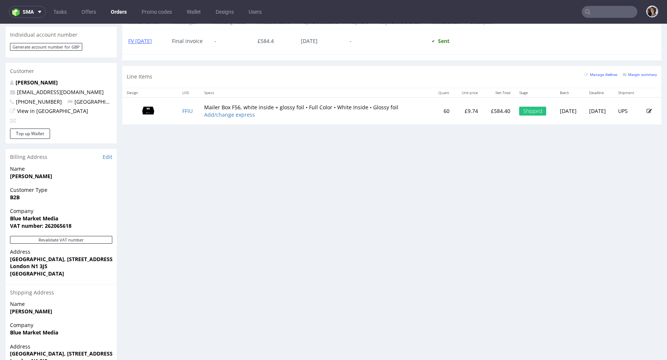
type input "[EMAIL_ADDRESS][DOMAIN_NAME]"
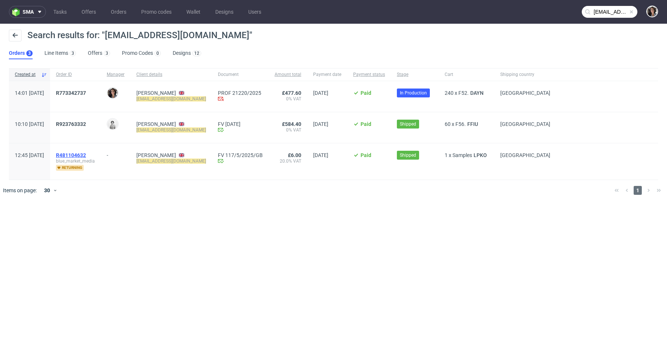
click at [86, 154] on span "R481104632" at bounding box center [71, 155] width 30 height 6
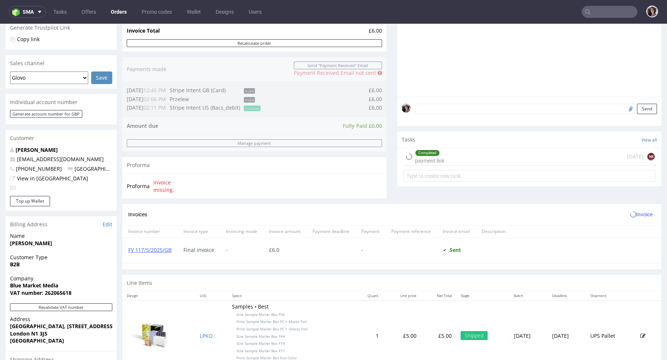
scroll to position [266, 0]
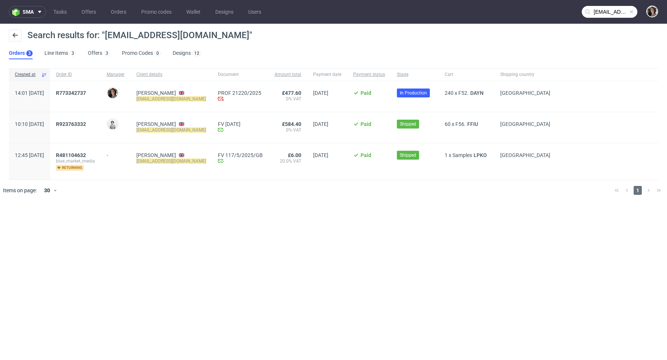
click at [605, 12] on input "[EMAIL_ADDRESS][DOMAIN_NAME]" at bounding box center [609, 12] width 56 height 12
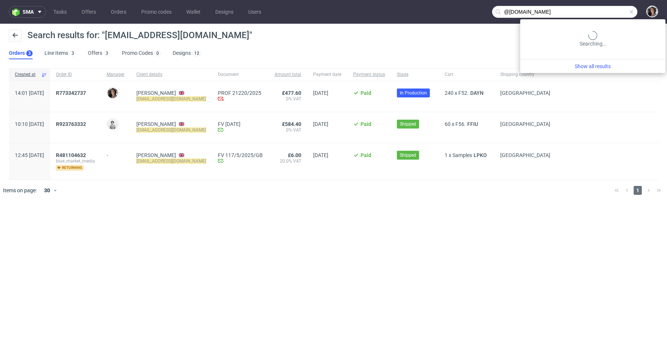
type input "@bluemarketmedia.co.uk"
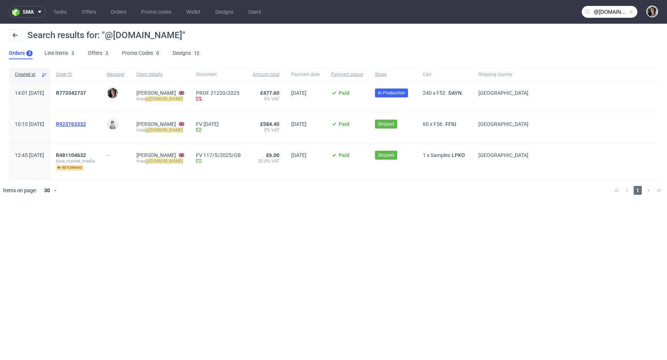
click at [86, 124] on span "R923763332" at bounding box center [71, 124] width 30 height 6
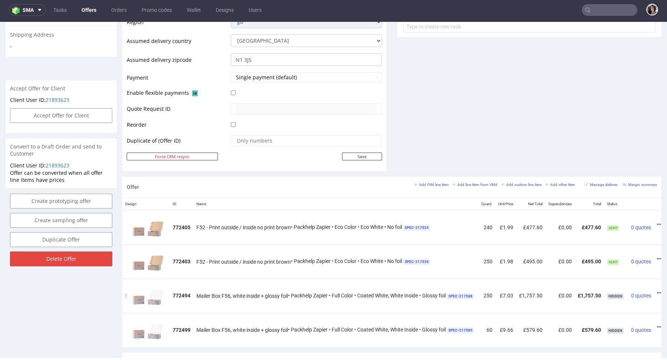
scroll to position [0, 24]
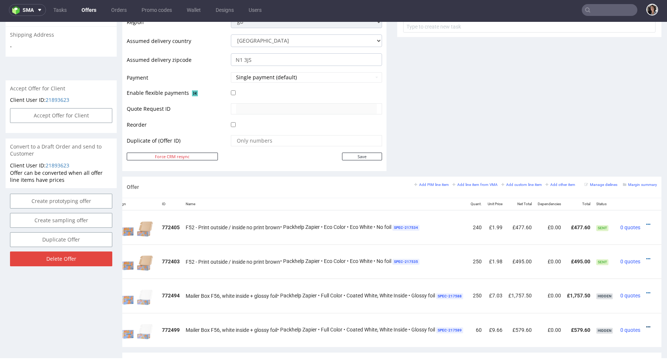
click at [646, 324] on icon at bounding box center [648, 326] width 4 height 5
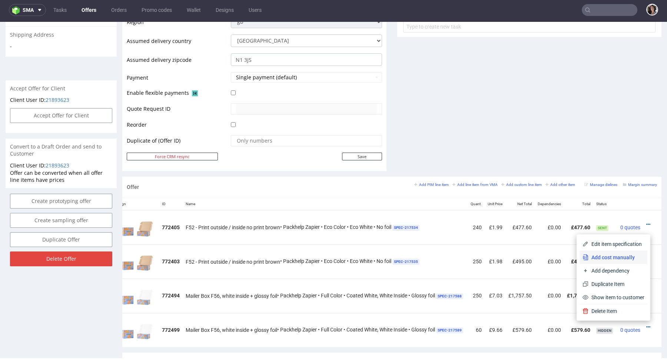
click at [617, 259] on span "Add cost manually" at bounding box center [616, 257] width 56 height 7
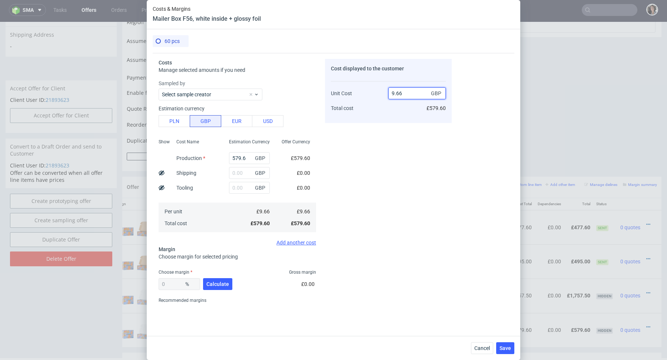
click at [403, 93] on input "9.66" at bounding box center [416, 93] width 57 height 12
type input "9"
type input "-7.3333333333333375"
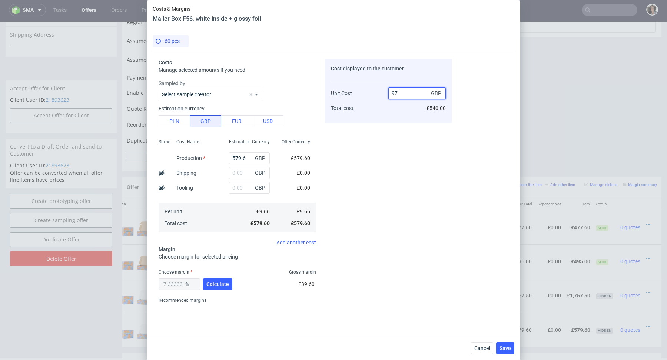
type input "974"
type input "99.0082135523614"
click at [395, 93] on input "974" at bounding box center [416, 93] width 57 height 12
type input "9.74"
type input "0.8213552361396226"
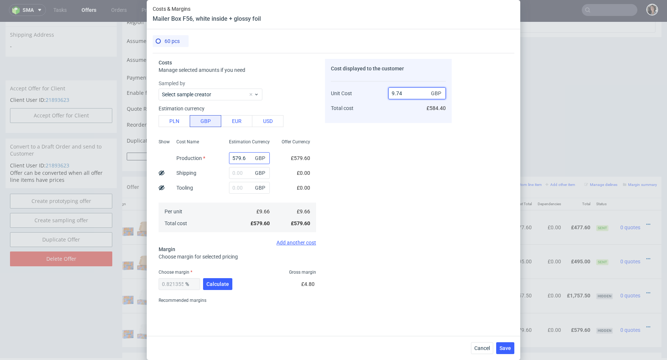
type input "9.74"
click at [234, 160] on input "579.6" at bounding box center [249, 158] width 41 height 12
type input "0"
click at [242, 170] on input "text" at bounding box center [249, 173] width 41 height 12
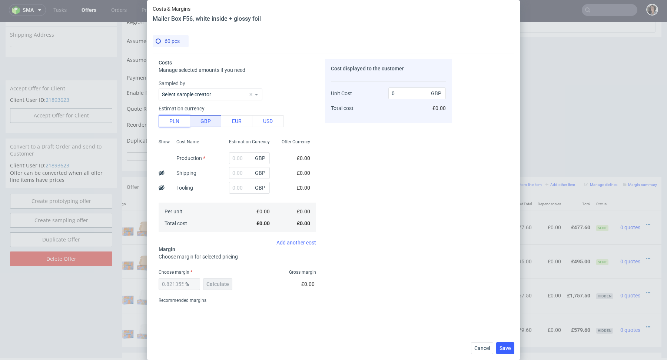
click at [170, 120] on button "PLN" at bounding box center [174, 121] width 31 height 12
click at [241, 176] on input "text" at bounding box center [249, 173] width 41 height 12
paste input "172,2"
type input "172.2"
type input "0.59"
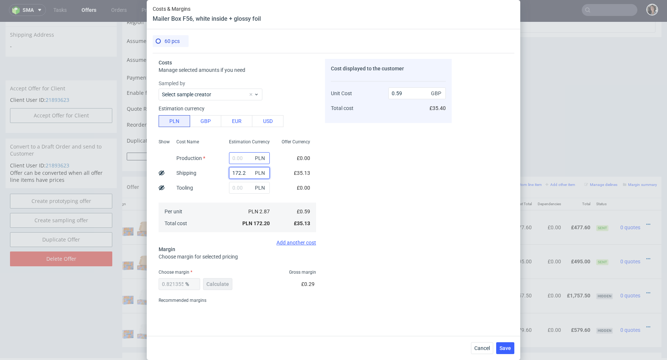
type input "172.2"
click at [237, 163] on input "text" at bounding box center [249, 158] width 41 height 12
paste input "1 063,8"
click at [236, 156] on input "1 063,8" at bounding box center [249, 158] width 41 height 12
type input "1063.8"
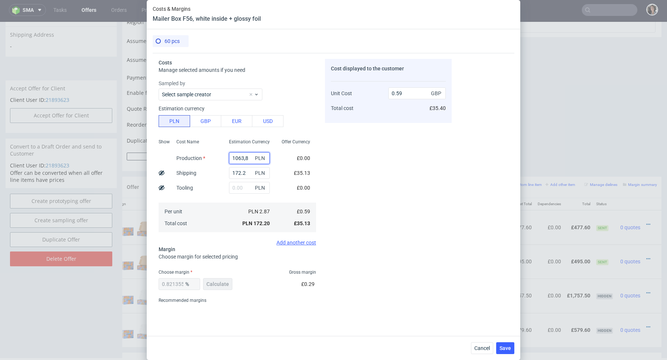
type input "4.24"
type input "1063.8"
click at [219, 284] on span "Calculate" at bounding box center [217, 283] width 23 height 5
drag, startPoint x: 407, startPoint y: 95, endPoint x: 377, endPoint y: 95, distance: 29.6
click at [377, 95] on div "Unit Cost Total cost 4.24 GBP £254.40" at bounding box center [388, 97] width 115 height 39
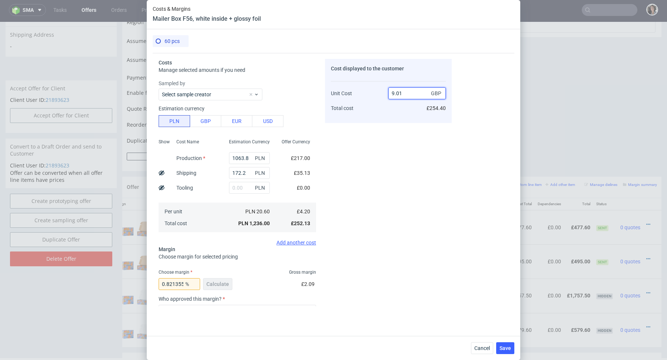
type input "9.01."
type input "53.333333333333336"
type input "4.21"
type input "NaN"
type input "4.217"
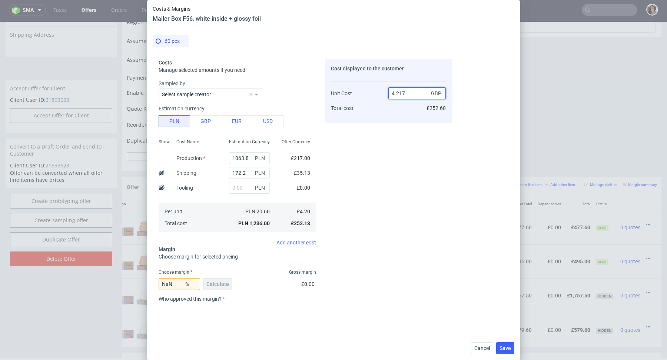
type input "0.40313018733696226"
type input "4.224"
type input "0.5681818181818173"
drag, startPoint x: 402, startPoint y: 94, endPoint x: 374, endPoint y: 94, distance: 27.4
click at [374, 94] on div "Unit Cost Total cost 4.23 GBP £253.80" at bounding box center [388, 97] width 115 height 39
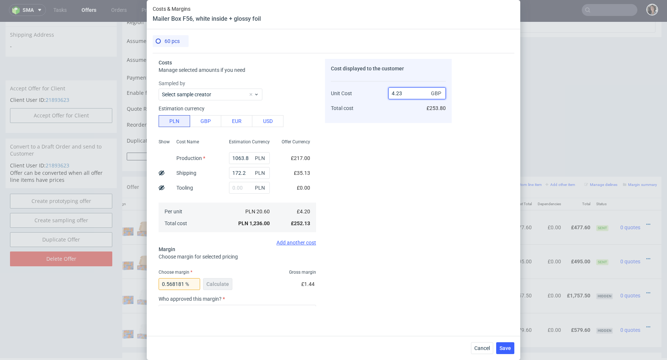
type input "9"
type input "53.333333333333336"
type input "9.075"
type input "53.71900826446281"
type input "9.087"
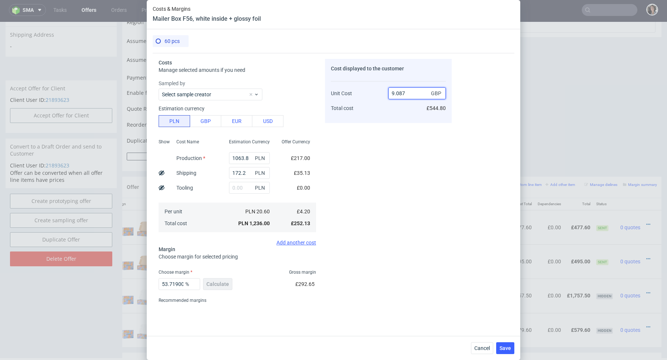
type input "53.780125453945196"
type input "9.7"
type input "56.70103092783505"
type input "9.73"
type input "56.83453237410072"
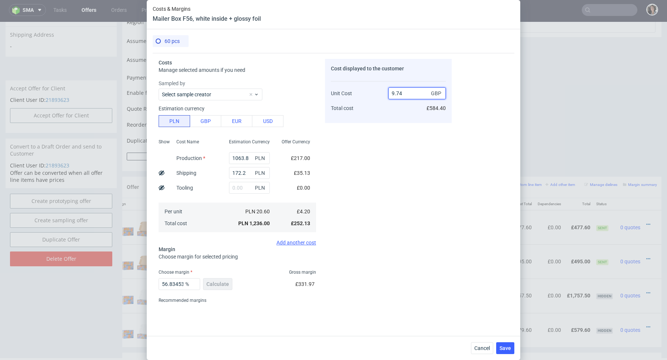
type input "9.74"
click at [227, 267] on fieldset "Costs Manage selected amounts if you need Sampled by Select sample creator Esti…" at bounding box center [237, 194] width 157 height 271
drag, startPoint x: 169, startPoint y: 284, endPoint x: 207, endPoint y: 284, distance: 37.8
click at [207, 284] on div "56.83453237410072 % Calculate" at bounding box center [196, 285] width 75 height 21
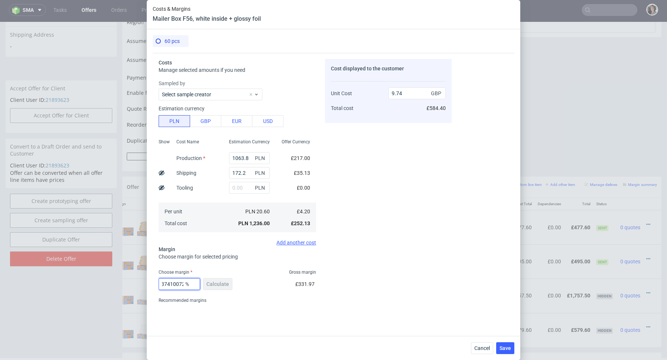
type input "56.9"
type input "9.75"
type input "56.8"
type input "9.73"
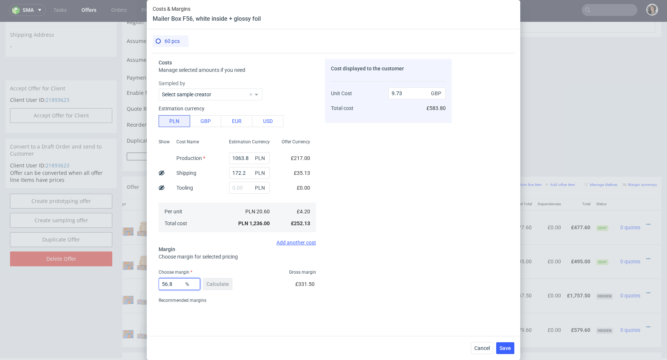
type input "56.85"
type input "9.74"
type input "56.88"
type input "9.75"
type input "56.85"
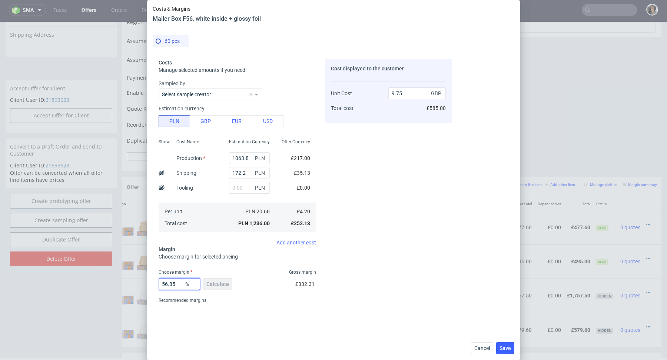
type input "9.74"
type input "56.85"
click at [258, 277] on div "56.85 % Calculate £332.18" at bounding box center [237, 285] width 157 height 21
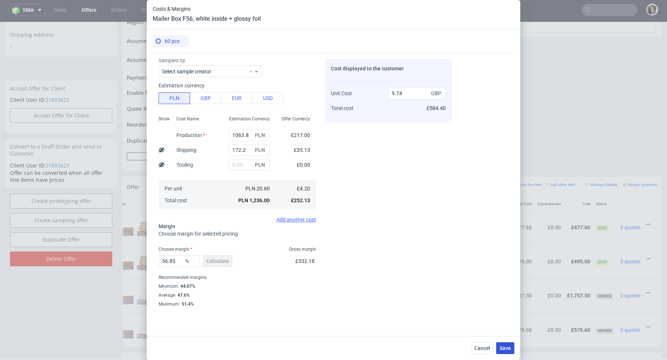
click at [506, 347] on span "Save" at bounding box center [504, 348] width 11 height 5
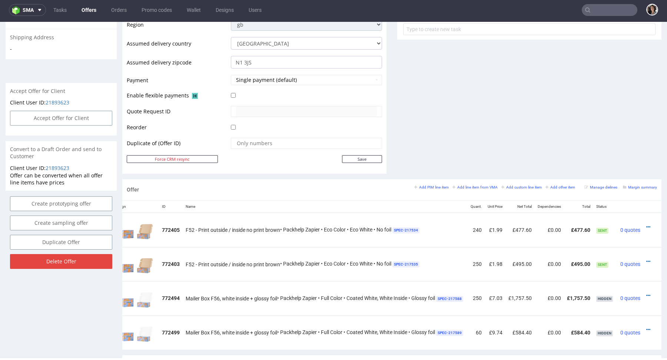
scroll to position [354, 0]
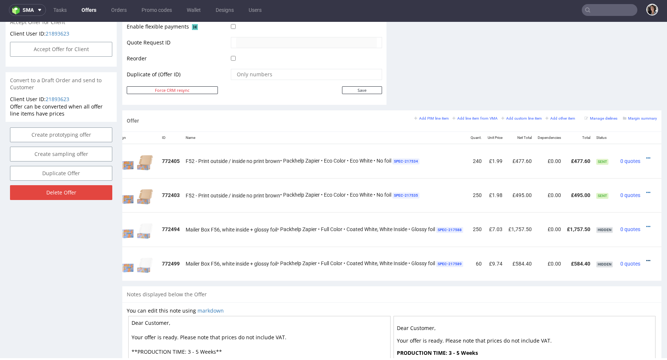
click at [646, 258] on icon at bounding box center [648, 260] width 4 height 5
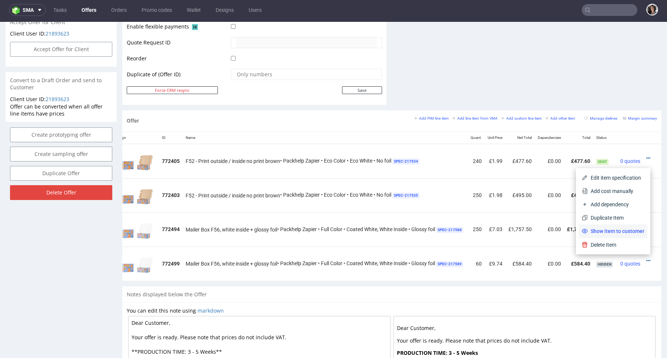
click at [618, 233] on span "Show item to customer" at bounding box center [615, 230] width 57 height 7
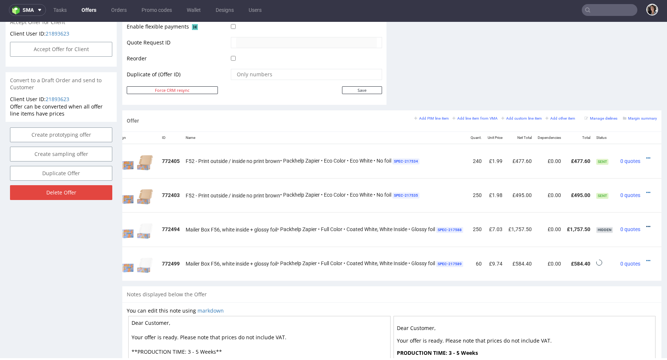
click at [646, 224] on icon at bounding box center [648, 226] width 4 height 5
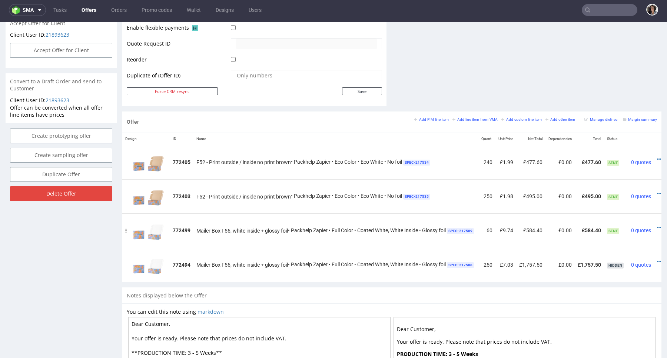
scroll to position [0, 24]
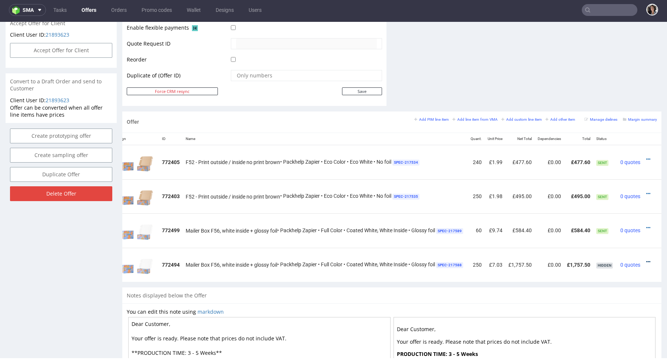
click at [646, 259] on icon at bounding box center [648, 261] width 4 height 5
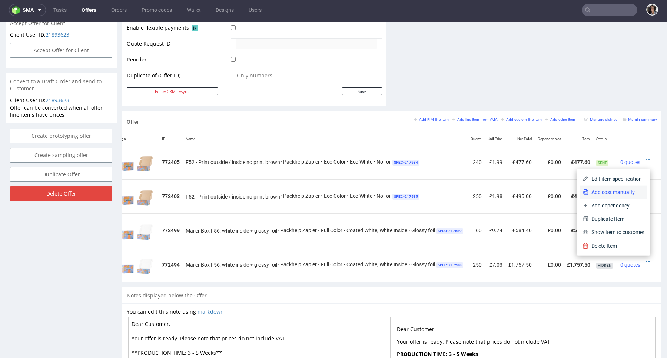
click at [609, 194] on span "Add cost manually" at bounding box center [616, 192] width 56 height 7
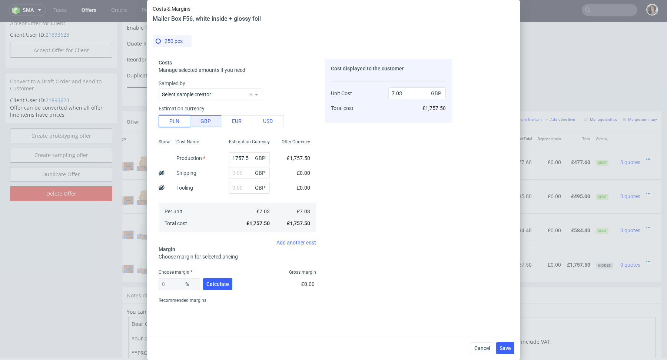
click at [180, 119] on button "PLN" at bounding box center [174, 121] width 31 height 12
type input "1.43"
click at [238, 172] on input "text" at bounding box center [249, 173] width 41 height 12
paste input "257,5"
type input "257.5"
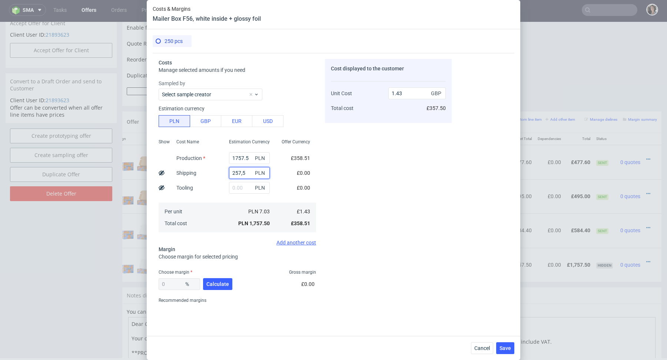
type input "1.64"
type input "257.5"
click at [249, 156] on input "1757.5" at bounding box center [249, 158] width 41 height 12
type input "0.21"
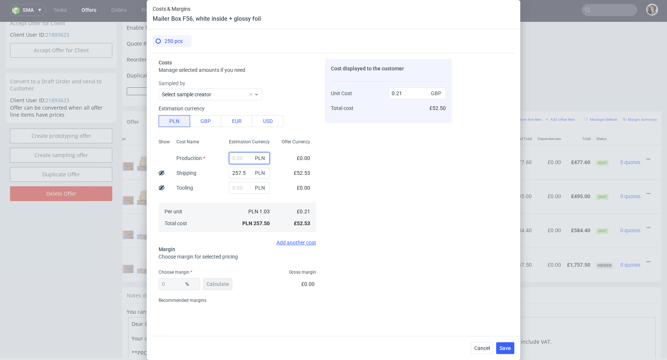
paste input "4 152,5"
click at [236, 156] on input "4 152,5" at bounding box center [249, 158] width 41 height 12
type input "4152.5"
type input "3.6"
type input "4152.5"
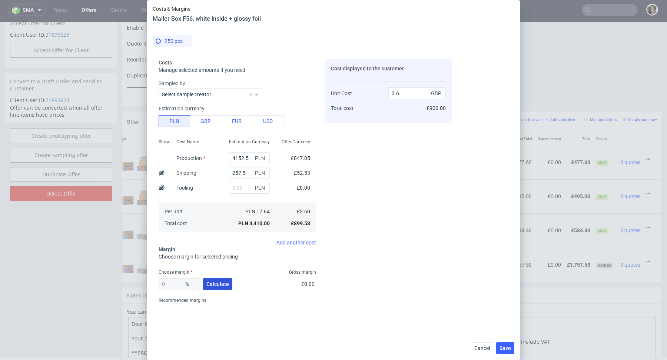
click at [223, 283] on span "Calculate" at bounding box center [217, 283] width 23 height 5
type input "39.13"
drag, startPoint x: 409, startPoint y: 96, endPoint x: 383, endPoint y: 96, distance: 25.6
click at [383, 96] on div "Unit Cost Total cost 5.91 GBP £1,477.50" at bounding box center [388, 97] width 115 height 39
type input "6.85"
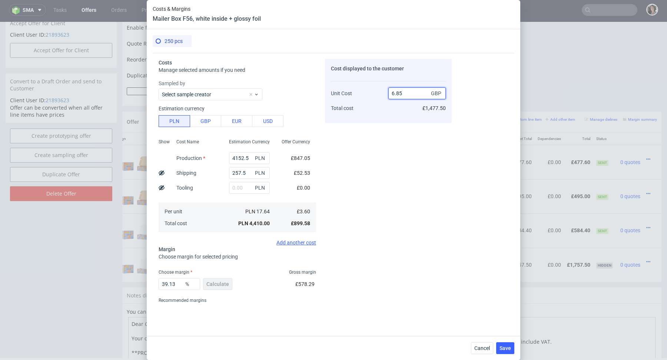
type input "47.44525547445255"
type input "6.85"
drag, startPoint x: 170, startPoint y: 283, endPoint x: 220, endPoint y: 283, distance: 50.4
click at [220, 283] on div "47.44525547445255 % Calculate" at bounding box center [196, 285] width 75 height 21
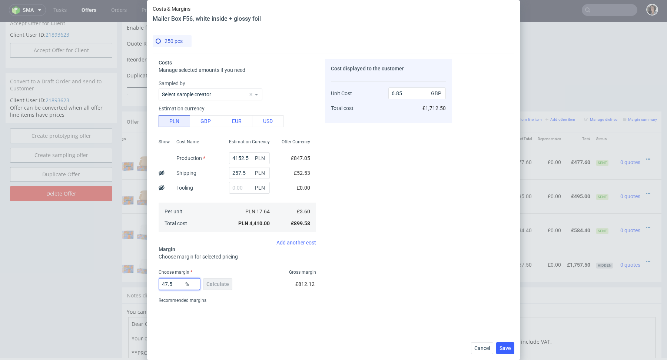
scroll to position [0, 0]
type input "47.6"
type input "6.87"
type input "47.7"
type input "6.88"
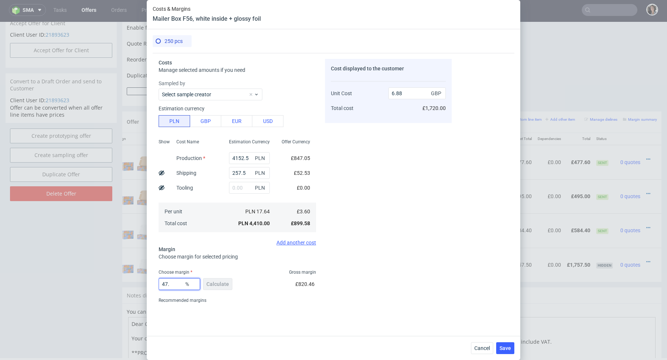
type input "47.6"
type input "6.87"
type input "47.5"
type input "6.85"
type input "47.55"
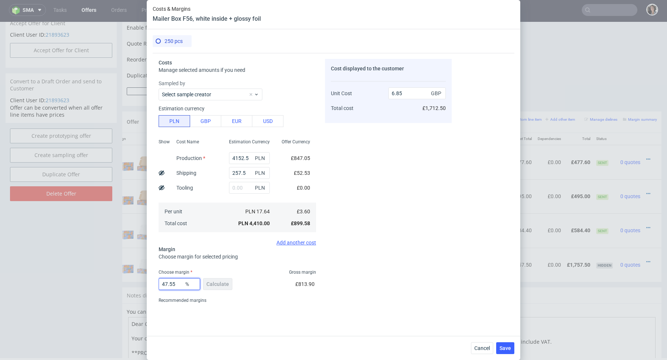
type input "6.86"
type input "47.5"
type input "6.85"
type input "47.5"
click at [287, 313] on div "Costs Manage selected amounts if you need Sampled by Select sample creator Esti…" at bounding box center [333, 191] width 361 height 277
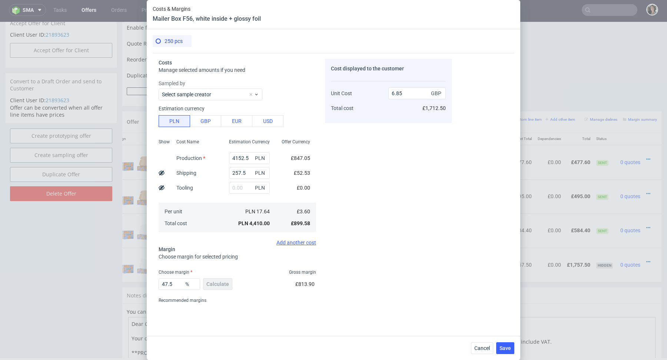
scroll to position [23, 0]
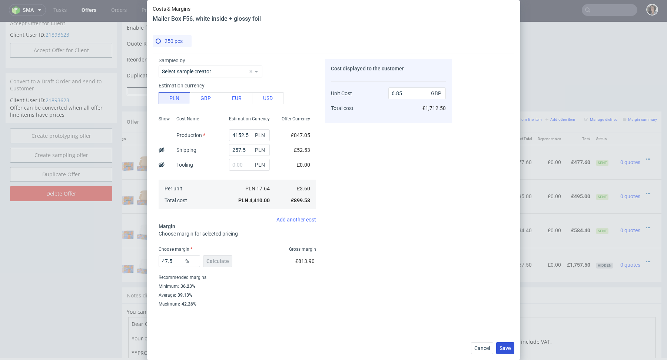
click at [504, 348] on span "Save" at bounding box center [504, 348] width 11 height 5
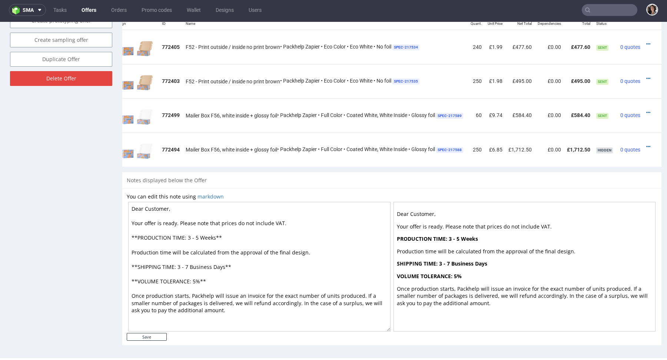
scroll to position [0, 24]
click at [646, 147] on icon at bounding box center [648, 146] width 4 height 5
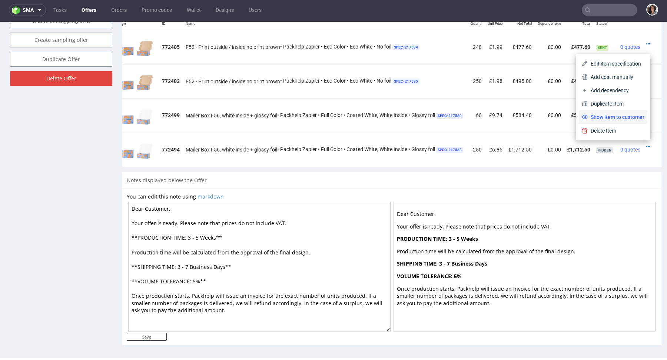
click at [593, 117] on span "Show item to customer" at bounding box center [615, 116] width 57 height 7
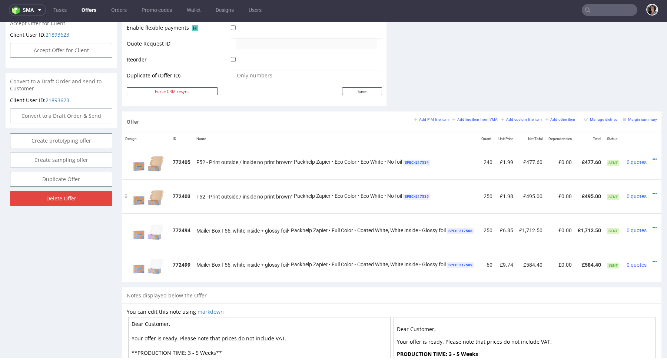
scroll to position [0, 20]
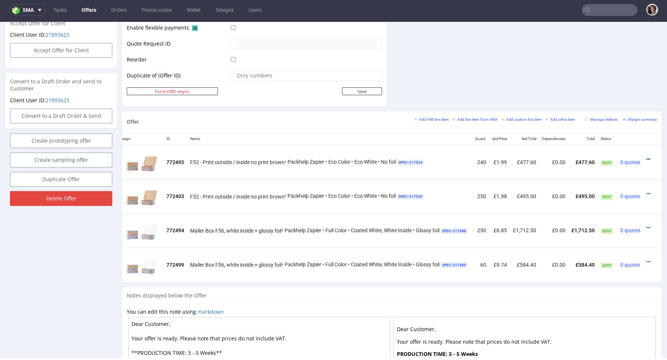
click at [646, 157] on icon at bounding box center [648, 159] width 4 height 5
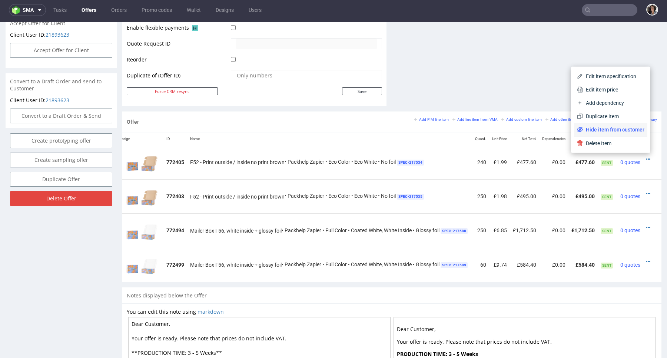
click at [621, 129] on span "Hide item from customer" at bounding box center [613, 129] width 61 height 7
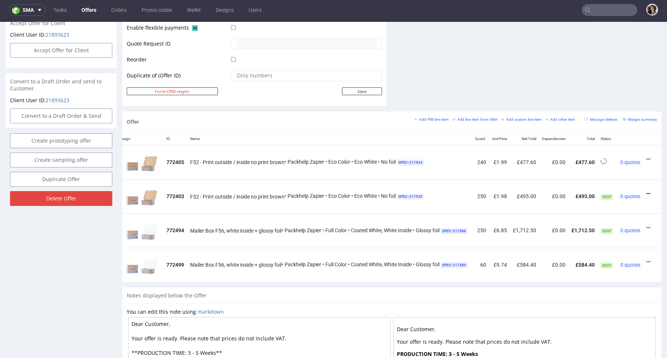
click at [646, 191] on icon at bounding box center [648, 193] width 4 height 5
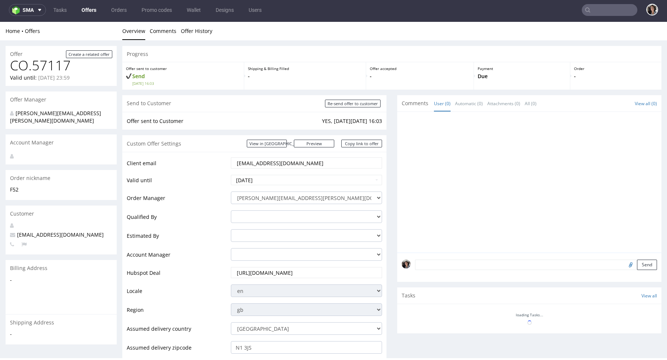
scroll to position [353, 0]
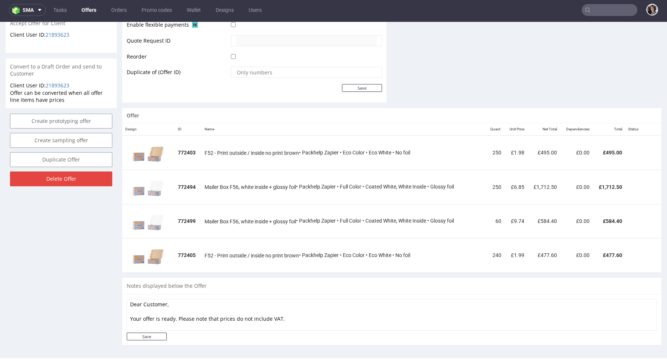
click at [621, 165] on div "Progress Offer sent to customer Send Tue 07 Oct 16:03 Shipping & Billing Filled…" at bounding box center [391, 21] width 539 height 657
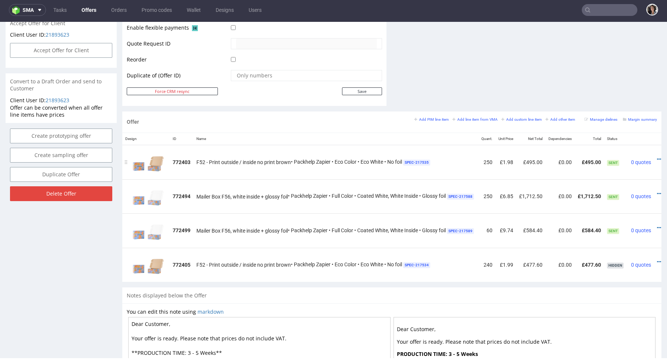
scroll to position [0, 24]
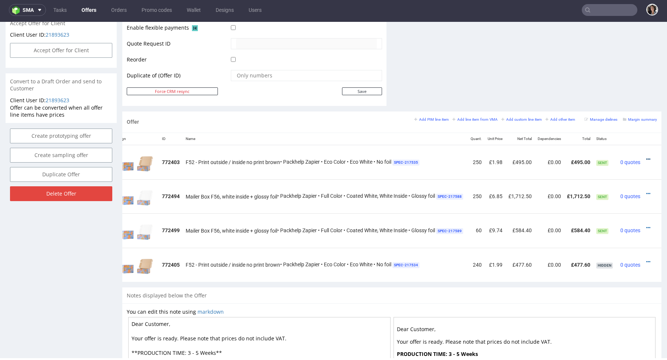
click at [646, 157] on icon at bounding box center [648, 159] width 4 height 5
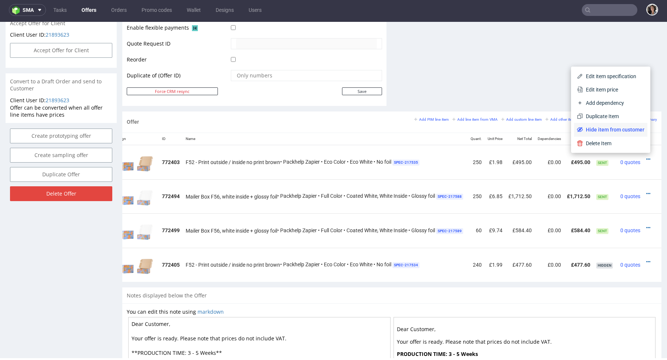
click at [612, 125] on li "Hide item from customer" at bounding box center [610, 129] width 73 height 13
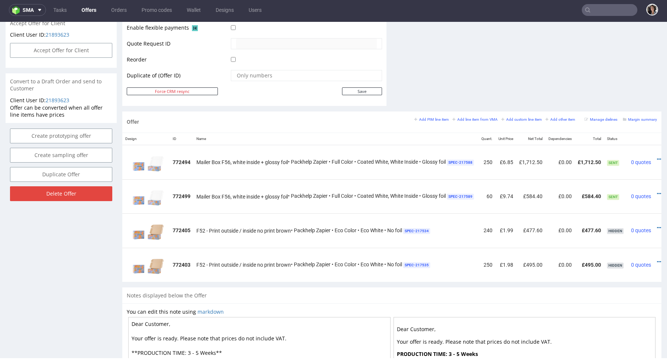
scroll to position [0, 0]
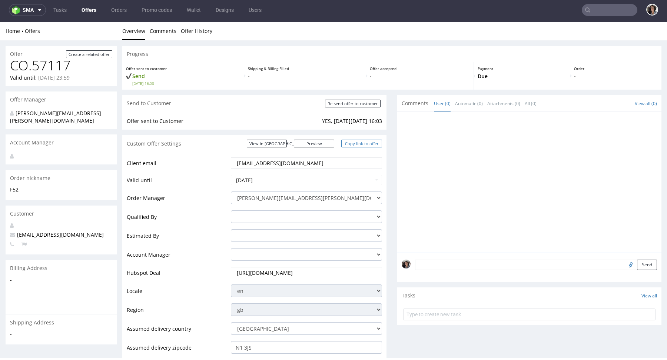
click at [366, 143] on link "Copy link to offer" at bounding box center [361, 144] width 41 height 8
click at [348, 106] on input "Re-send offer to customer" at bounding box center [353, 104] width 56 height 8
type input "In progress..."
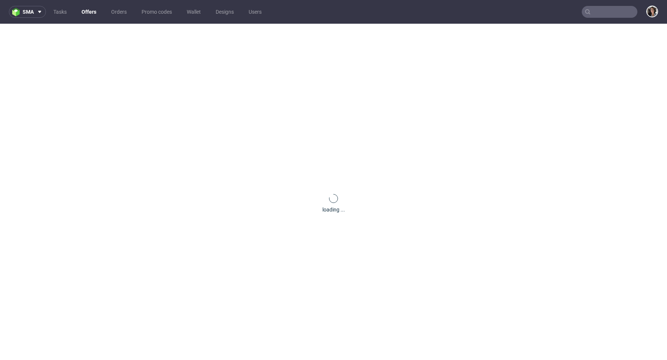
click at [600, 15] on input "text" at bounding box center [609, 12] width 56 height 12
paste input "Can we order another 12.000 boxes (8,5x8,5)? We will need to receive it in the …"
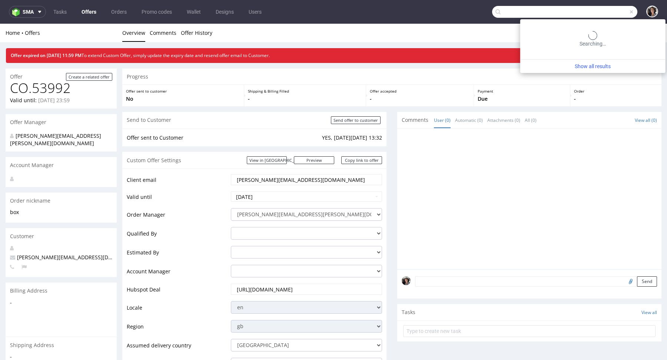
scroll to position [0, 146]
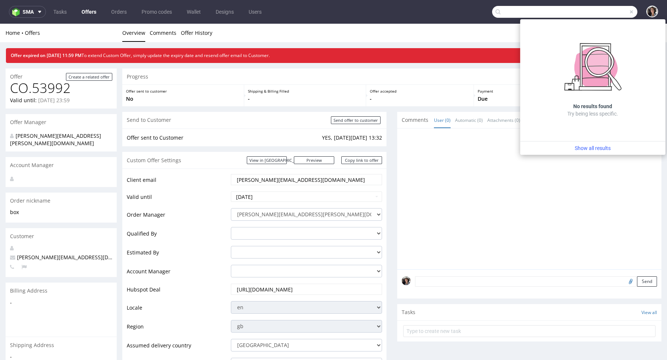
type input "Can we order another 12.000 boxes (8,5x8,5)? We will need to receive it in the …"
click at [628, 11] on span at bounding box center [631, 12] width 6 height 6
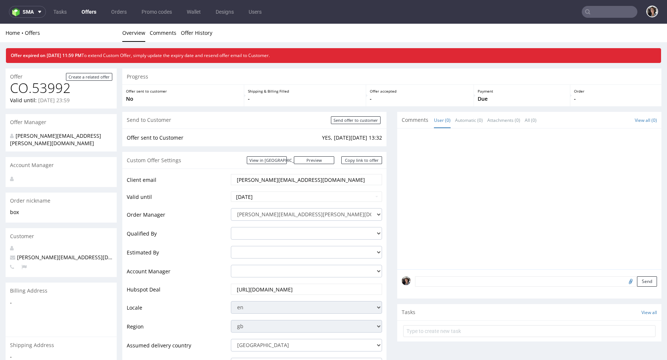
click at [589, 17] on input "text" at bounding box center [609, 12] width 56 height 12
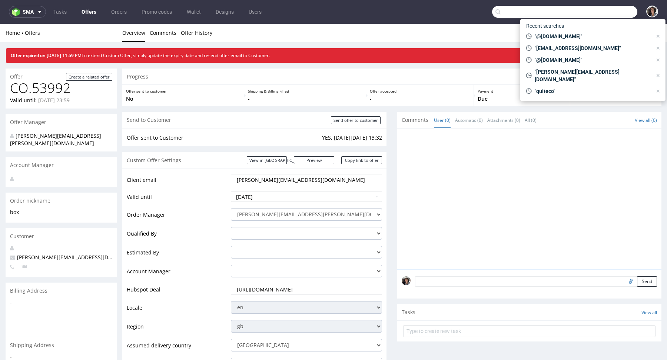
paste input "[EMAIL_ADDRESS][DOMAIN_NAME]"
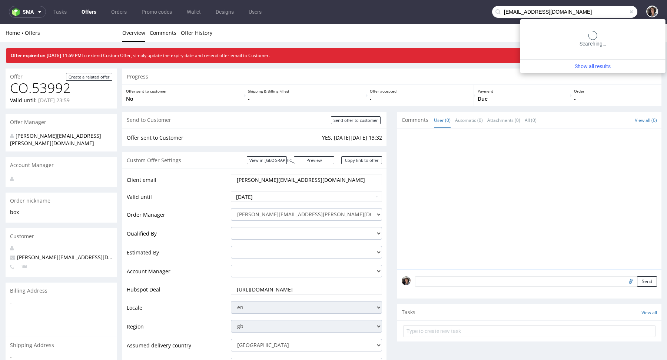
type input "[EMAIL_ADDRESS][DOMAIN_NAME]"
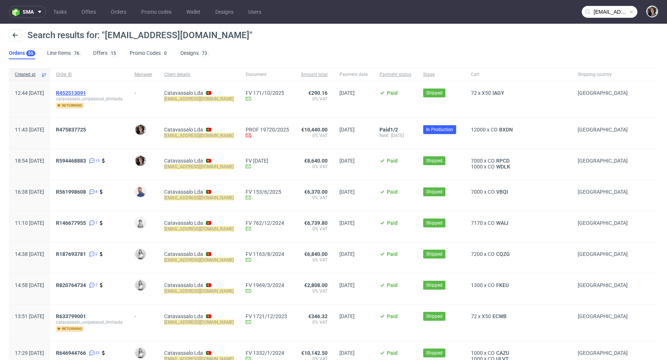
click at [86, 91] on span "R452513091" at bounding box center [71, 93] width 30 height 6
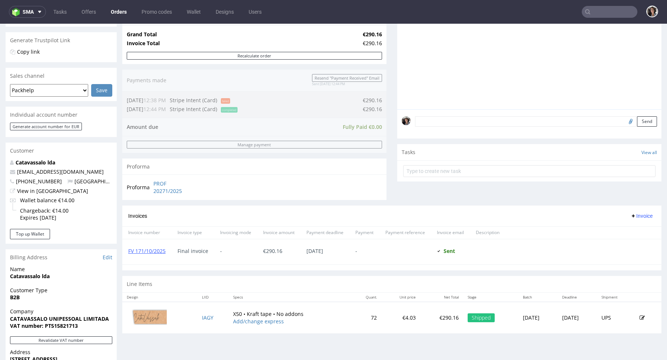
scroll to position [301, 0]
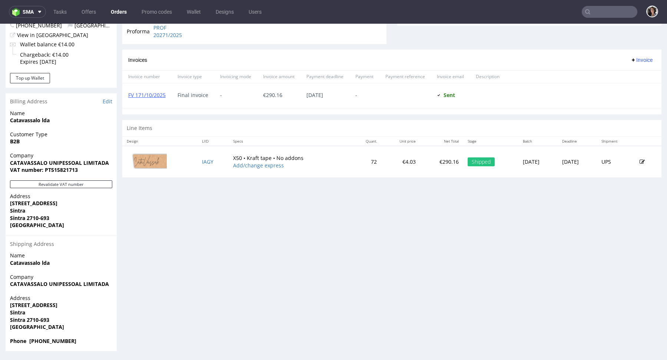
type input "[EMAIL_ADDRESS][DOMAIN_NAME]"
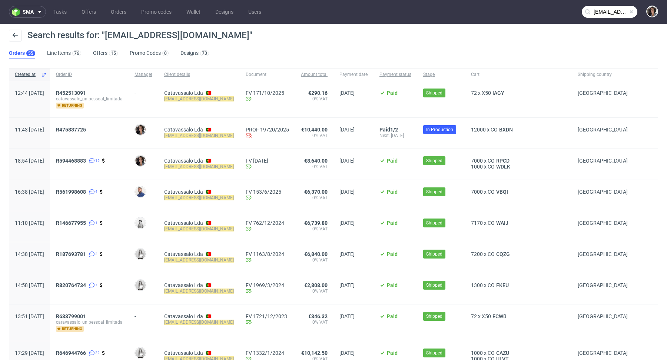
click at [90, 125] on div "R475837725" at bounding box center [89, 133] width 79 height 31
click at [86, 127] on span "R475837725" at bounding box center [71, 130] width 30 height 6
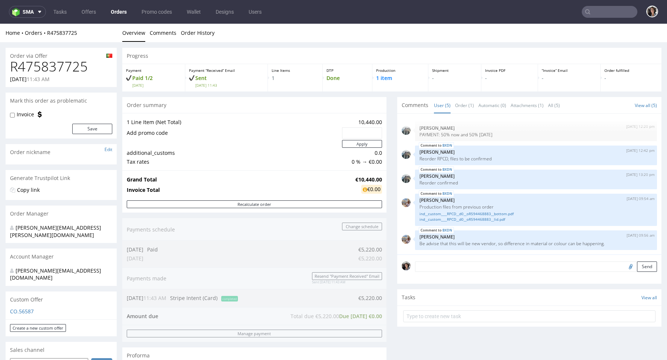
scroll to position [416, 0]
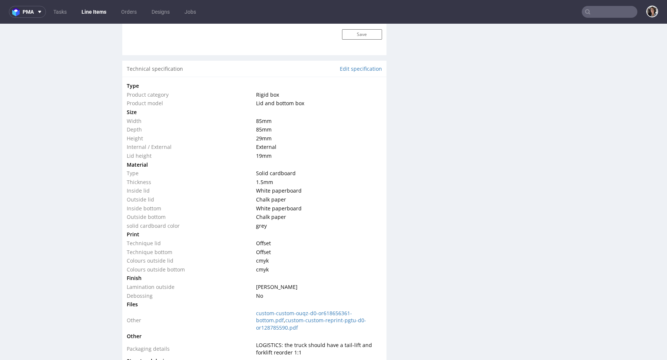
scroll to position [770, 0]
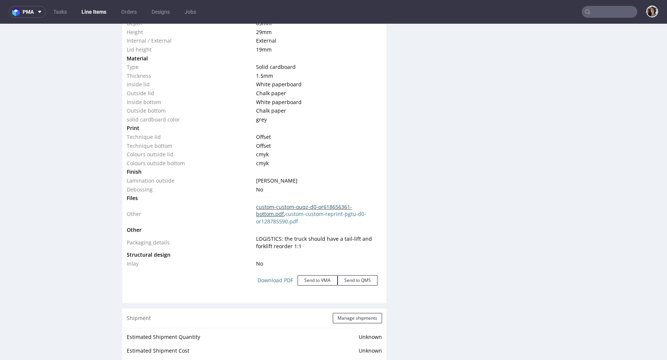
click at [291, 204] on link "custom-custom-ouqz-d0-or618656361-bottom.pdf" at bounding box center [304, 210] width 96 height 14
click at [319, 280] on button "Send to VMA" at bounding box center [317, 280] width 40 height 10
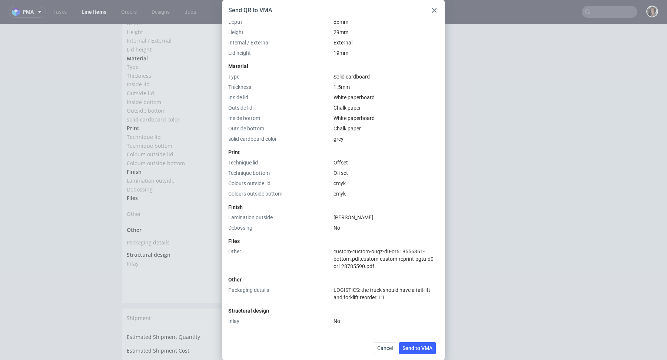
scroll to position [261, 0]
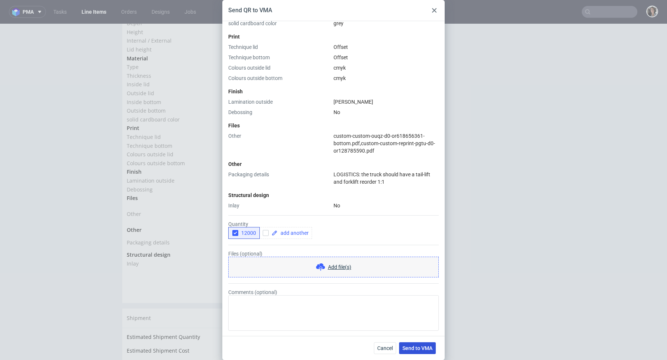
click at [426, 349] on span "Send to VMA" at bounding box center [417, 348] width 30 height 5
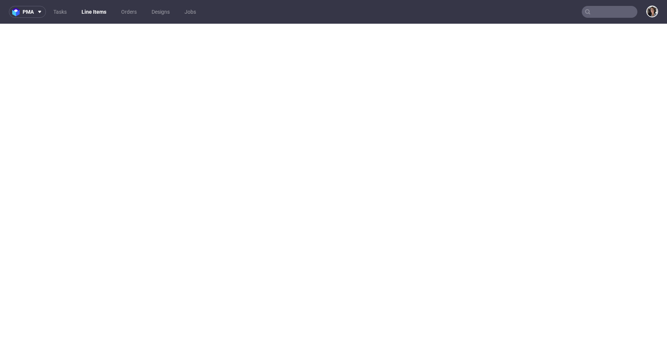
select select "in_progress"
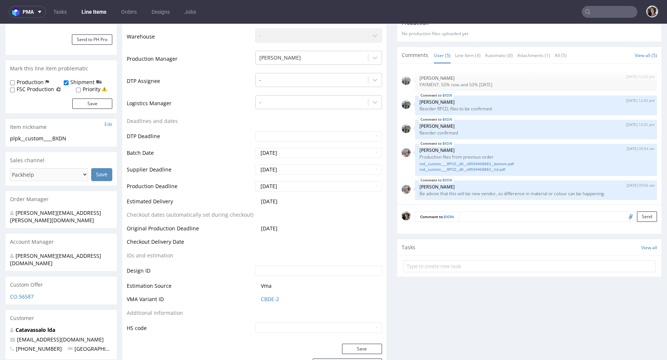
scroll to position [0, 0]
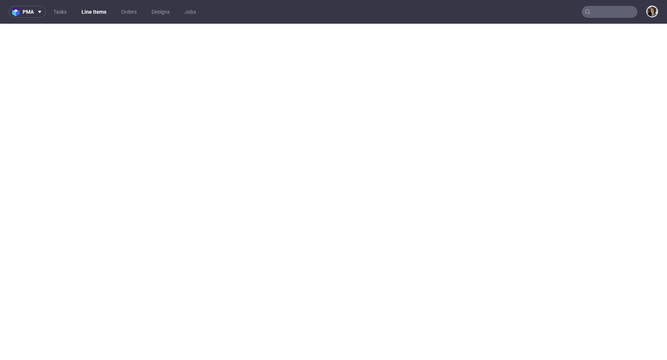
select select "in_progress"
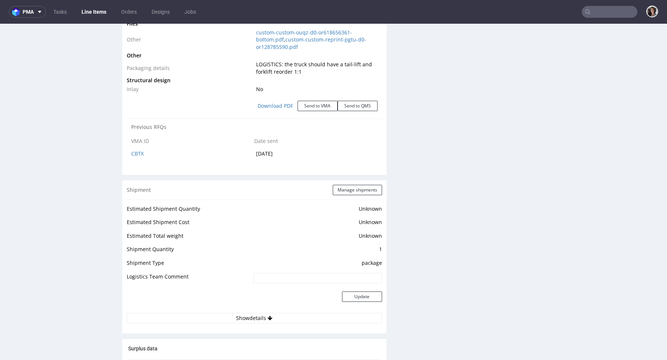
scroll to position [1050, 0]
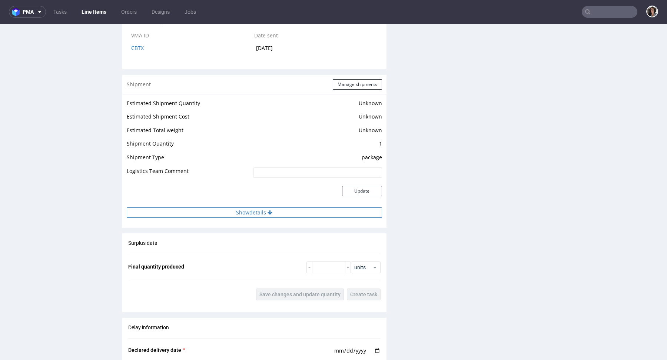
click at [262, 209] on button "Show details" at bounding box center [254, 212] width 255 height 10
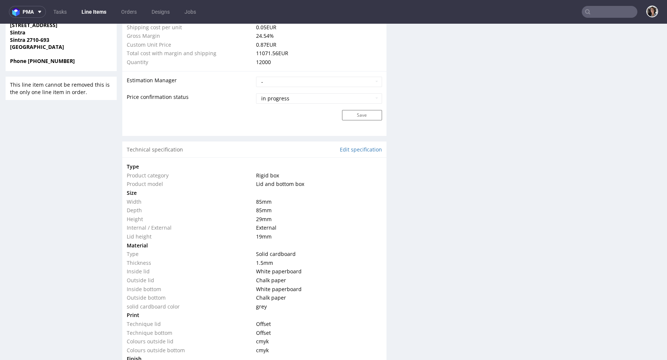
scroll to position [0, 0]
